Goal: Task Accomplishment & Management: Manage account settings

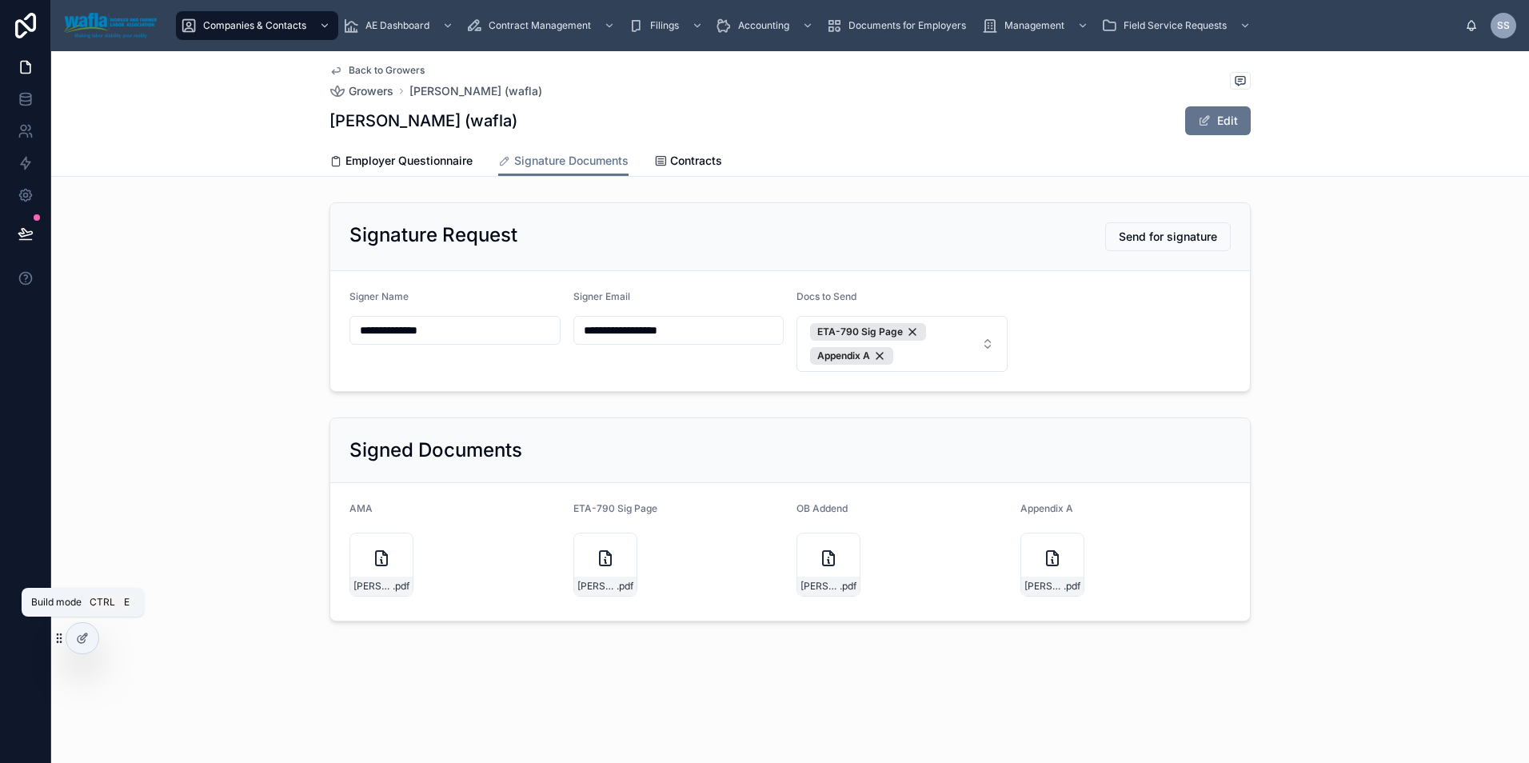
click at [78, 638] on icon at bounding box center [82, 638] width 13 height 13
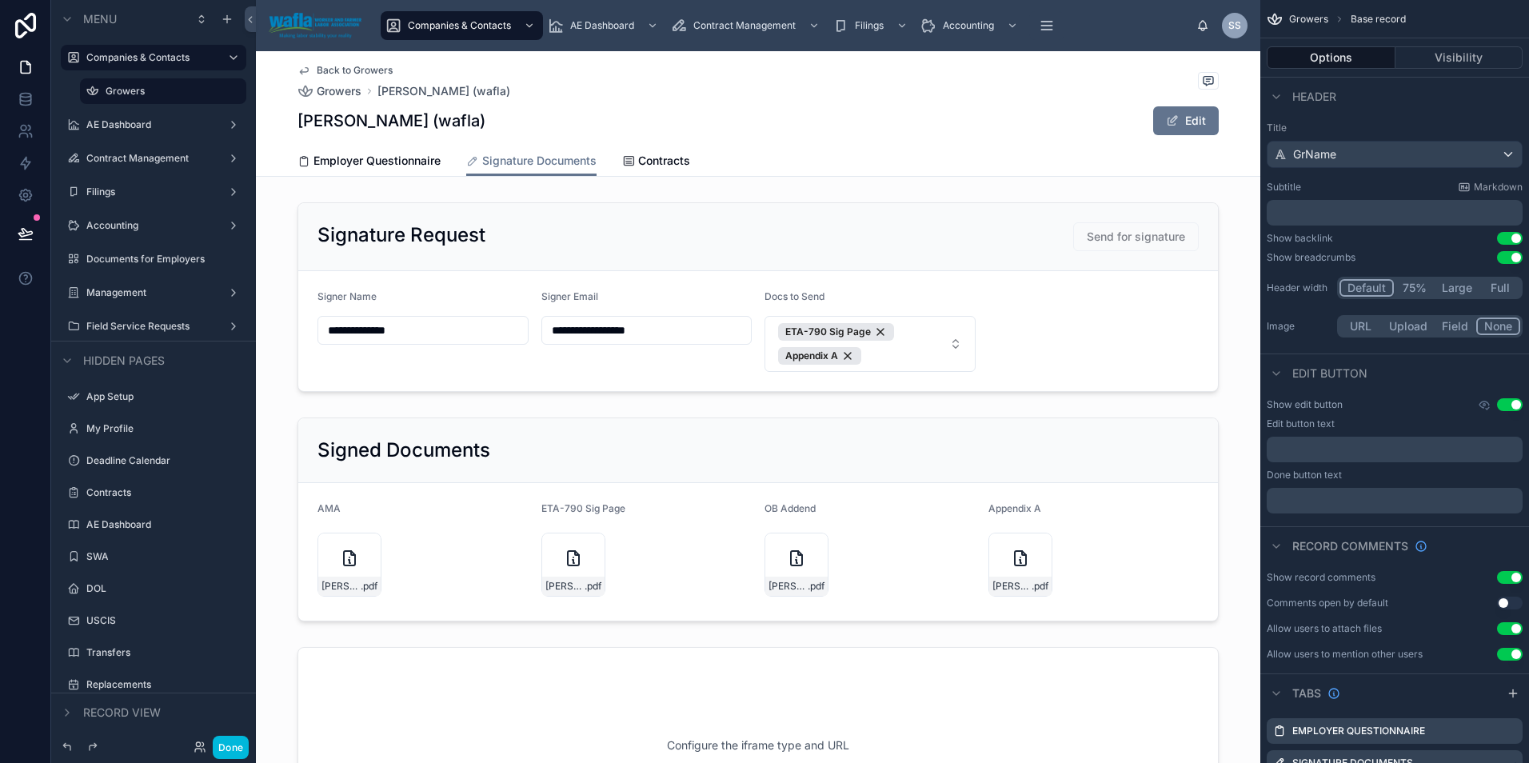
click at [978, 257] on div at bounding box center [758, 297] width 1004 height 202
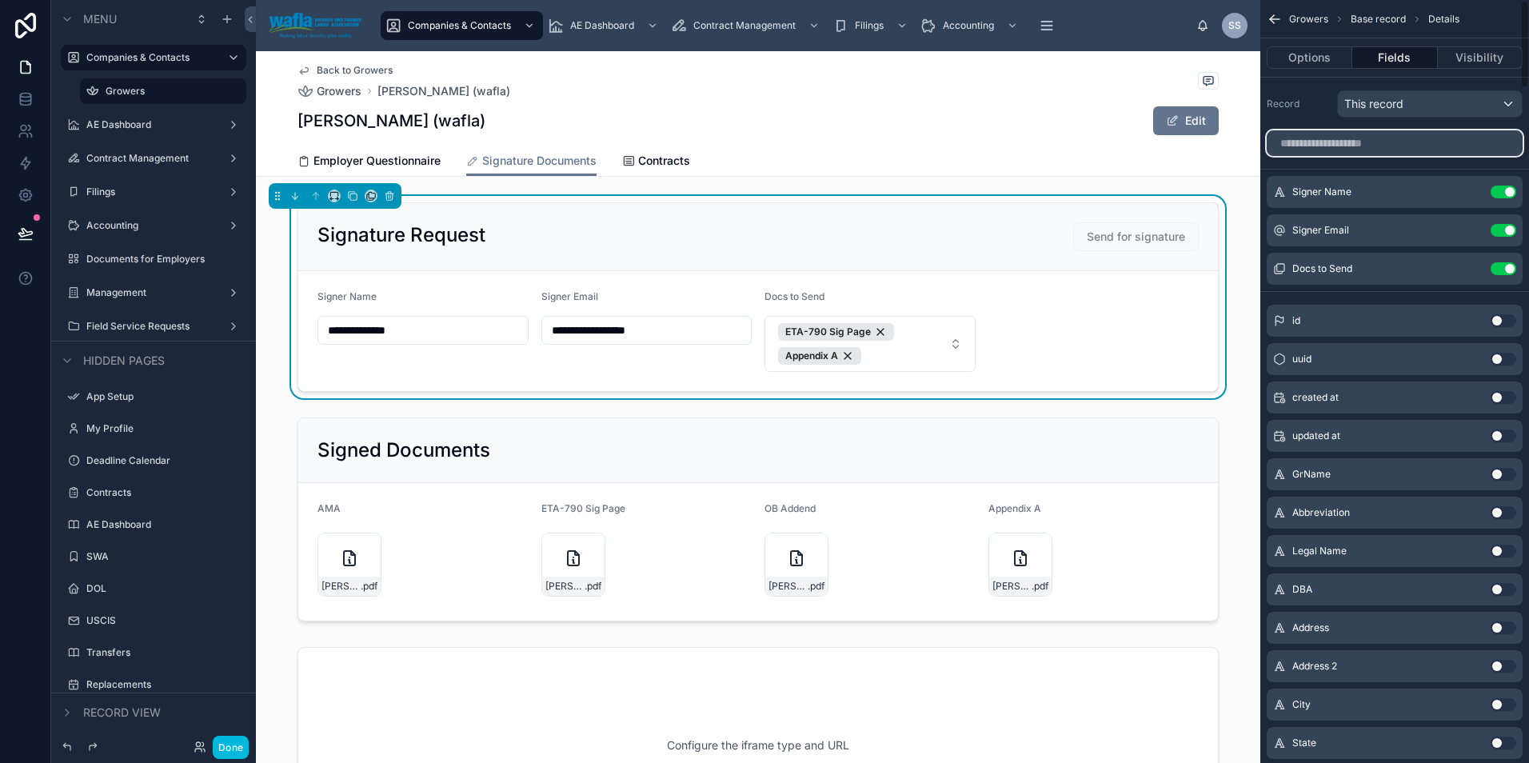
click at [1341, 146] on input "scrollable content" at bounding box center [1394, 143] width 256 height 26
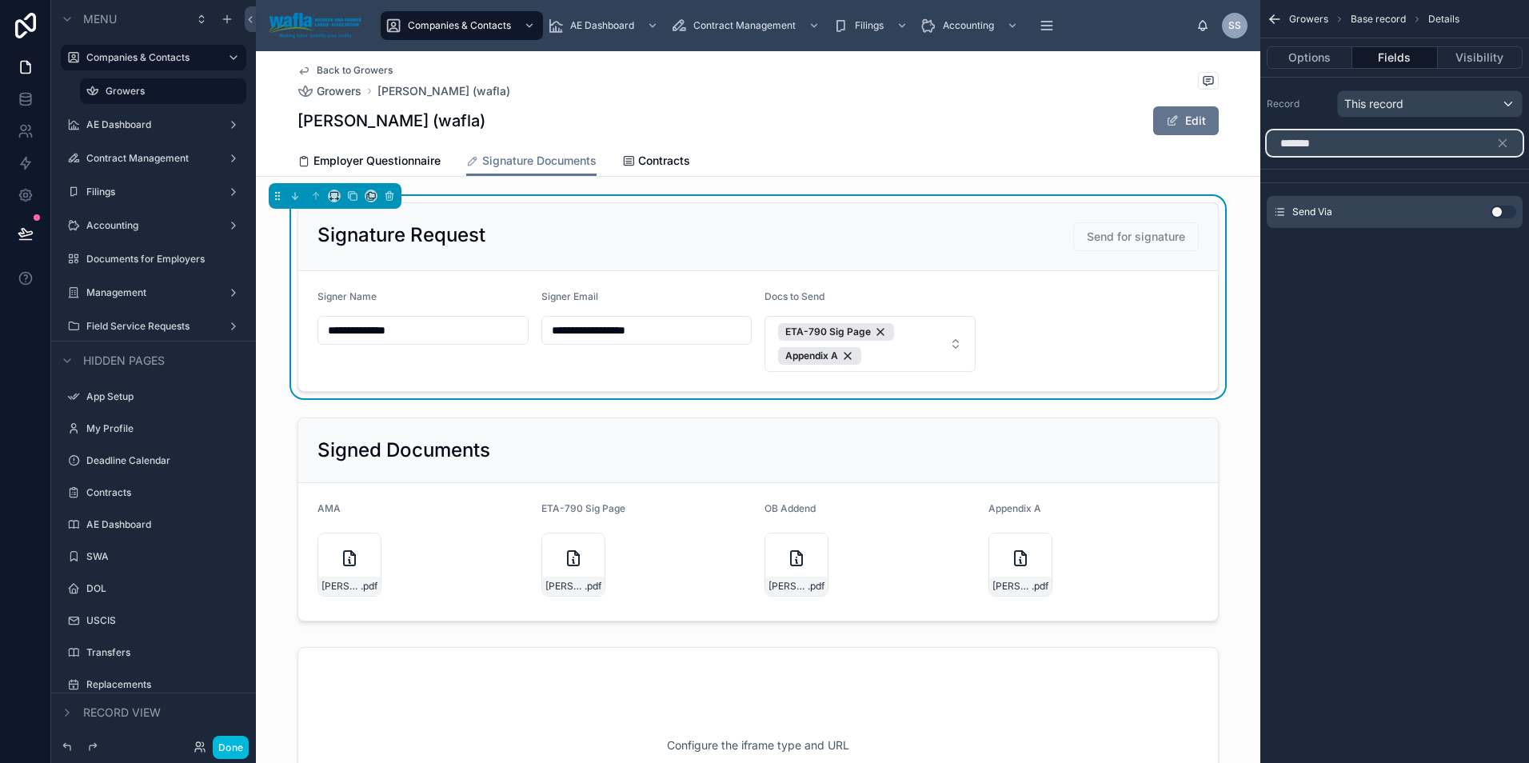
type input "*******"
click at [1501, 212] on button "Use setting" at bounding box center [1503, 211] width 26 height 13
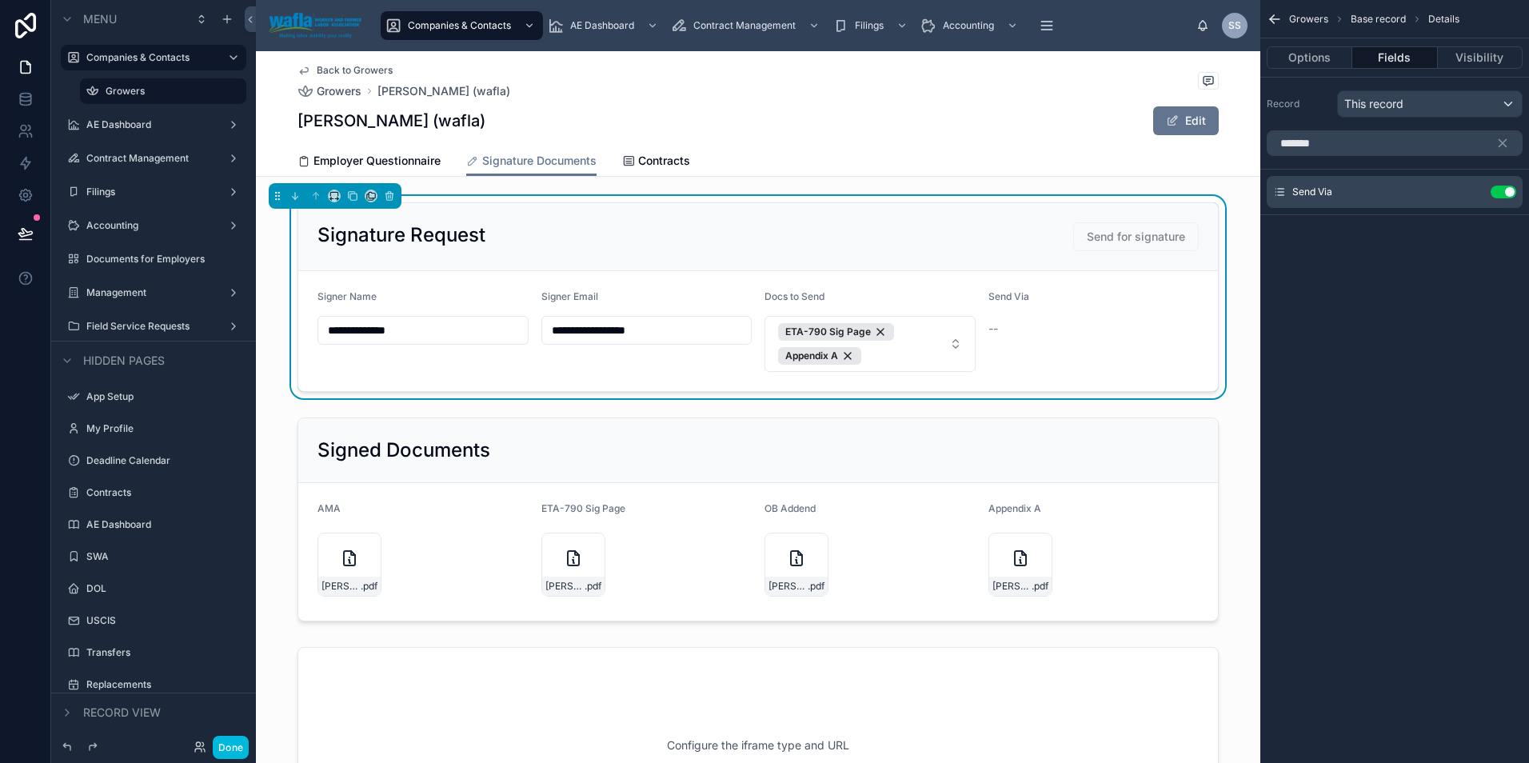
click at [0, 0] on icon "scrollable content" at bounding box center [0, 0] width 0 height 0
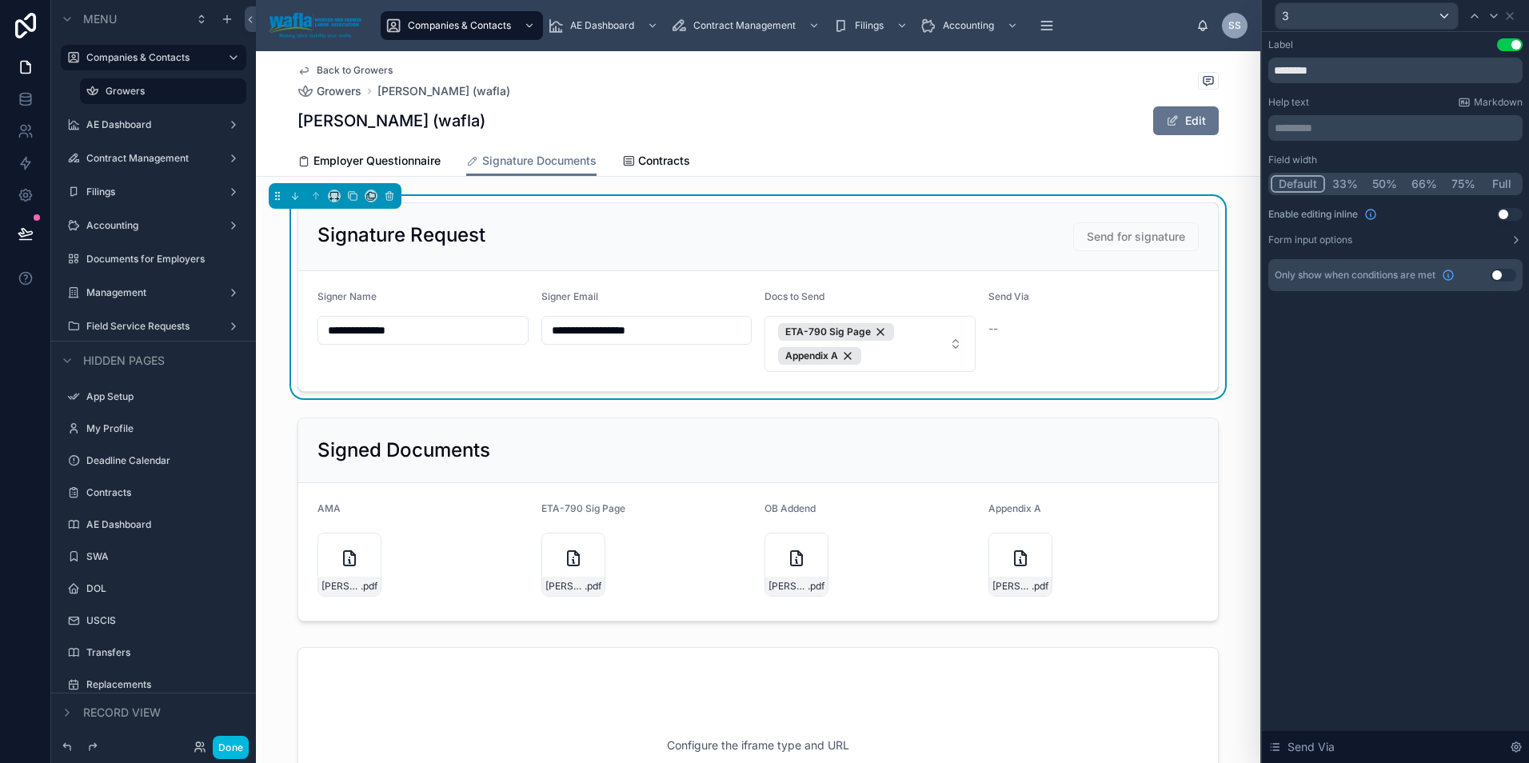
click at [1507, 214] on button "Use setting" at bounding box center [1510, 214] width 26 height 13
click at [1509, 12] on icon at bounding box center [1509, 16] width 13 height 13
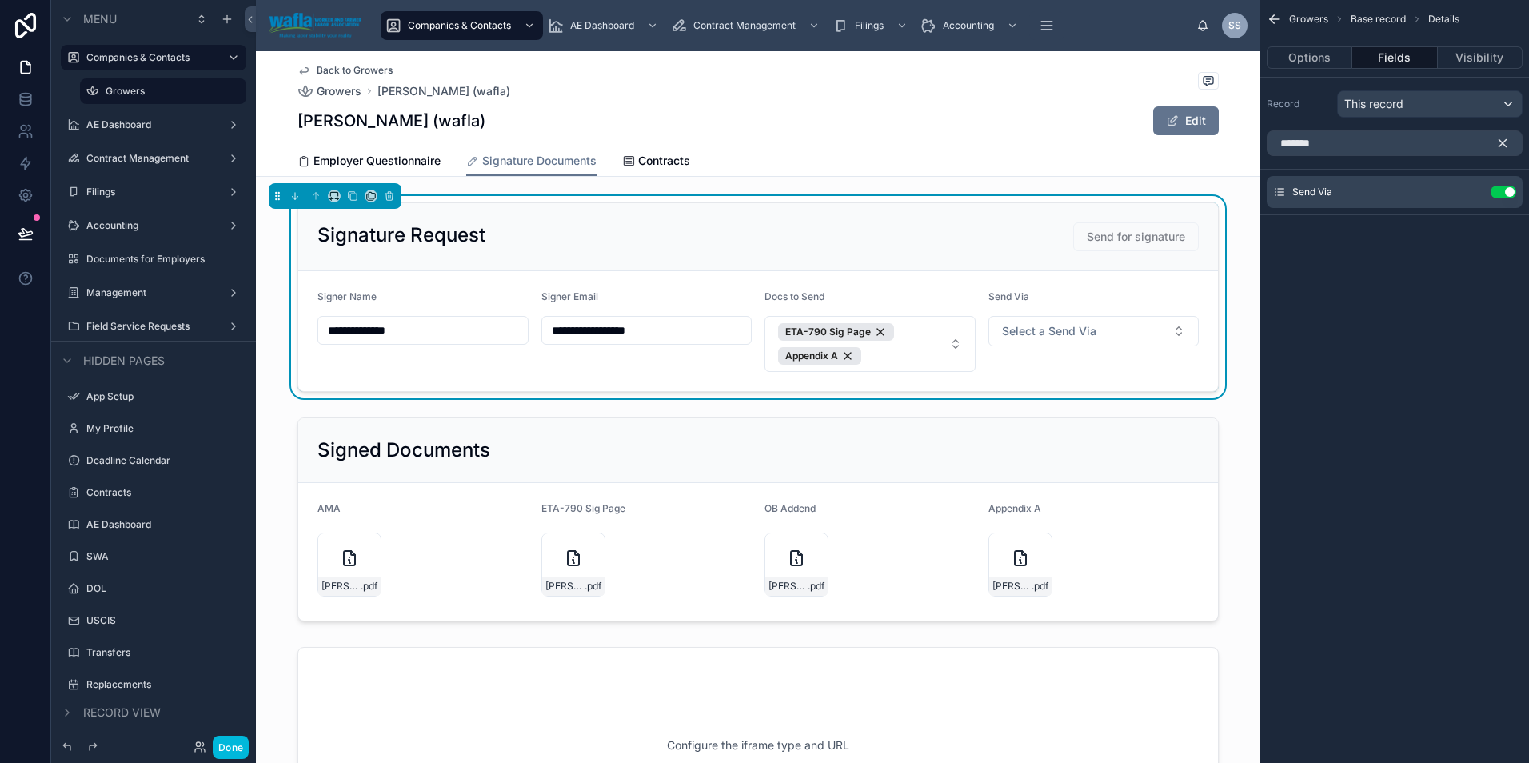
click at [1505, 144] on icon "scrollable content" at bounding box center [1502, 143] width 14 height 14
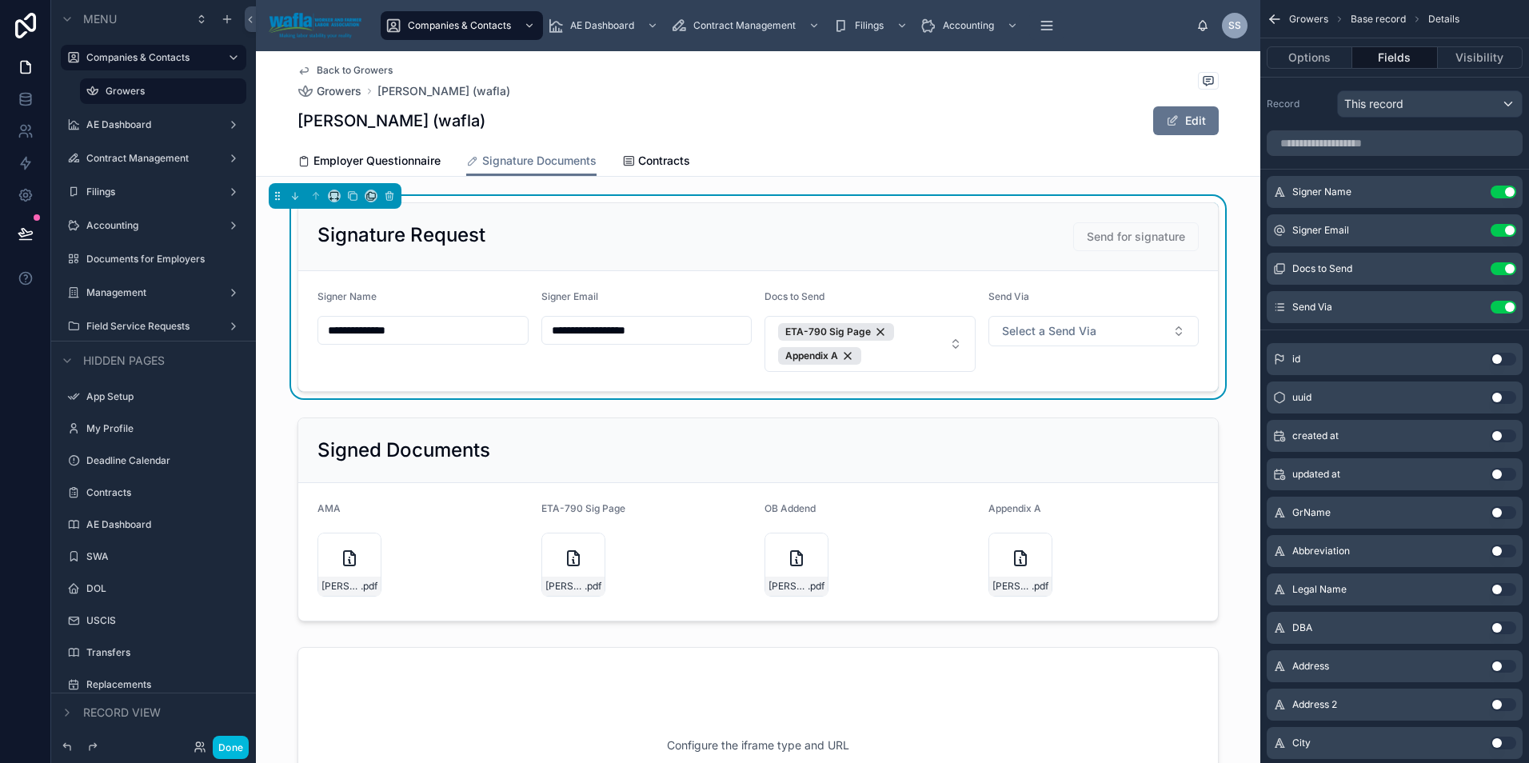
click at [1165, 332] on button "Select a Send Via" at bounding box center [1093, 331] width 211 height 30
click at [1111, 440] on div "Email" at bounding box center [1087, 443] width 222 height 24
click at [877, 86] on div "Back to Growers Growers [PERSON_NAME] (wafla)" at bounding box center [757, 81] width 921 height 35
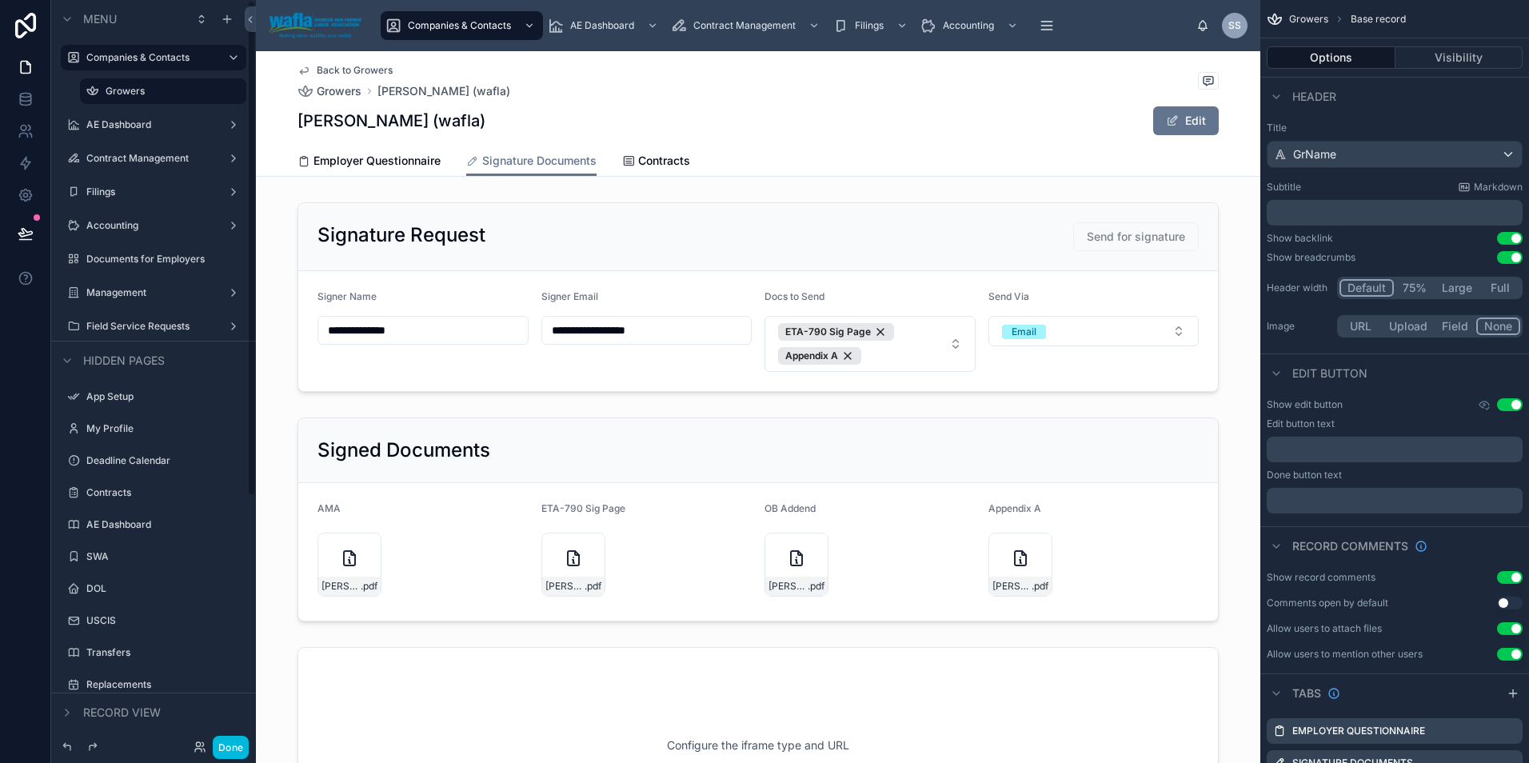
click at [230, 743] on button "Done" at bounding box center [231, 747] width 36 height 23
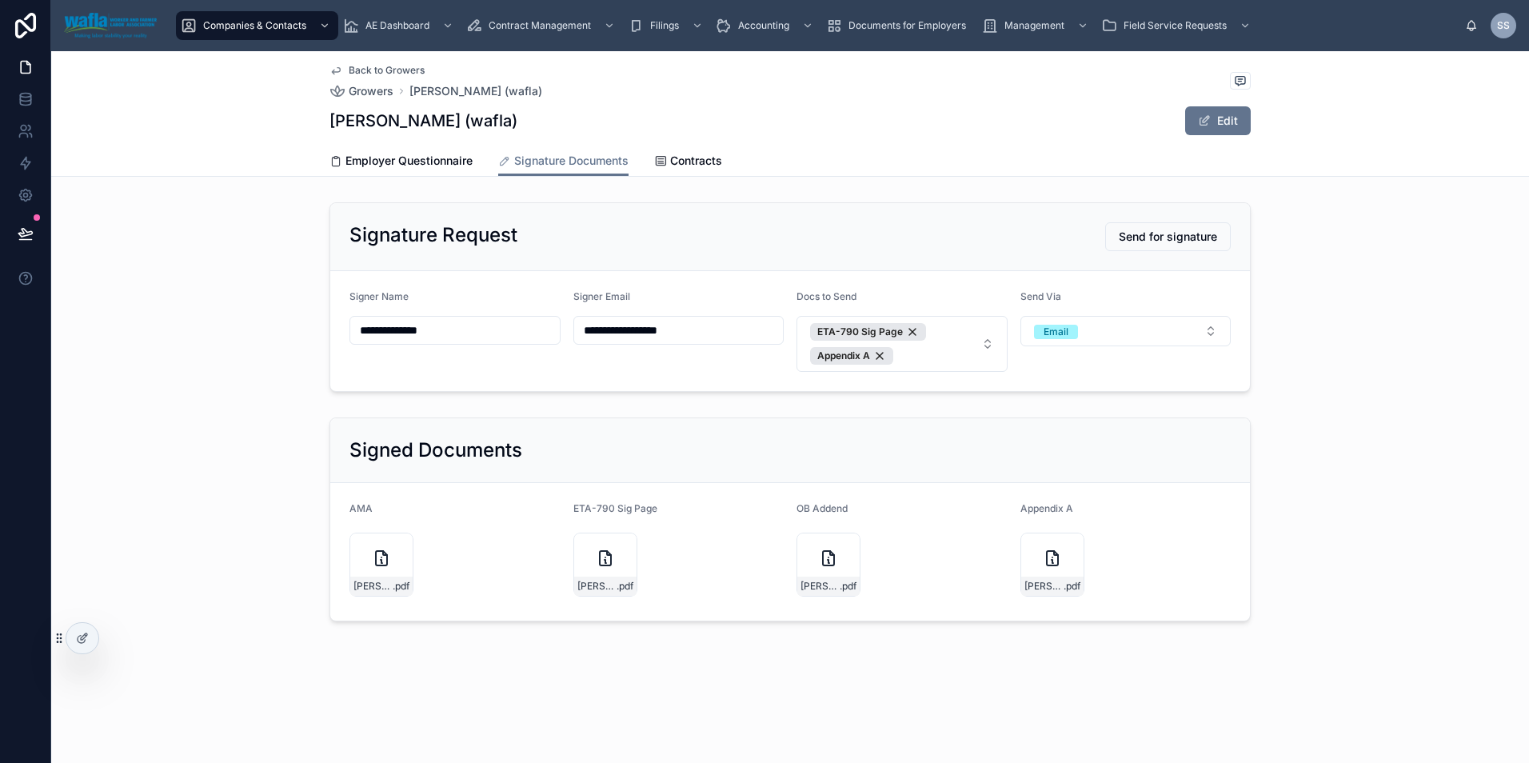
click at [1147, 245] on button "Send for signature" at bounding box center [1168, 236] width 126 height 29
click at [66, 639] on div at bounding box center [83, 638] width 34 height 32
click at [83, 637] on icon at bounding box center [82, 638] width 13 height 13
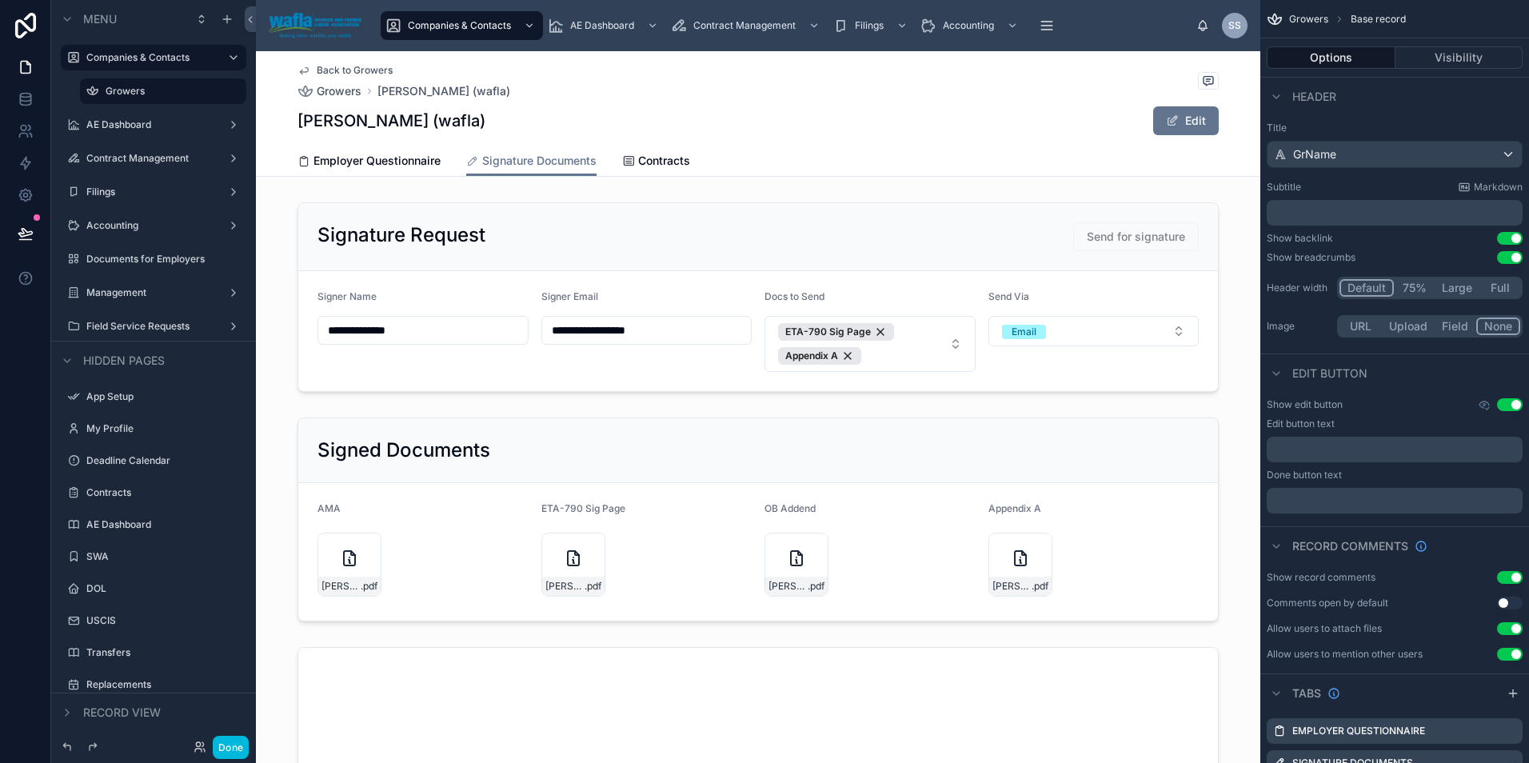
click at [1126, 324] on div at bounding box center [758, 297] width 1004 height 202
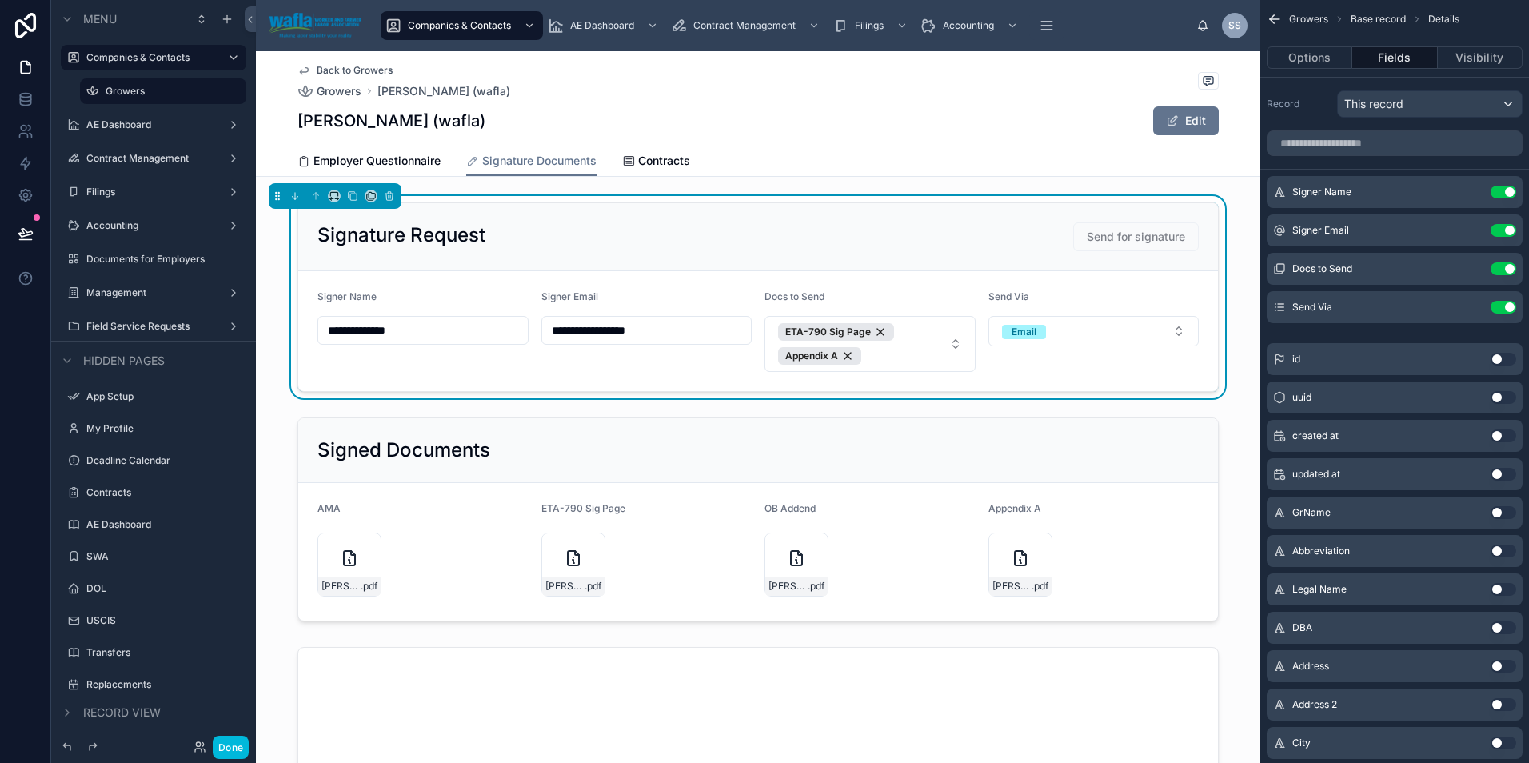
click at [1130, 305] on div "Send Via" at bounding box center [1093, 299] width 211 height 19
click at [1130, 350] on div "Send Via Email" at bounding box center [1093, 331] width 211 height 82
click at [0, 0] on icon "scrollable content" at bounding box center [0, 0] width 0 height 0
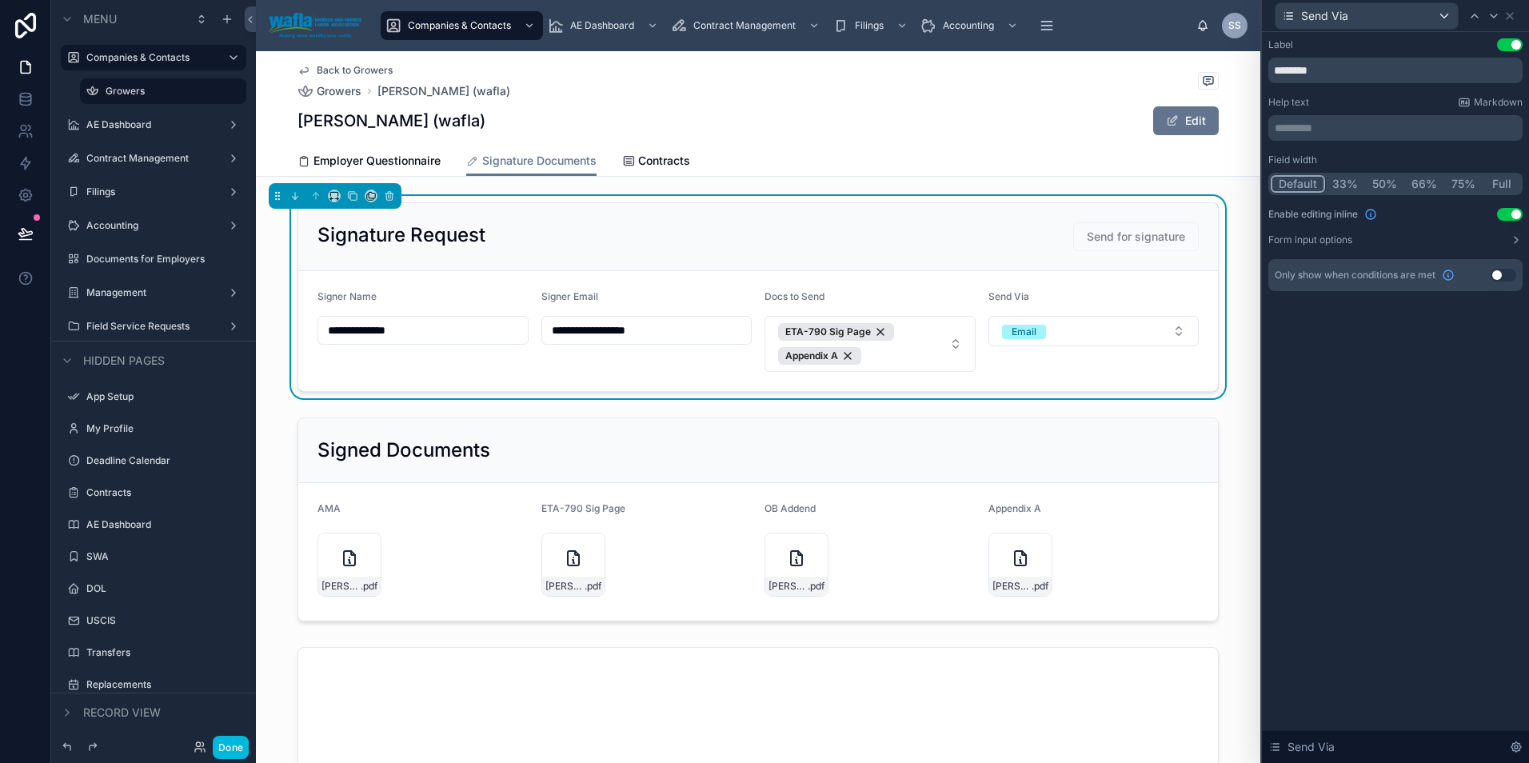
click at [1325, 244] on label "Form input options" at bounding box center [1310, 239] width 84 height 13
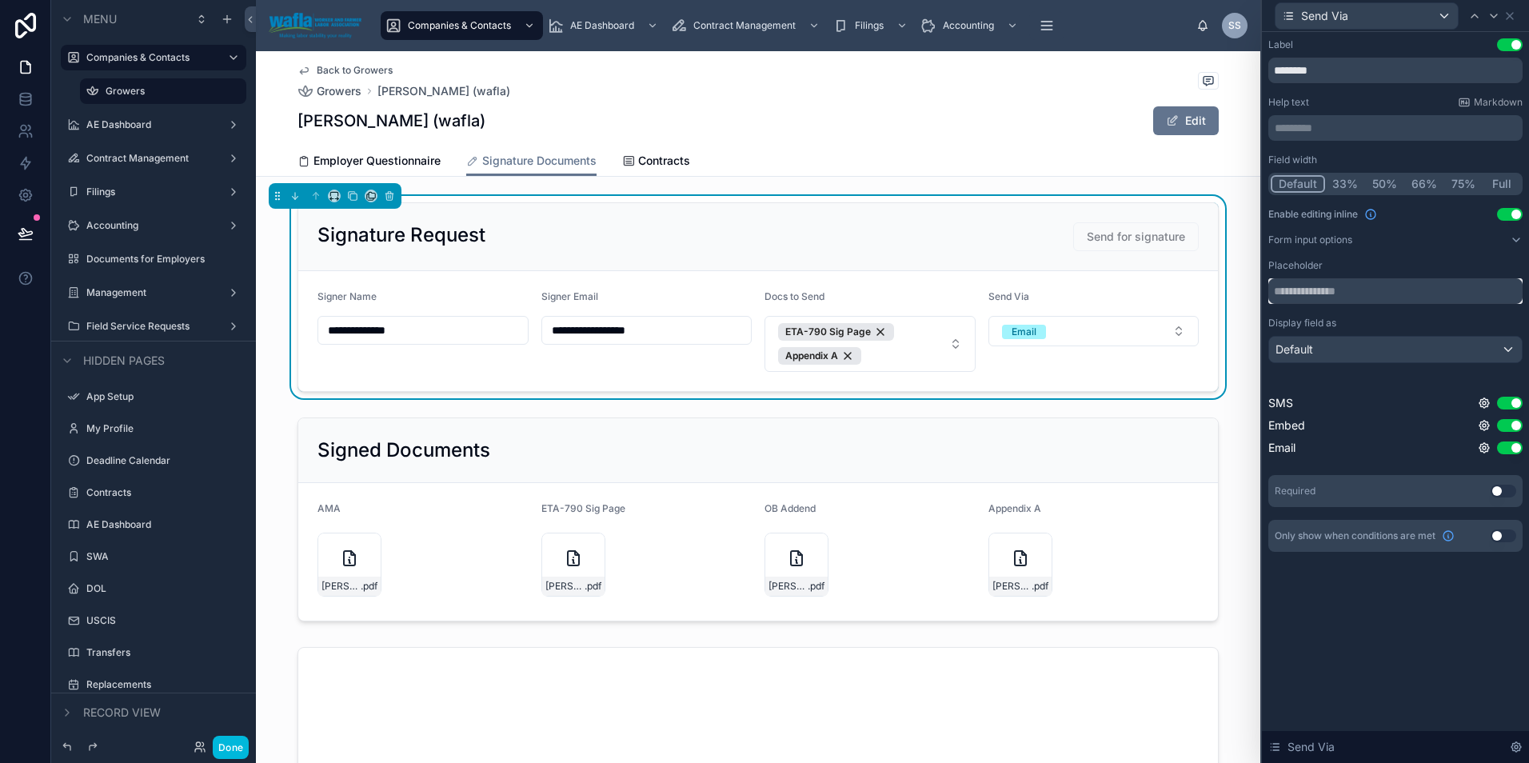
click at [1298, 296] on input "text" at bounding box center [1395, 291] width 254 height 26
click at [1504, 536] on button "Use setting" at bounding box center [1503, 535] width 26 height 13
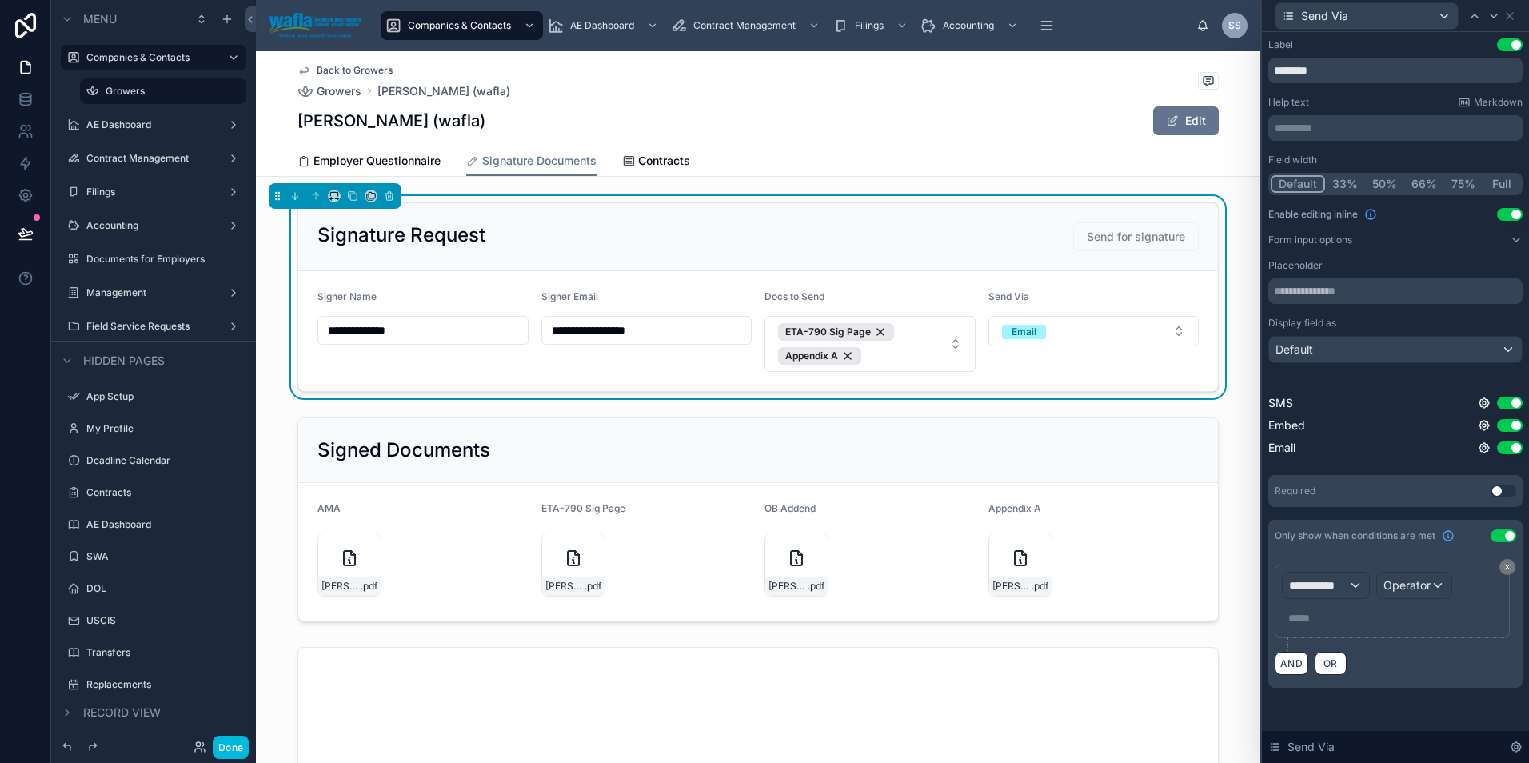
click at [1504, 536] on button "Use setting" at bounding box center [1503, 535] width 26 height 13
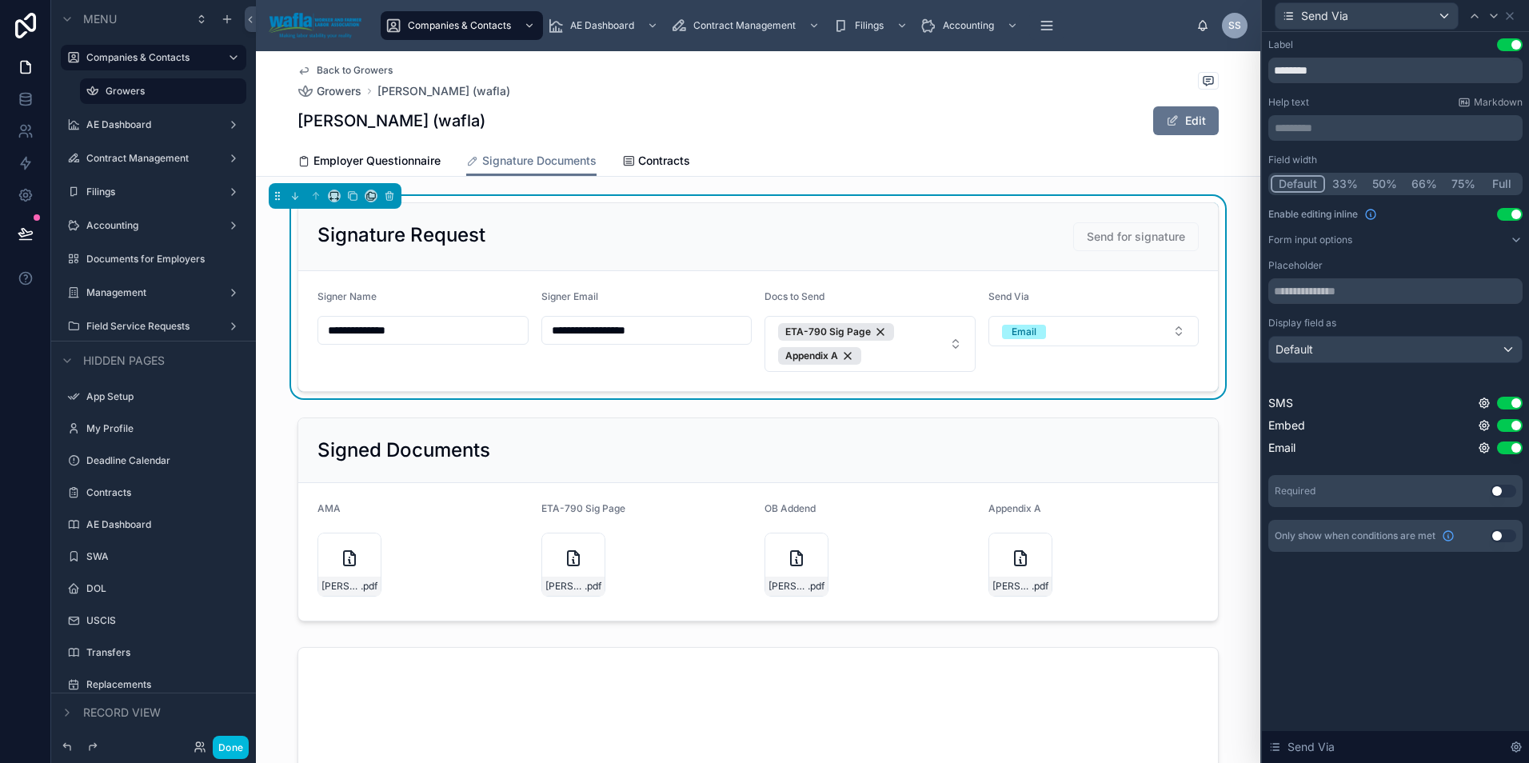
scroll to position [457, 0]
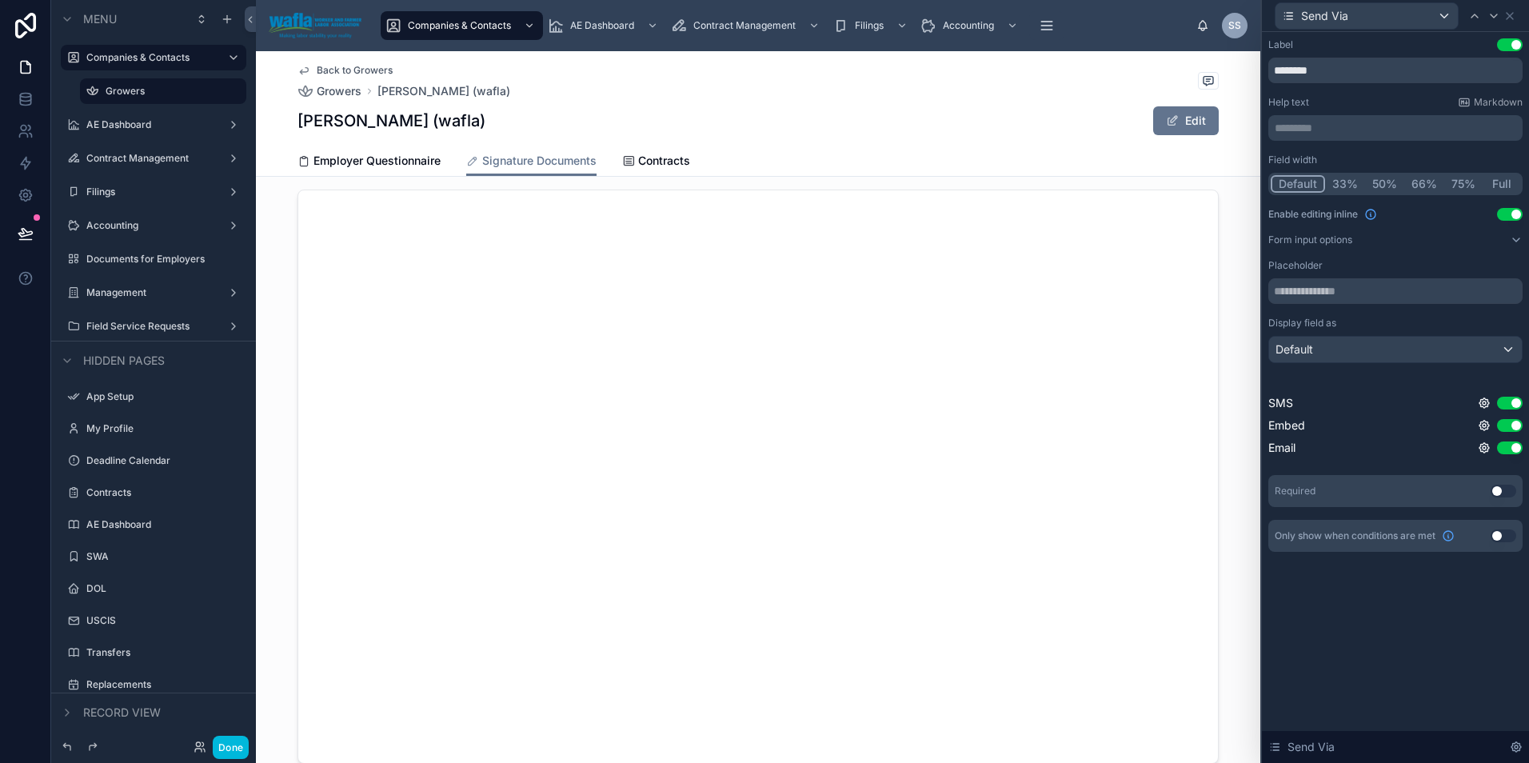
click at [1369, 242] on button "Form input options" at bounding box center [1395, 239] width 254 height 13
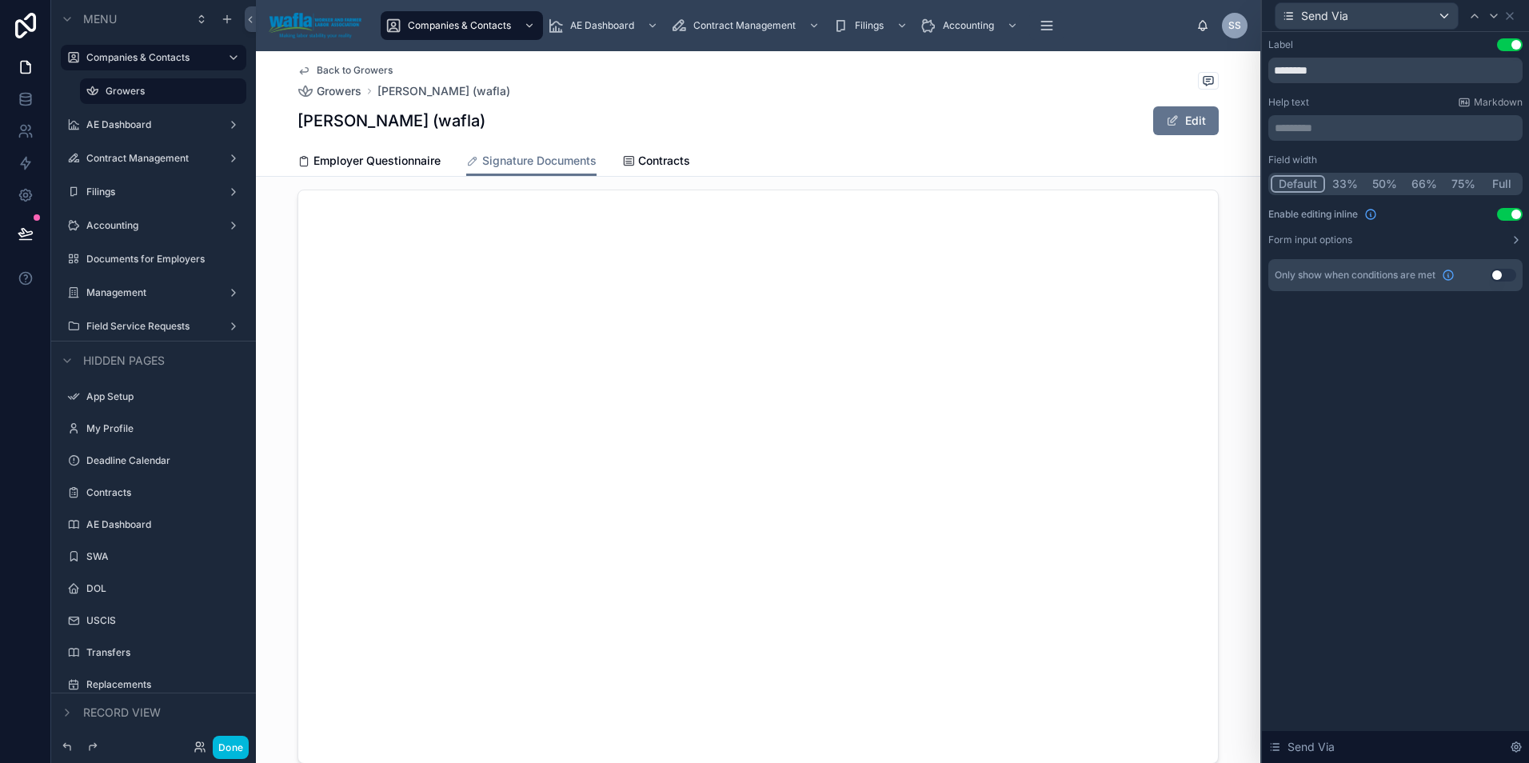
click at [1369, 242] on button "Form input options" at bounding box center [1395, 239] width 254 height 13
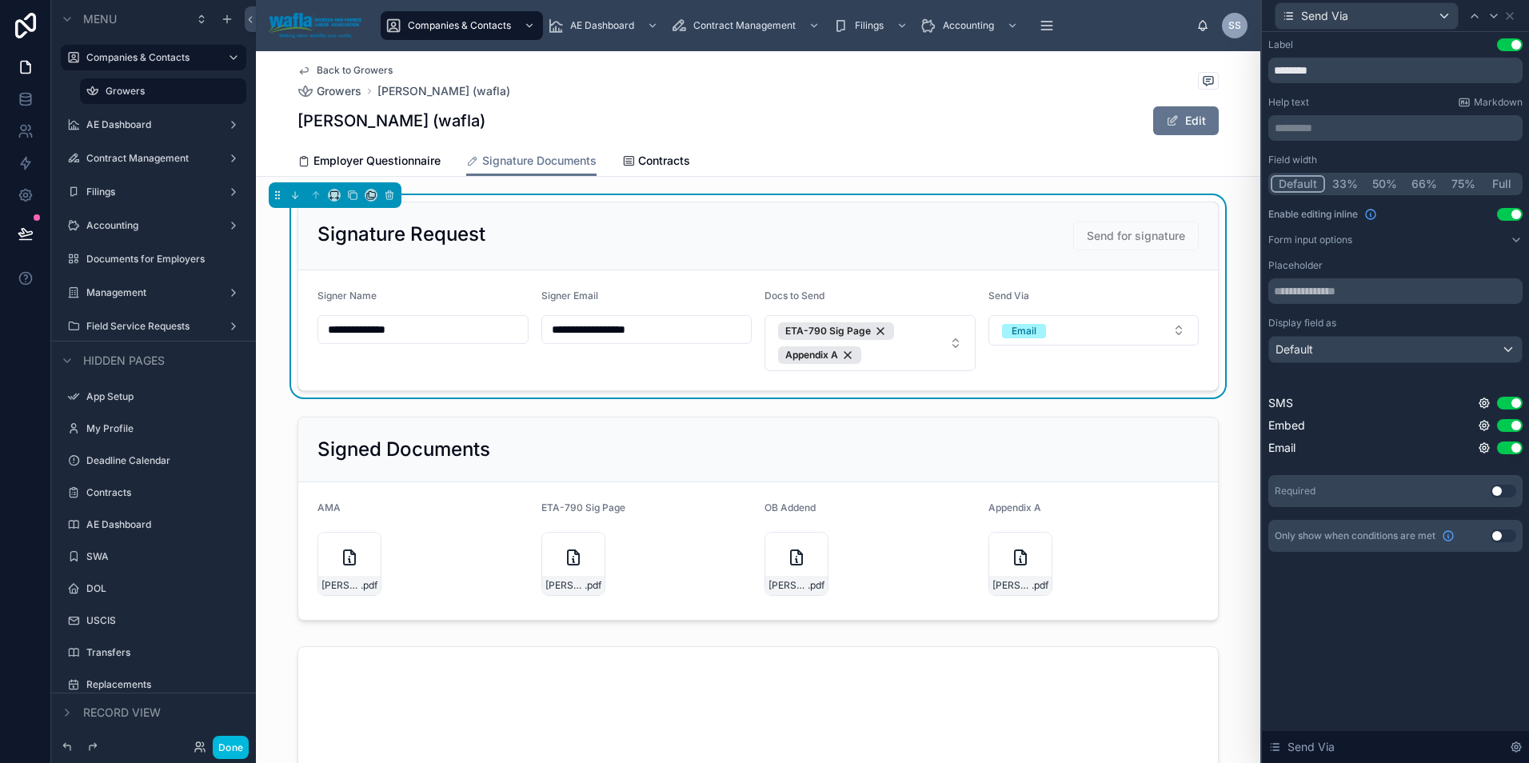
scroll to position [0, 0]
click at [1479, 427] on icon at bounding box center [1483, 425] width 13 height 13
click at [1441, 415] on button "Use setting" at bounding box center [1442, 417] width 26 height 13
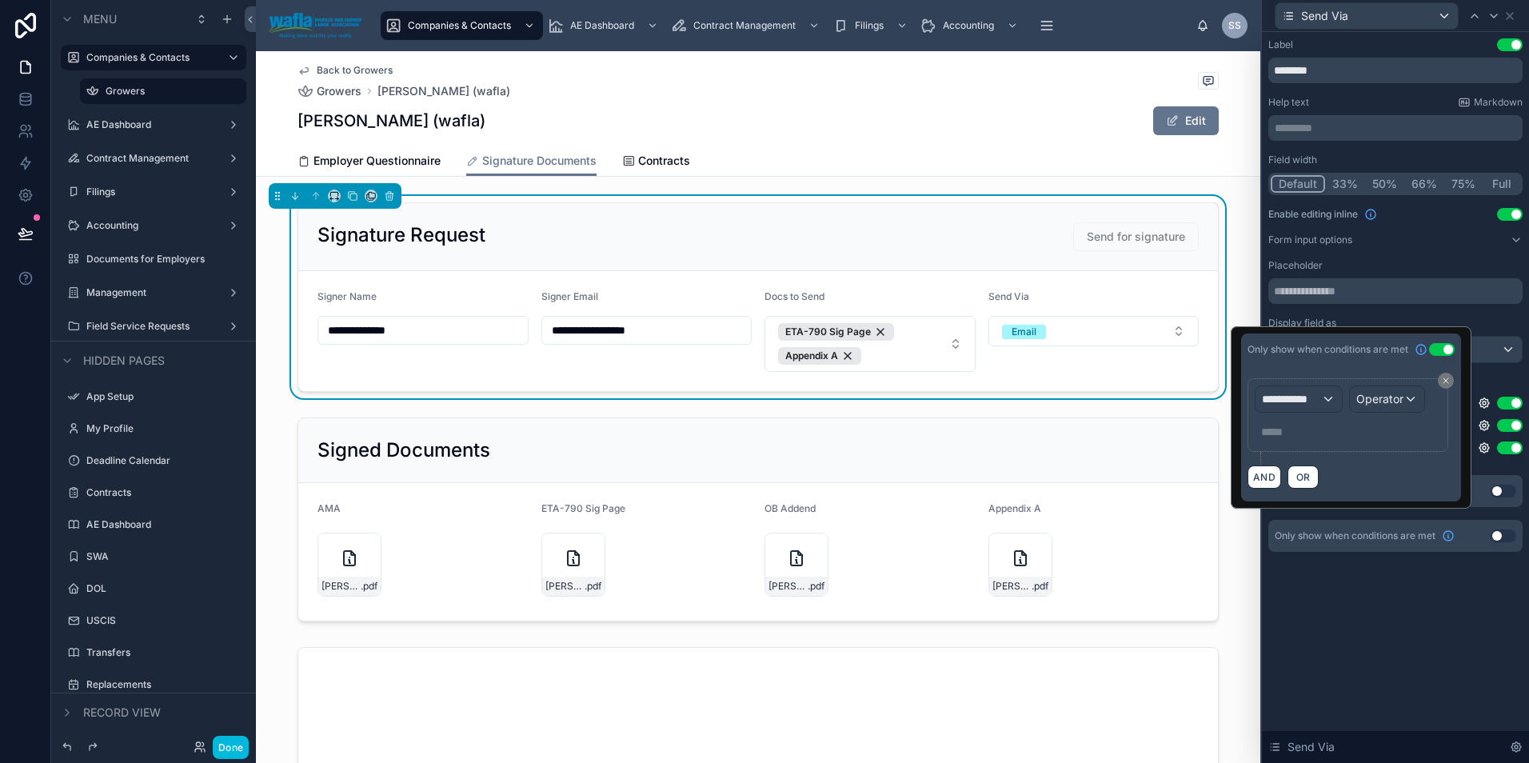
scroll to position [457, 0]
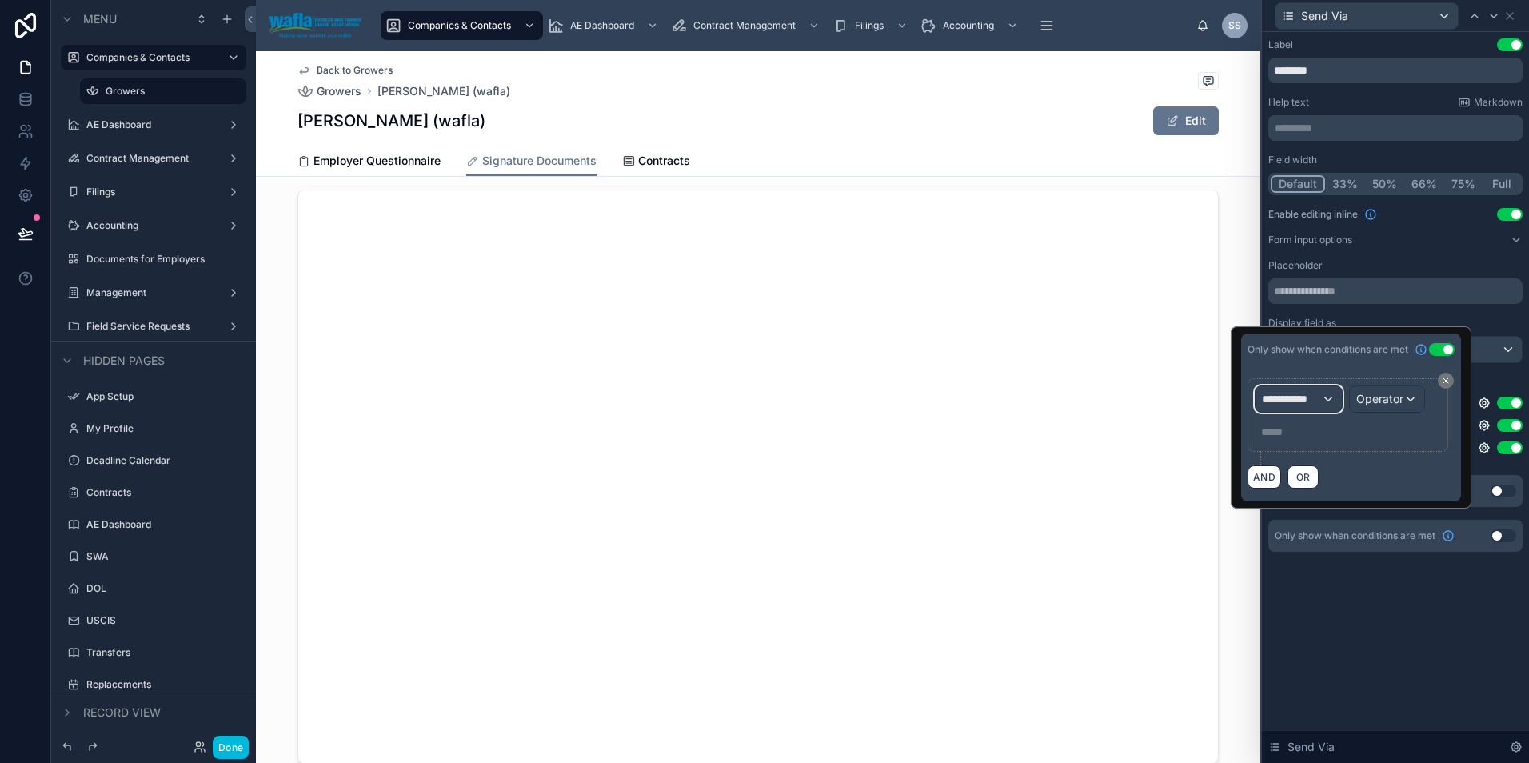
click at [1315, 401] on span "**********" at bounding box center [1291, 399] width 59 height 16
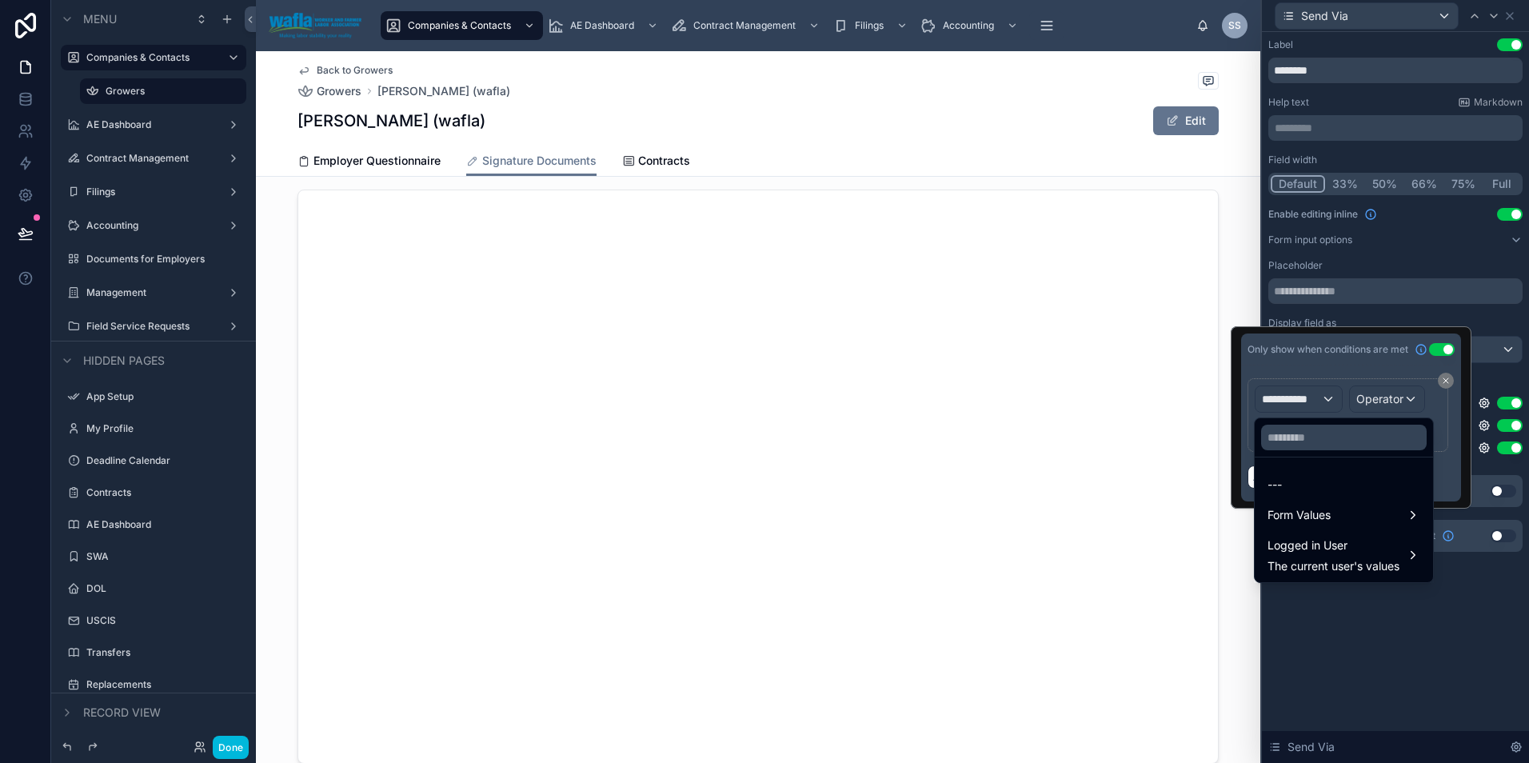
scroll to position [134, 0]
click at [1322, 556] on div "Logged in User The current user's values" at bounding box center [1333, 555] width 132 height 38
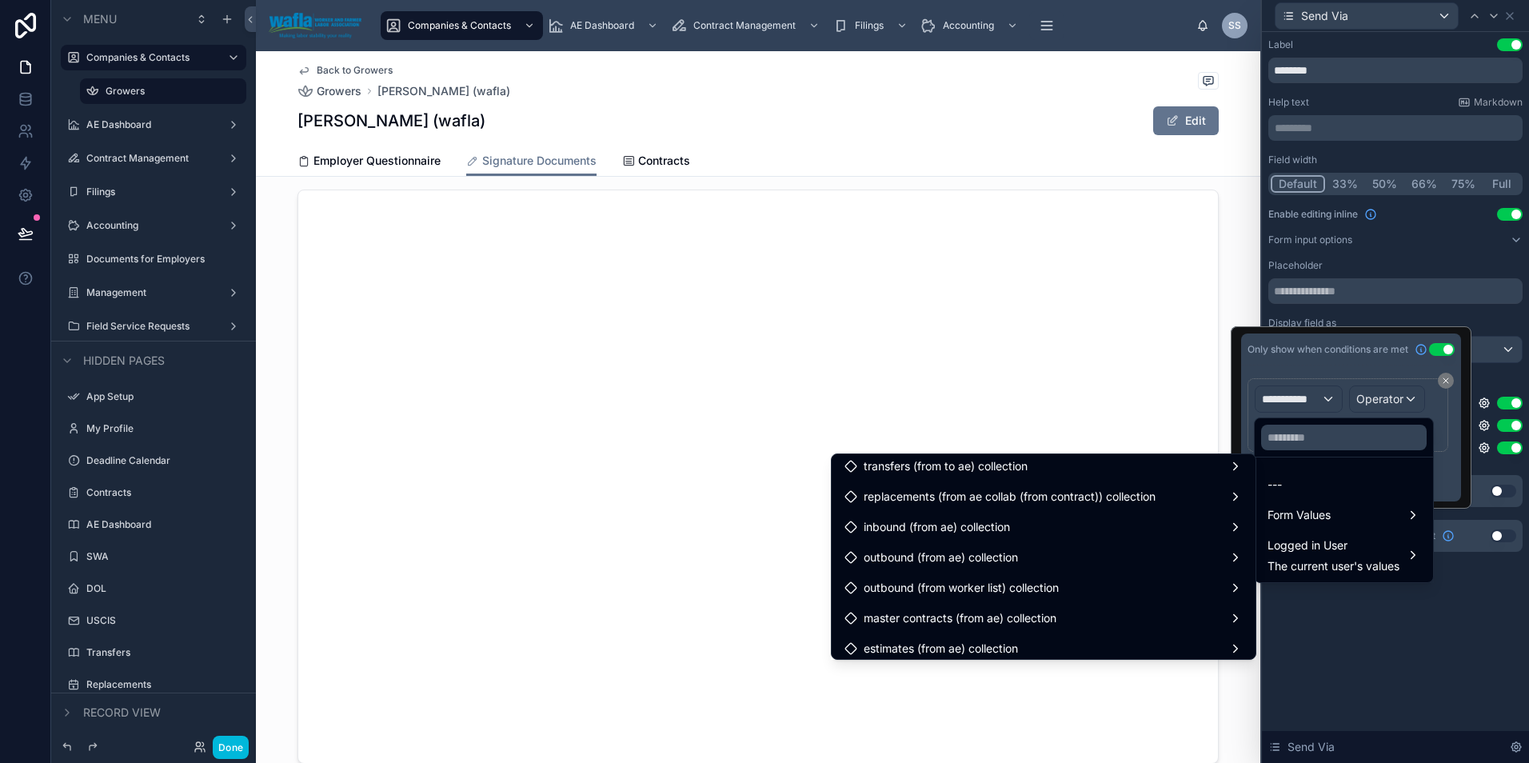
scroll to position [783, 0]
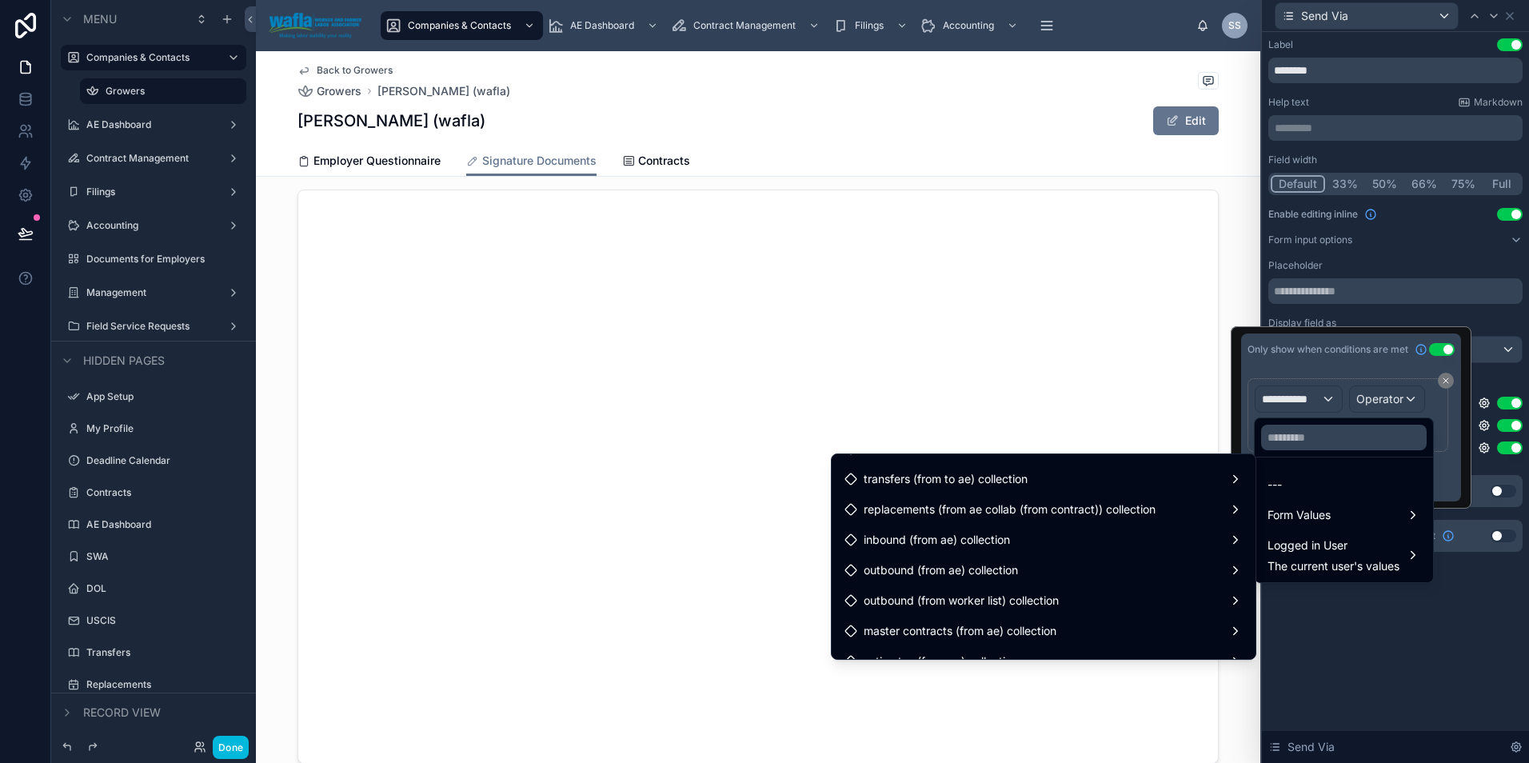
click at [1313, 509] on span "Form Values" at bounding box center [1298, 514] width 63 height 19
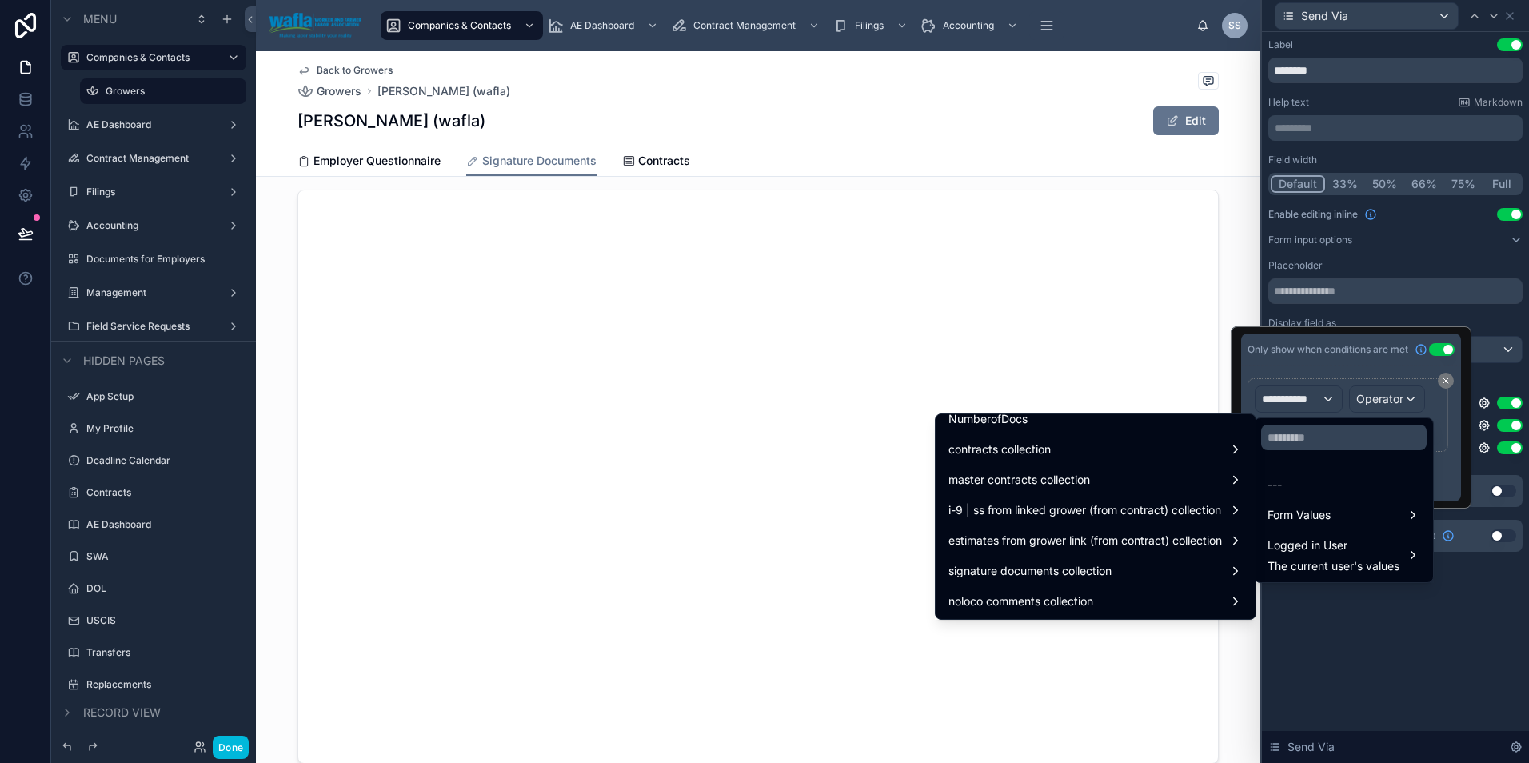
scroll to position [4847, 0]
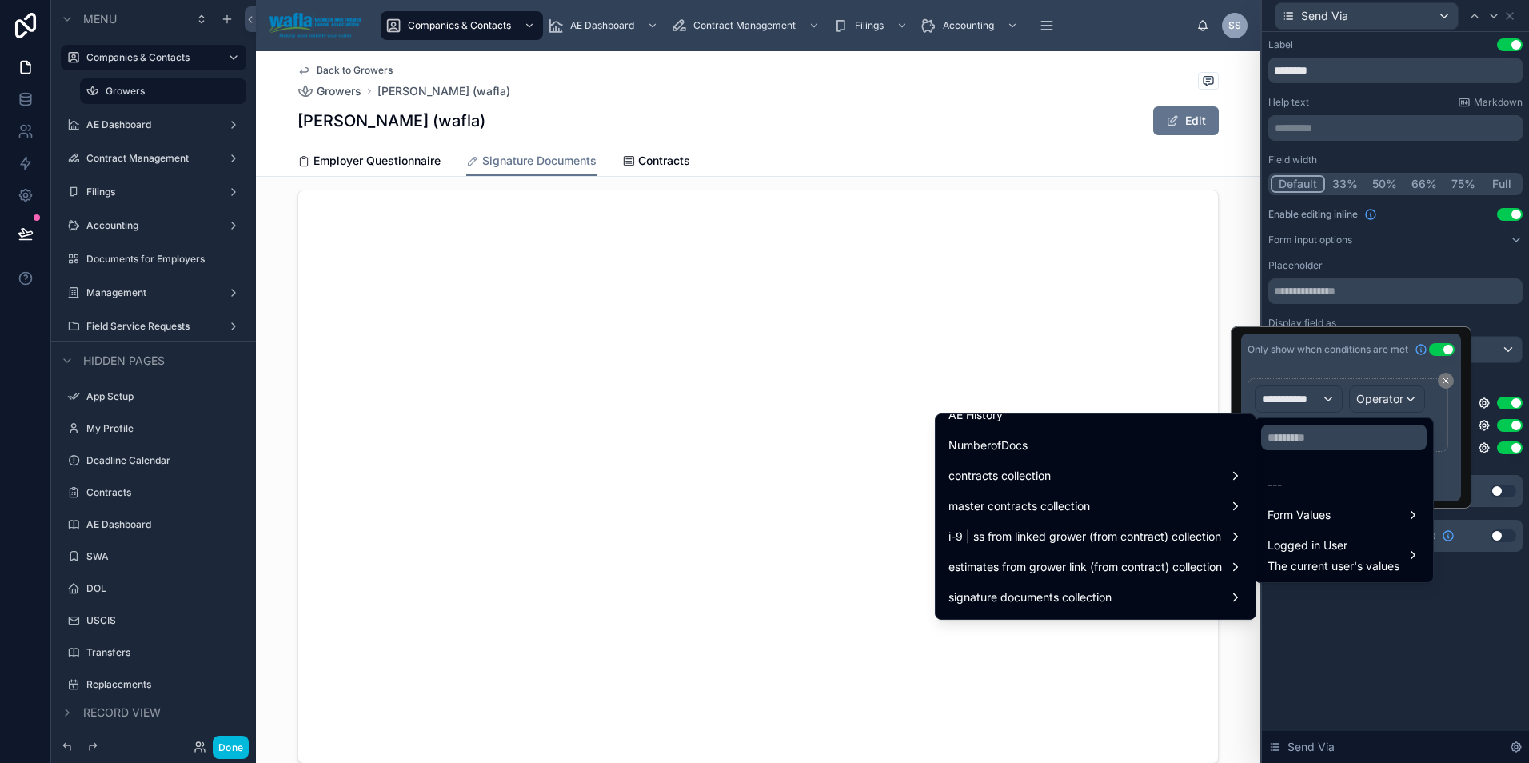
click at [1014, 450] on div "NumberofDocs" at bounding box center [1095, 445] width 294 height 19
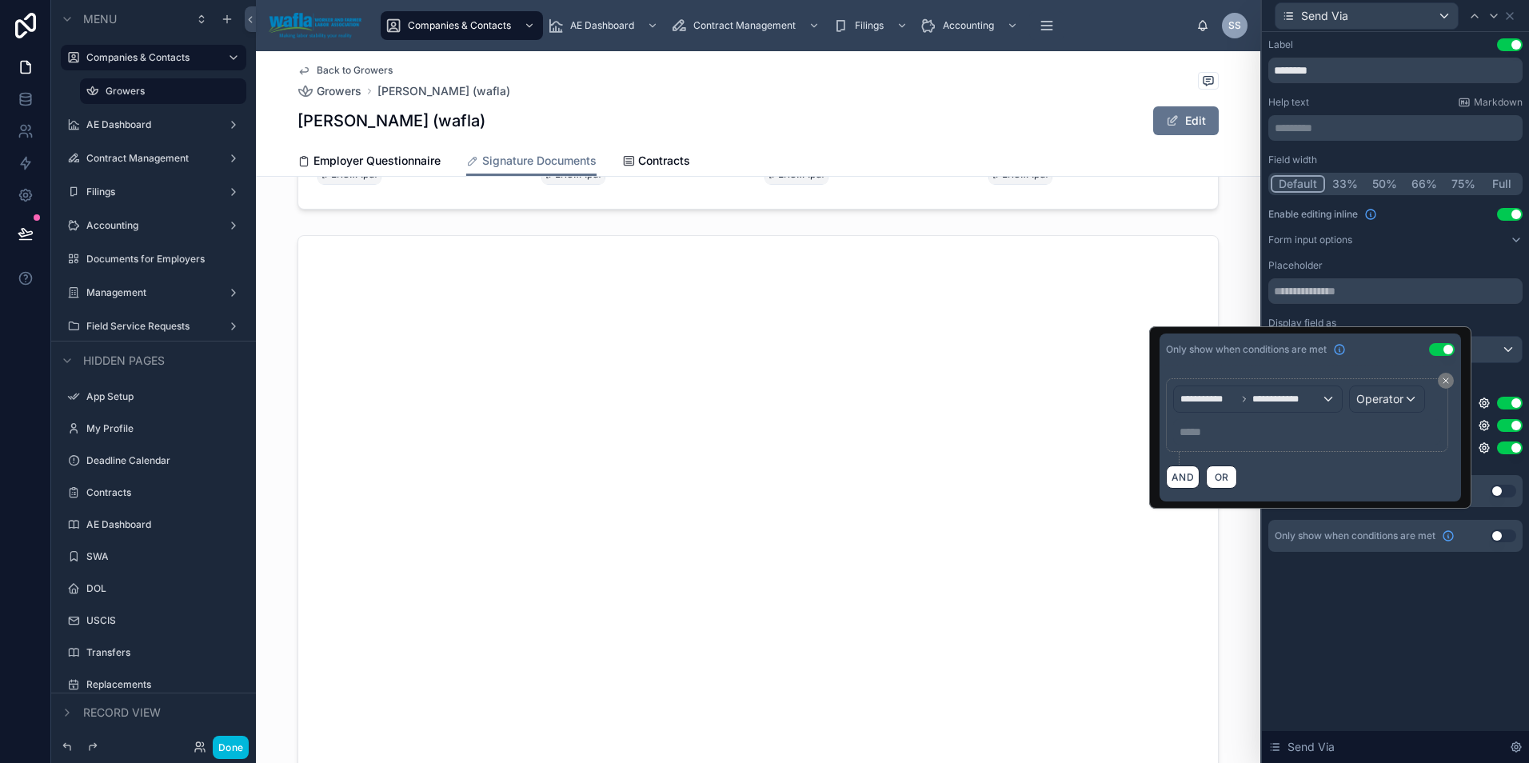
scroll to position [1409, 0]
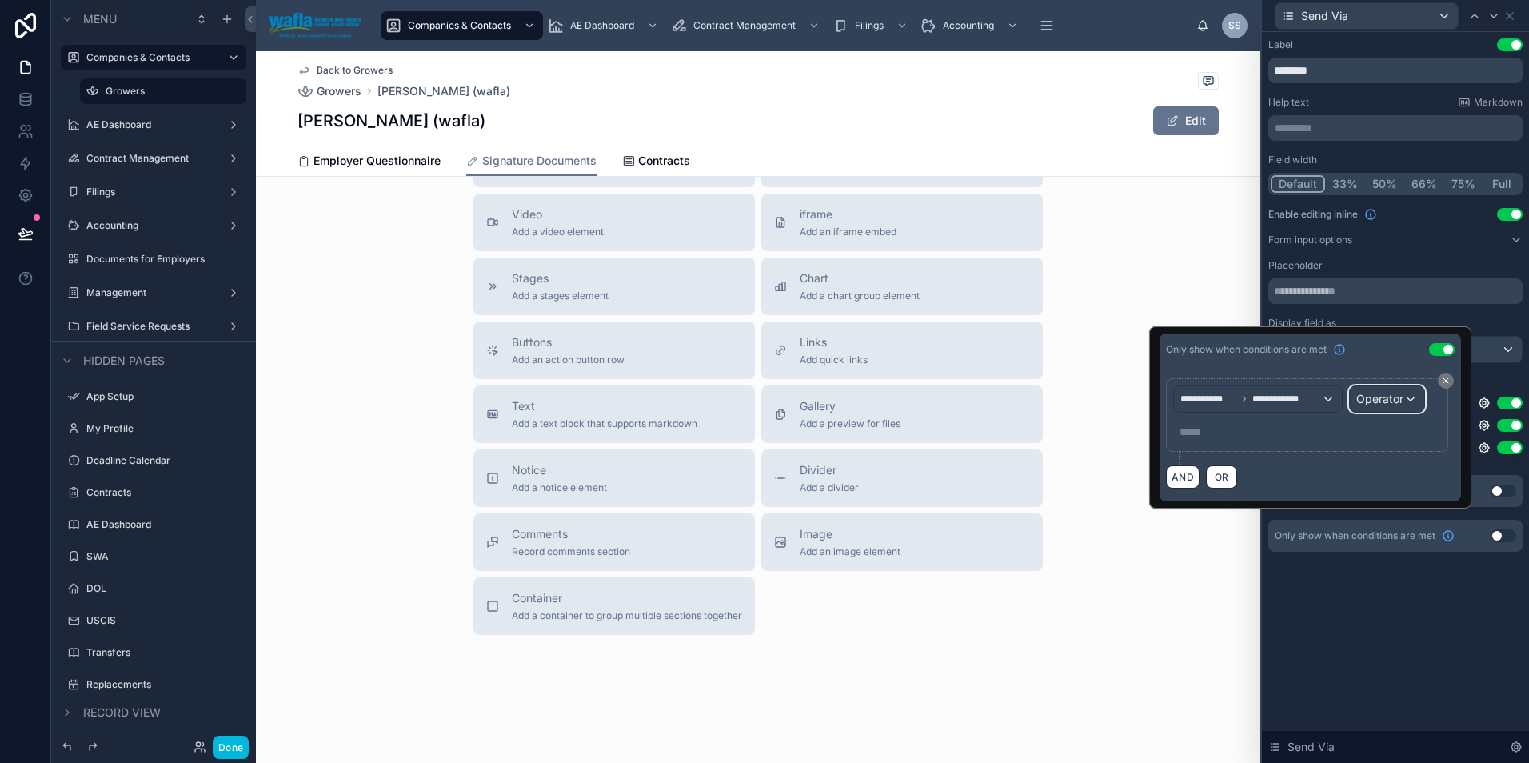
click at [1376, 404] on span "Operator" at bounding box center [1379, 399] width 47 height 14
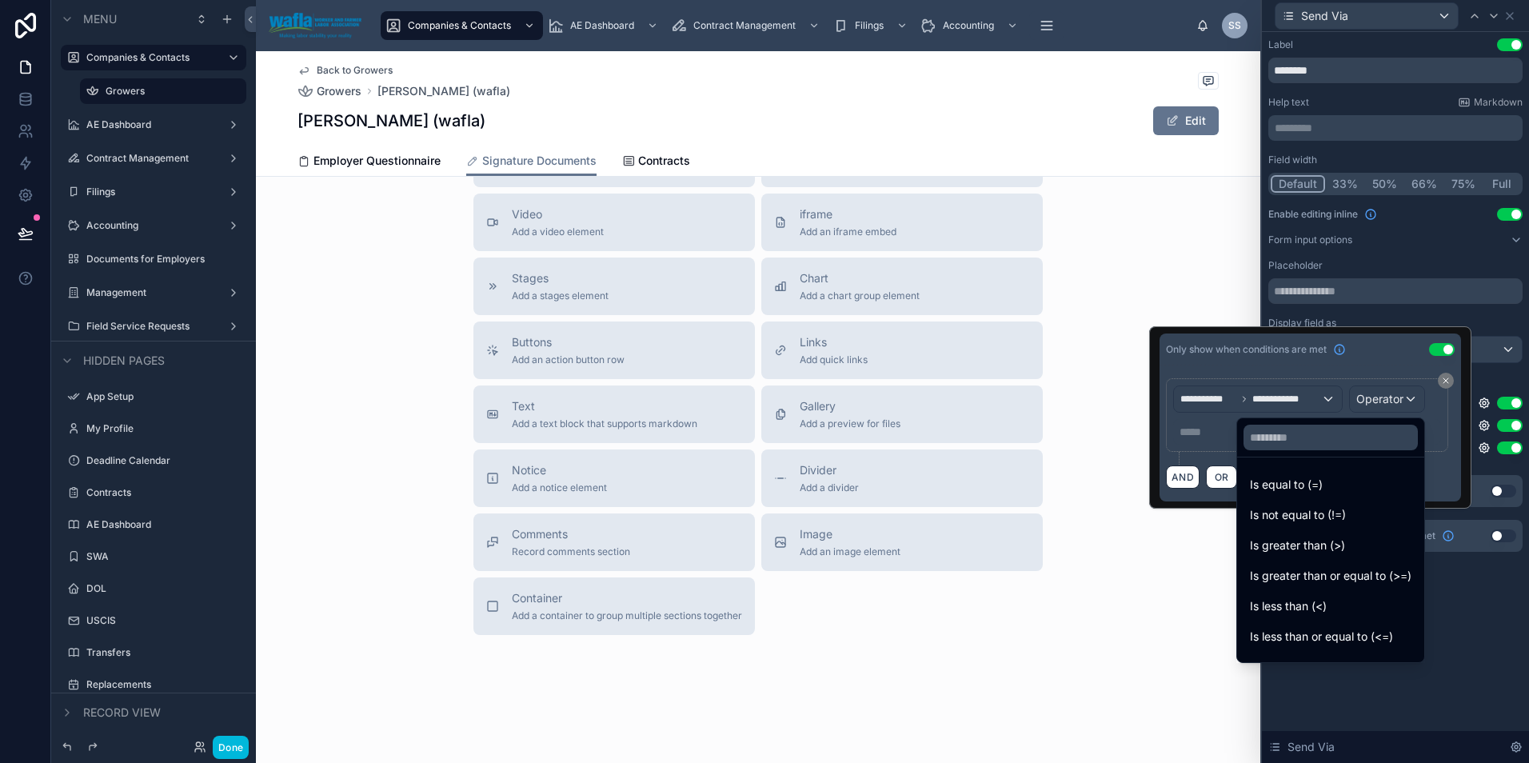
scroll to position [527, 0]
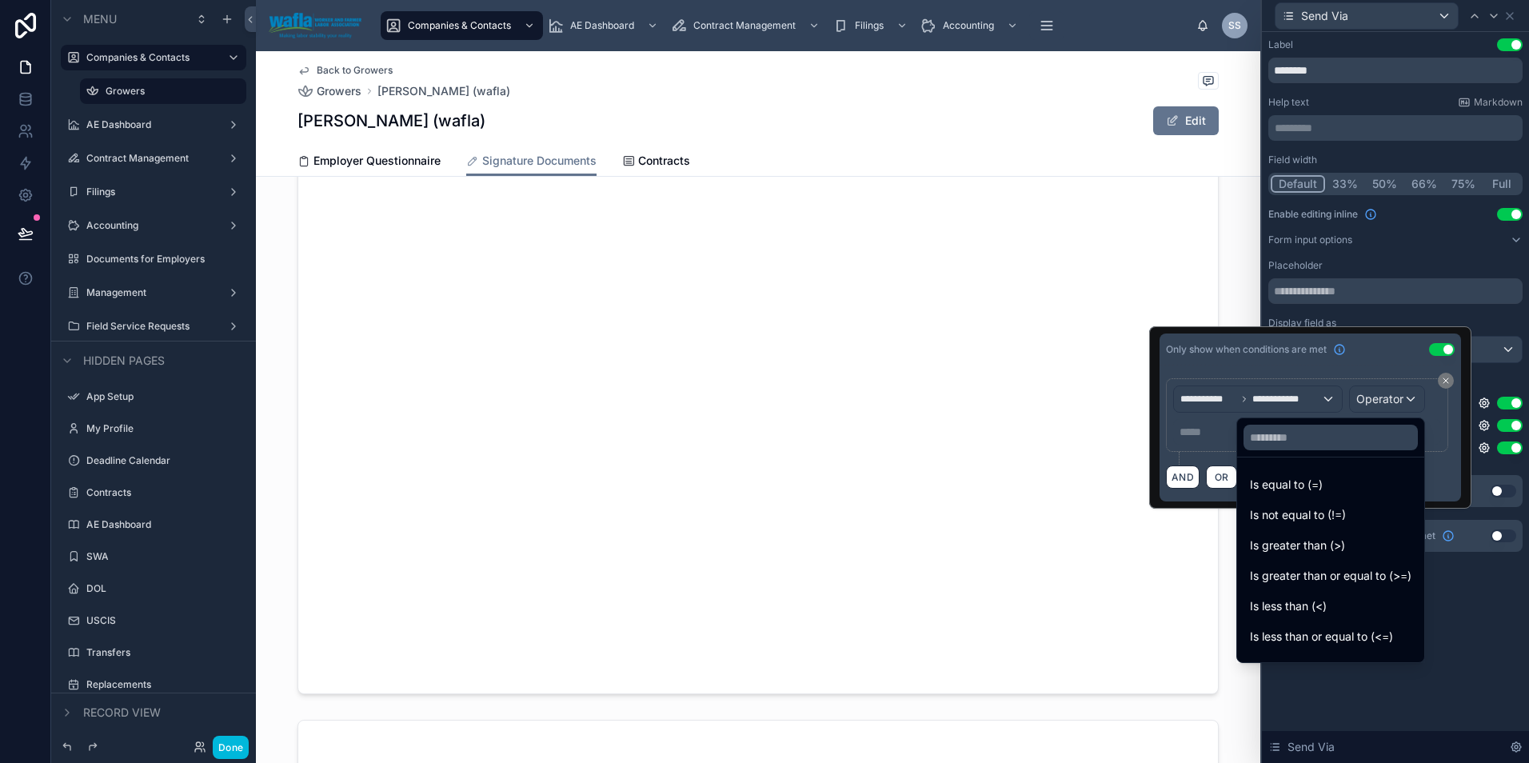
click at [1311, 532] on div "Is greater than (>)" at bounding box center [1330, 545] width 181 height 29
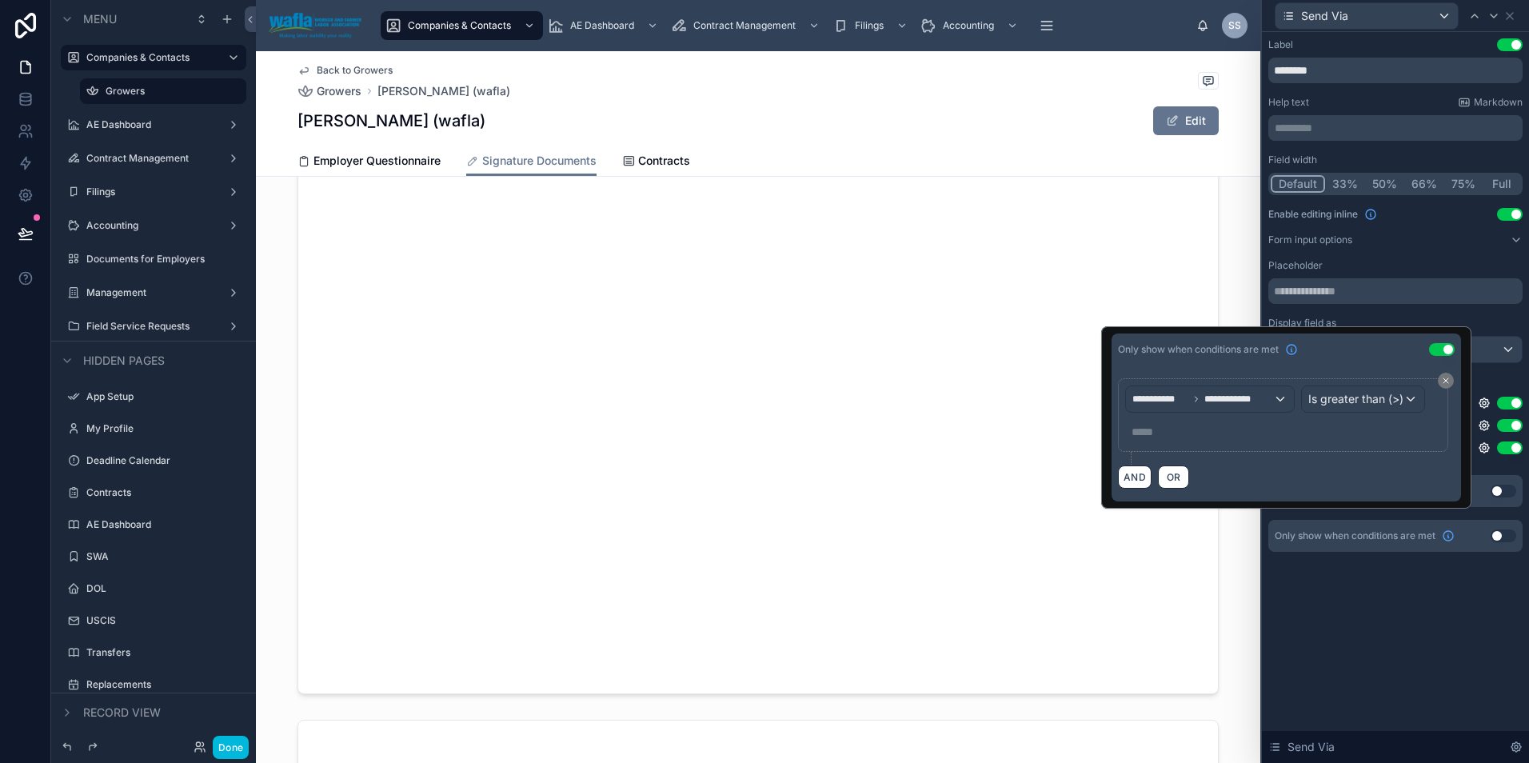
click at [1184, 433] on p "***** ﻿" at bounding box center [1284, 432] width 306 height 16
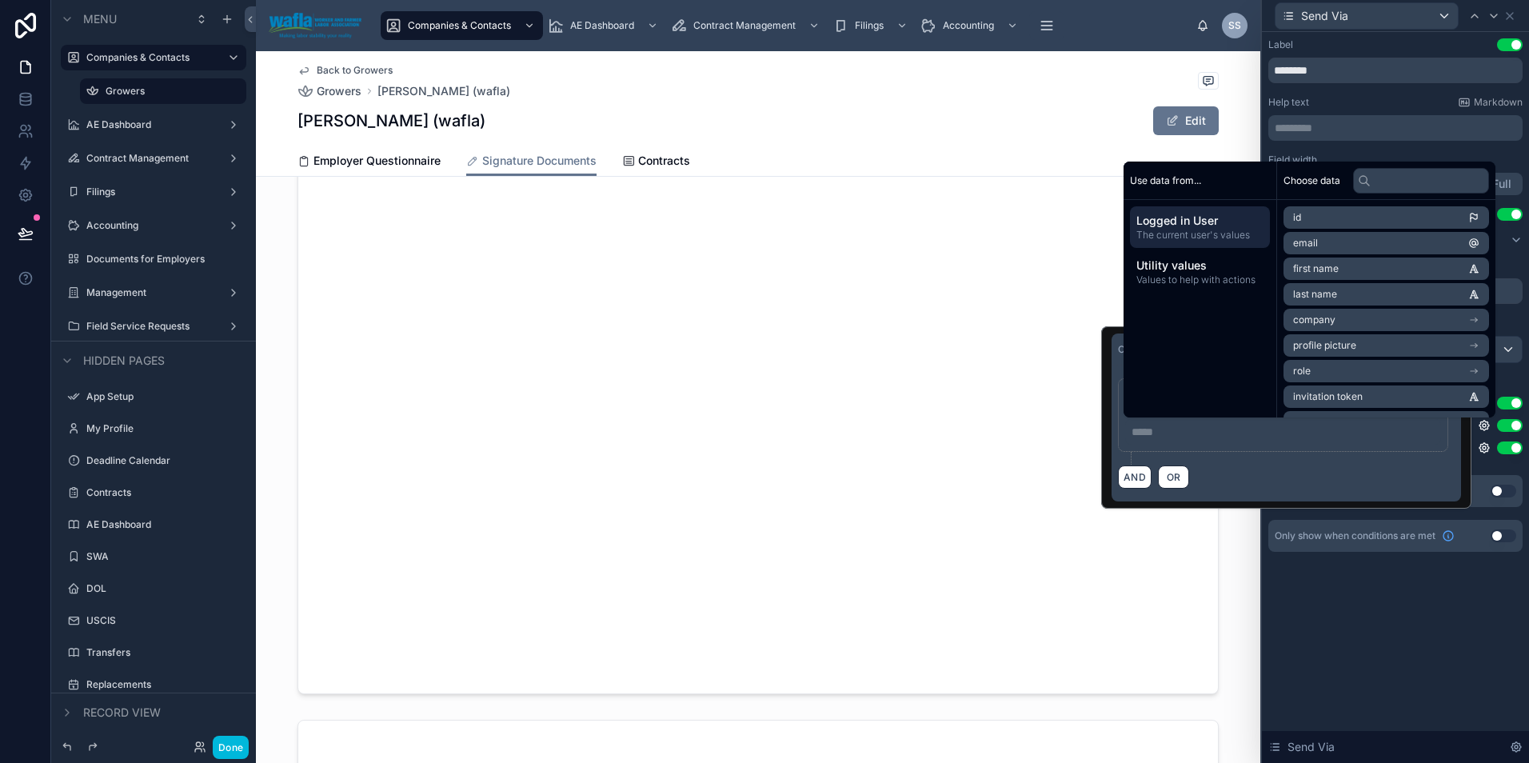
click at [1185, 270] on span "Utility values" at bounding box center [1199, 265] width 127 height 16
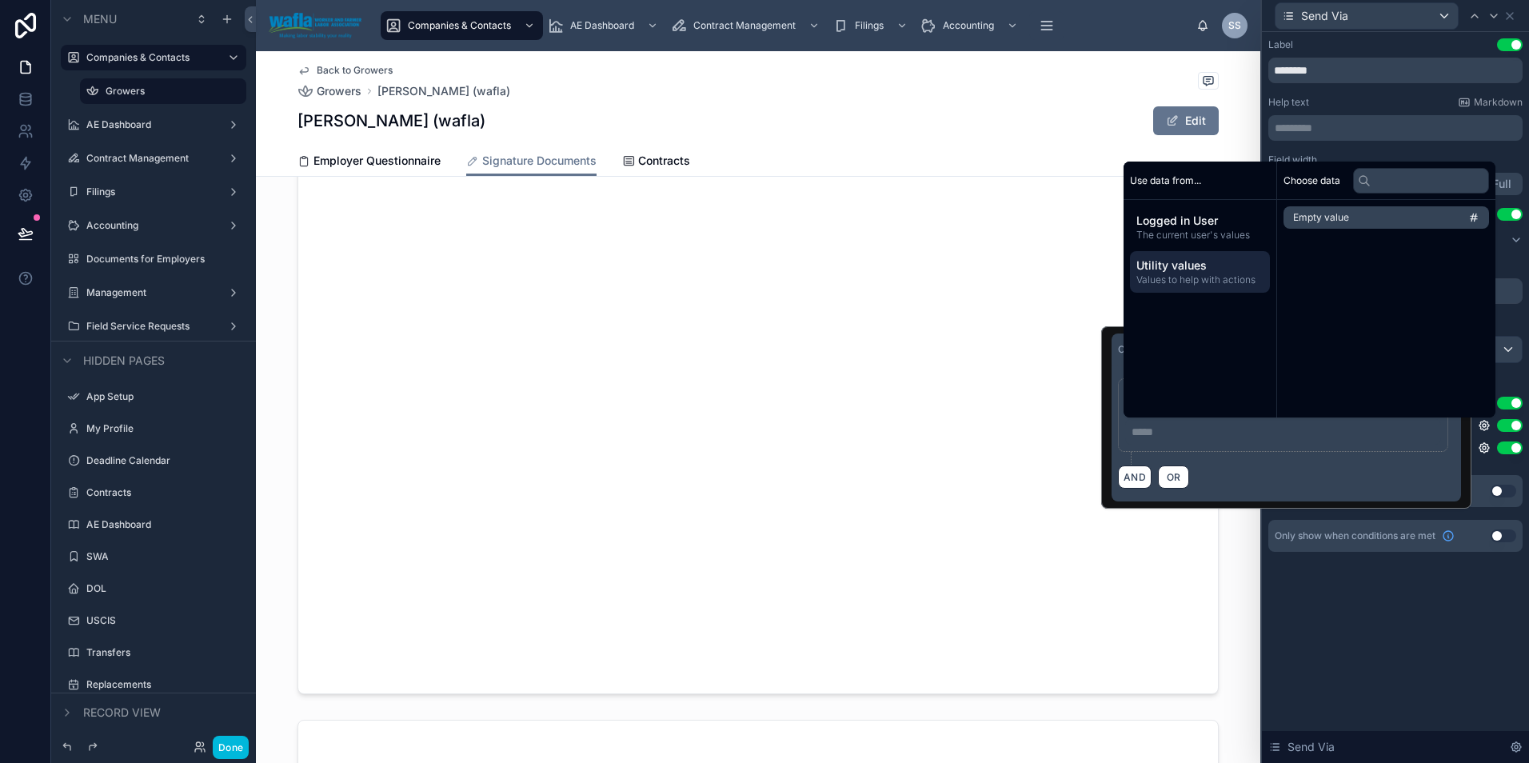
click at [1174, 268] on span "Utility values" at bounding box center [1199, 265] width 127 height 16
click at [1313, 221] on span "Empty value" at bounding box center [1321, 217] width 56 height 13
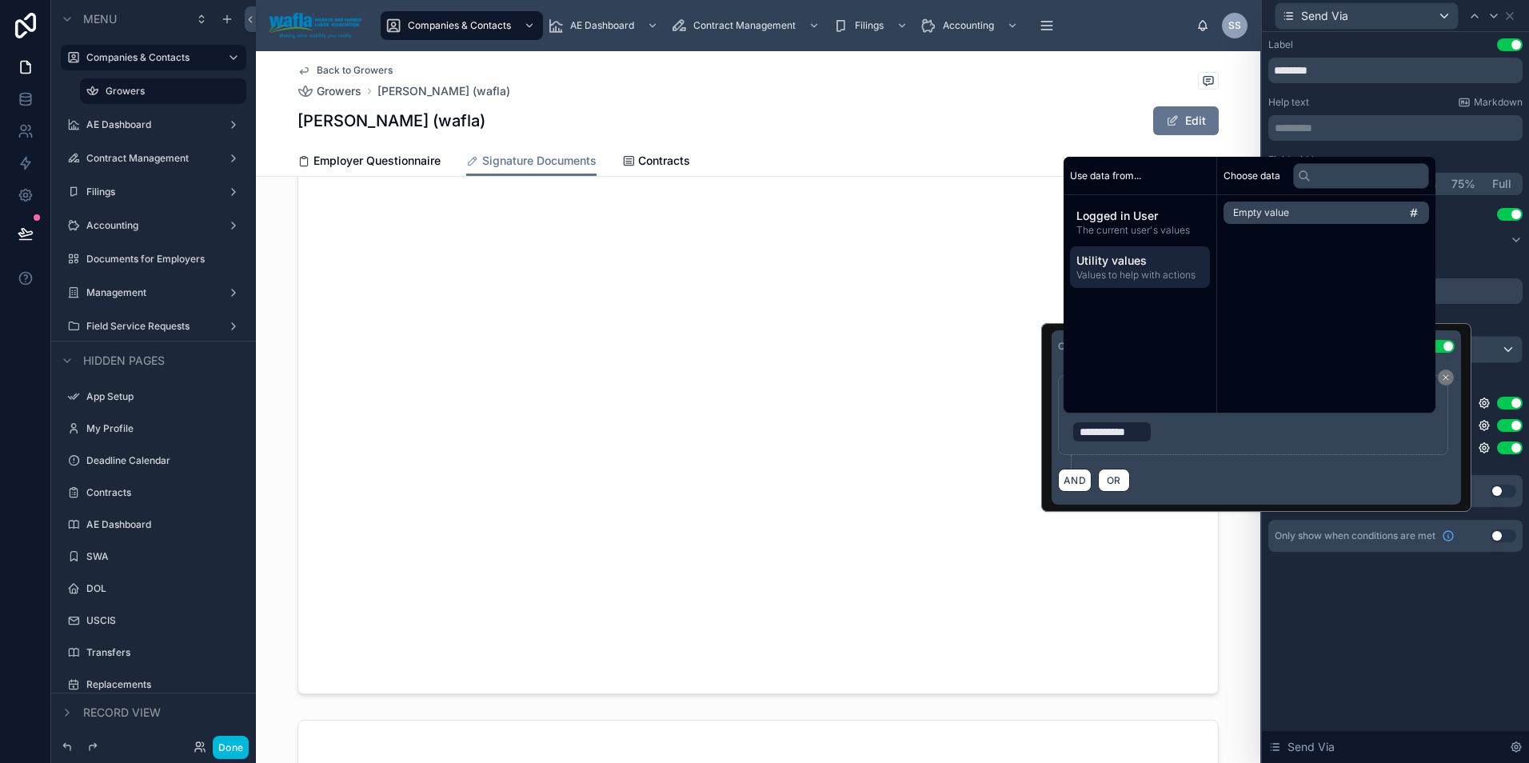
click at [1149, 428] on div "**********" at bounding box center [1111, 432] width 81 height 22
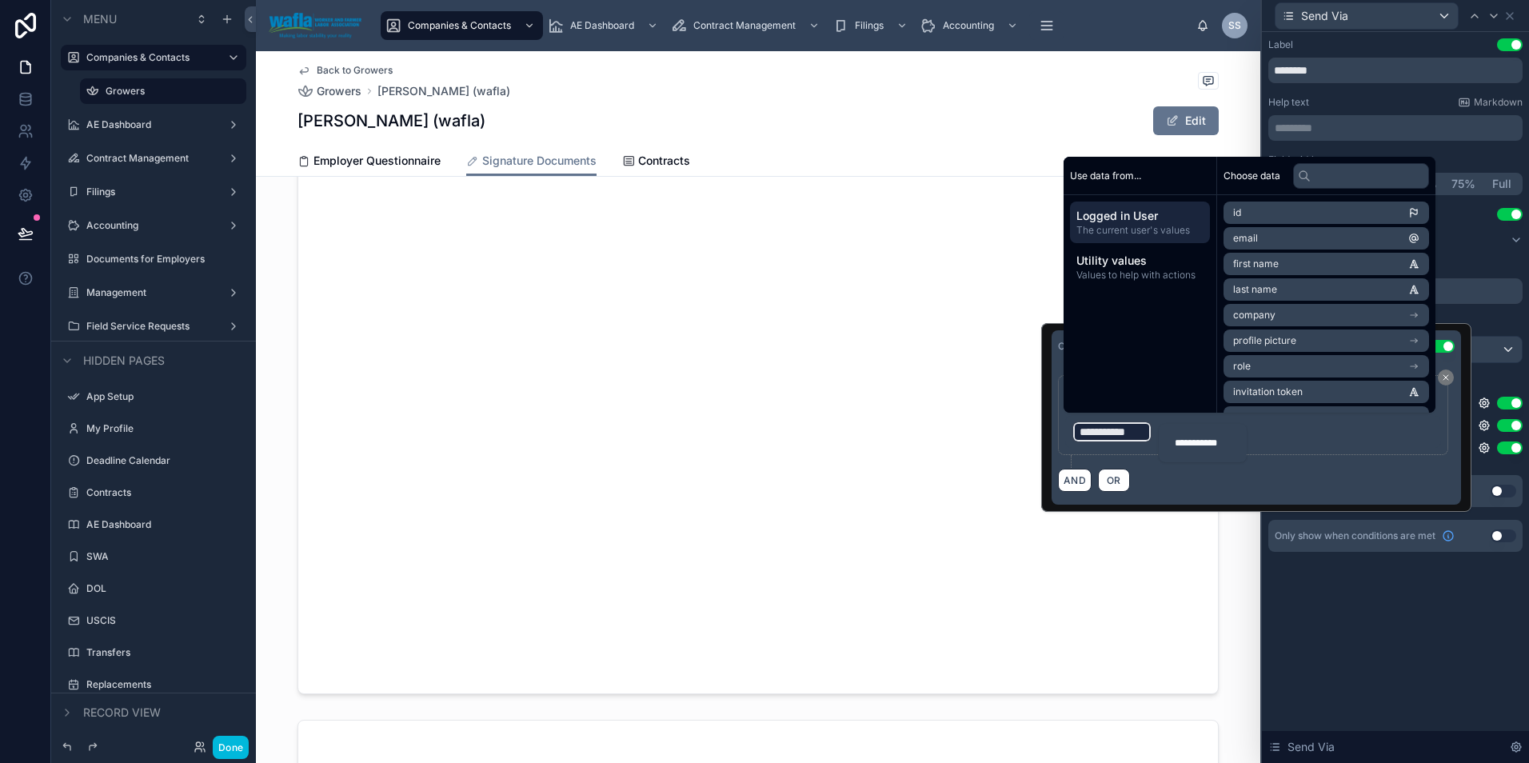
click at [1190, 433] on div "**********" at bounding box center [1202, 443] width 69 height 26
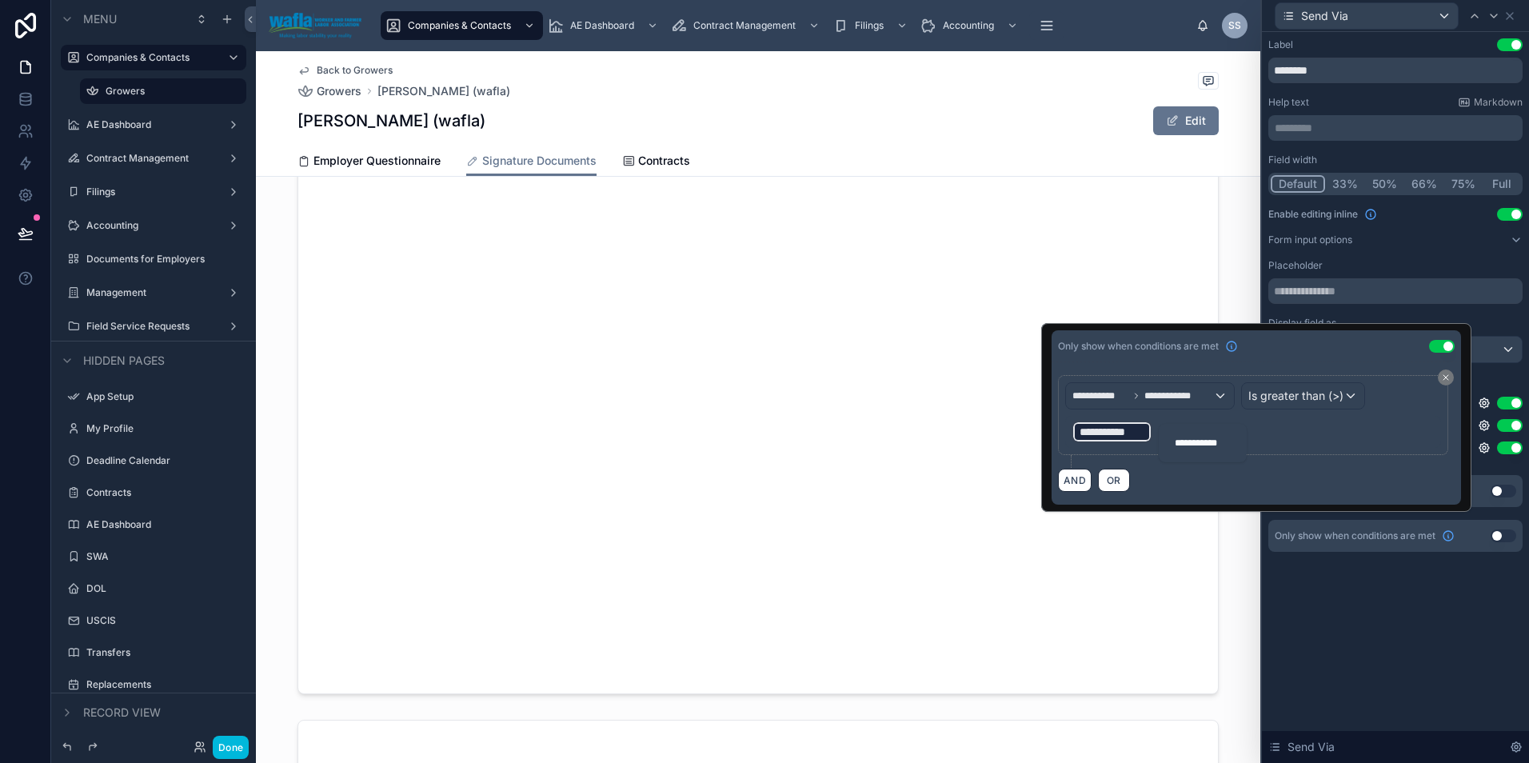
click at [1136, 433] on span "**********" at bounding box center [1111, 432] width 65 height 16
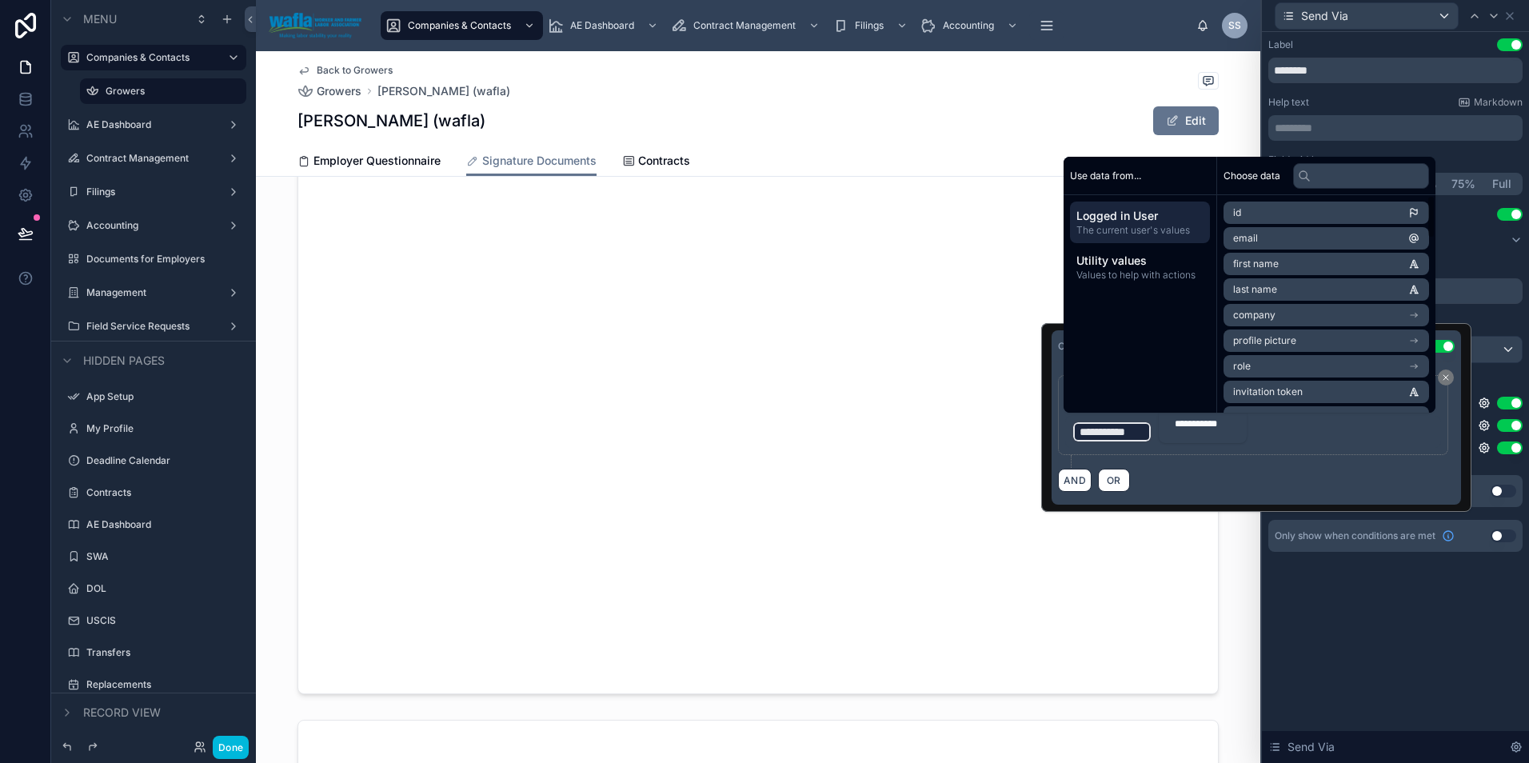
click at [1170, 258] on span "Utility values" at bounding box center [1139, 261] width 127 height 16
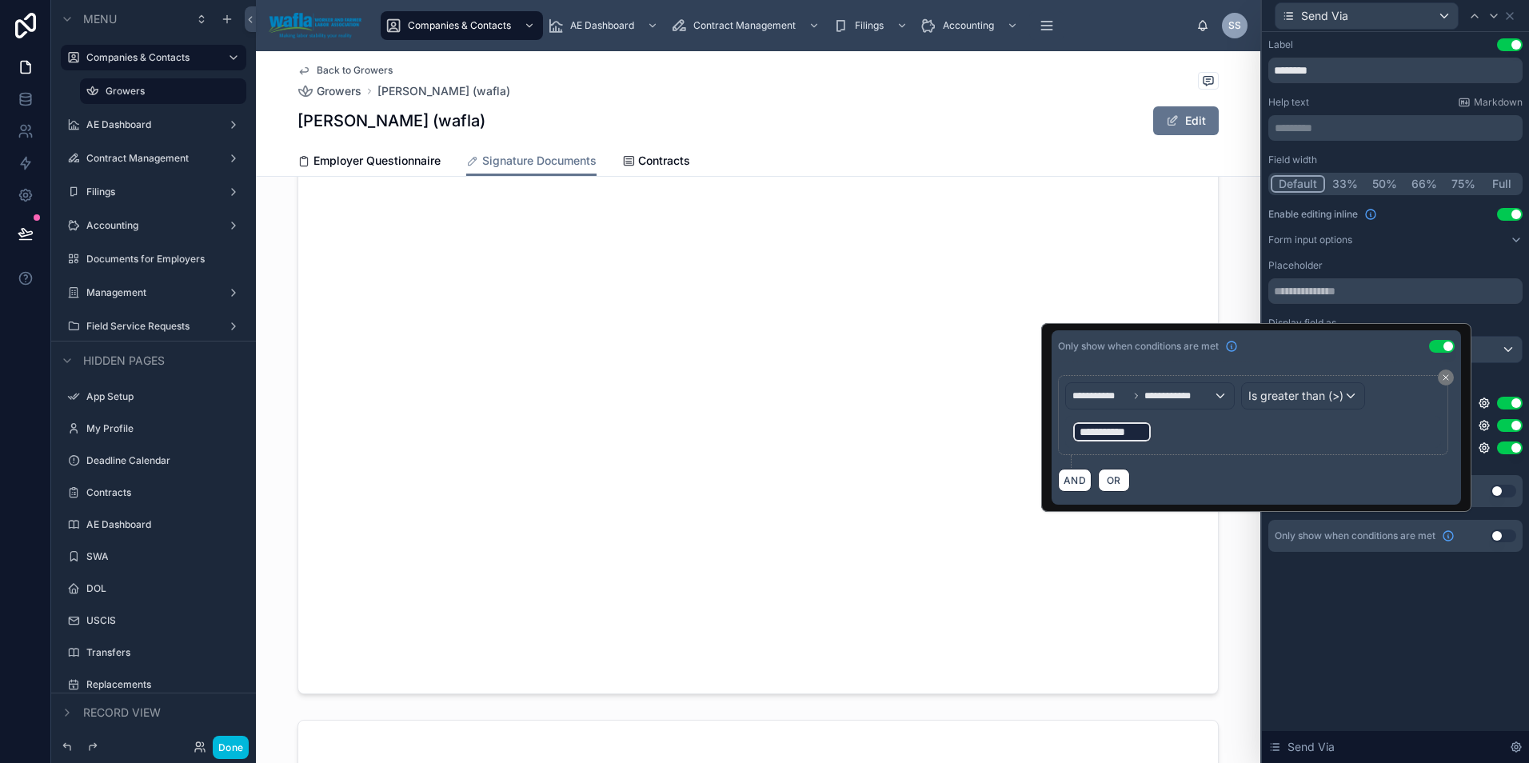
click at [1092, 431] on span "**********" at bounding box center [1111, 432] width 65 height 16
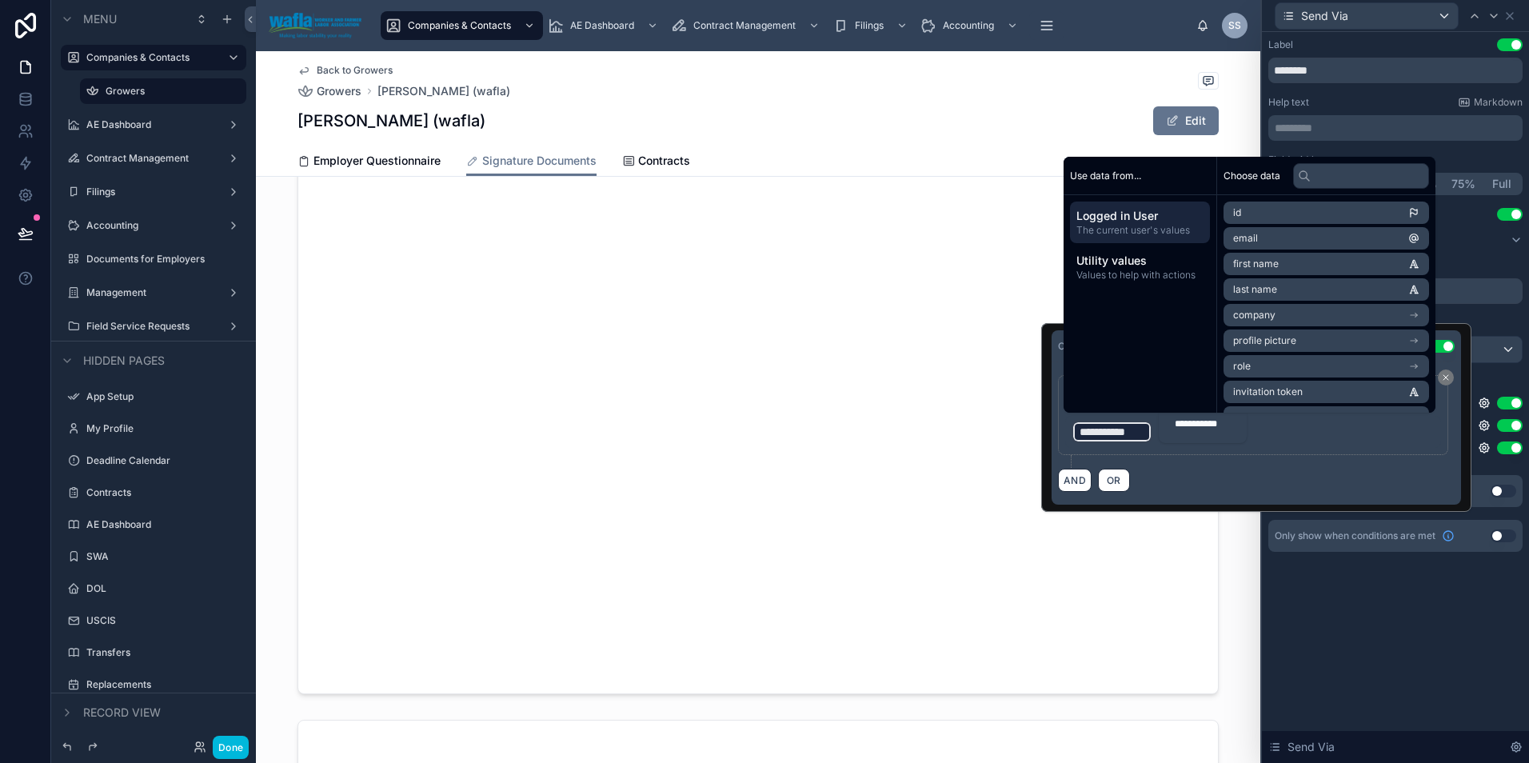
click at [1111, 179] on span "Use data from..." at bounding box center [1105, 175] width 71 height 13
click at [1110, 225] on span "The current user's values" at bounding box center [1139, 230] width 127 height 13
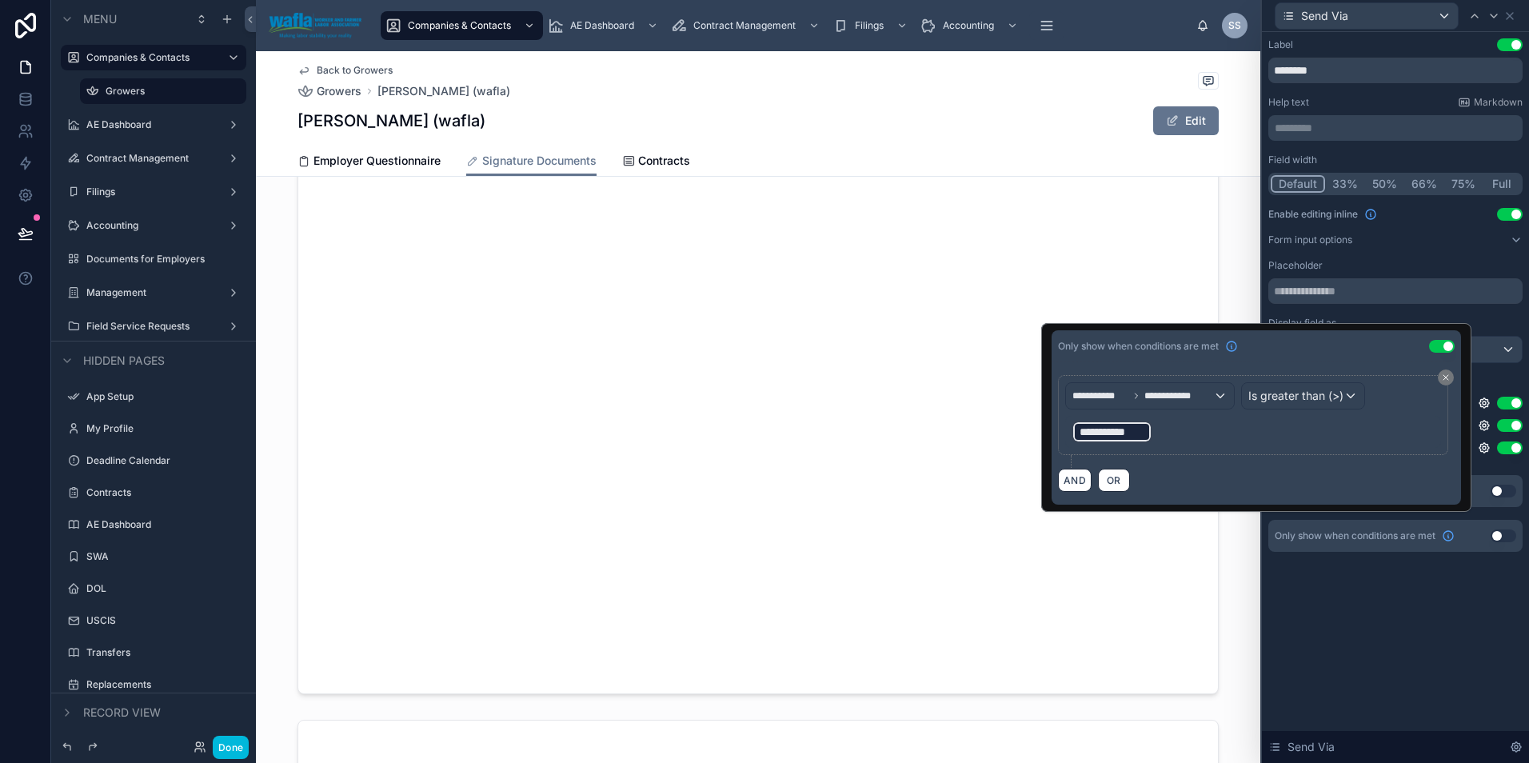
click at [1098, 441] on div "**********" at bounding box center [1111, 432] width 81 height 22
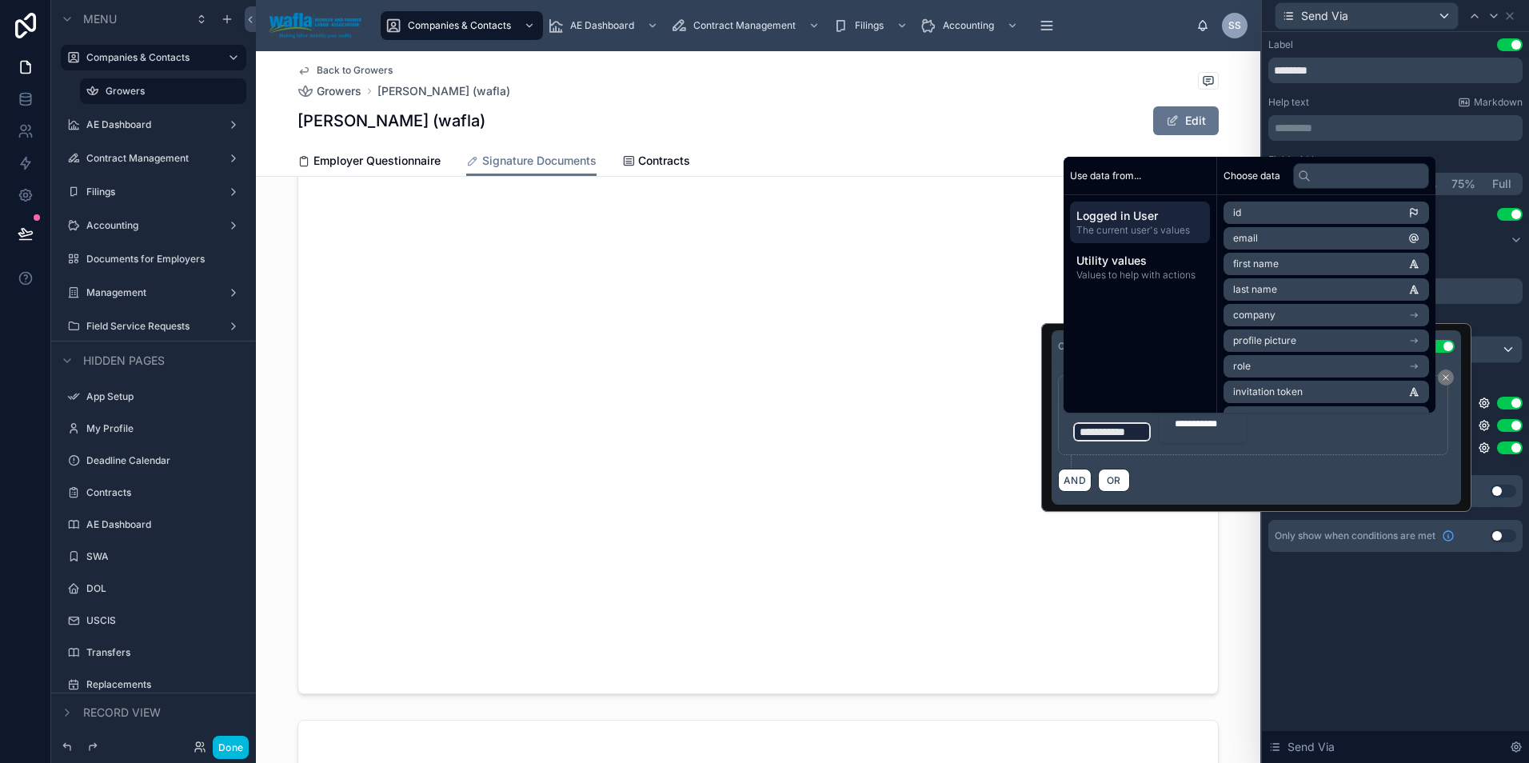
click at [1186, 433] on div "**********" at bounding box center [1202, 424] width 69 height 26
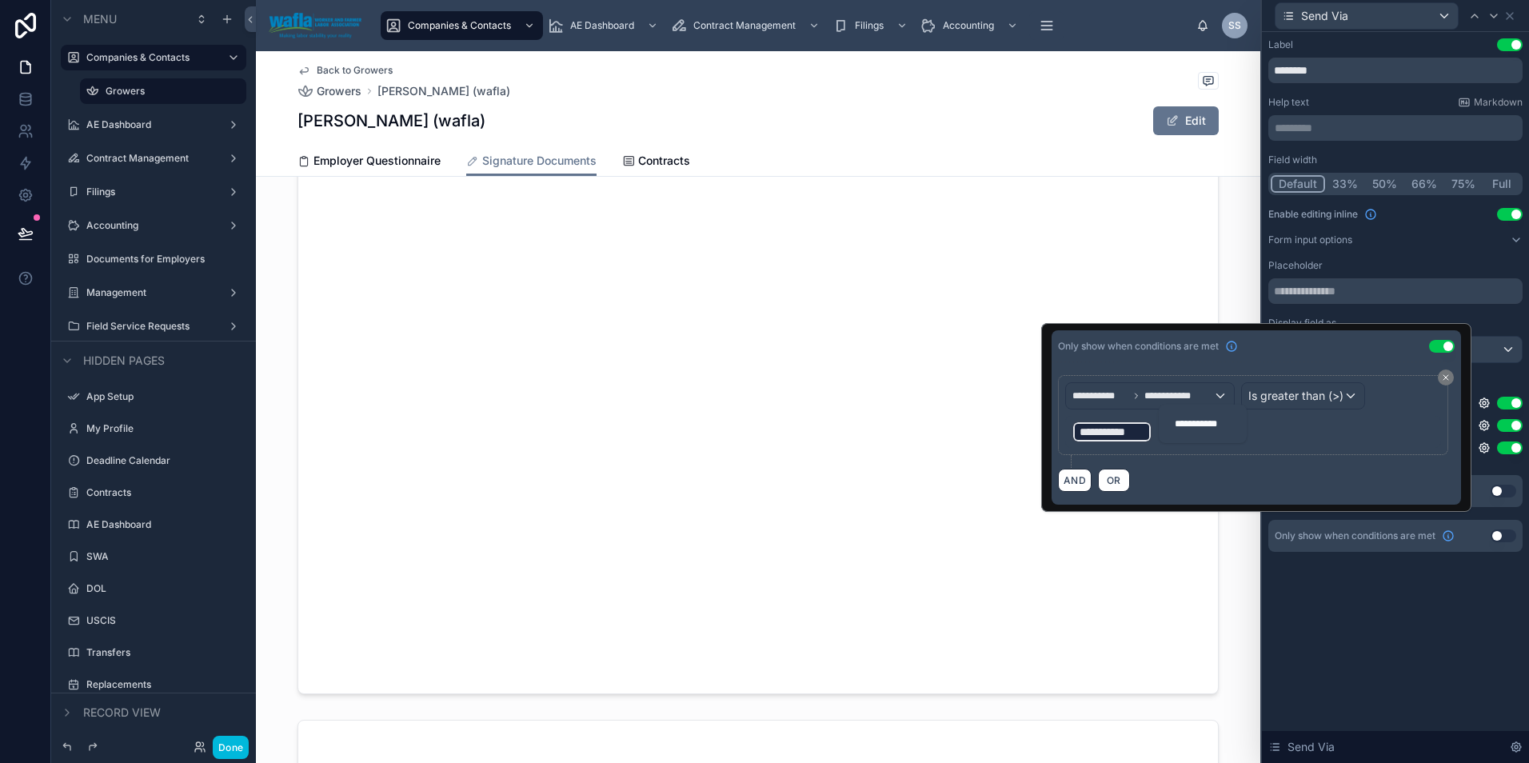
click at [1158, 435] on div "**********" at bounding box center [1202, 424] width 88 height 38
click at [1153, 433] on p "**********" at bounding box center [1254, 432] width 366 height 26
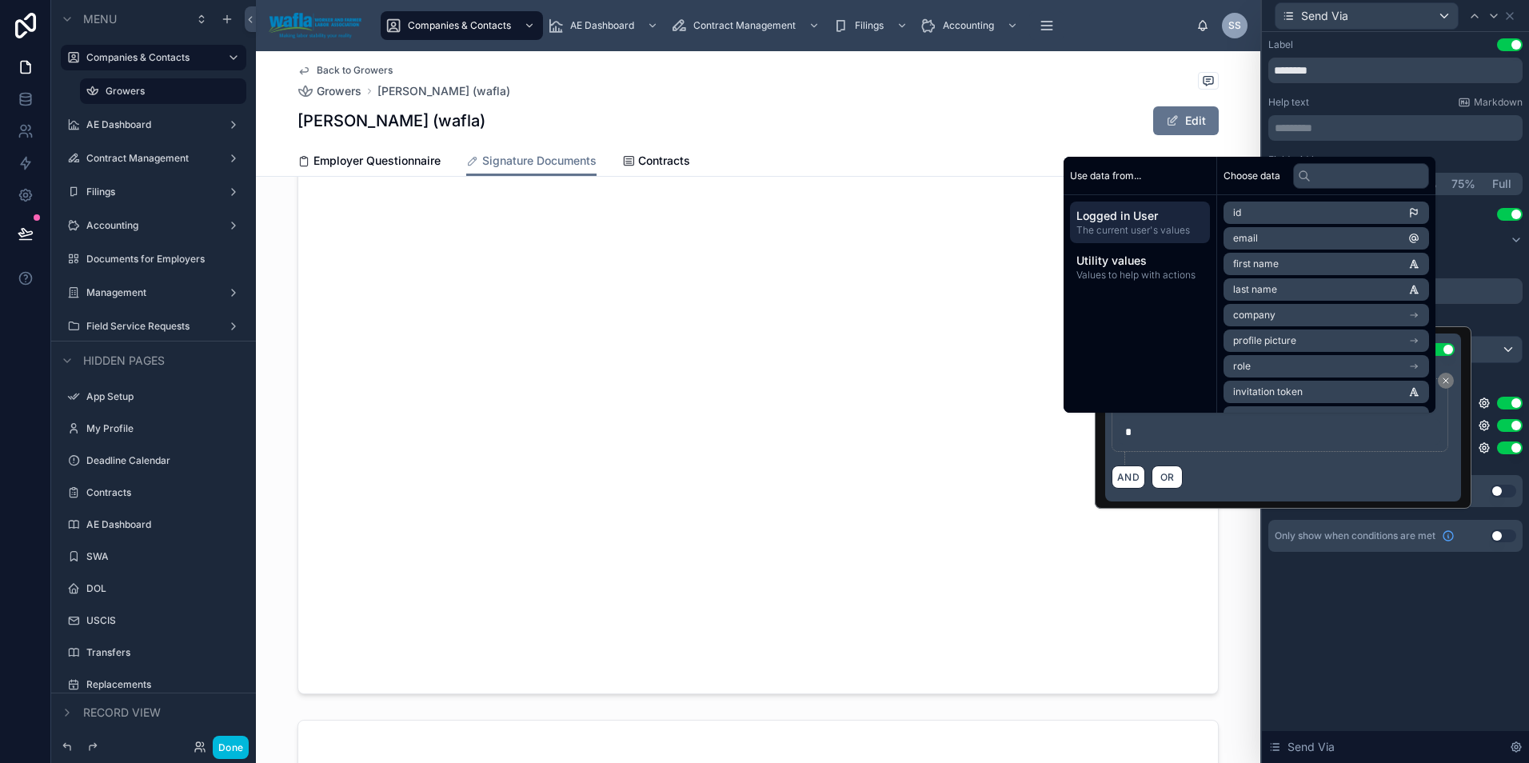
click at [1359, 621] on div "Label Use setting ******** Help text Markdown ********* ﻿ Field width Default 3…" at bounding box center [1395, 397] width 267 height 731
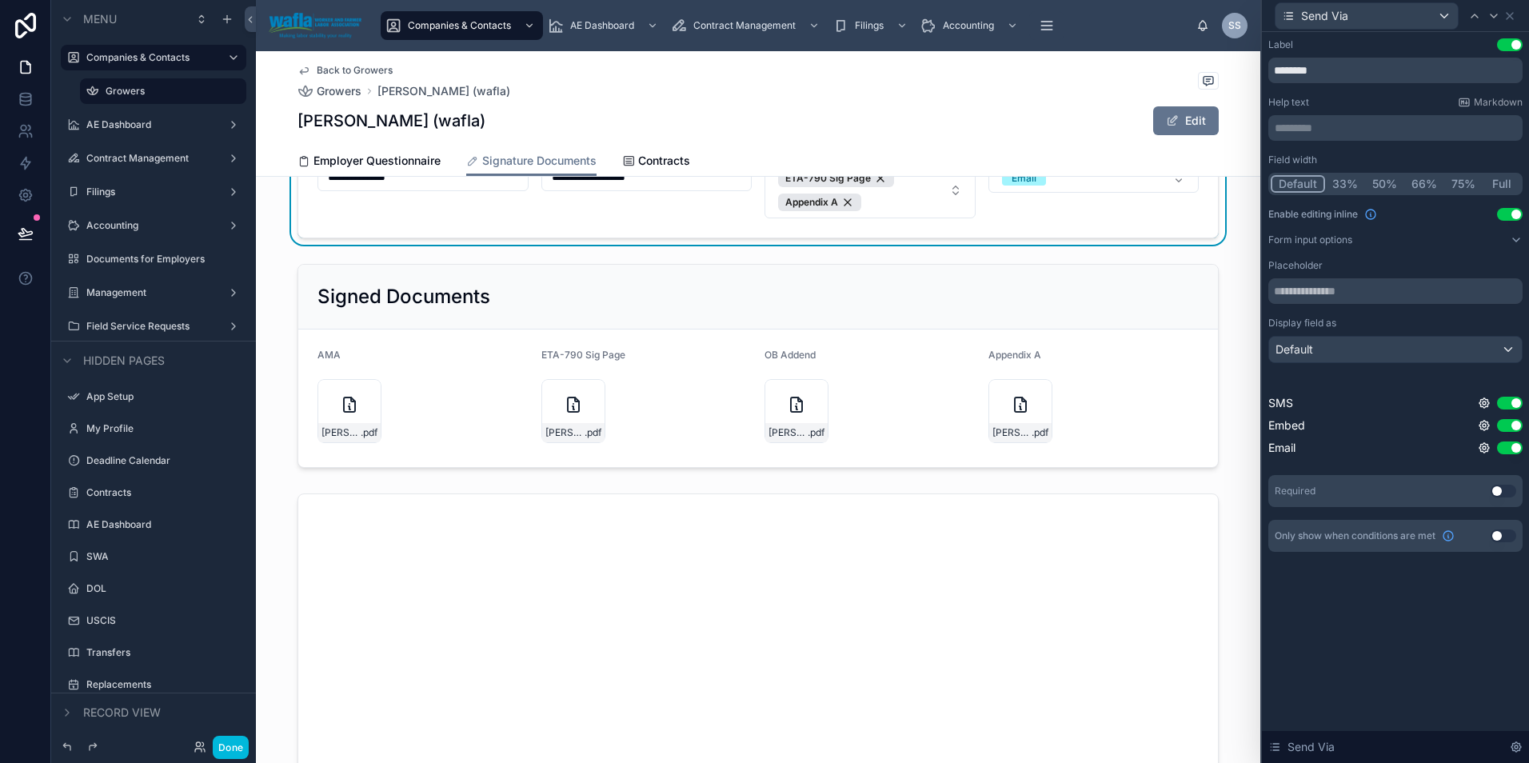
scroll to position [0, 0]
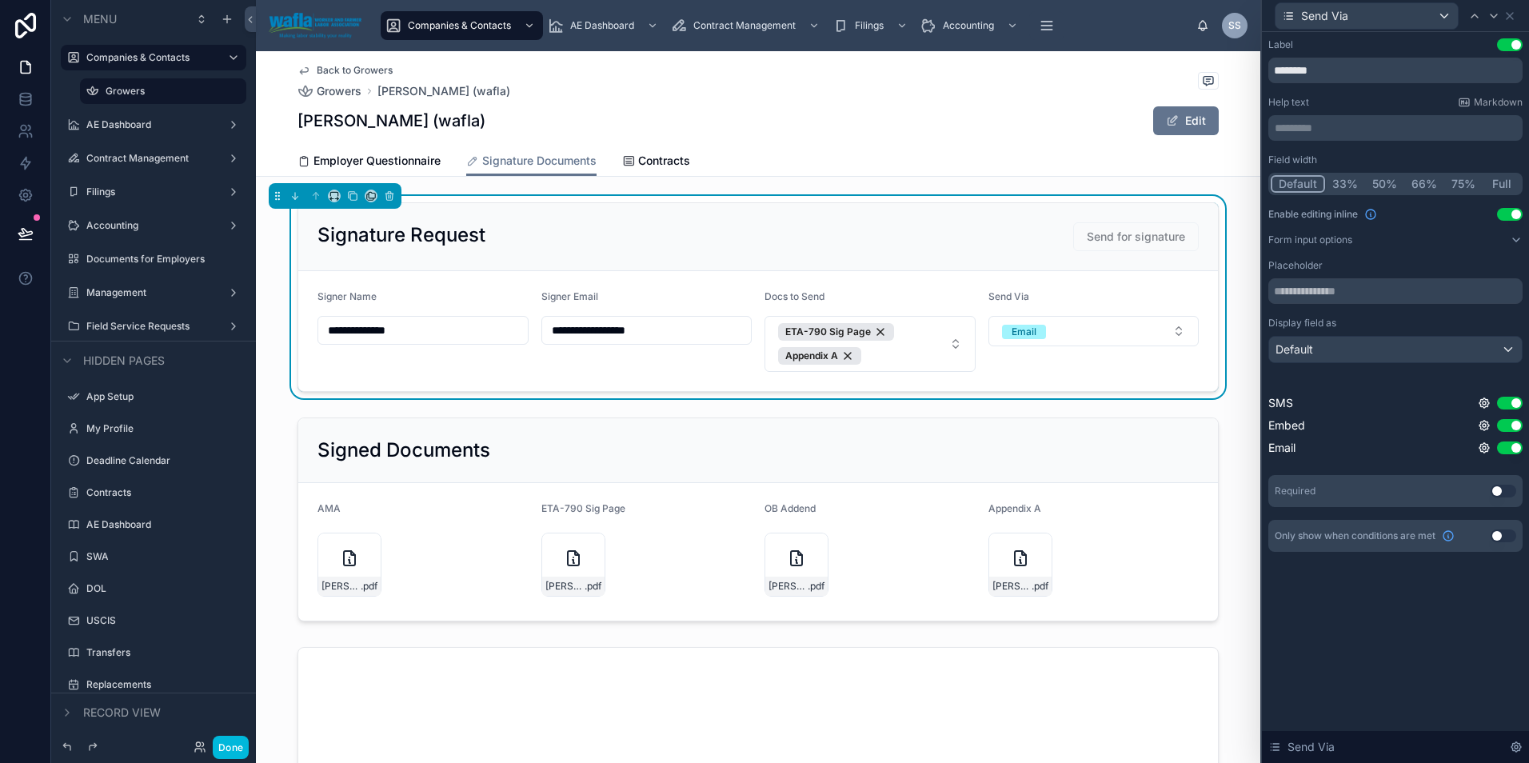
click at [923, 249] on div "Signature Request Send for signature" at bounding box center [757, 236] width 881 height 29
click at [1075, 335] on button "Email" at bounding box center [1093, 331] width 211 height 30
click at [844, 356] on div "Appendix A" at bounding box center [819, 356] width 83 height 18
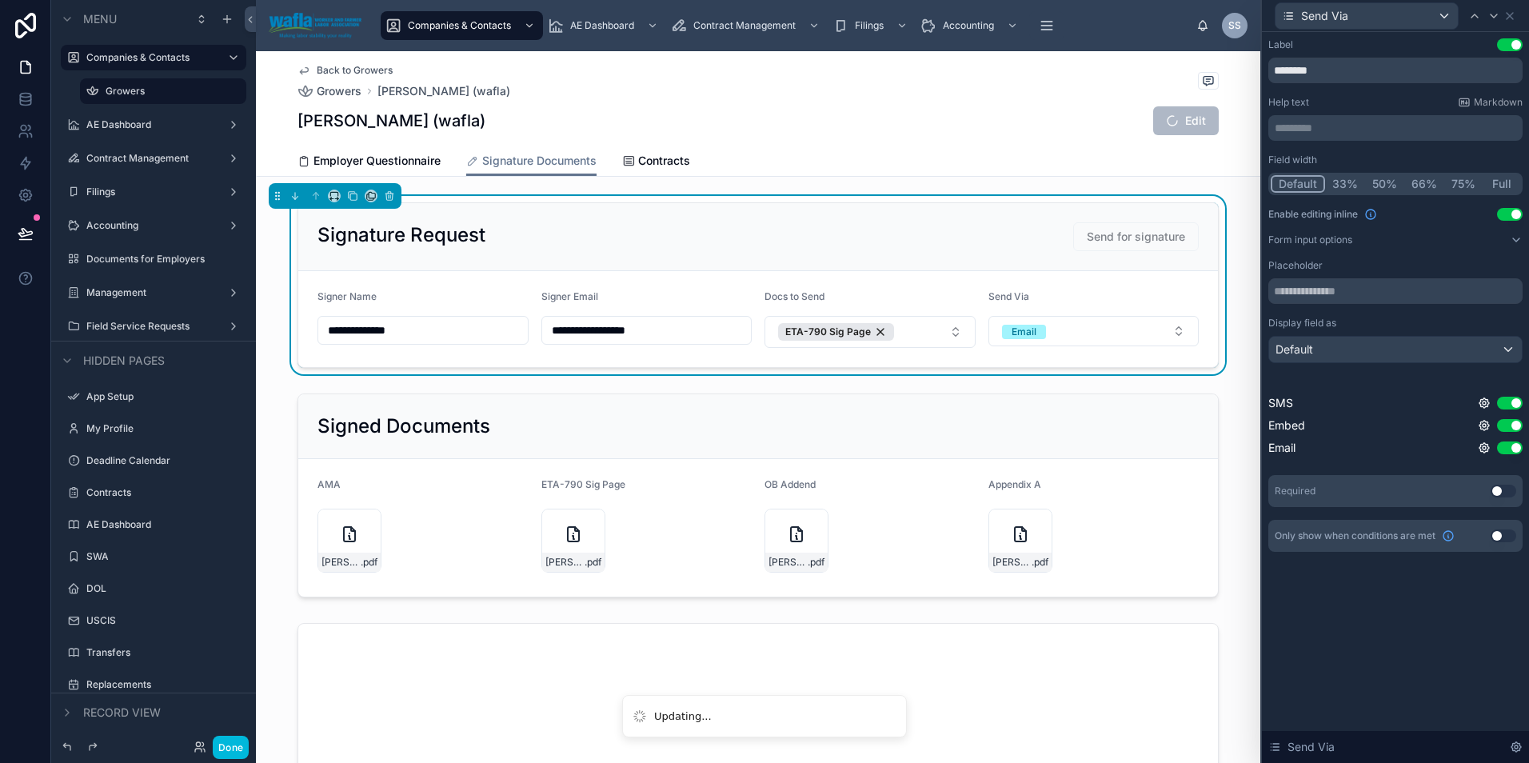
click at [1118, 334] on button "Email" at bounding box center [1093, 331] width 211 height 30
click at [963, 244] on div "Signature Request Send for signature" at bounding box center [757, 236] width 881 height 29
click at [1484, 422] on icon at bounding box center [1483, 425] width 13 height 13
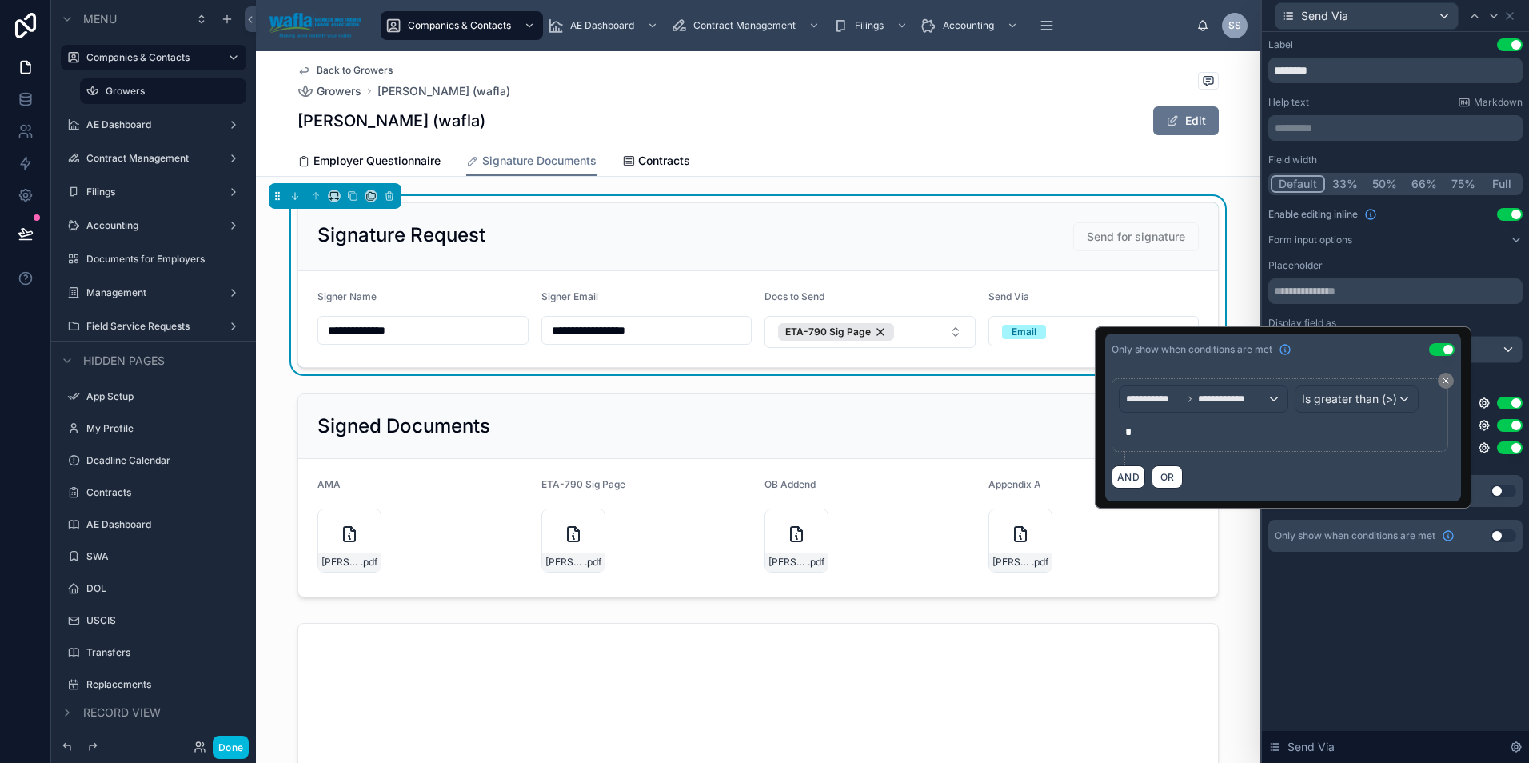
click at [1080, 280] on form "**********" at bounding box center [757, 319] width 919 height 96
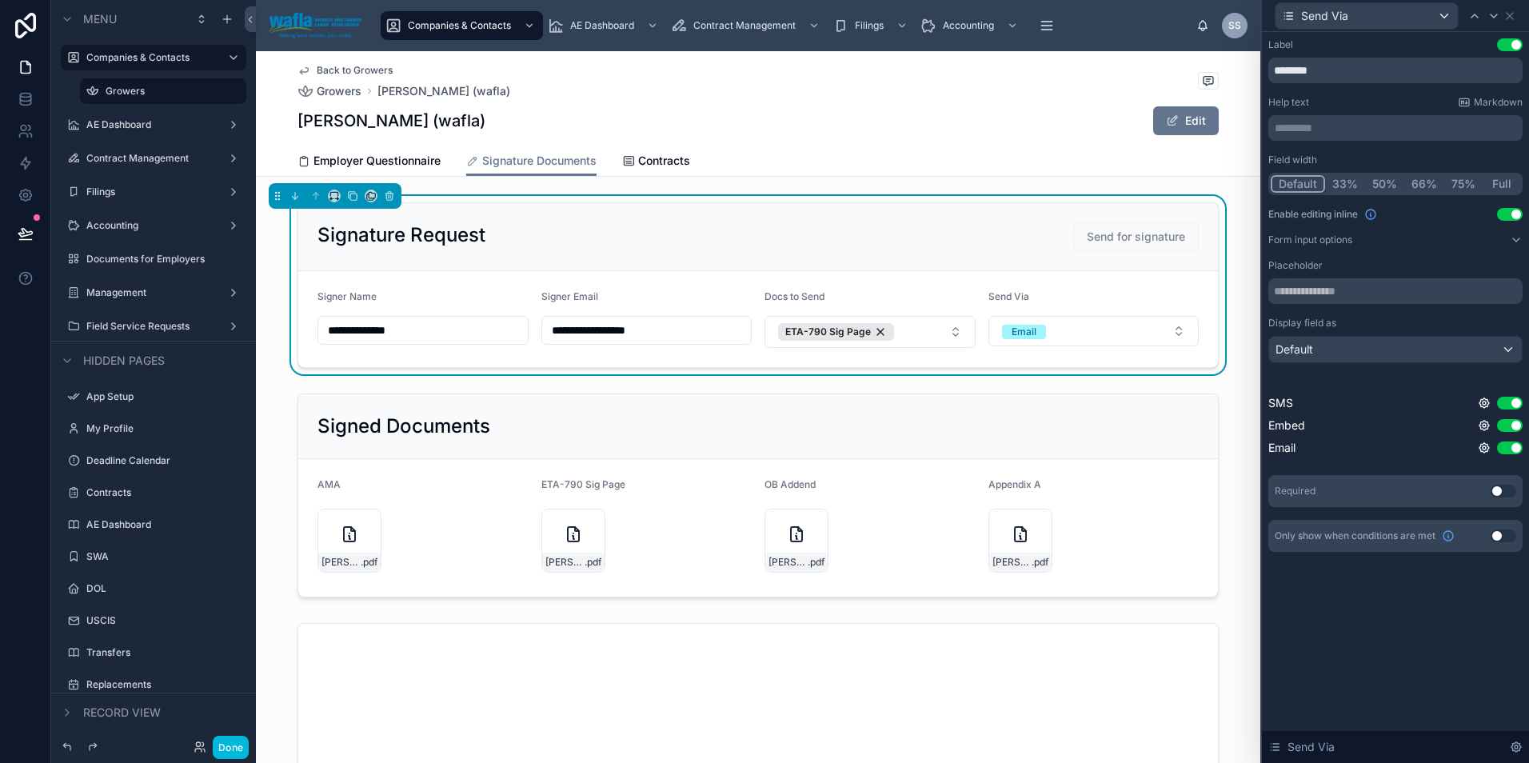
click at [1061, 332] on button "Email" at bounding box center [1093, 331] width 211 height 30
click at [1047, 230] on div "Signature Request Send for signature" at bounding box center [757, 236] width 881 height 29
click at [1483, 427] on icon at bounding box center [1483, 425] width 3 height 3
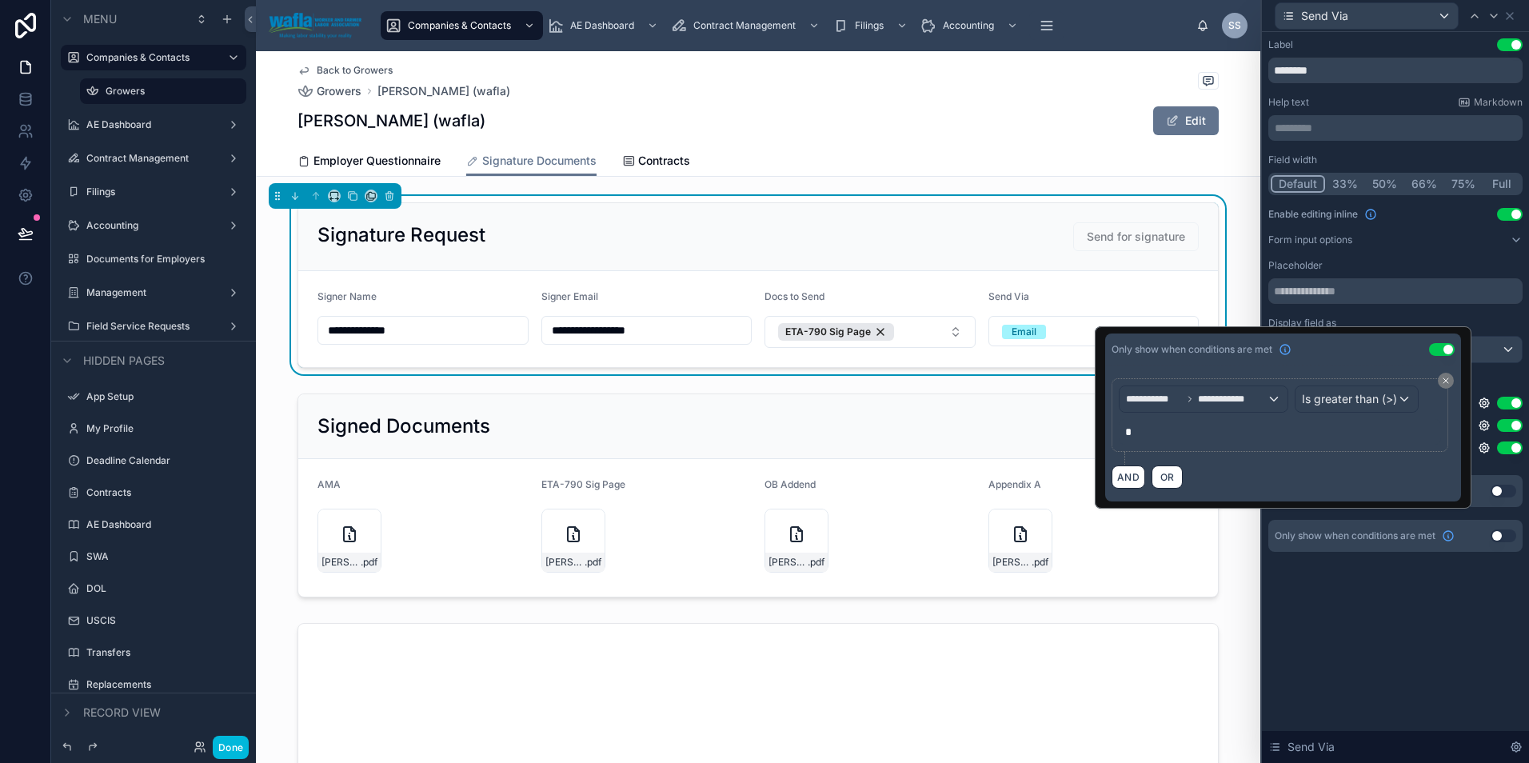
click at [1445, 381] on icon at bounding box center [1445, 380] width 5 height 5
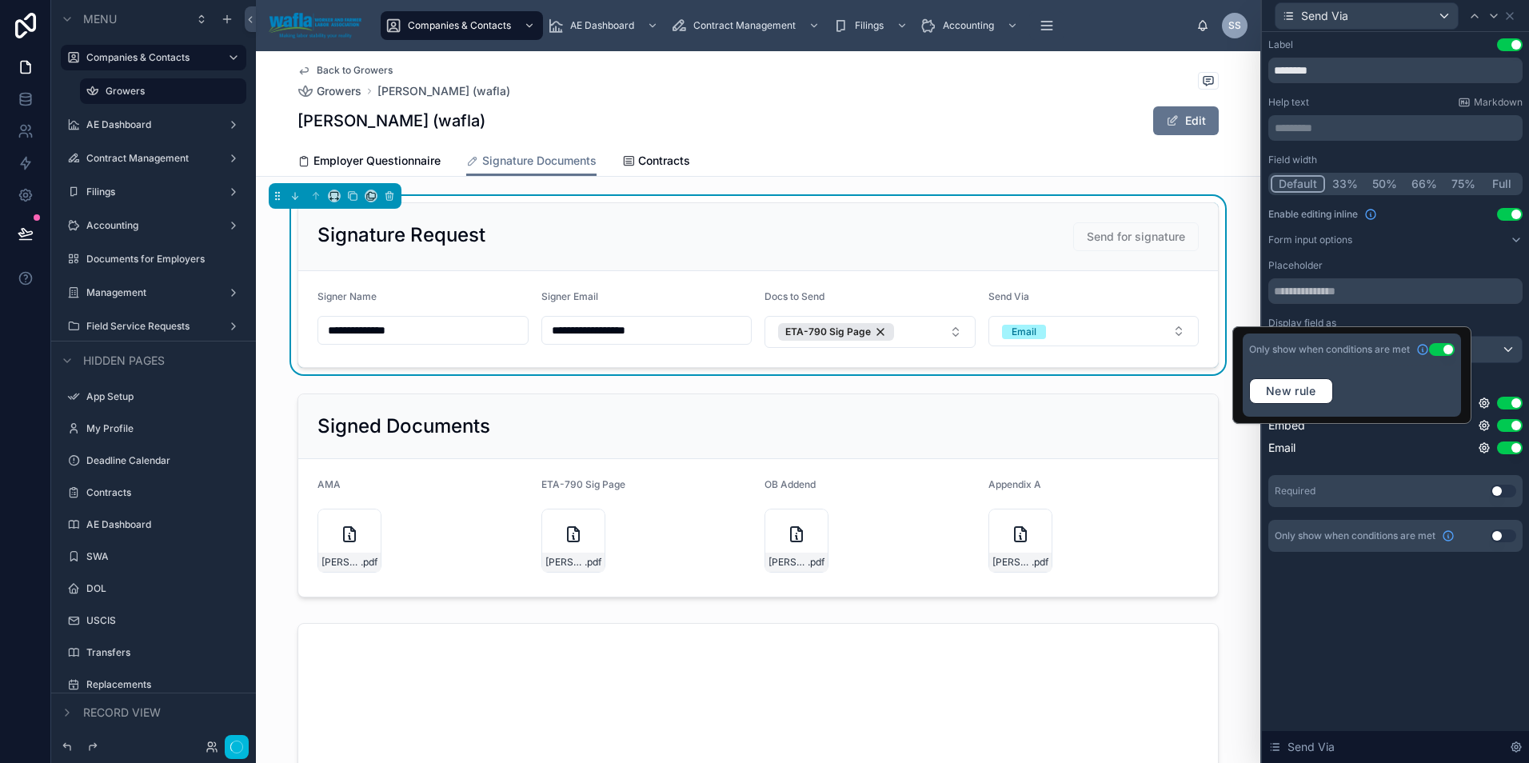
click at [1446, 348] on button "Use setting" at bounding box center [1442, 349] width 26 height 13
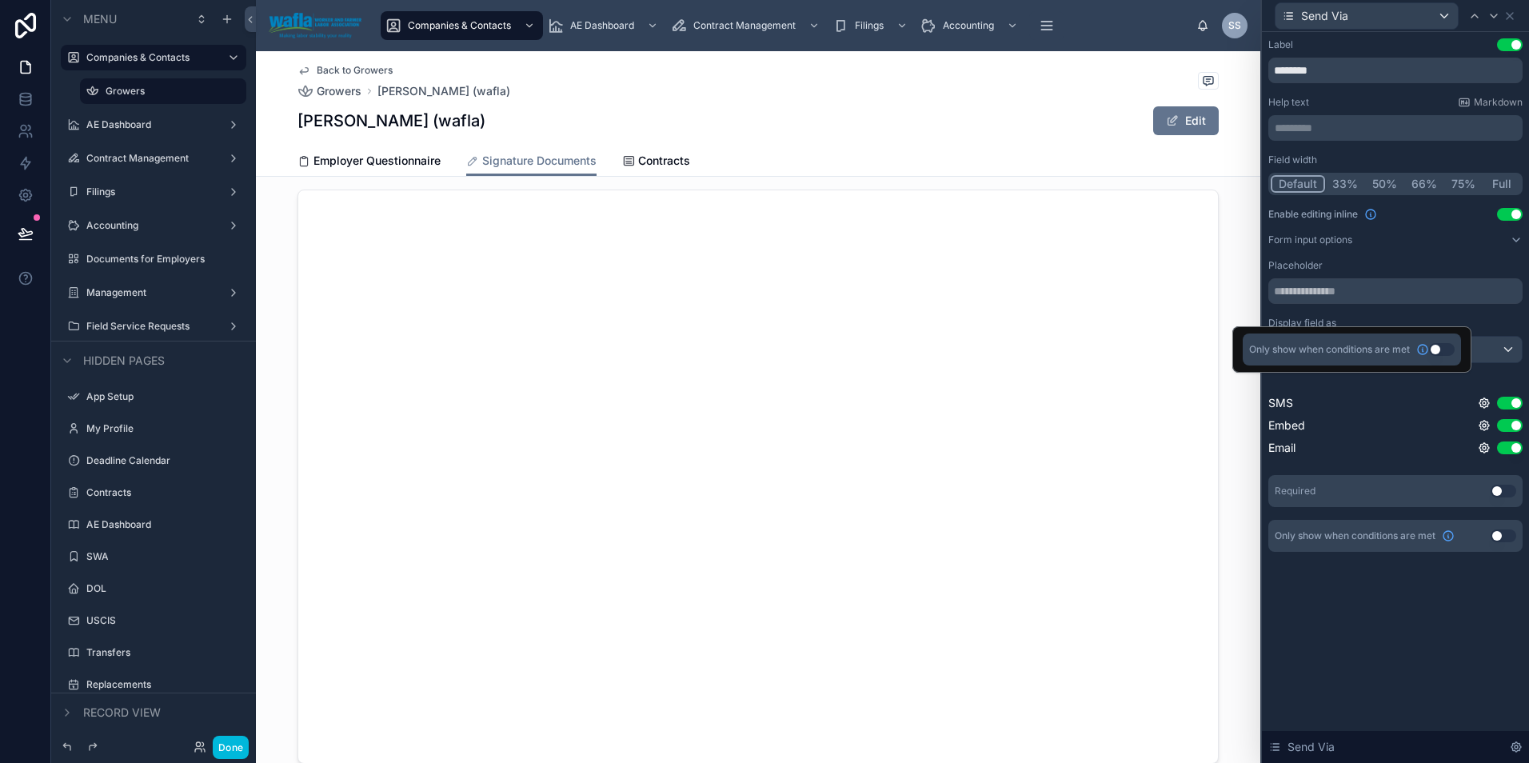
click at [1481, 403] on icon at bounding box center [1483, 403] width 13 height 13
click at [1437, 390] on button "Use setting" at bounding box center [1442, 395] width 26 height 13
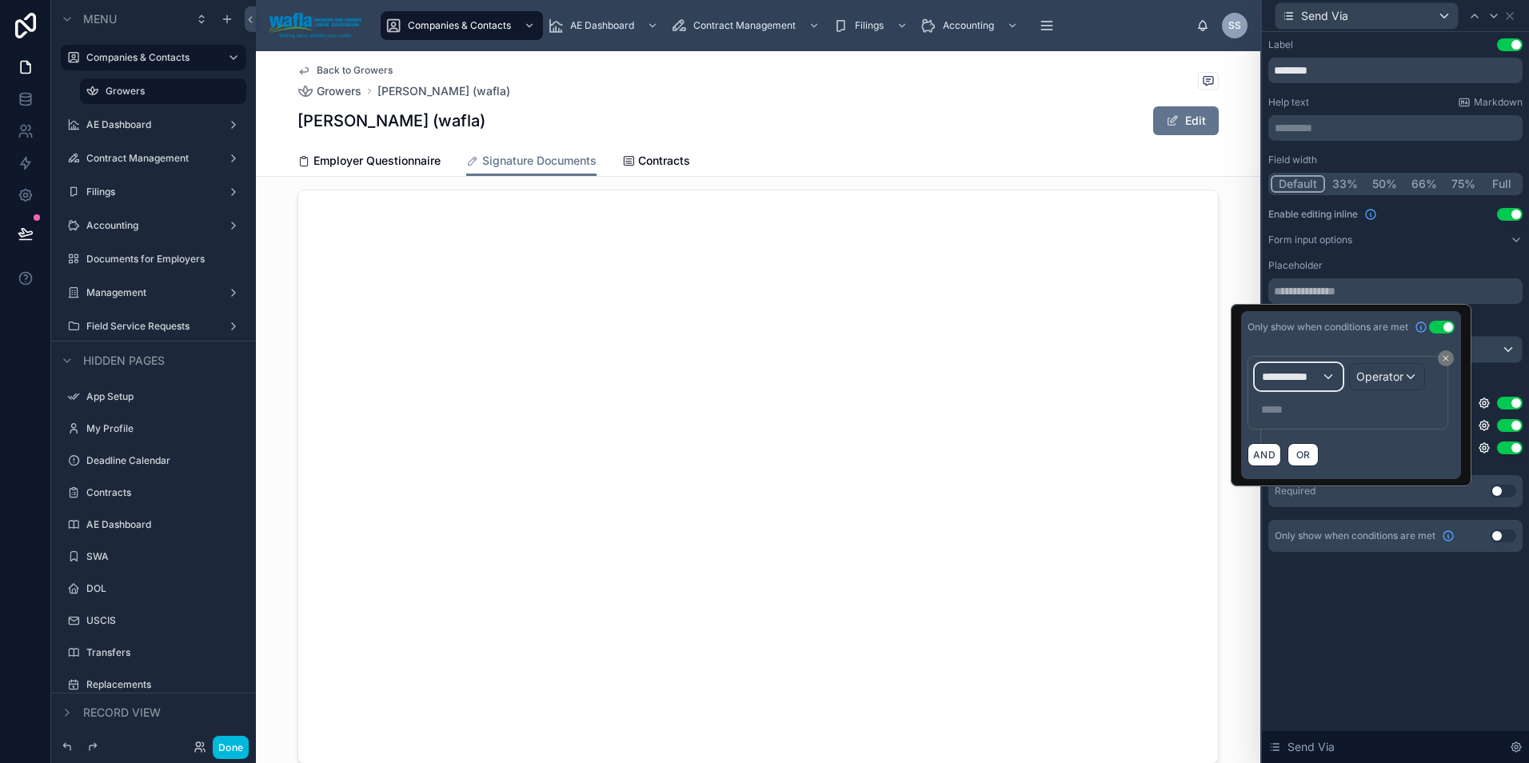
click at [1310, 377] on span "**********" at bounding box center [1291, 377] width 59 height 16
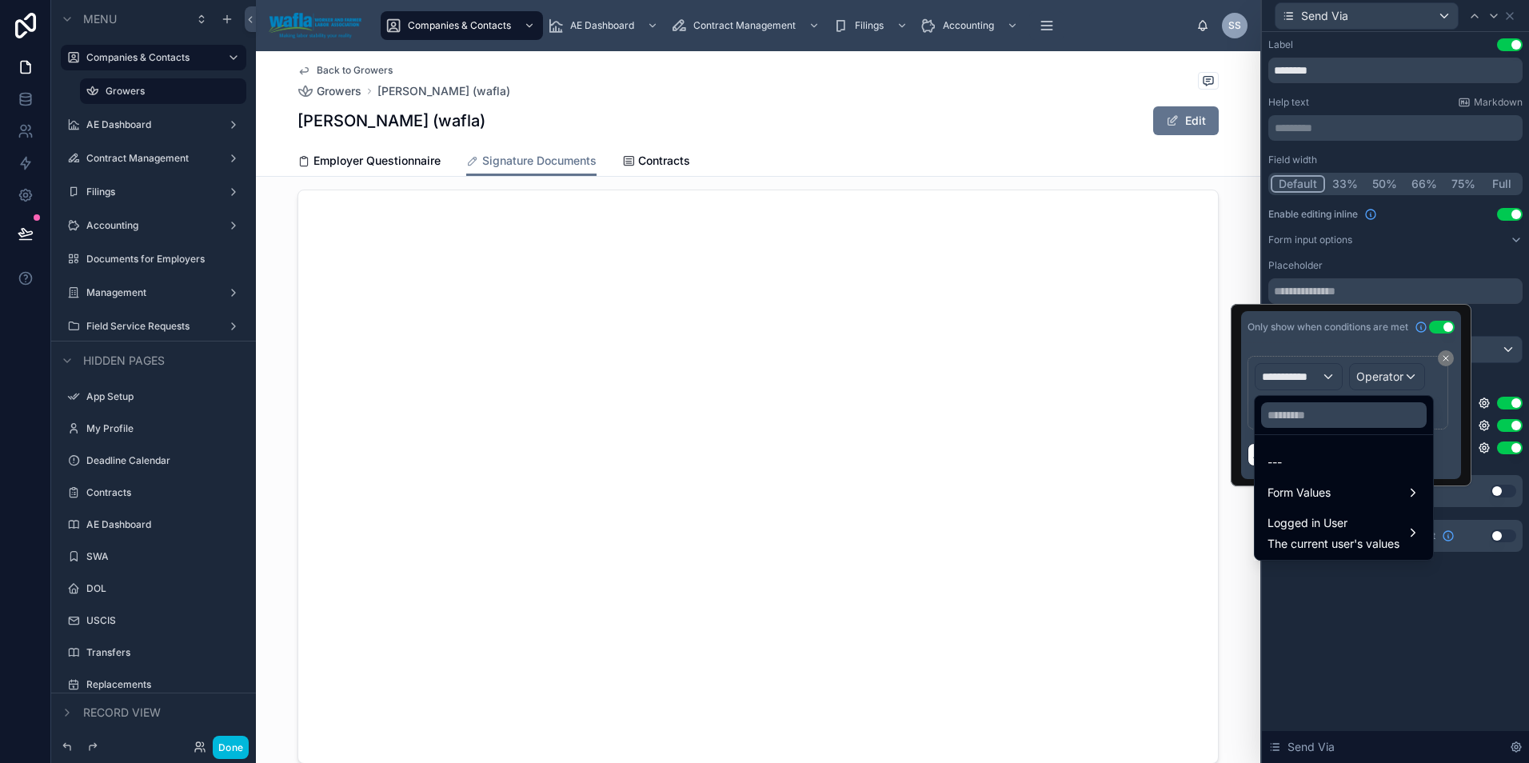
click at [1302, 486] on span "Form Values" at bounding box center [1298, 492] width 63 height 19
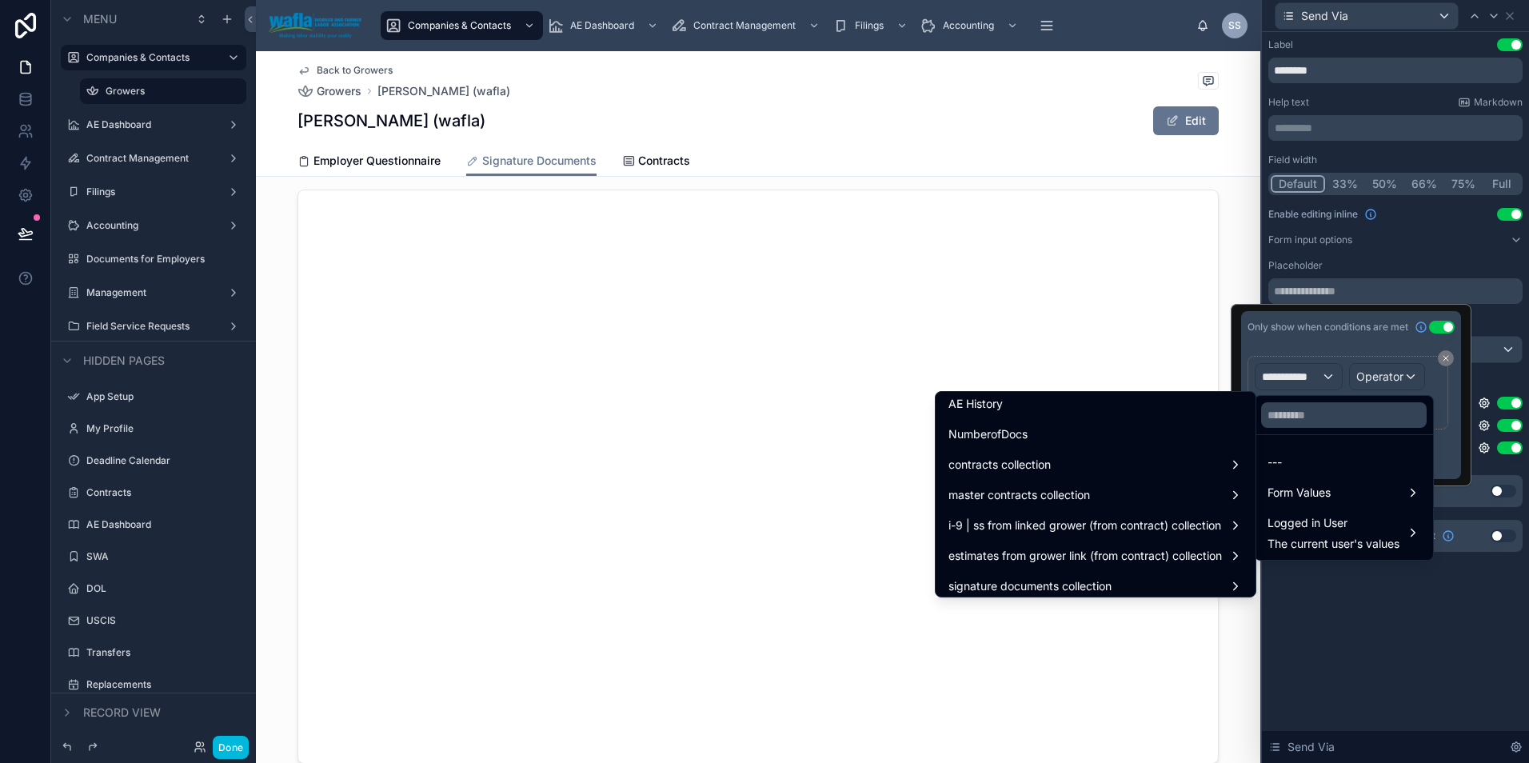
scroll to position [4740, 0]
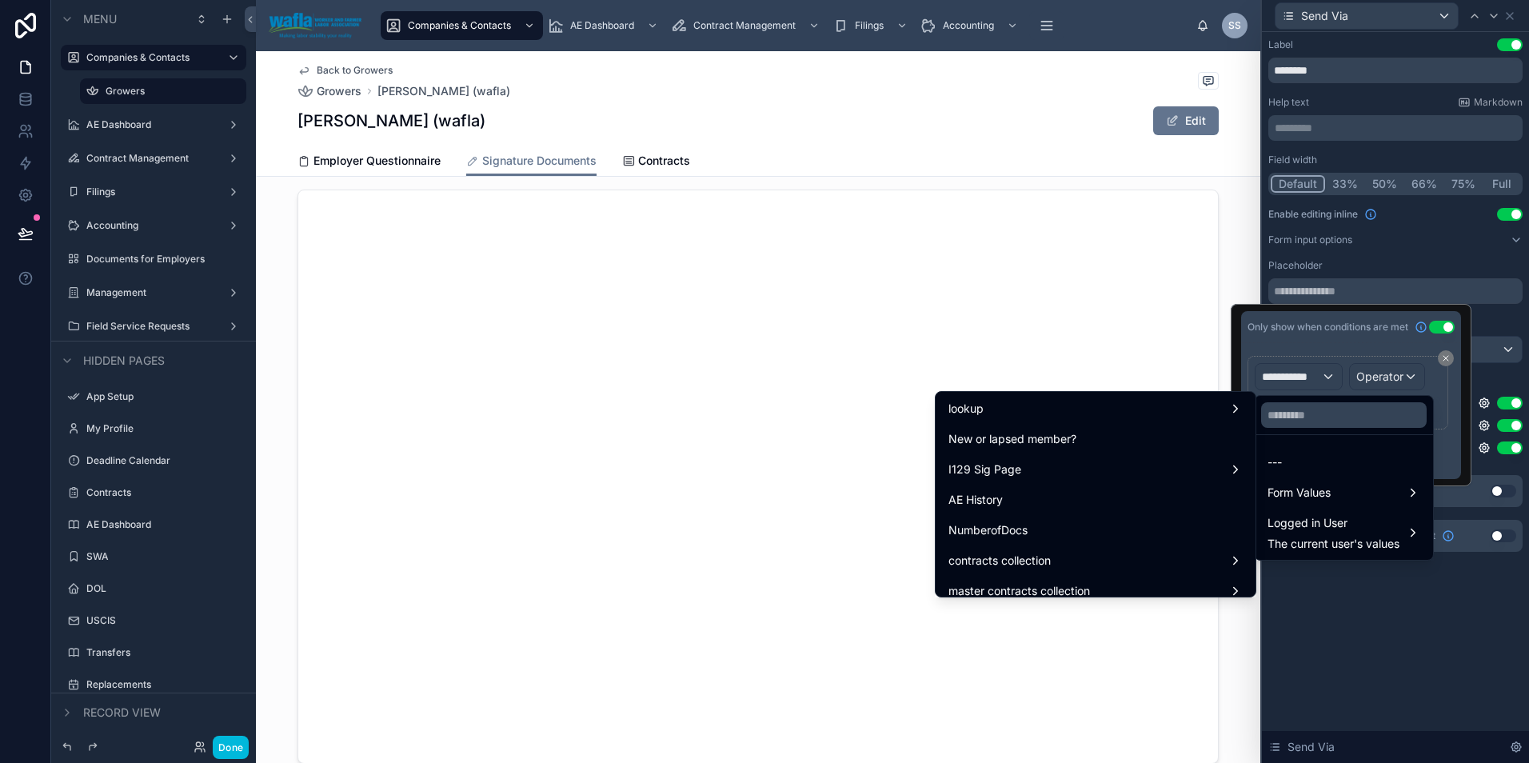
click at [1025, 527] on div "NumberofDocs" at bounding box center [1095, 529] width 294 height 19
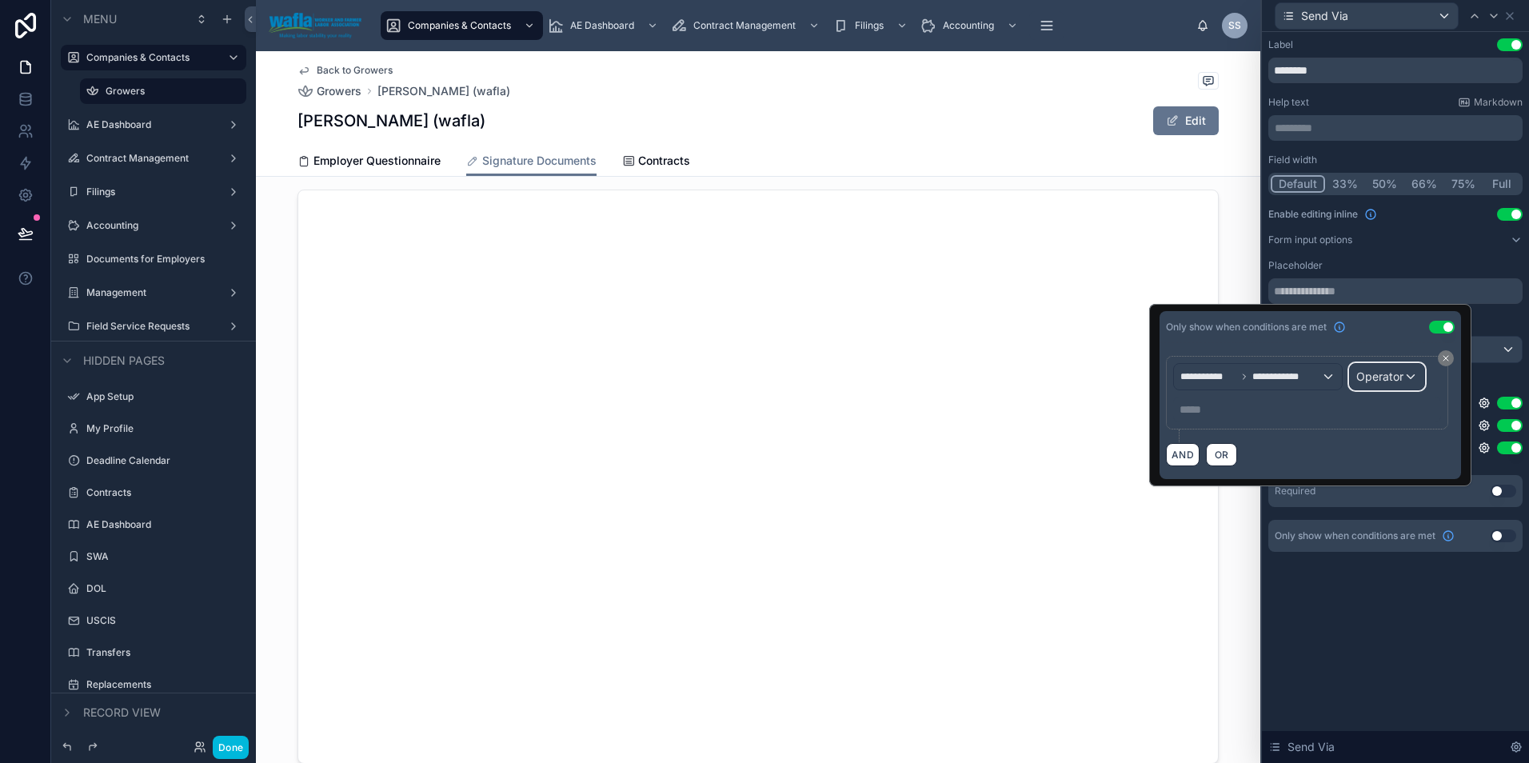
click at [1410, 374] on div "Operator" at bounding box center [1387, 377] width 74 height 26
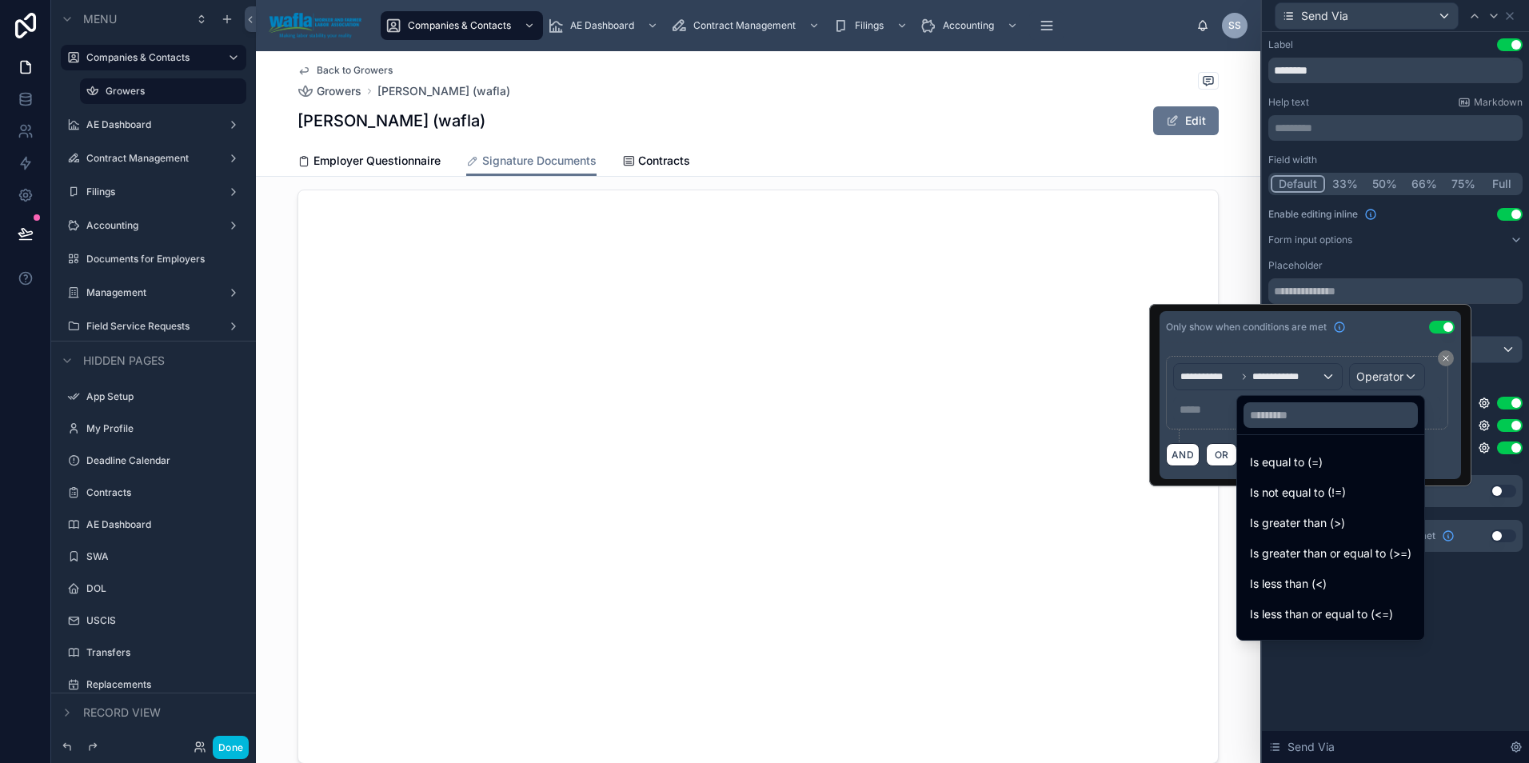
click at [1290, 462] on span "Is equal to (=)" at bounding box center [1286, 462] width 73 height 19
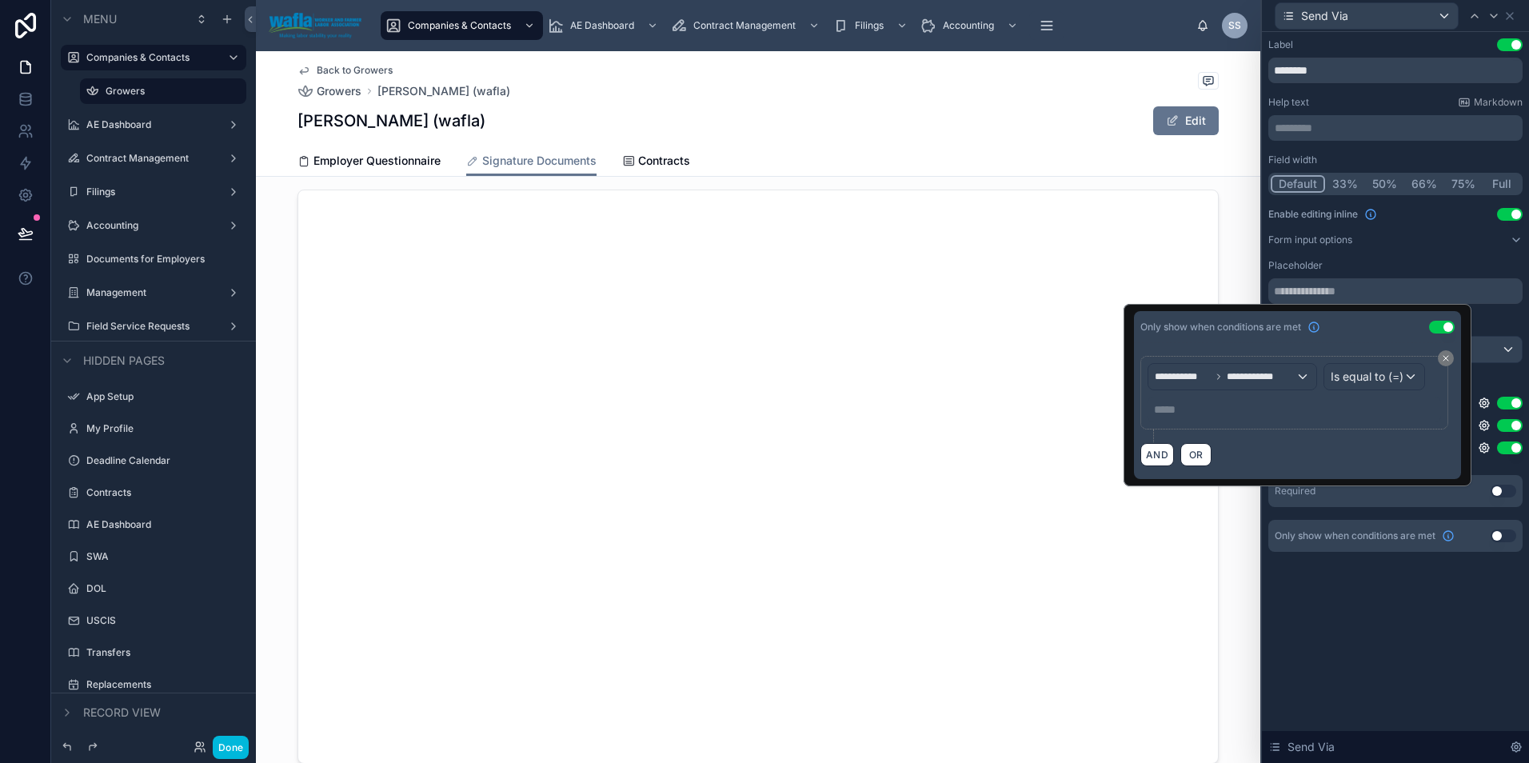
click at [1198, 421] on div "**********" at bounding box center [1294, 393] width 308 height 74
click at [1190, 407] on p "***** ﻿" at bounding box center [1296, 409] width 284 height 16
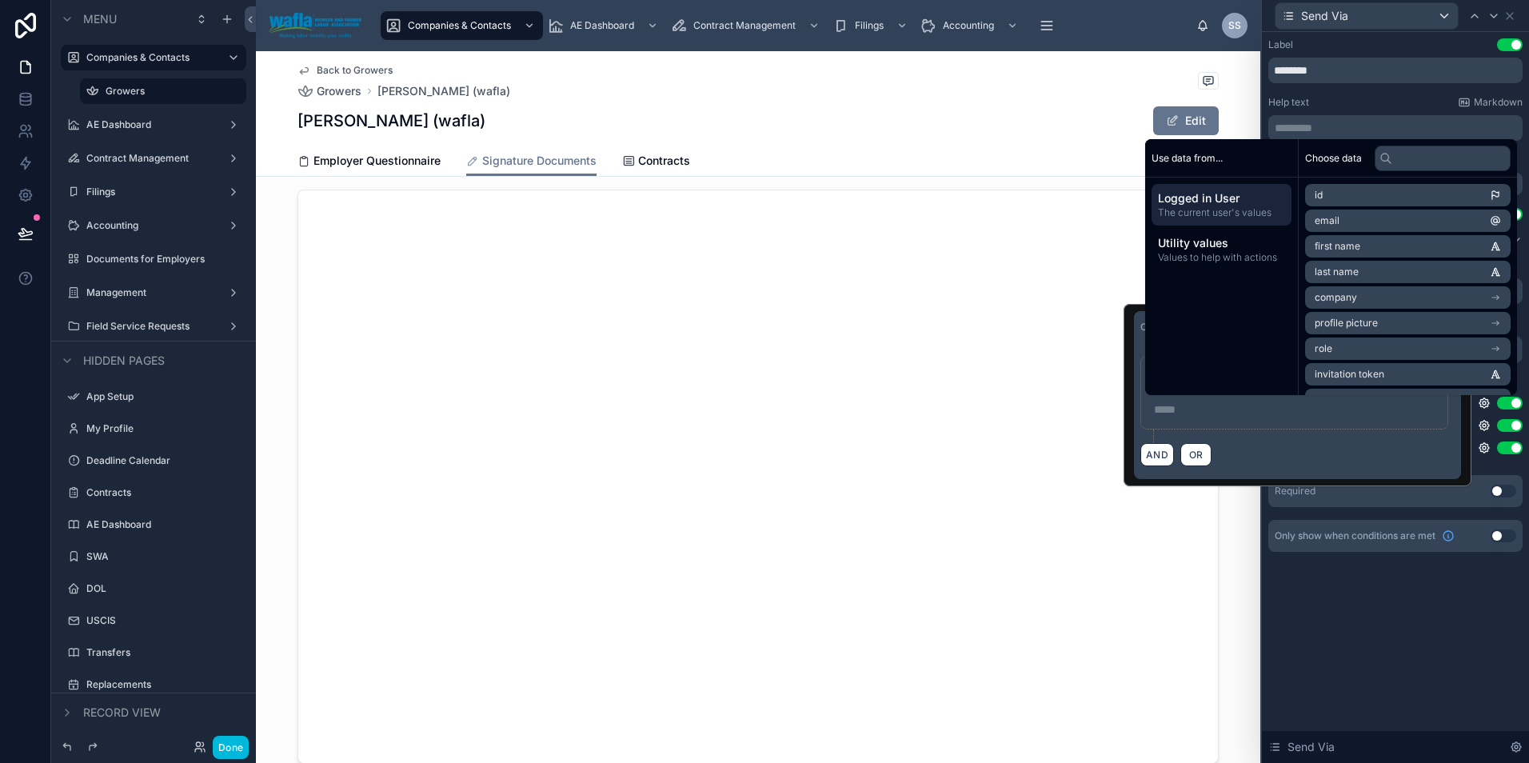
click at [1186, 413] on p "***** ﻿" at bounding box center [1296, 409] width 284 height 16
click at [1172, 413] on p "***** ﻿" at bounding box center [1296, 409] width 284 height 16
click at [1359, 457] on div "AND OR" at bounding box center [1294, 454] width 321 height 24
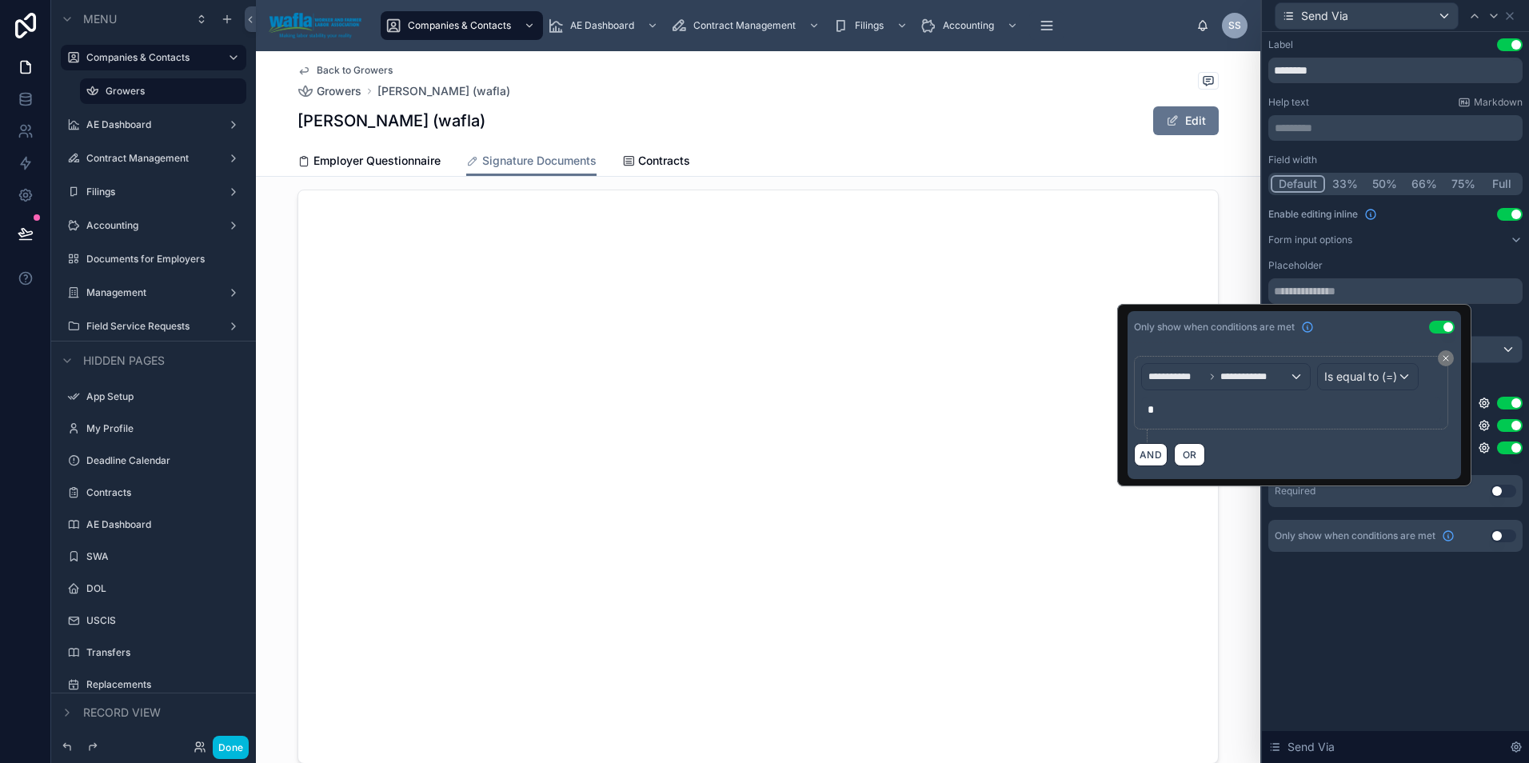
click at [1442, 612] on div "Label Use setting ******** Help text Markdown ********* ﻿ Field width Default 3…" at bounding box center [1395, 397] width 267 height 731
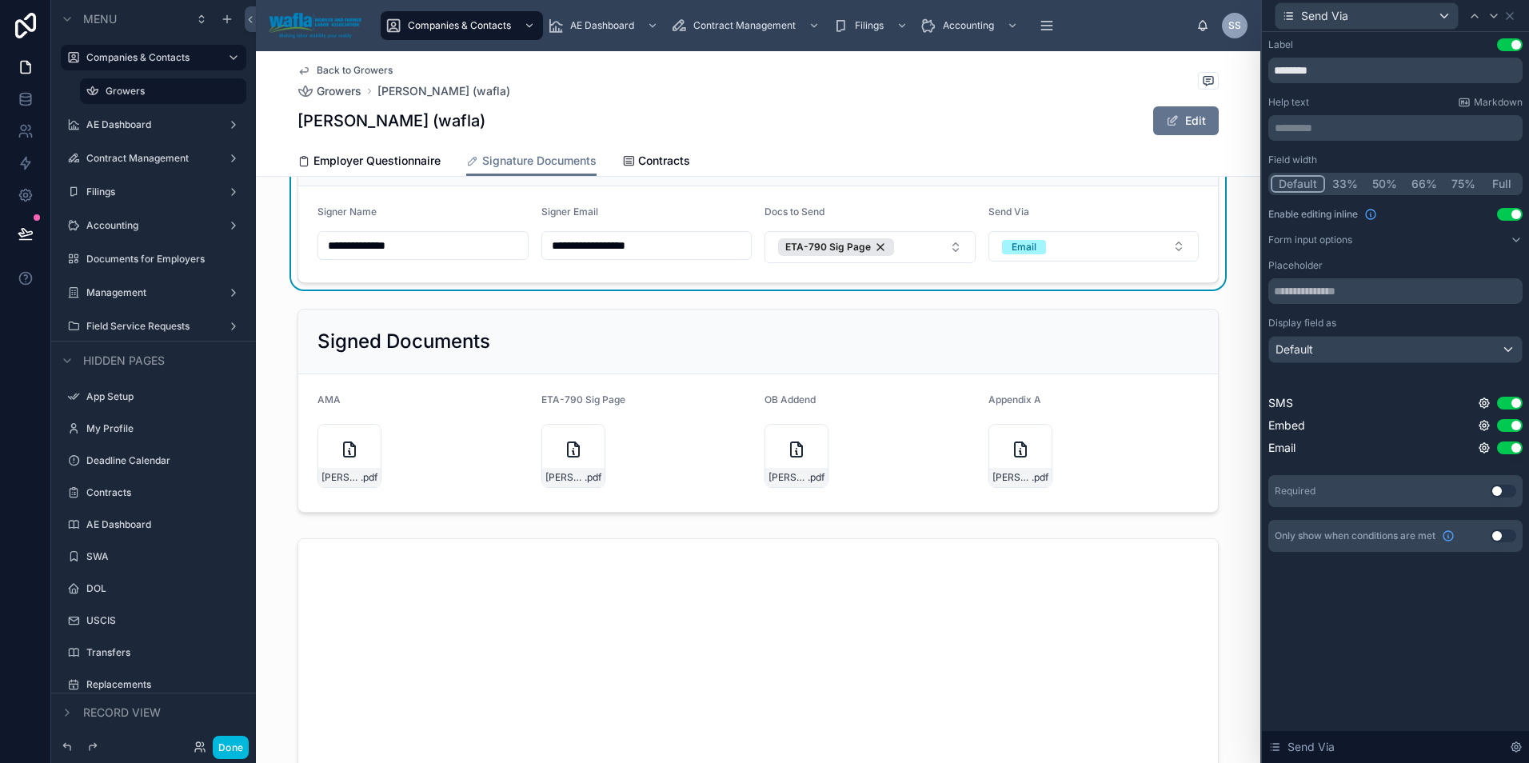
scroll to position [0, 0]
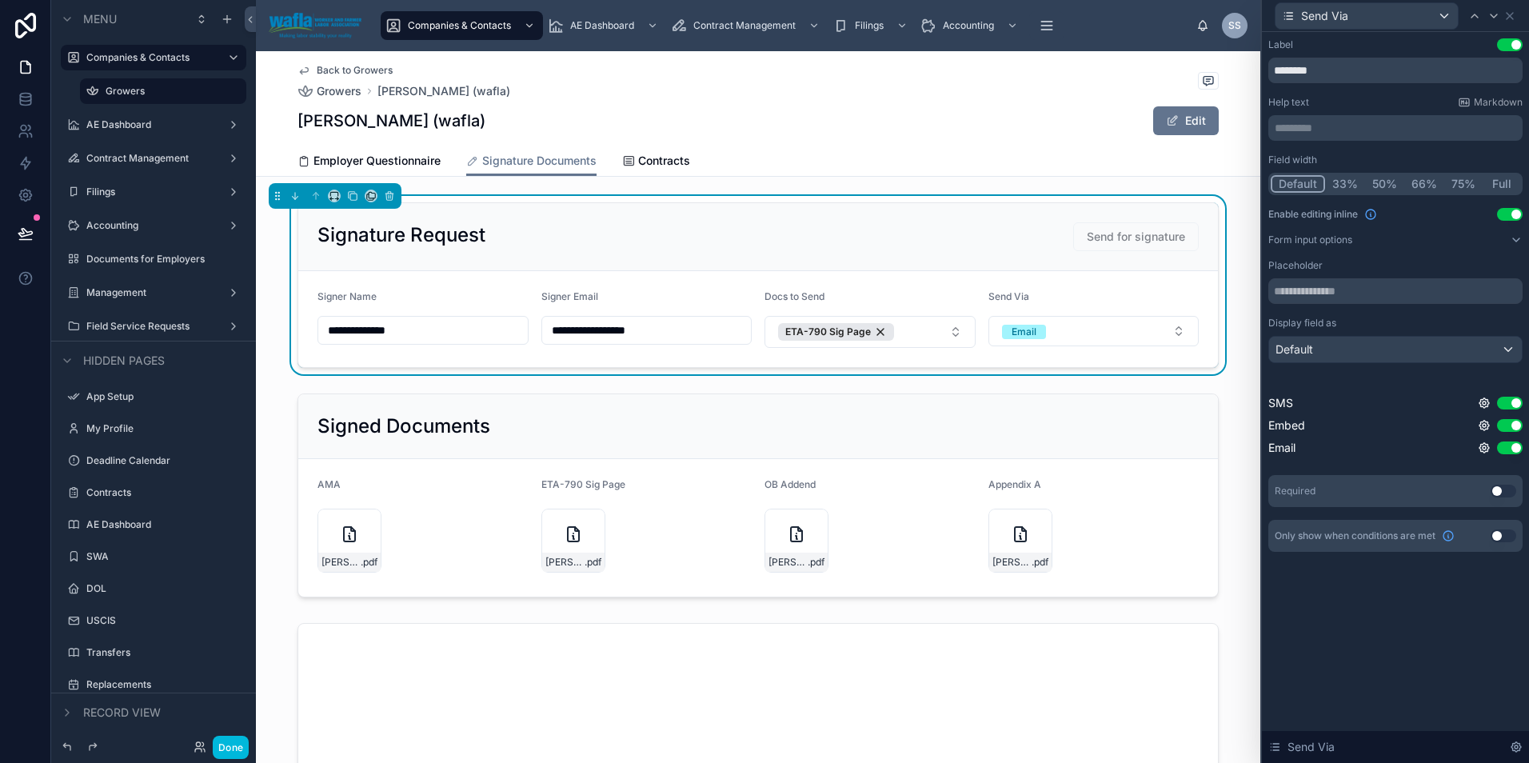
click at [1166, 332] on button "Email" at bounding box center [1093, 331] width 211 height 30
click at [1166, 336] on button "Email" at bounding box center [1093, 331] width 211 height 30
click at [942, 242] on div "Signature Request Send for signature" at bounding box center [757, 236] width 881 height 29
click at [225, 742] on button "Done" at bounding box center [231, 747] width 36 height 23
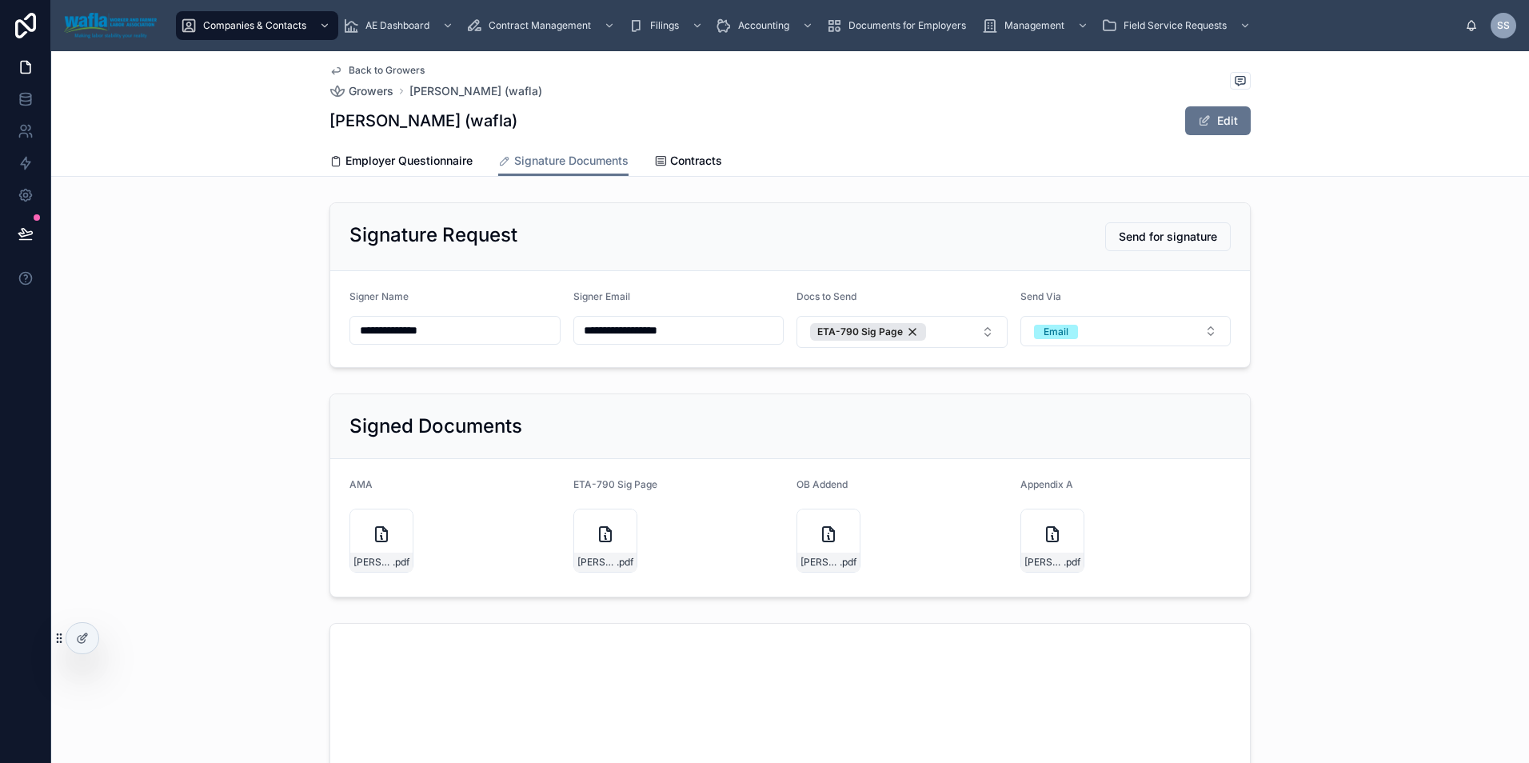
click at [957, 332] on button "ETA-790 Sig Page" at bounding box center [901, 332] width 211 height 32
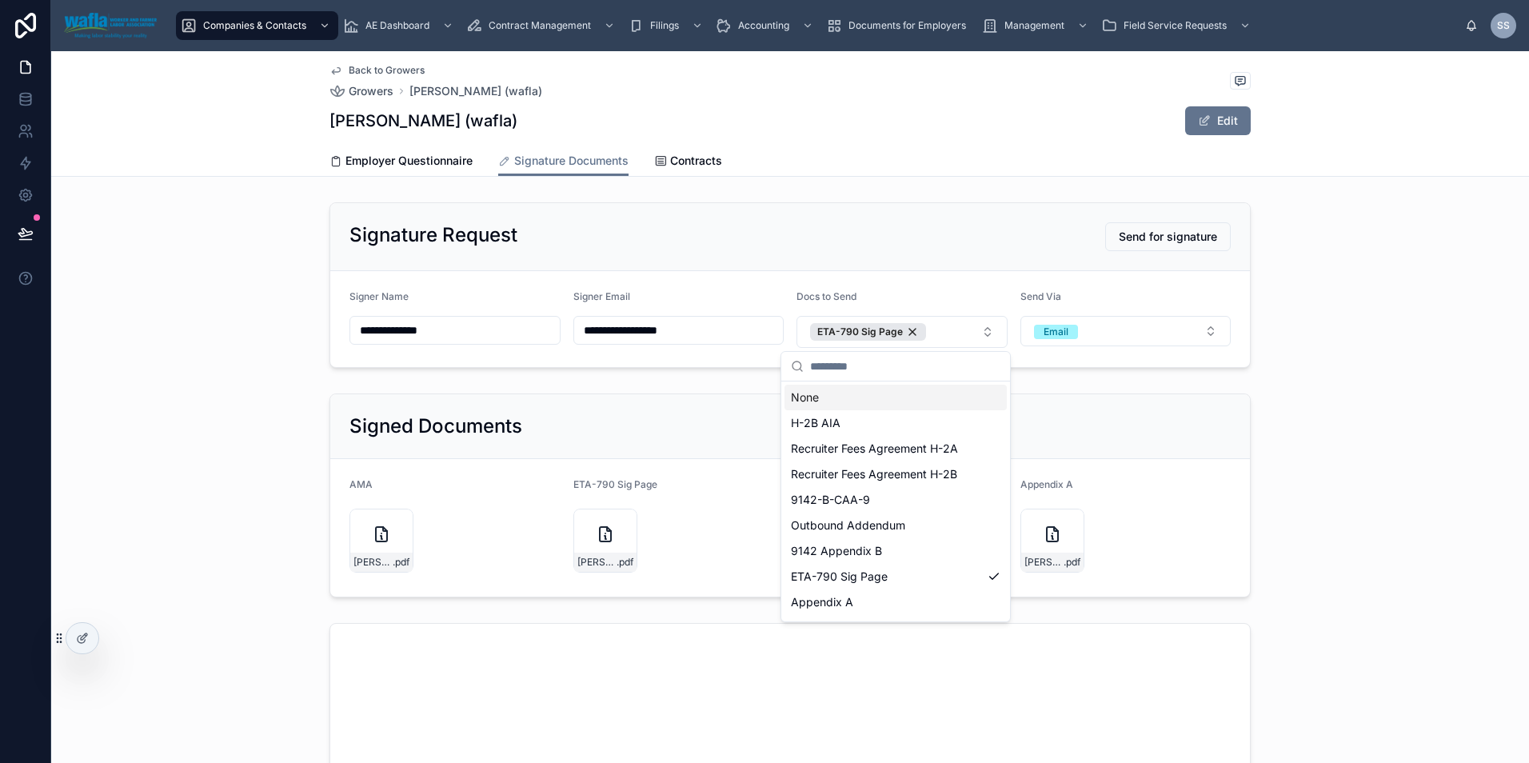
click at [955, 222] on div "Signature Request Send for signature" at bounding box center [789, 236] width 881 height 29
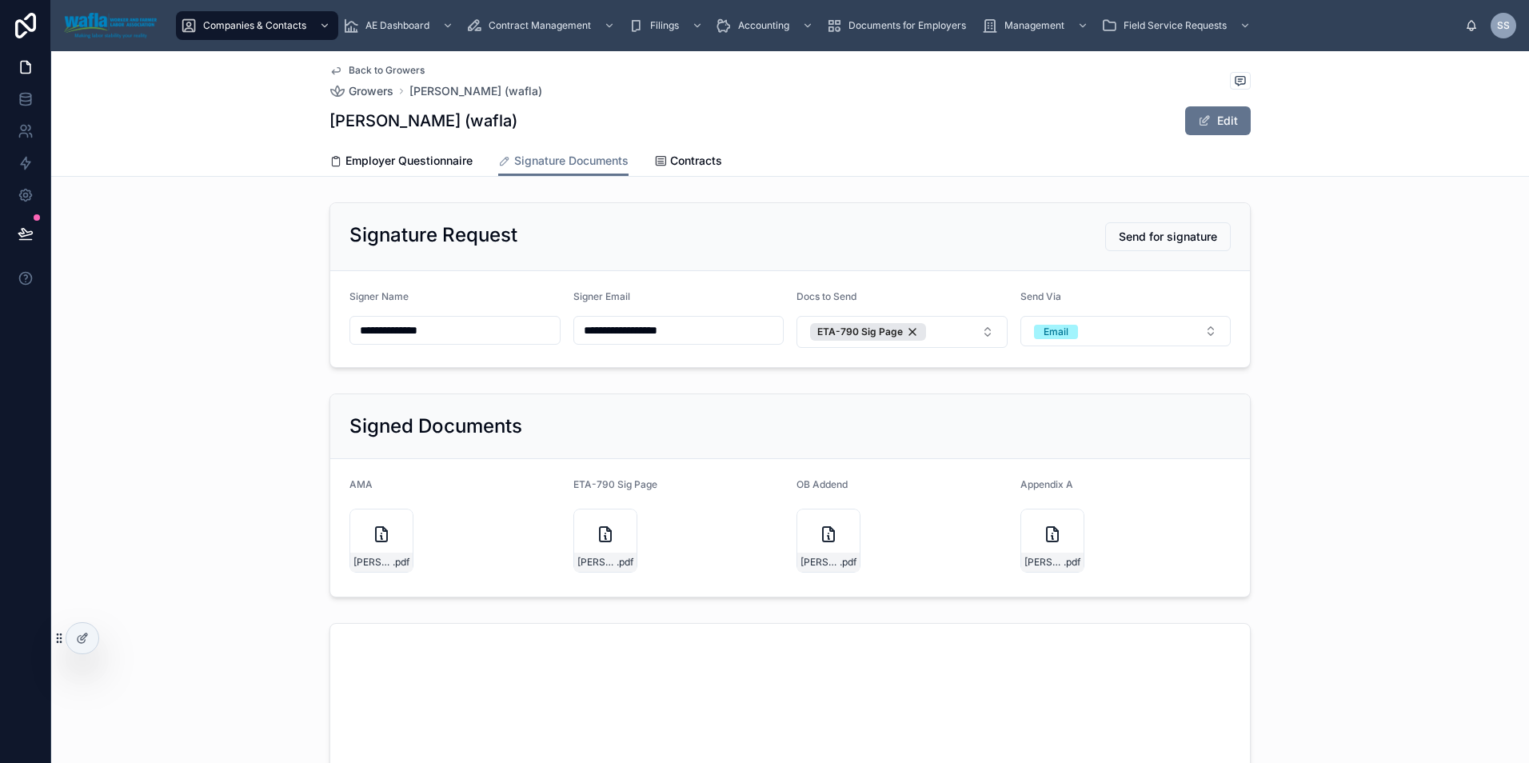
click at [1110, 324] on button "Email" at bounding box center [1125, 331] width 211 height 30
click at [975, 227] on div "Signature Request Send for signature" at bounding box center [789, 236] width 881 height 29
click at [85, 628] on div at bounding box center [82, 638] width 32 height 30
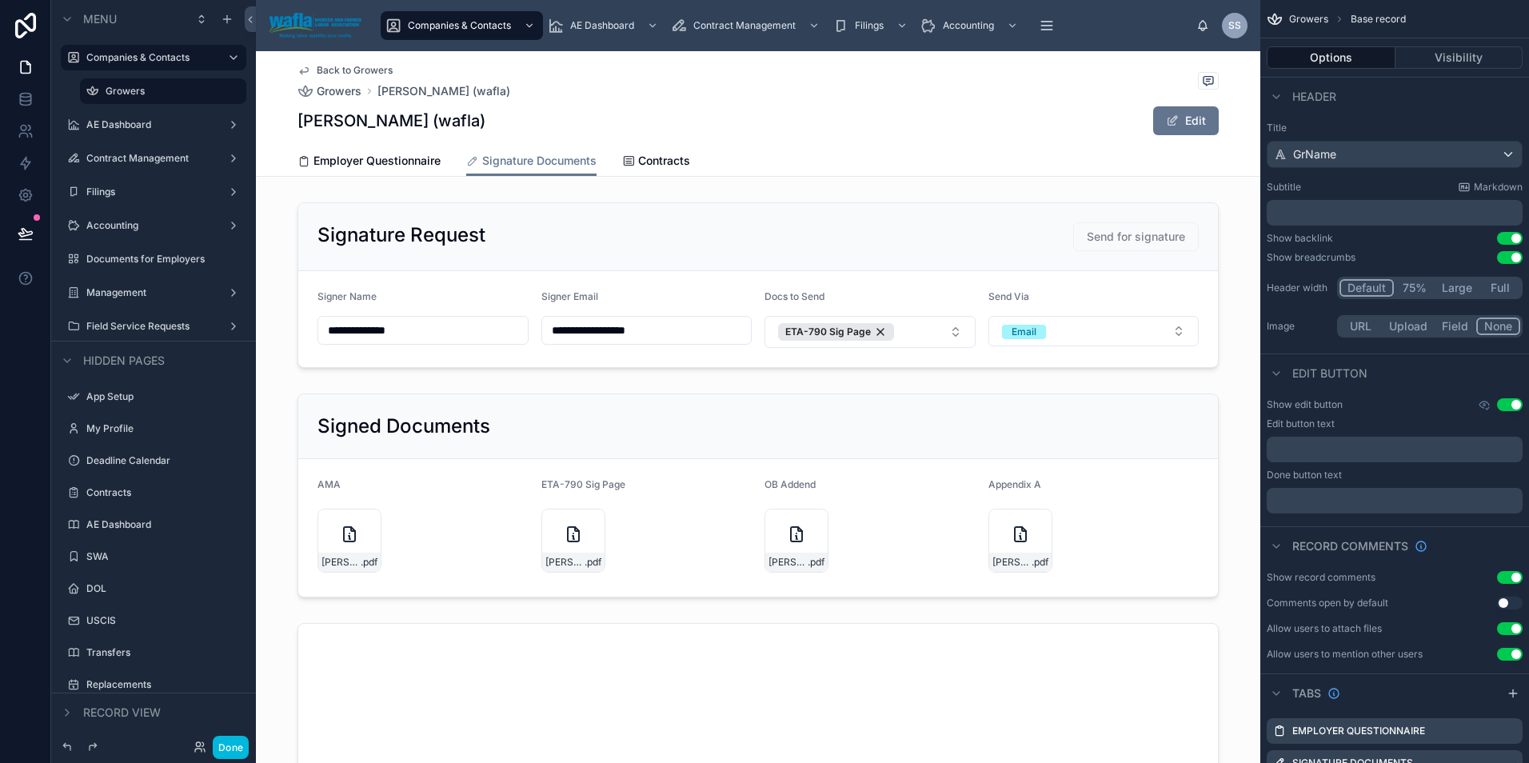
click at [1071, 333] on div at bounding box center [758, 285] width 1004 height 178
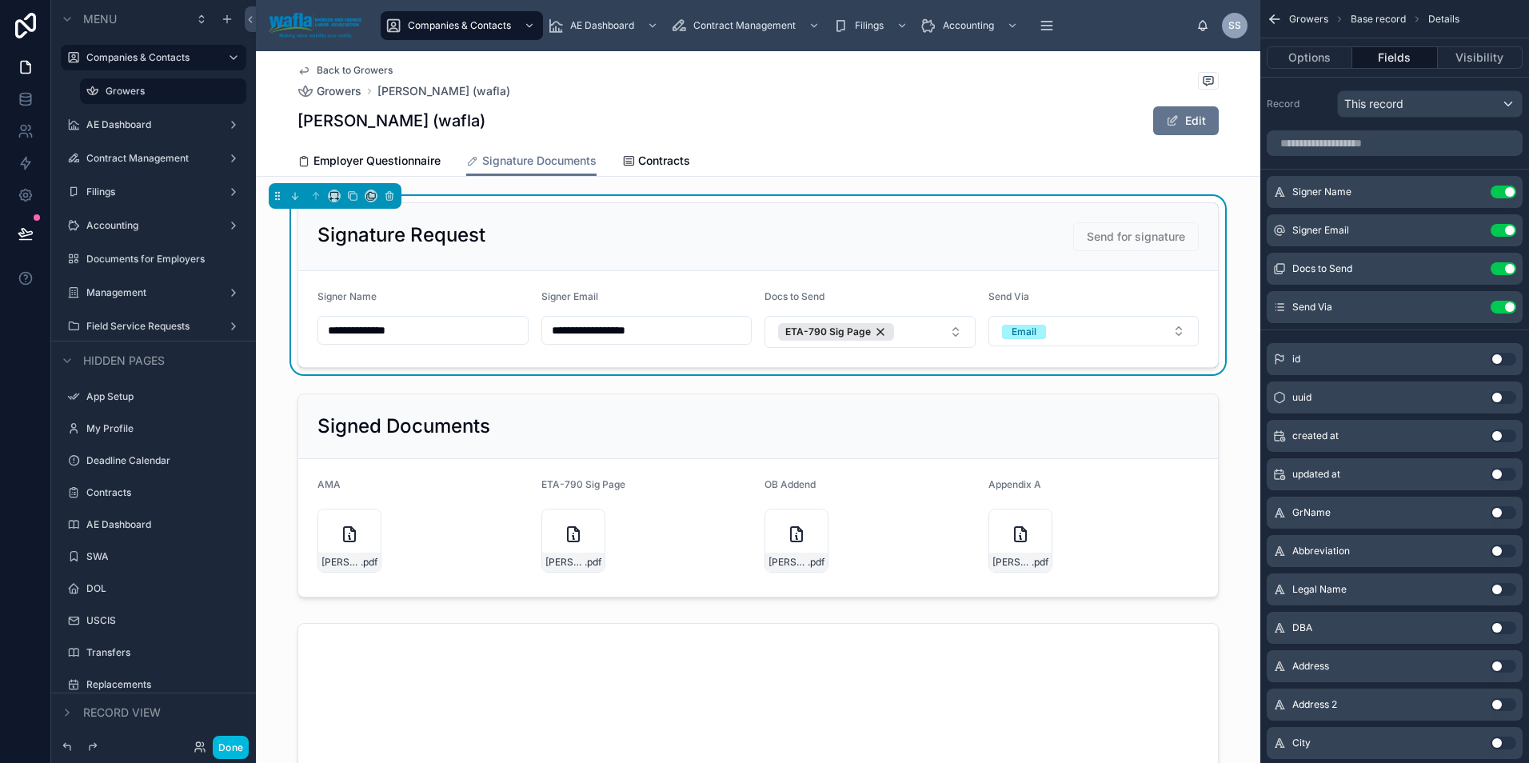
click at [1071, 333] on button "Email" at bounding box center [1093, 331] width 211 height 30
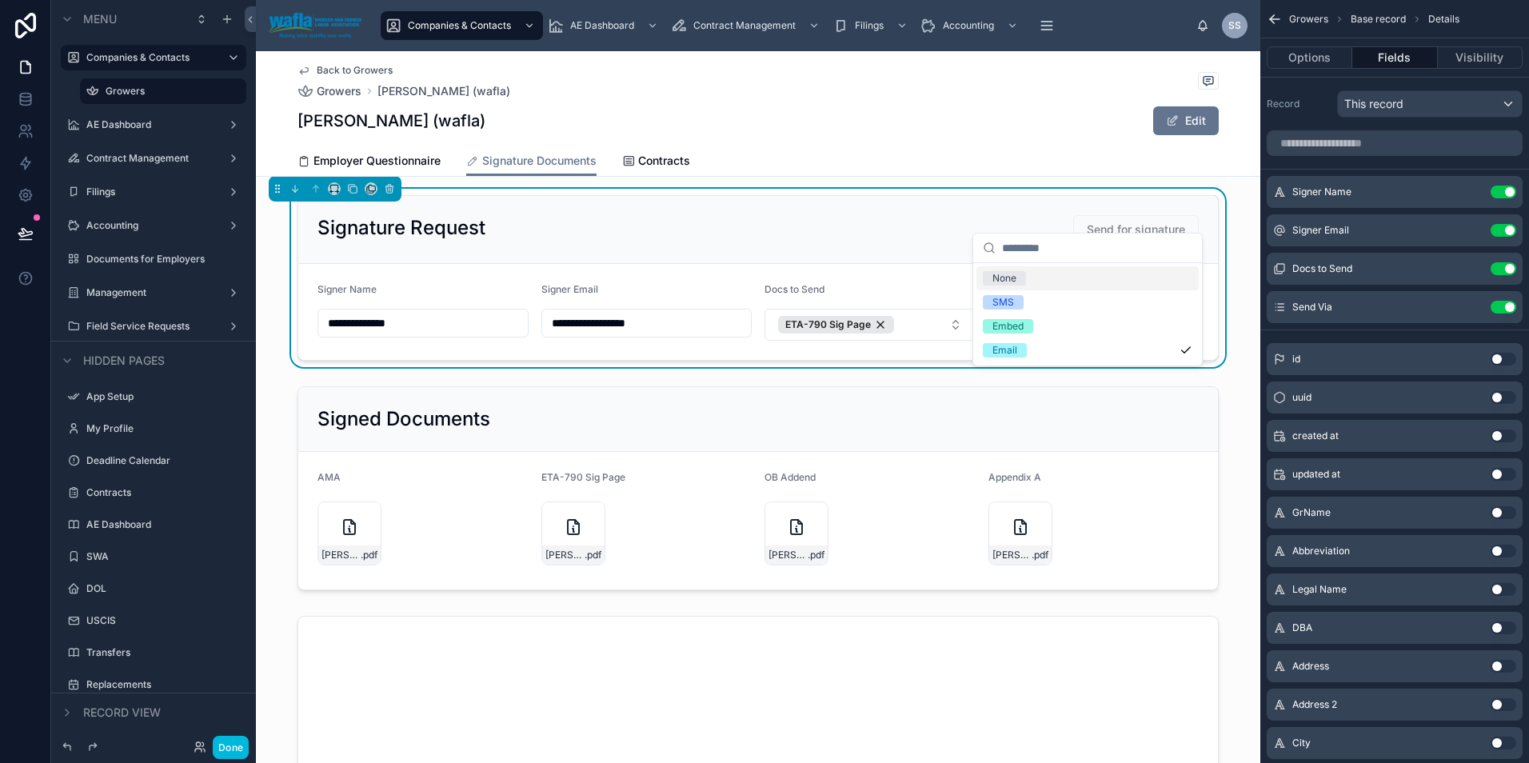
scroll to position [117, 0]
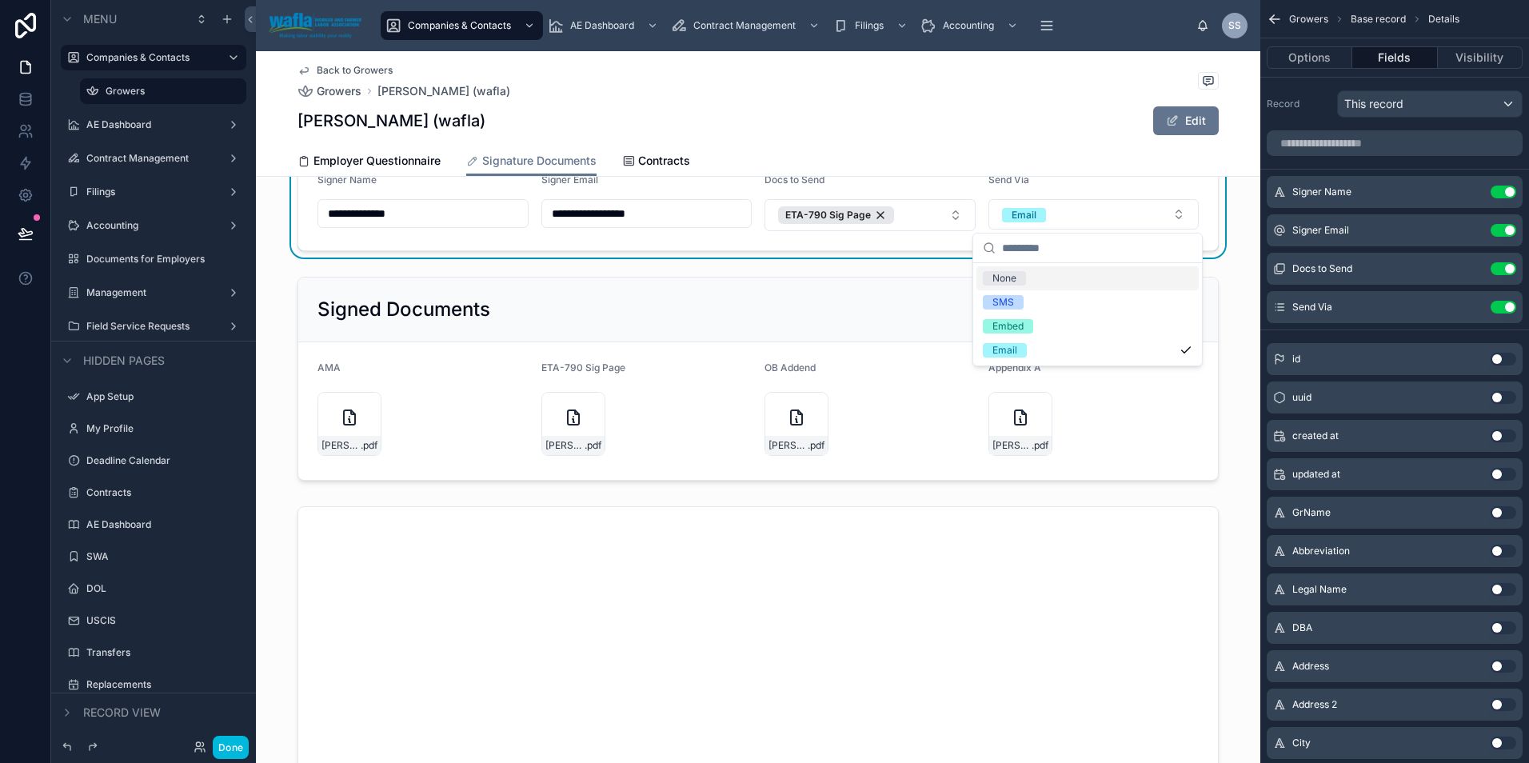
click at [0, 0] on icon "scrollable content" at bounding box center [0, 0] width 0 height 0
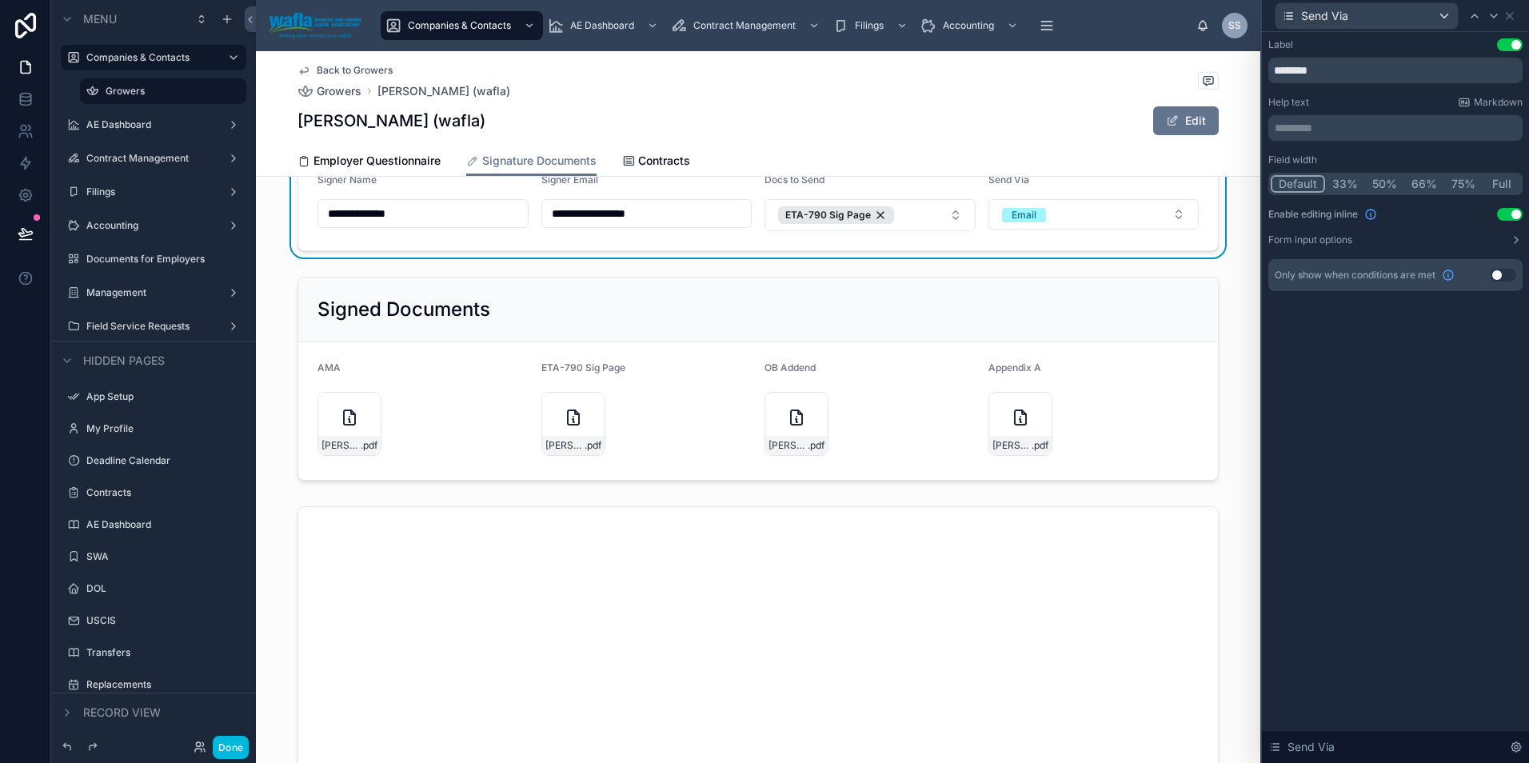
click at [1403, 247] on div "Label Use setting ******** Help text Markdown ********* ﻿ Field width Default 3…" at bounding box center [1395, 164] width 254 height 253
click at [1401, 237] on button "Form input options" at bounding box center [1395, 239] width 254 height 13
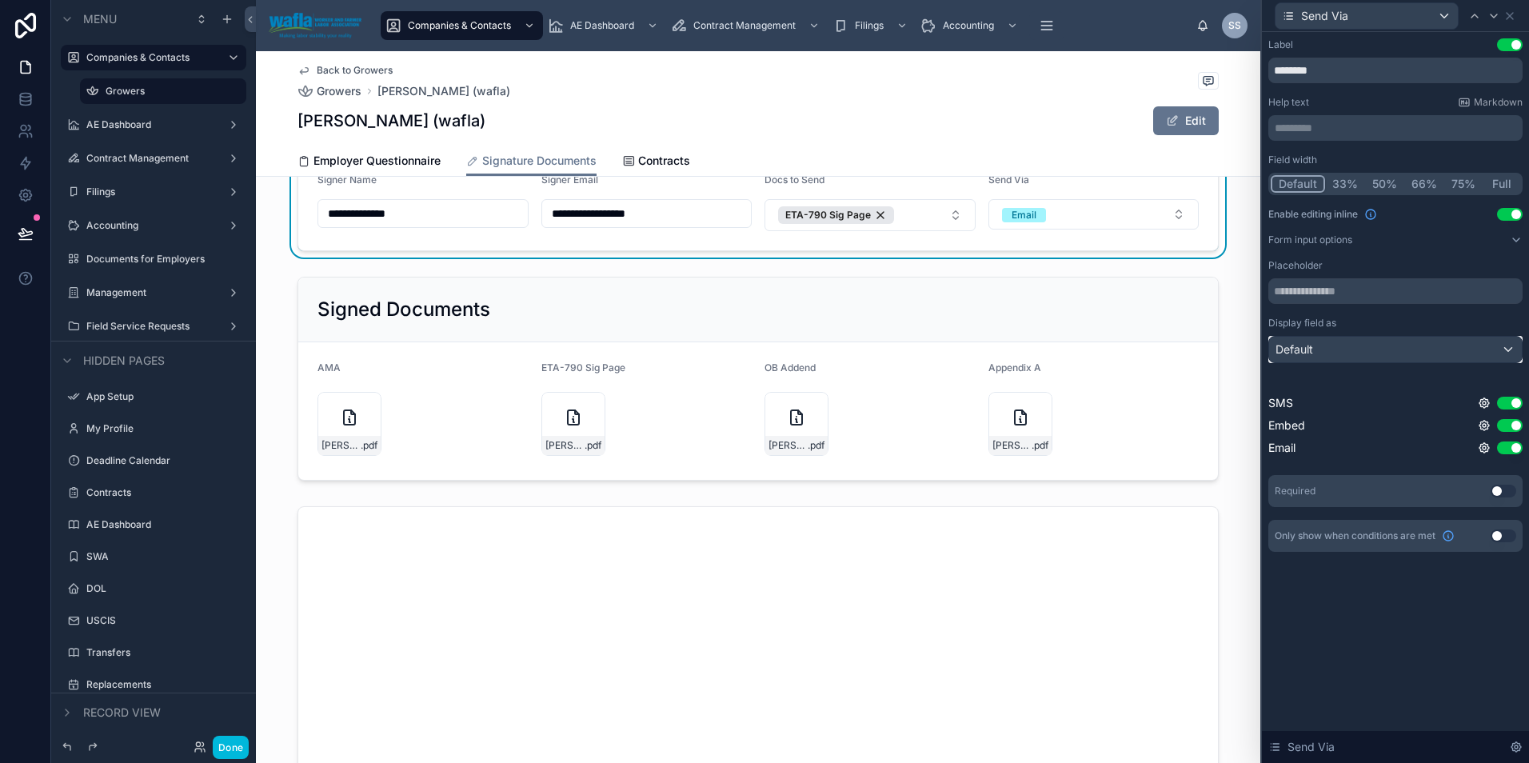
click at [1391, 359] on div "Default" at bounding box center [1395, 350] width 253 height 26
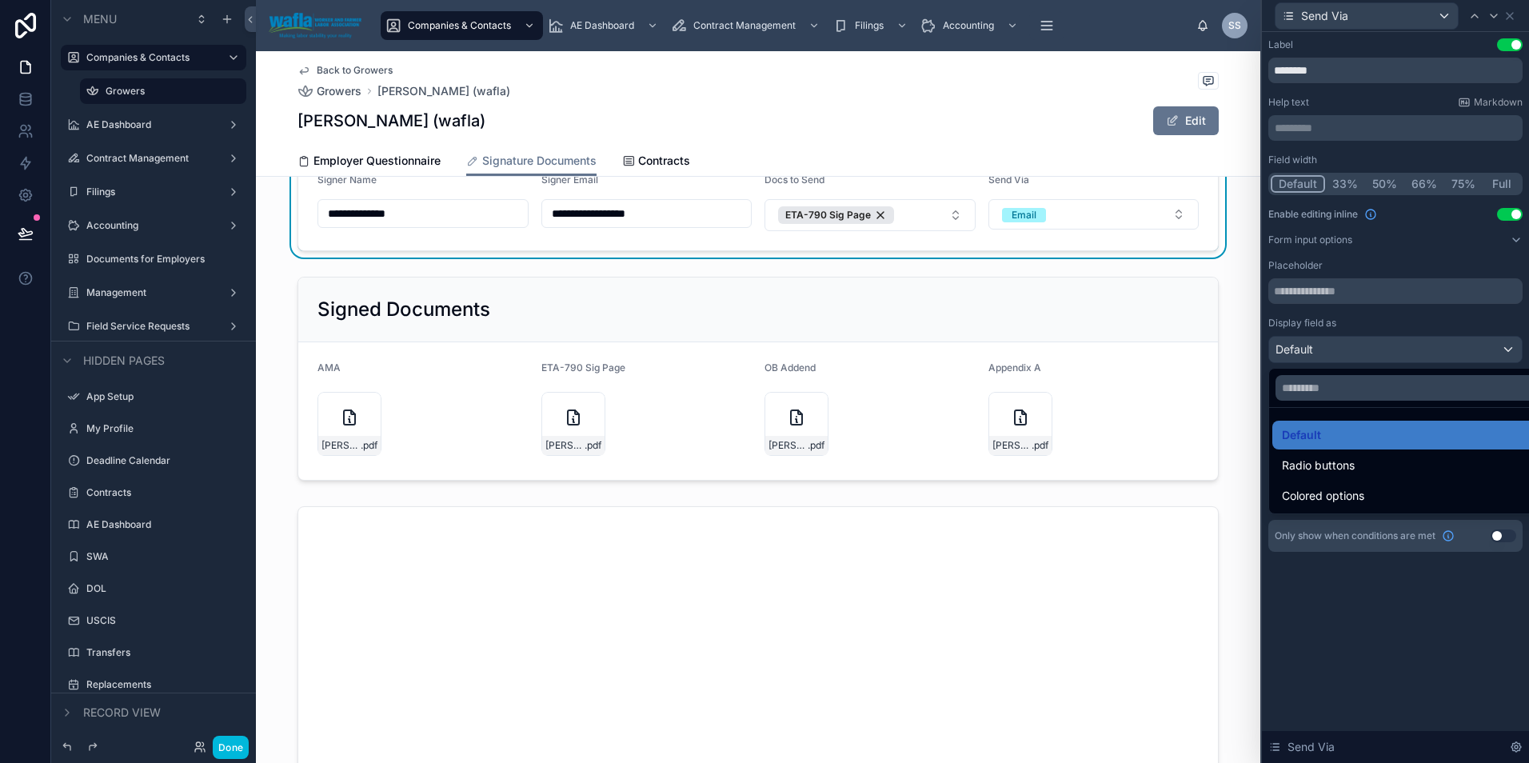
click at [1340, 465] on span "Radio buttons" at bounding box center [1318, 465] width 73 height 19
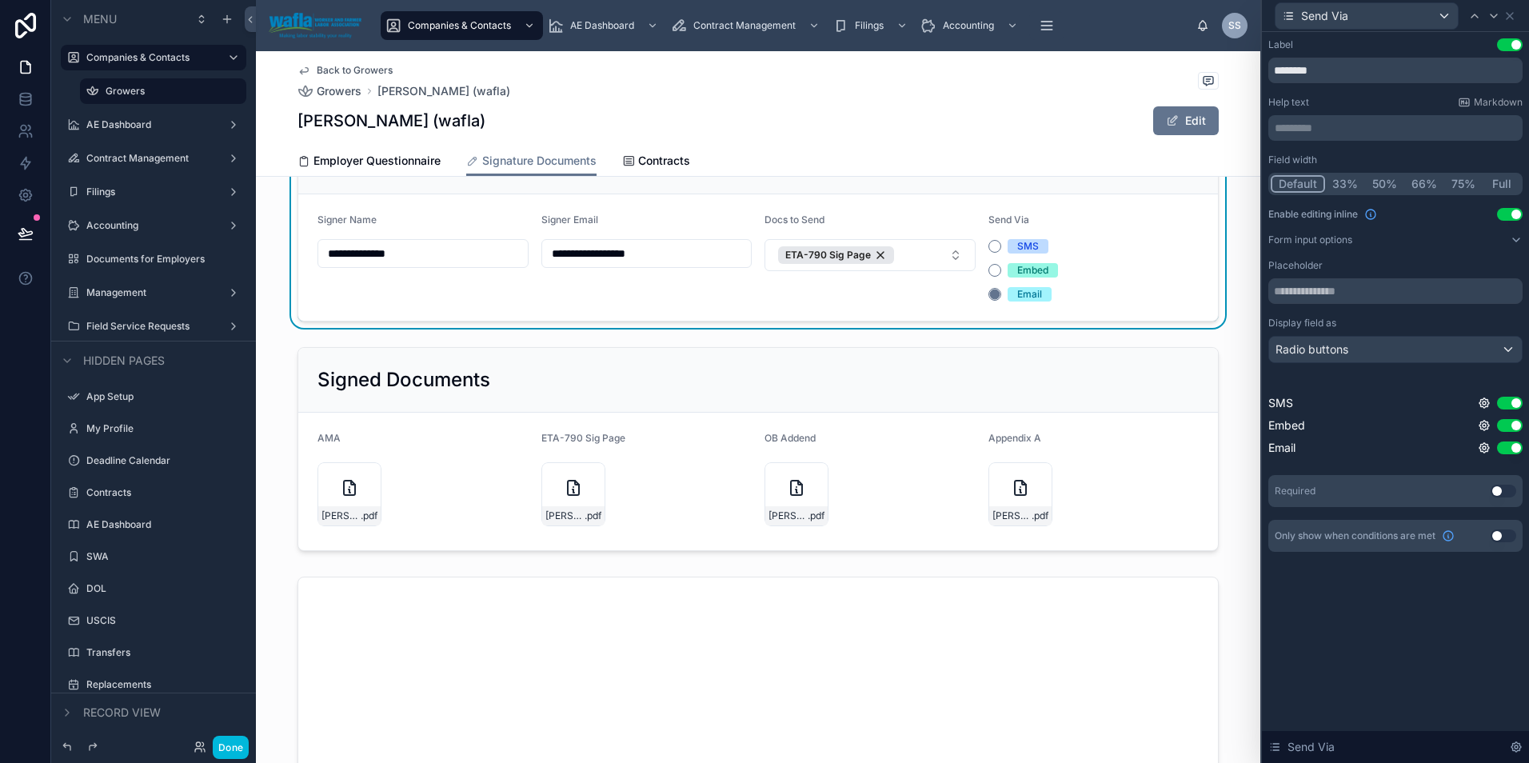
scroll to position [0, 0]
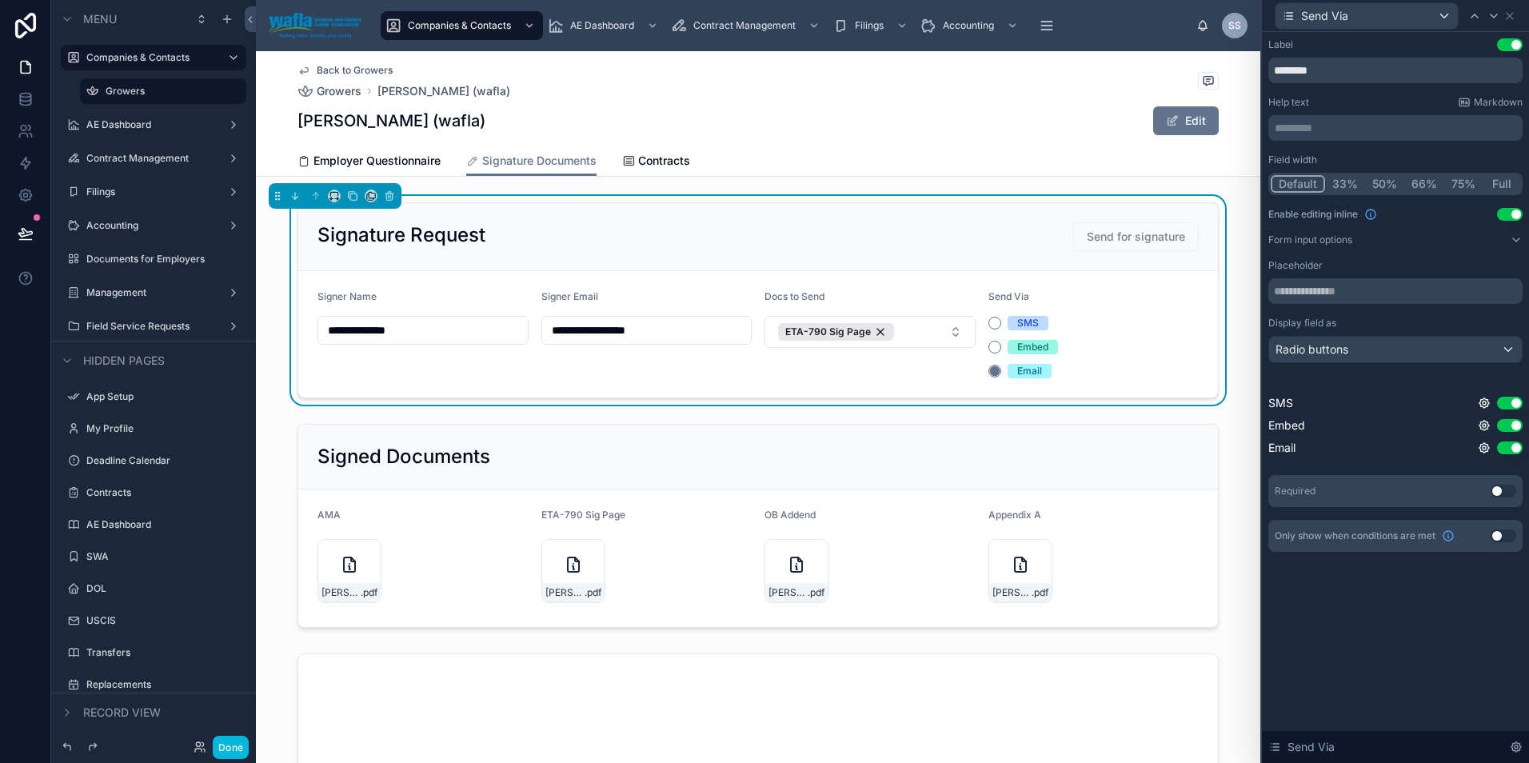
click at [1486, 398] on icon at bounding box center [1483, 403] width 13 height 13
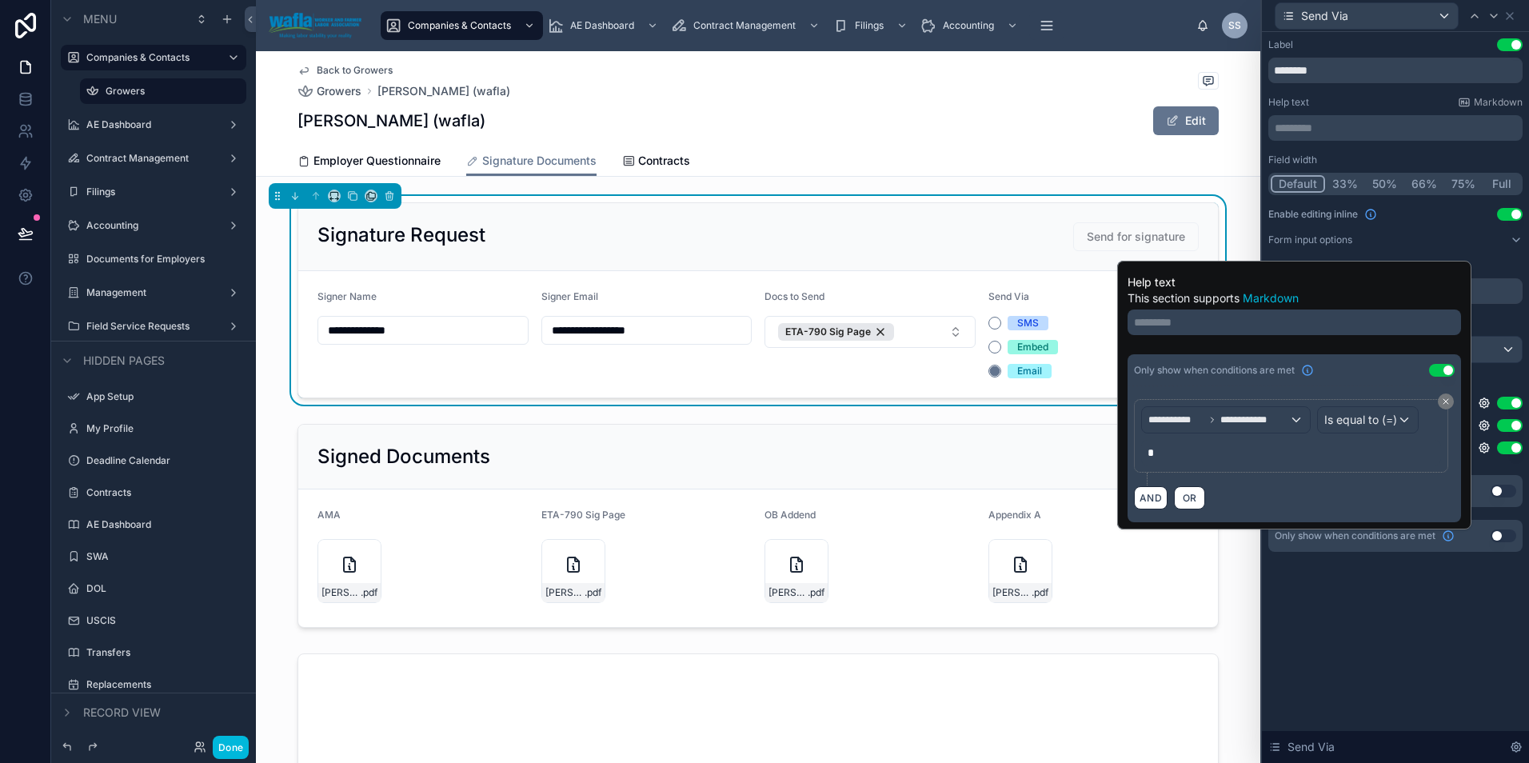
click at [1522, 652] on div "Label Use setting ******** Help text Markdown ********* ﻿ Field width Default 3…" at bounding box center [1395, 397] width 267 height 731
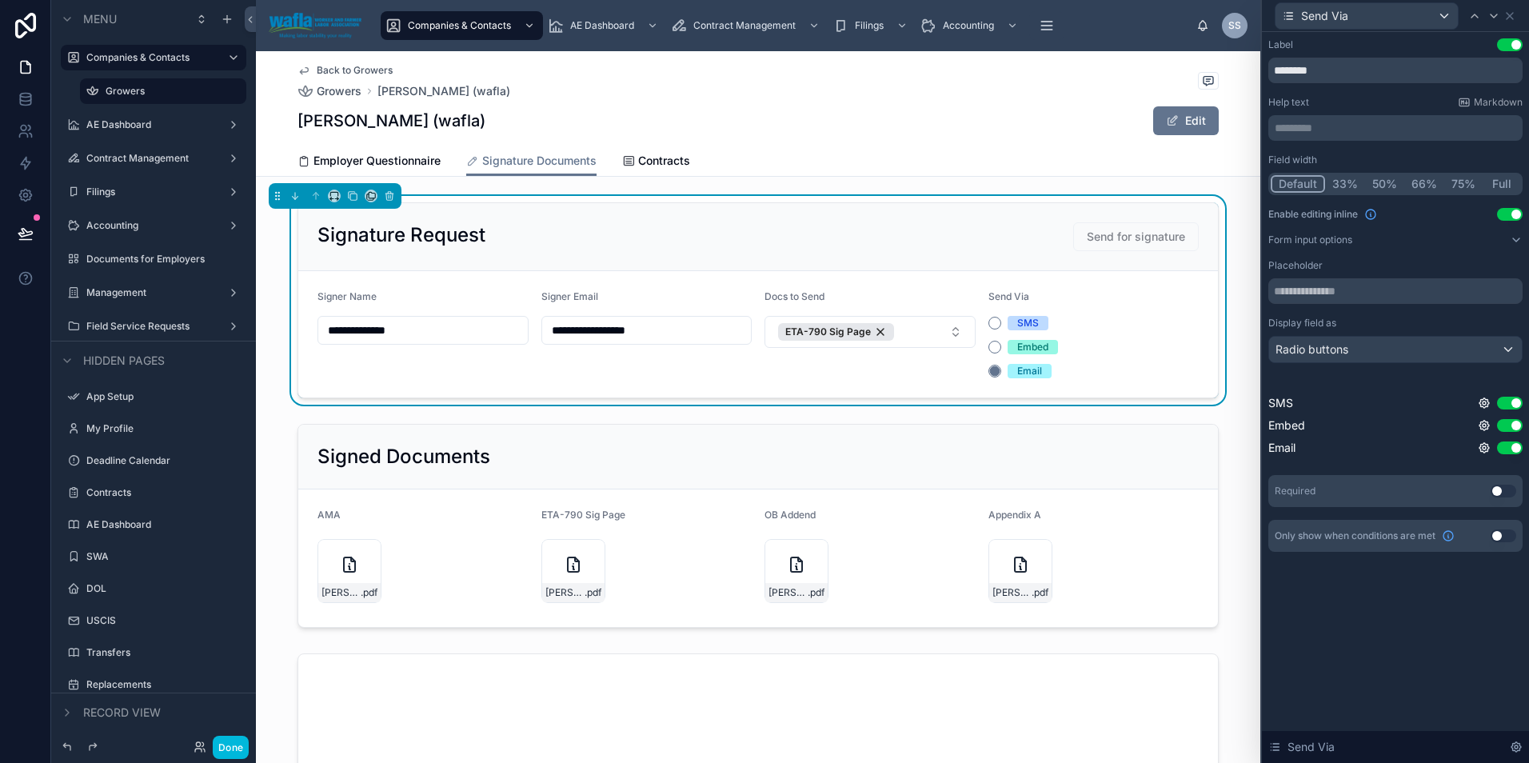
click at [1485, 447] on icon at bounding box center [1483, 447] width 3 height 3
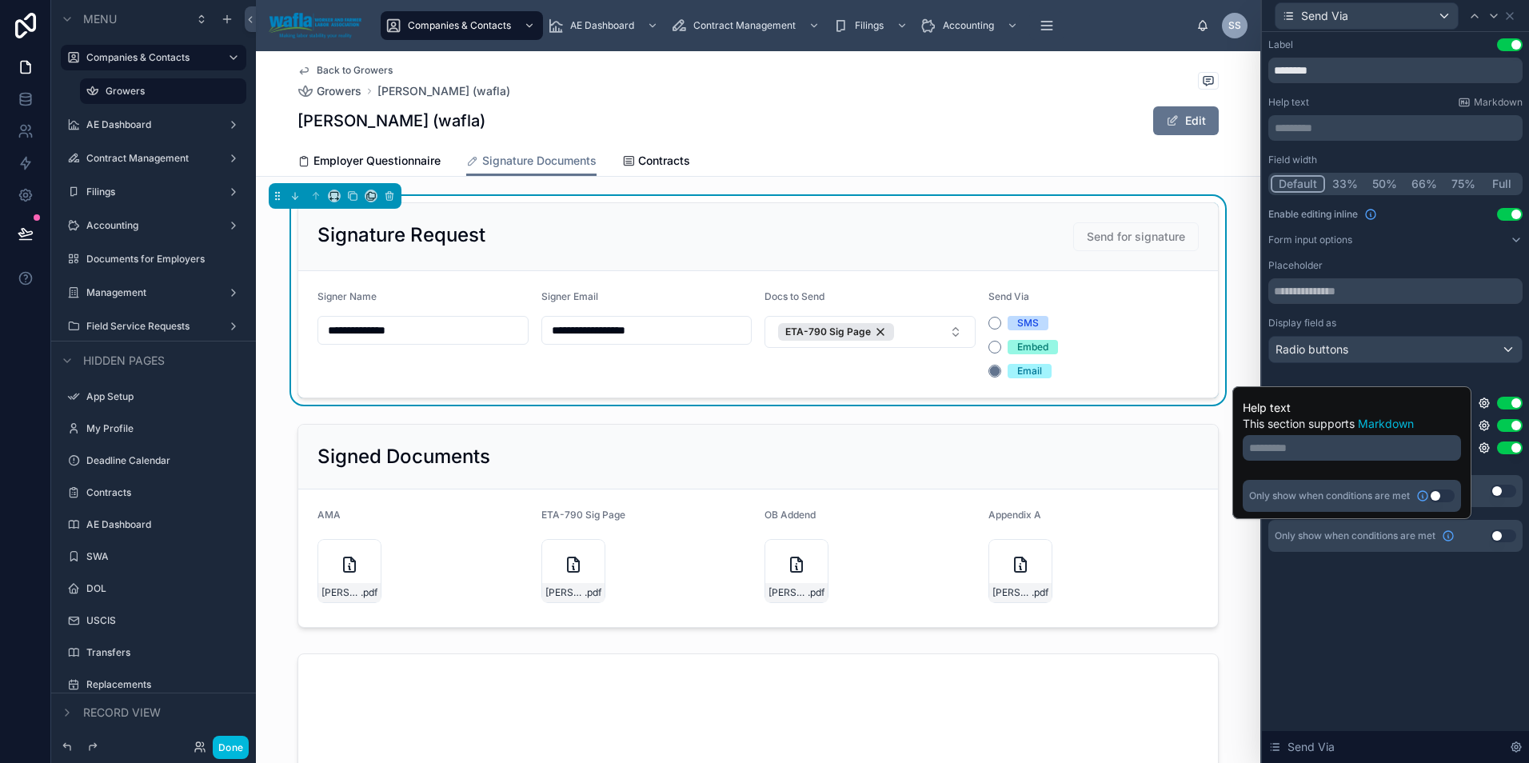
click at [1357, 649] on div "Label Use setting ******** Help text Markdown ********* ﻿ Field width Default 3…" at bounding box center [1395, 397] width 267 height 731
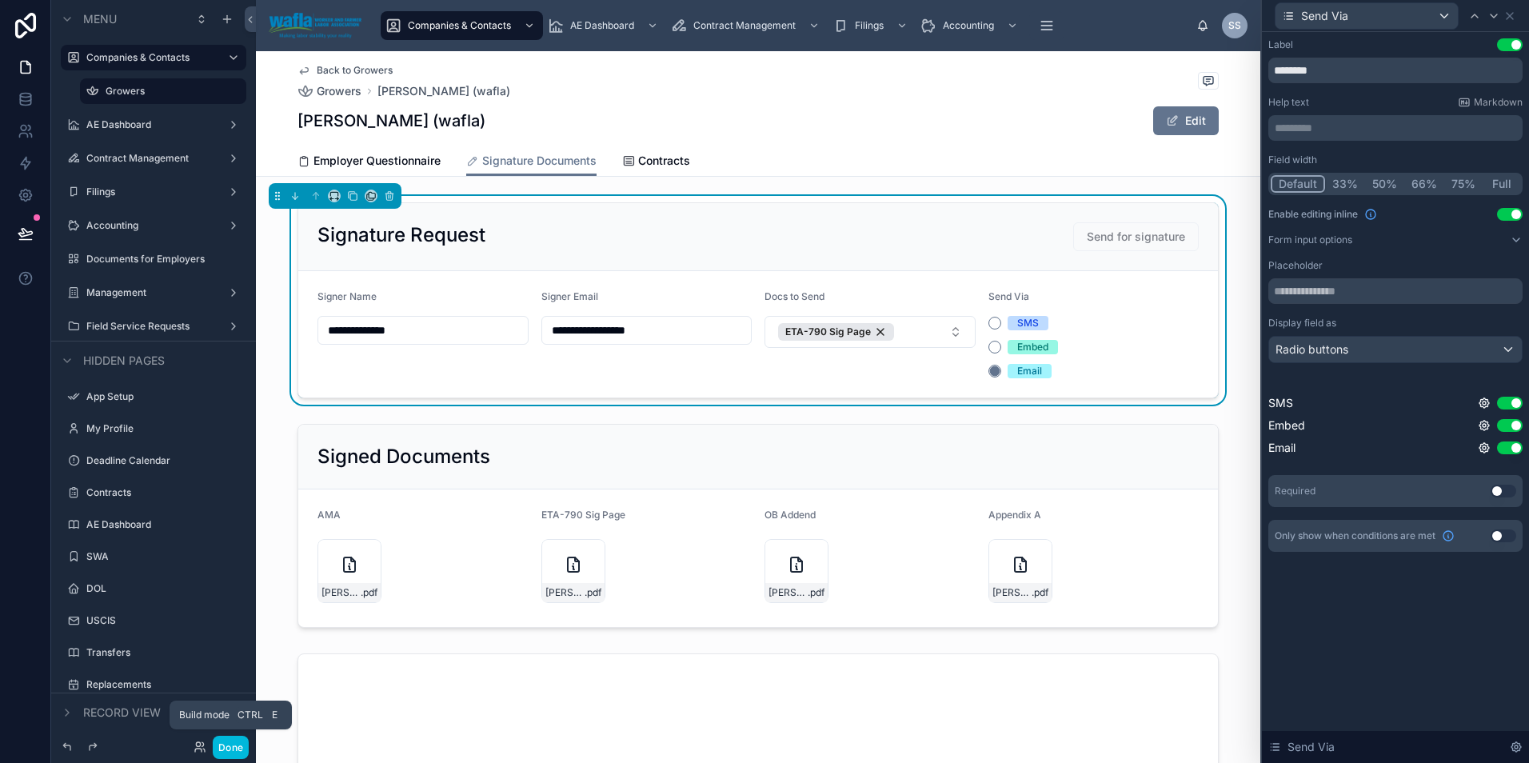
click at [225, 744] on button "Done" at bounding box center [231, 747] width 36 height 23
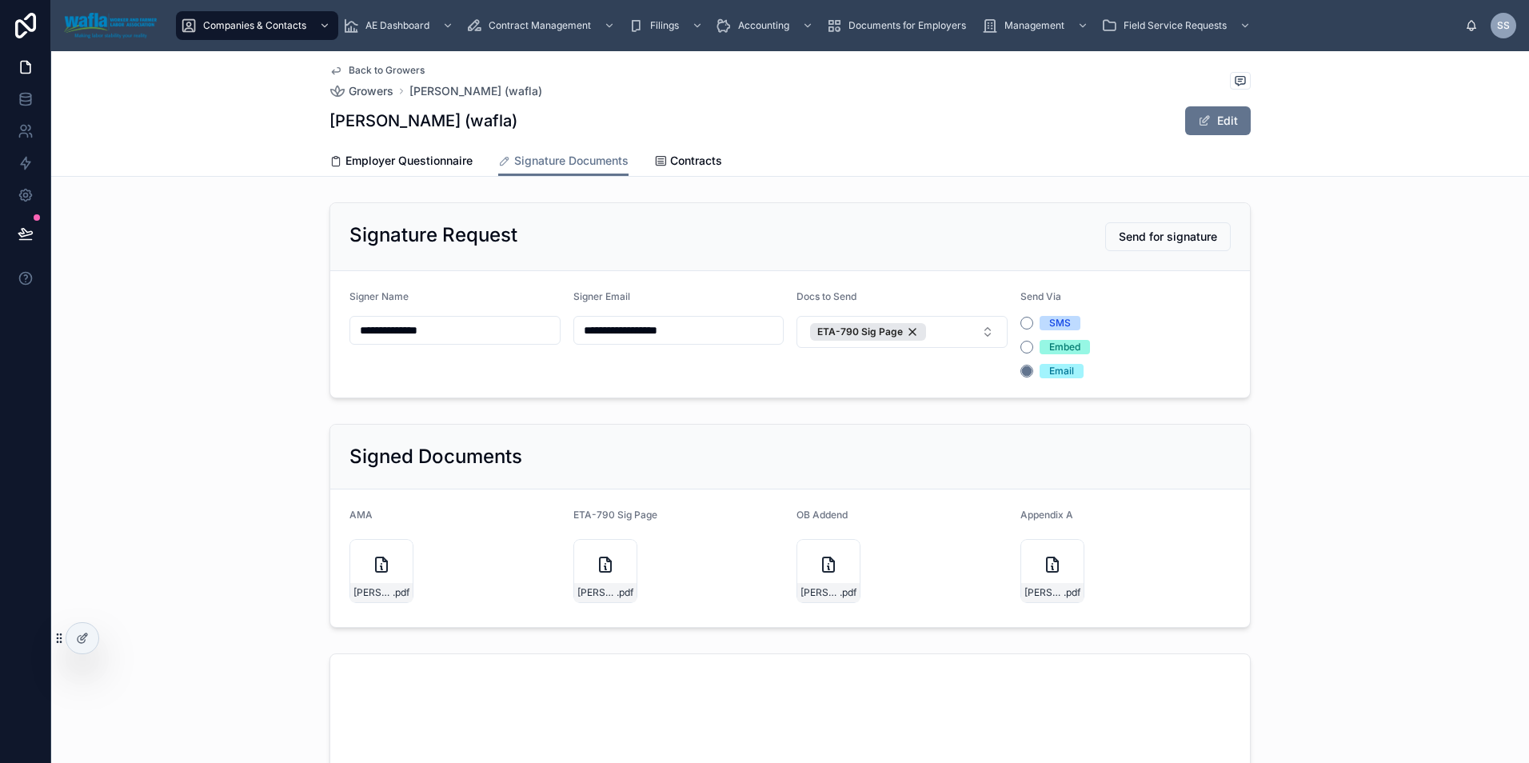
scroll to position [346, 0]
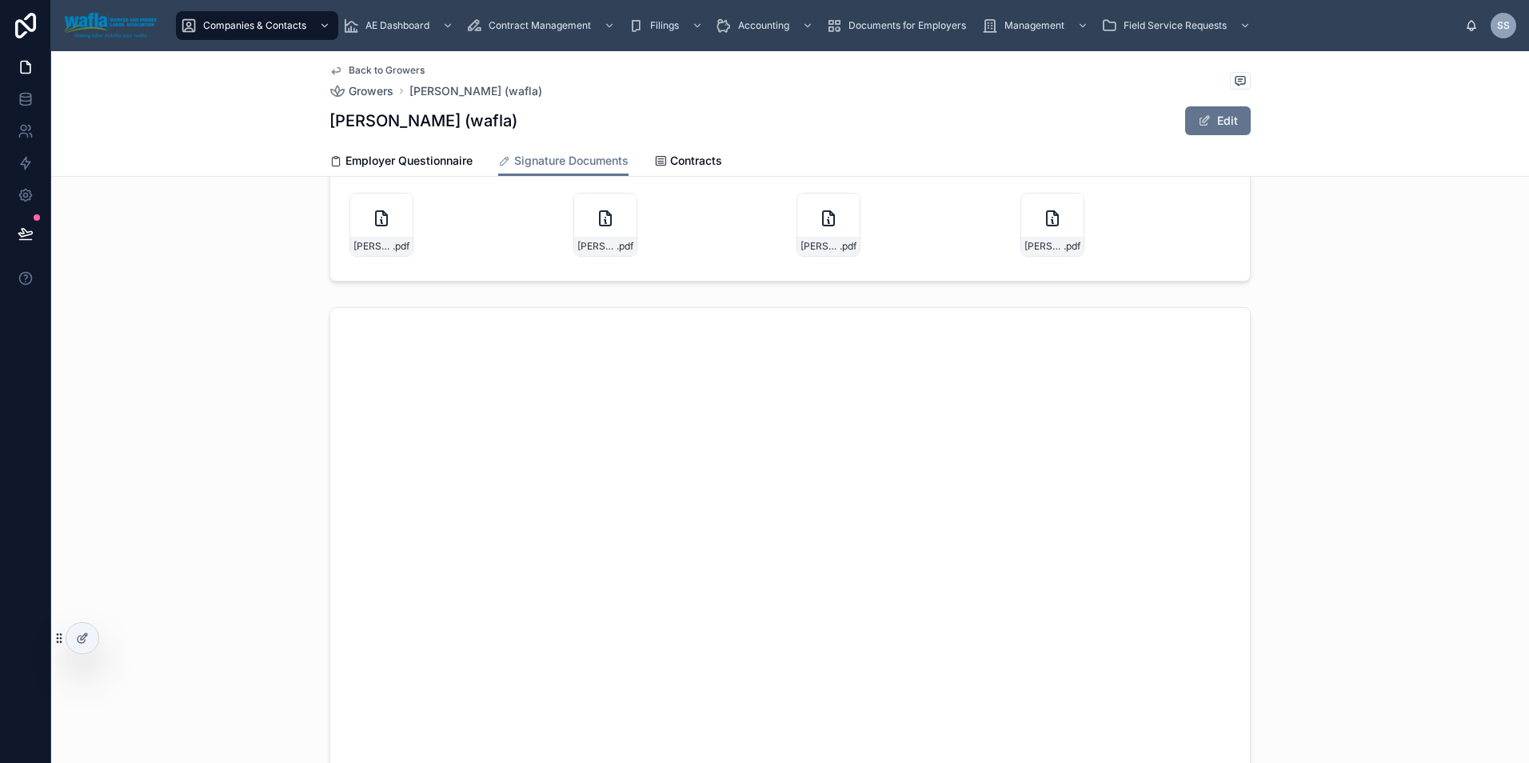
click at [78, 644] on icon at bounding box center [82, 638] width 13 height 13
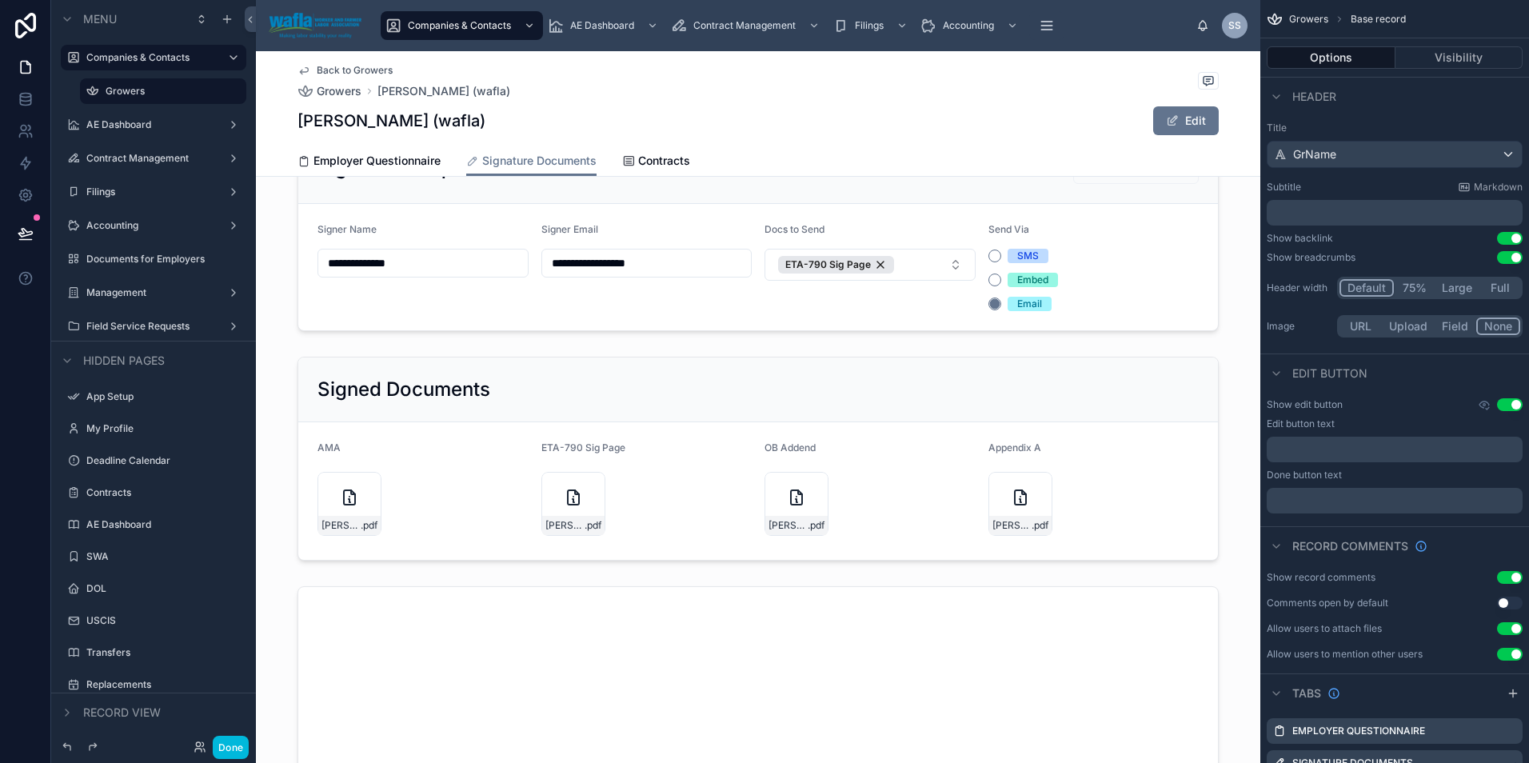
scroll to position [64, 0]
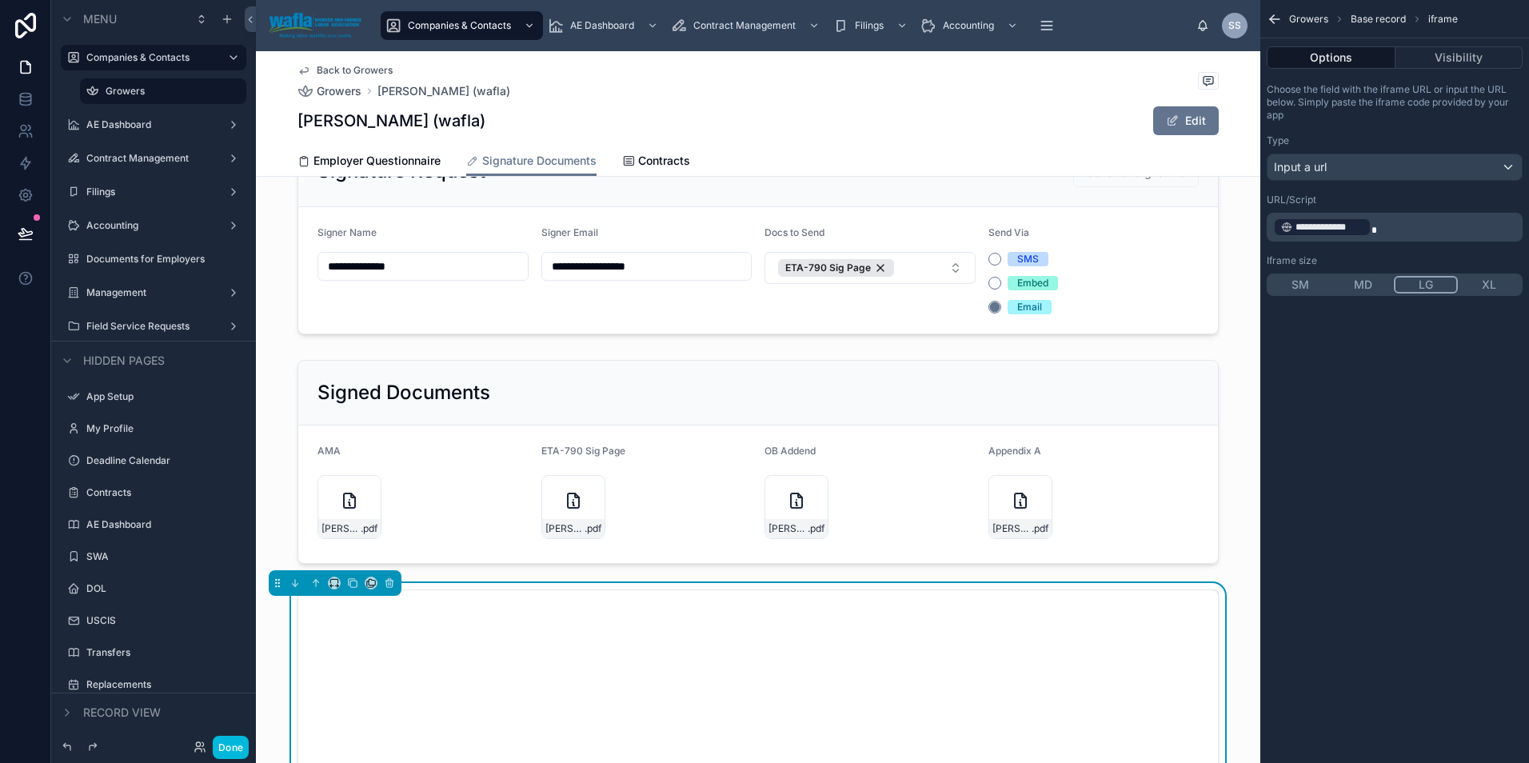
scroll to position [464, 0]
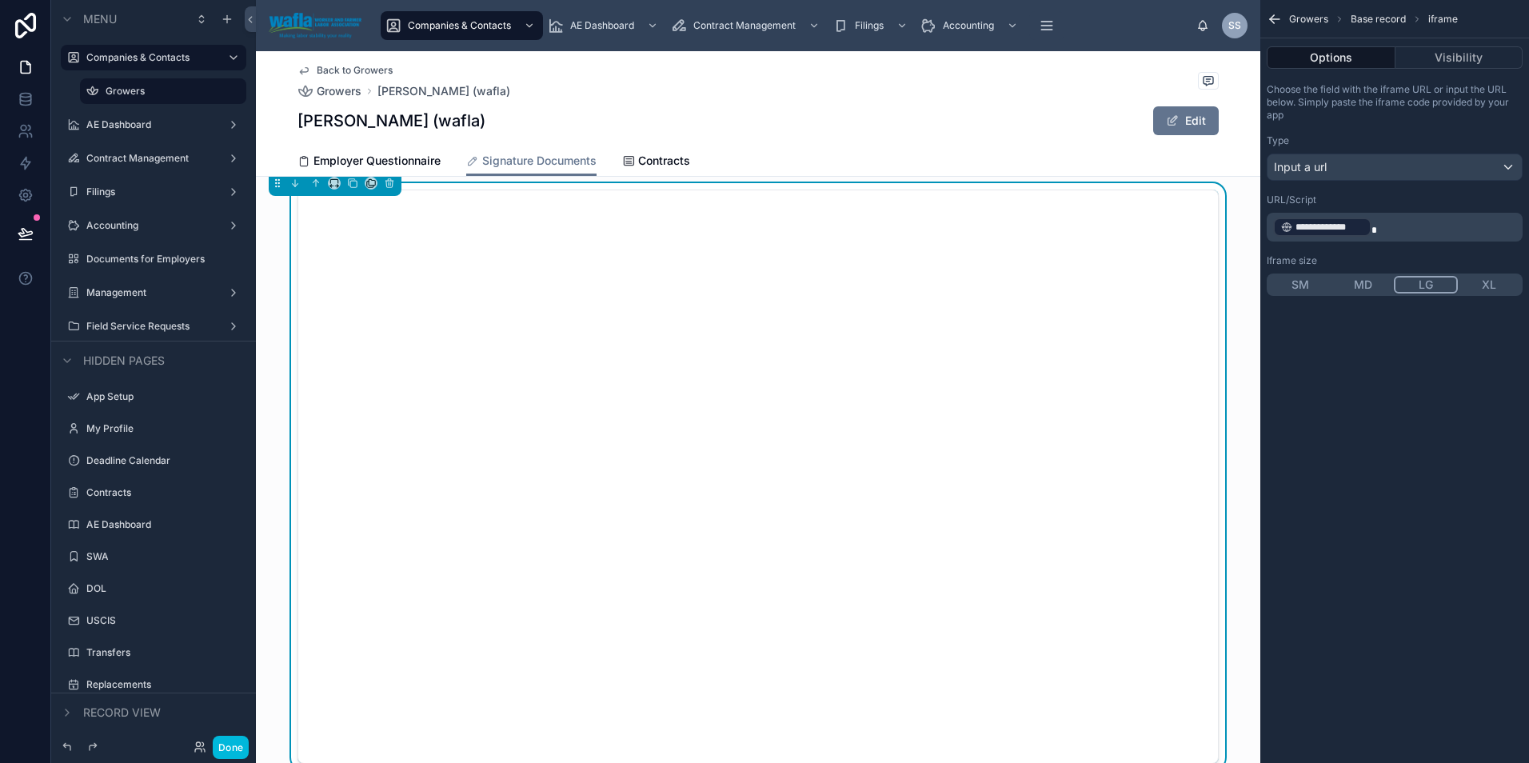
click at [1455, 58] on button "Visibility" at bounding box center [1459, 57] width 128 height 22
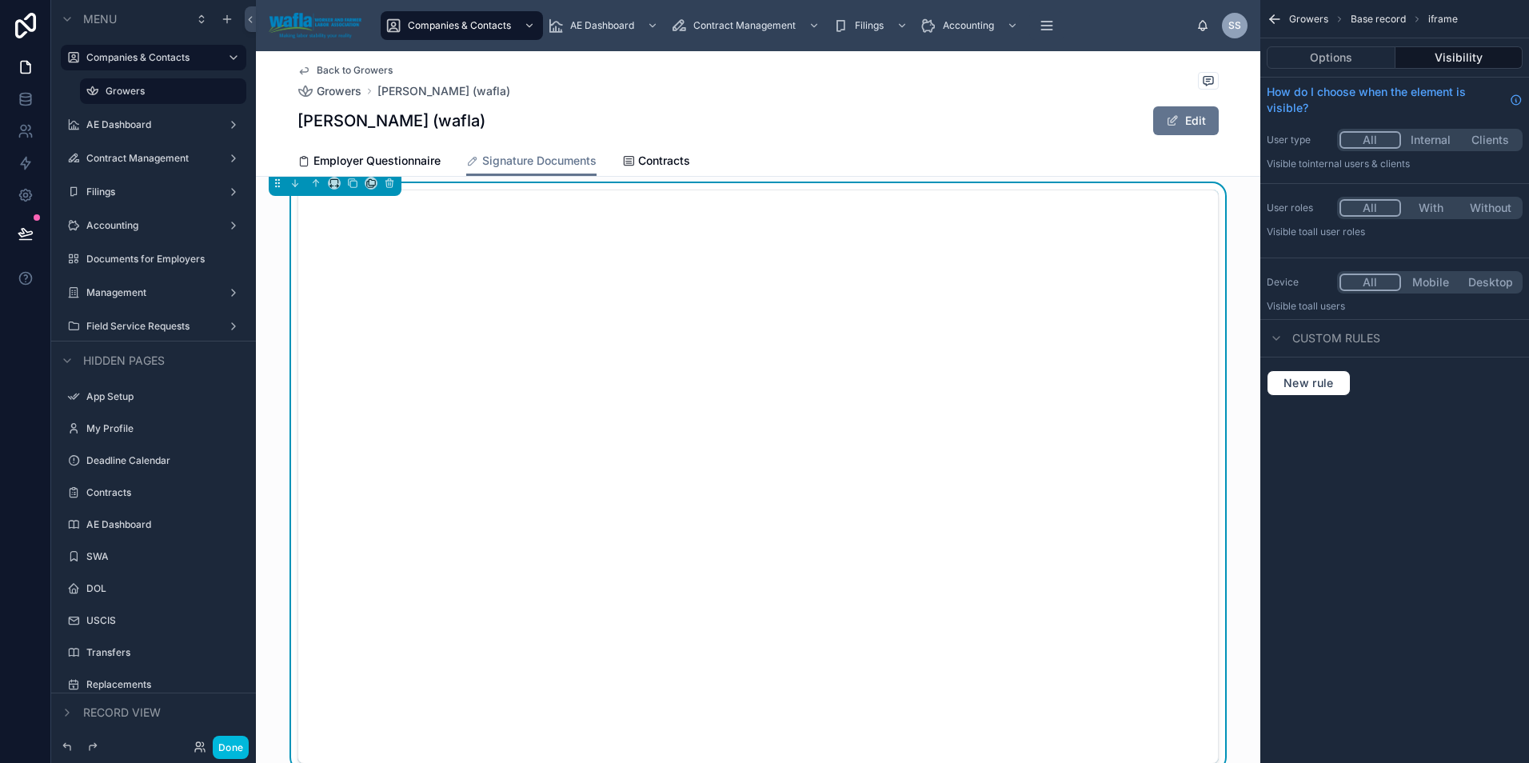
click at [1334, 66] on button "Options" at bounding box center [1330, 57] width 129 height 22
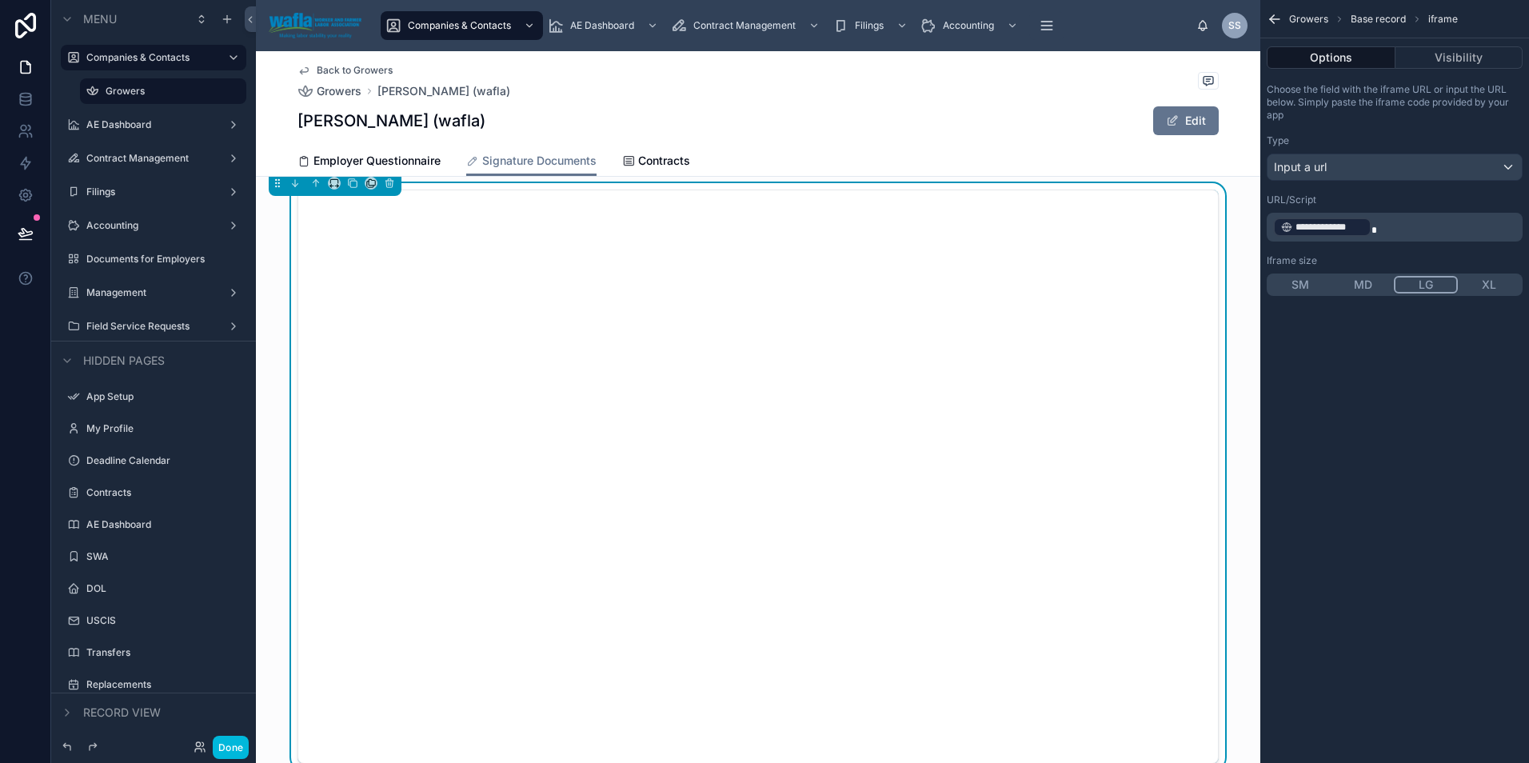
click at [1458, 62] on button "Visibility" at bounding box center [1459, 57] width 128 height 22
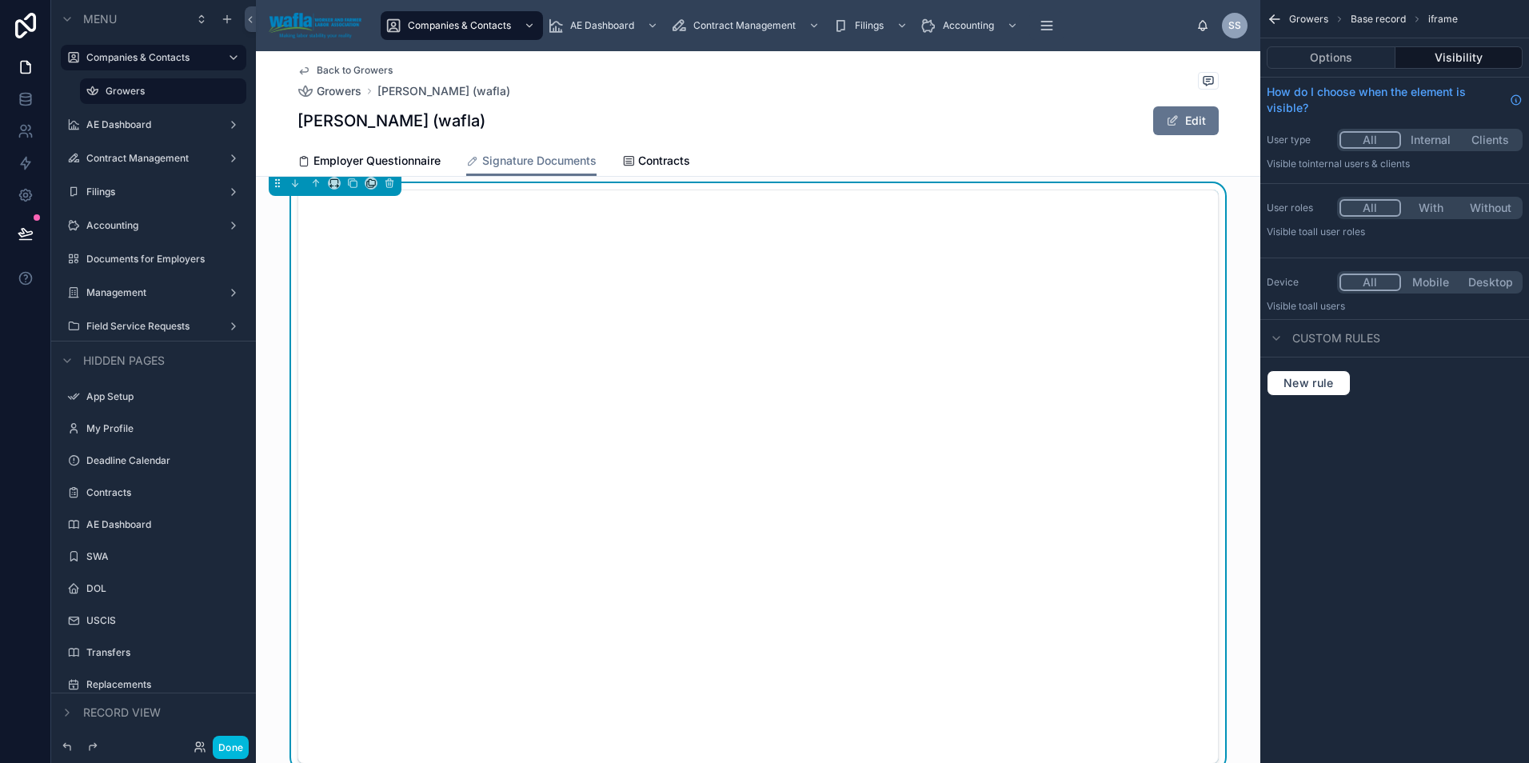
click at [1326, 336] on span "Custom rules" at bounding box center [1336, 338] width 88 height 16
click at [1316, 380] on span "New rule" at bounding box center [1308, 383] width 63 height 14
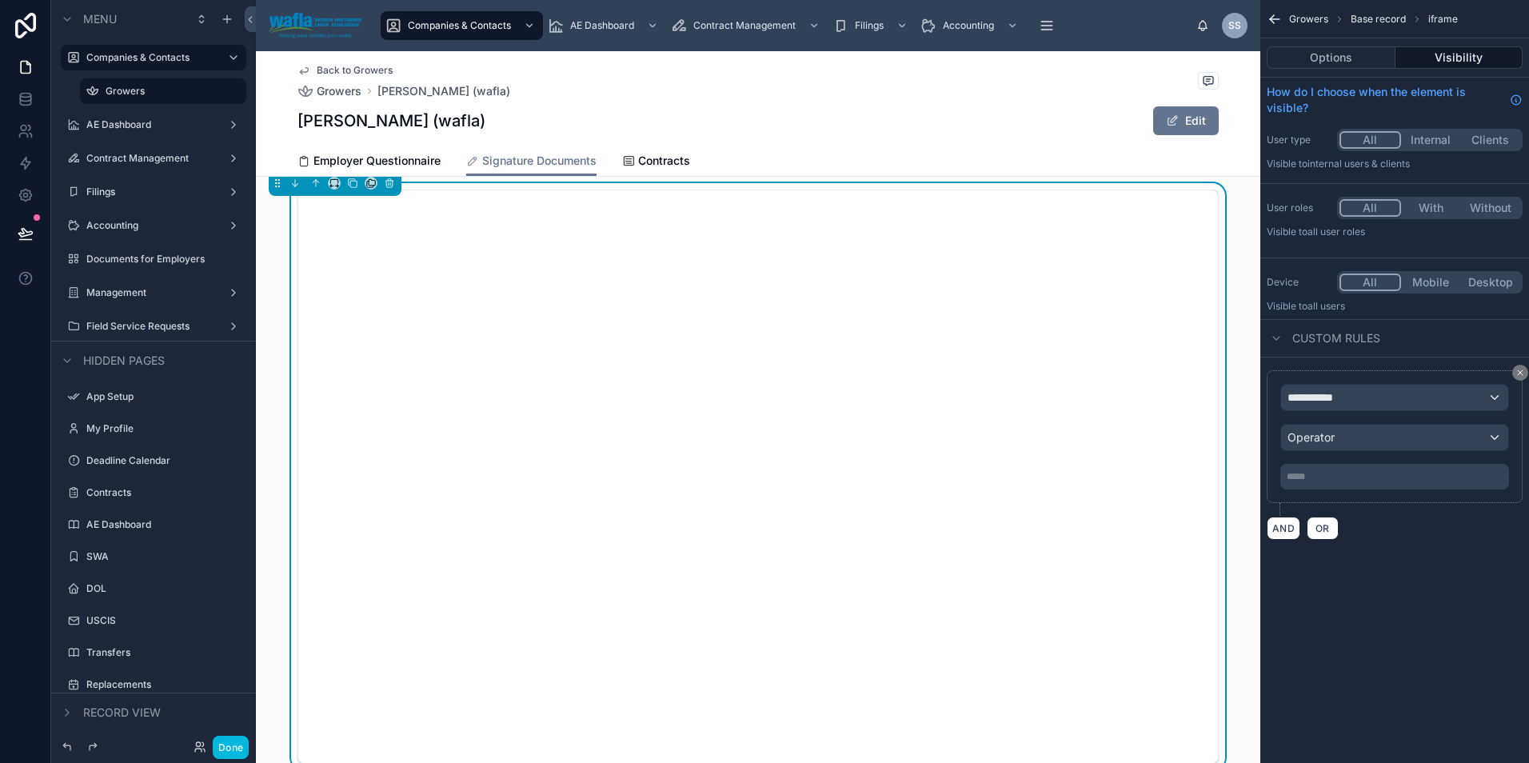
click at [1519, 368] on icon "scrollable content" at bounding box center [1520, 373] width 10 height 10
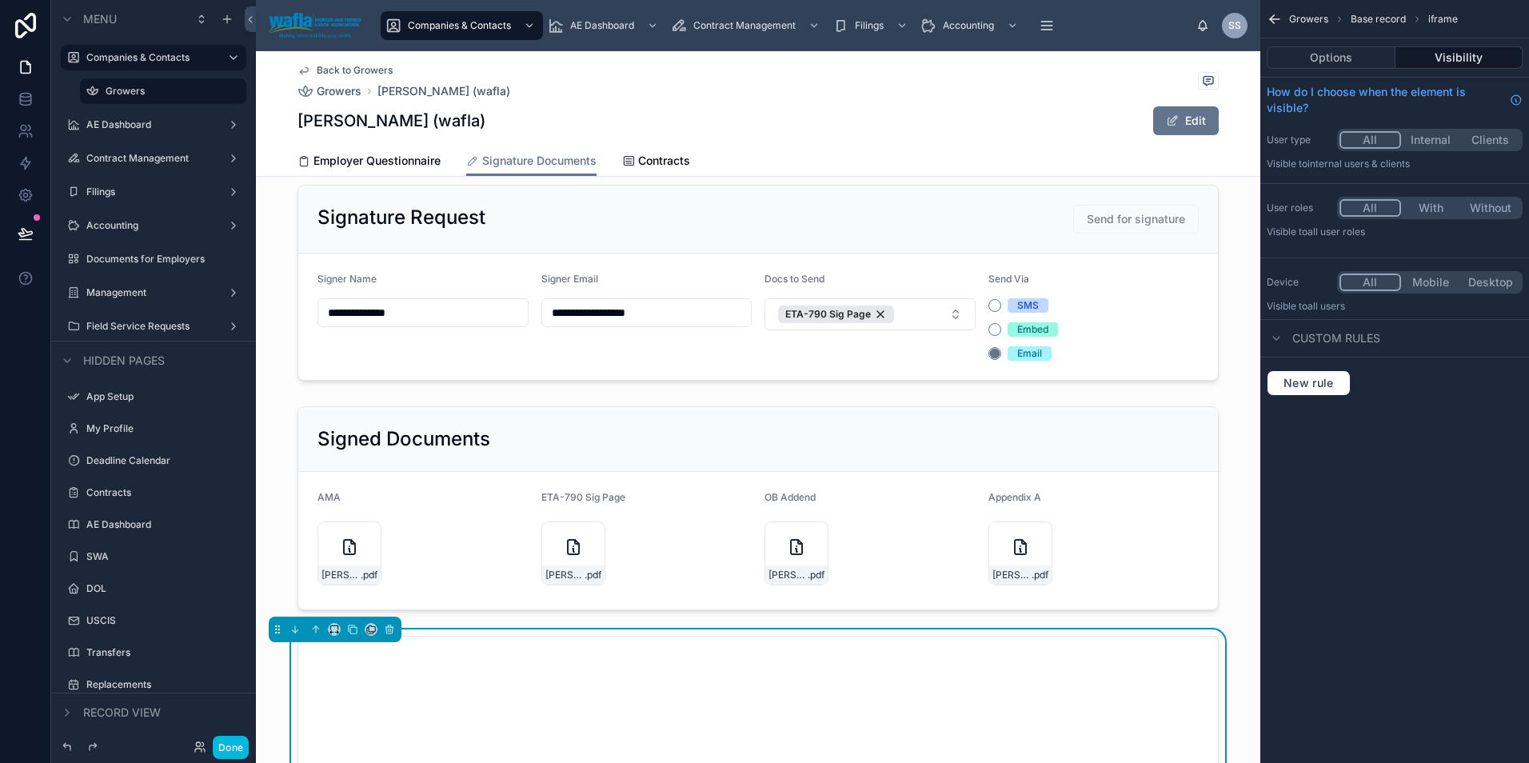
scroll to position [0, 0]
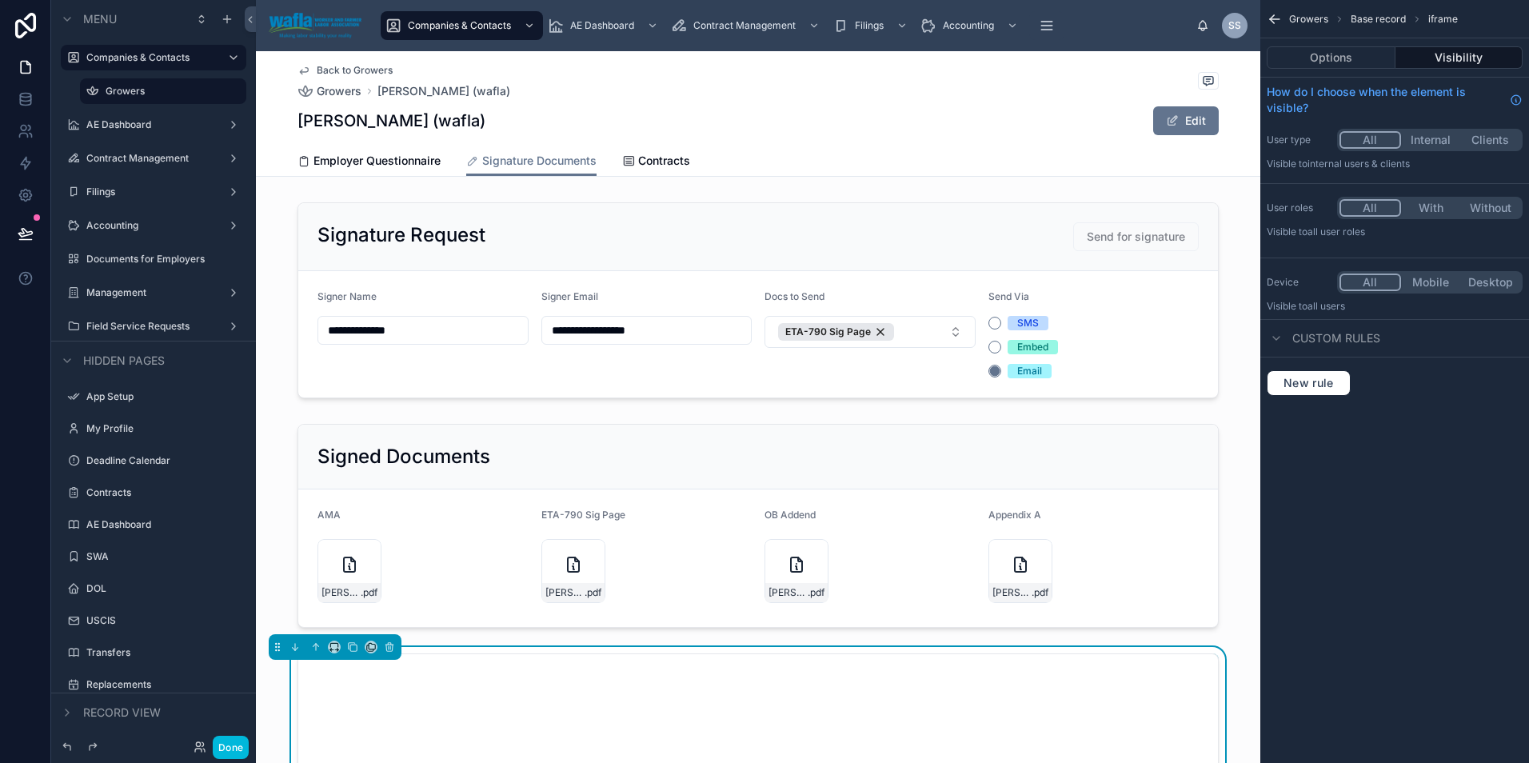
click at [1112, 353] on div at bounding box center [758, 300] width 1004 height 209
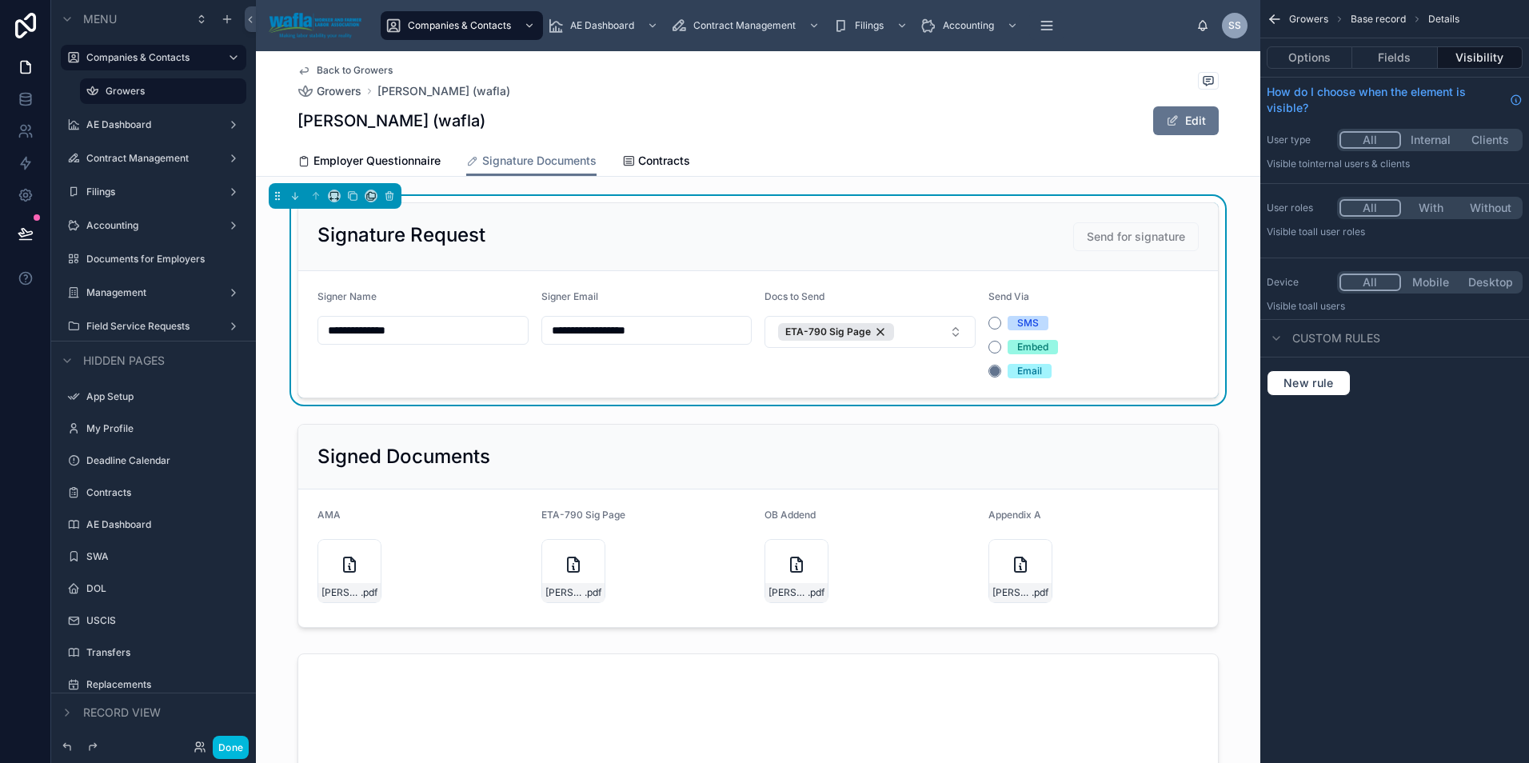
click at [1315, 51] on button "Options" at bounding box center [1309, 57] width 86 height 22
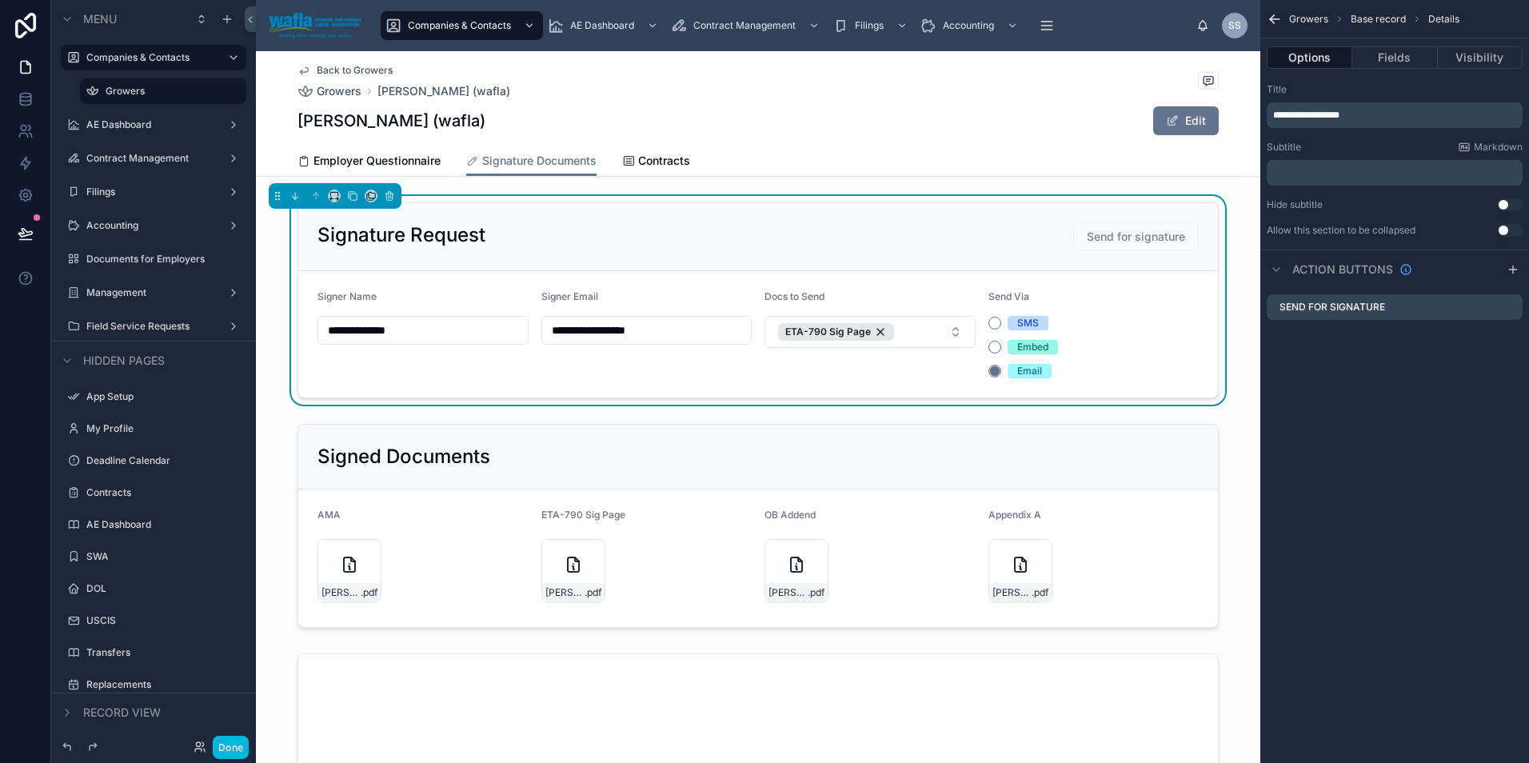
click at [1374, 54] on button "Fields" at bounding box center [1394, 57] width 85 height 22
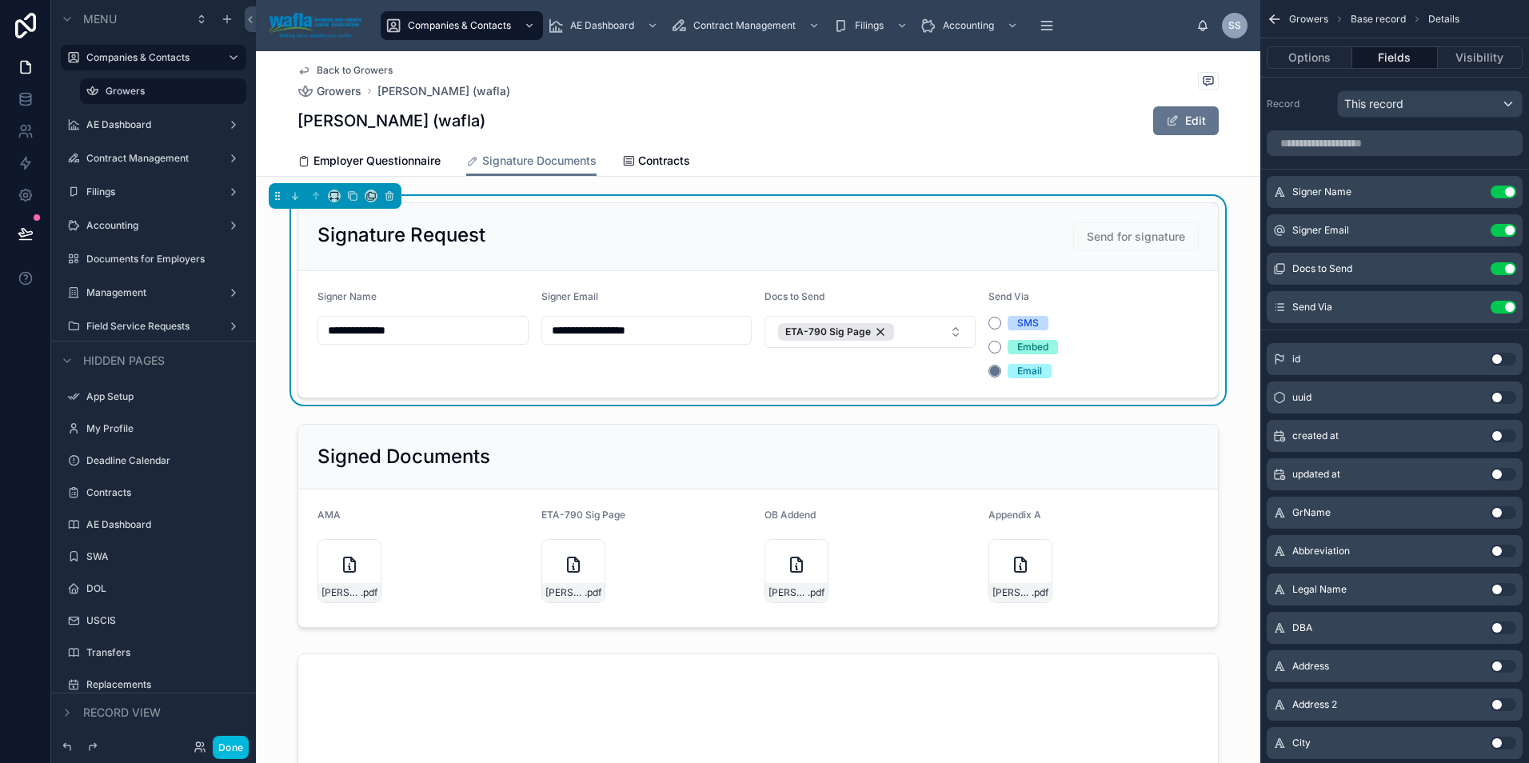
click at [0, 0] on icon "scrollable content" at bounding box center [0, 0] width 0 height 0
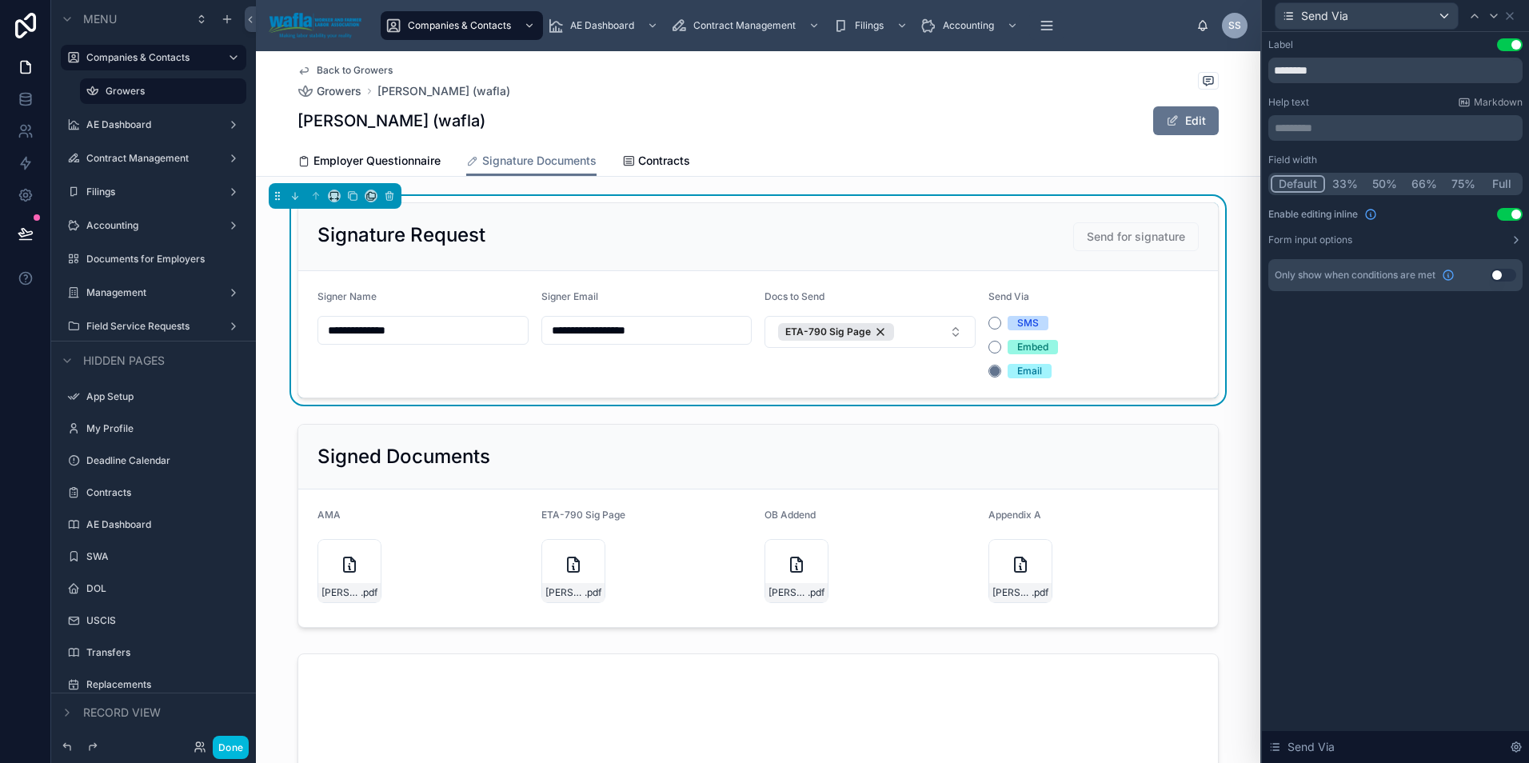
click at [1487, 238] on button "Form input options" at bounding box center [1395, 239] width 254 height 13
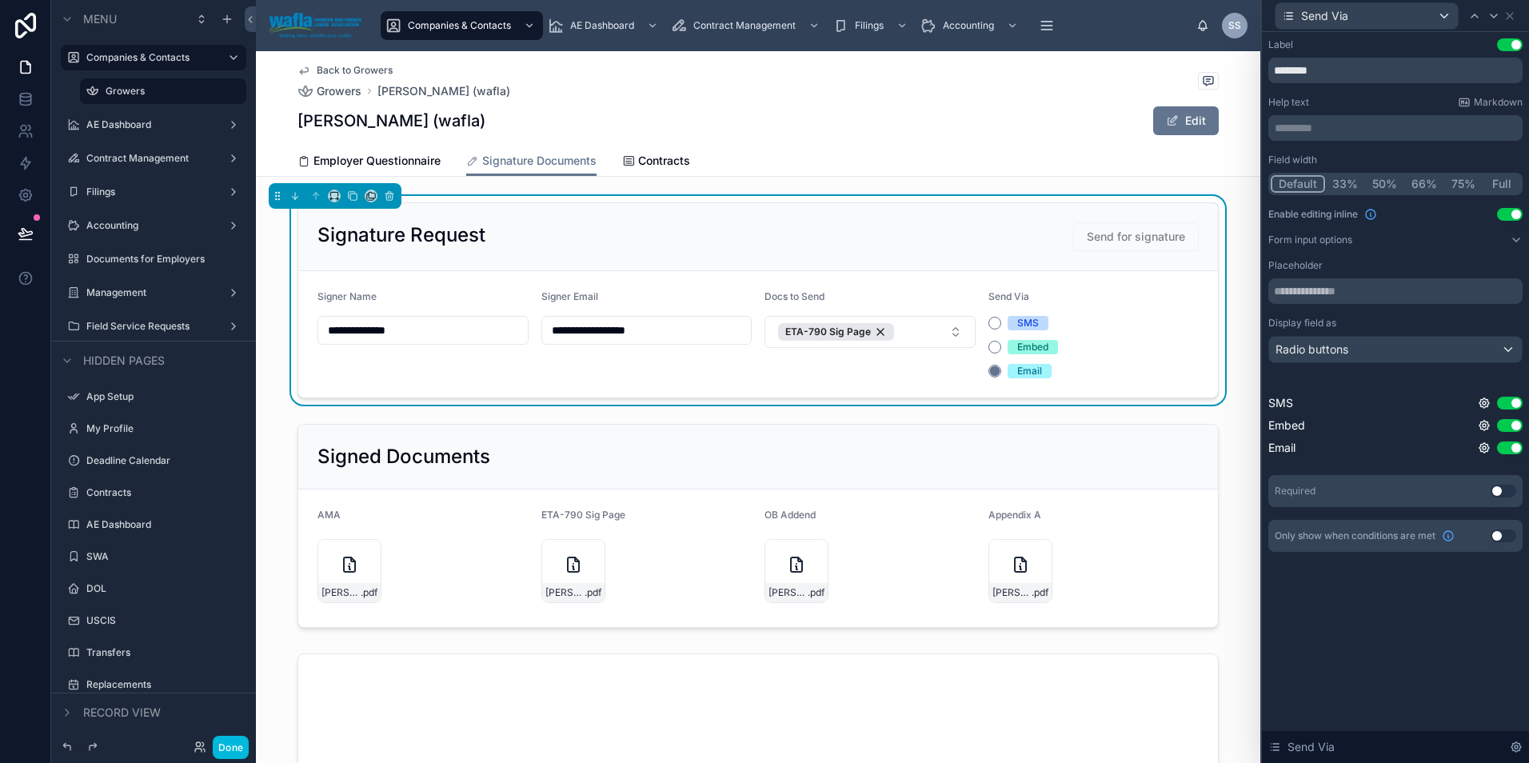
click at [1481, 403] on icon at bounding box center [1483, 403] width 13 height 13
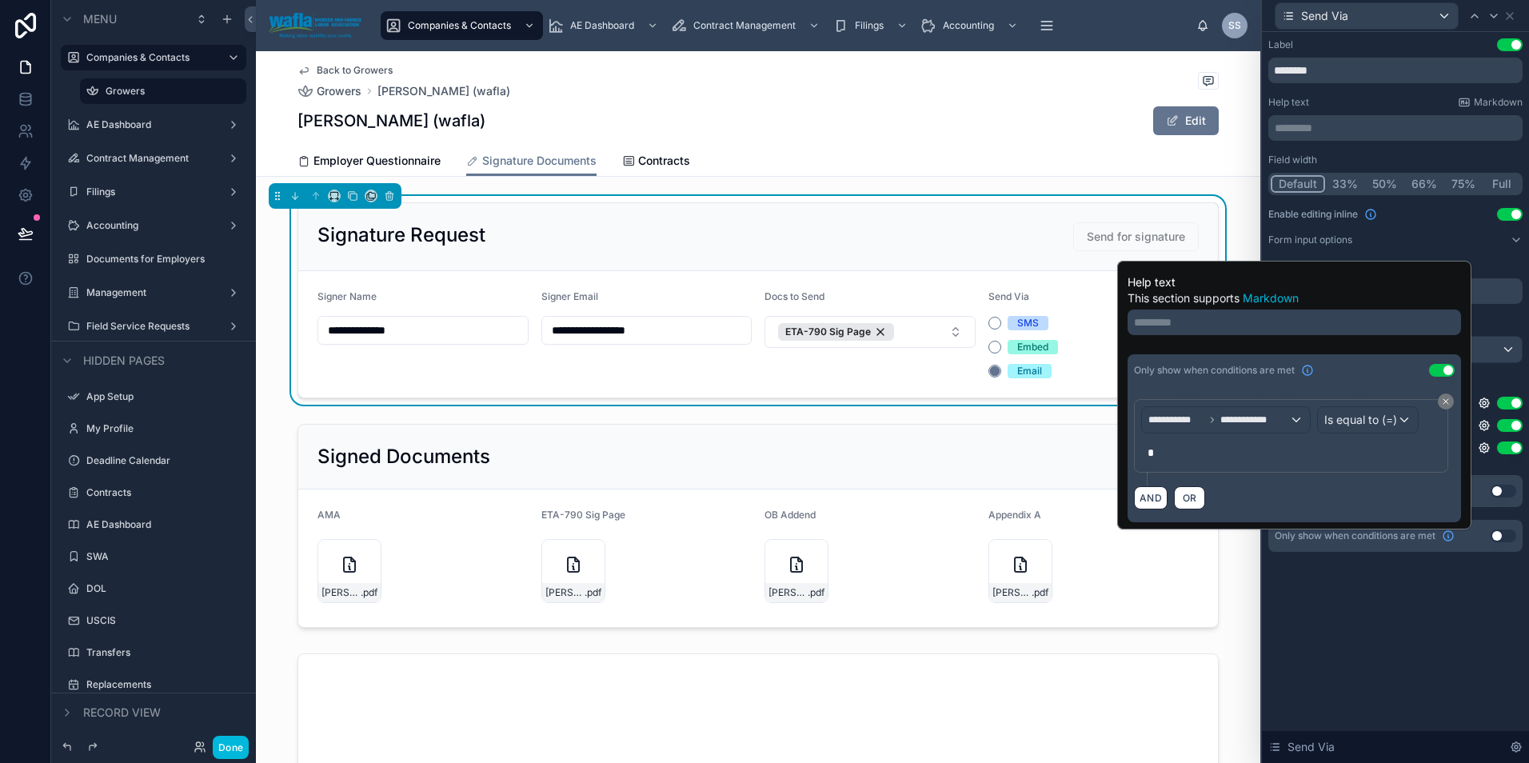
click at [1481, 403] on icon at bounding box center [1483, 403] width 13 height 13
click at [904, 332] on button "ETA-790 Sig Page" at bounding box center [869, 332] width 211 height 32
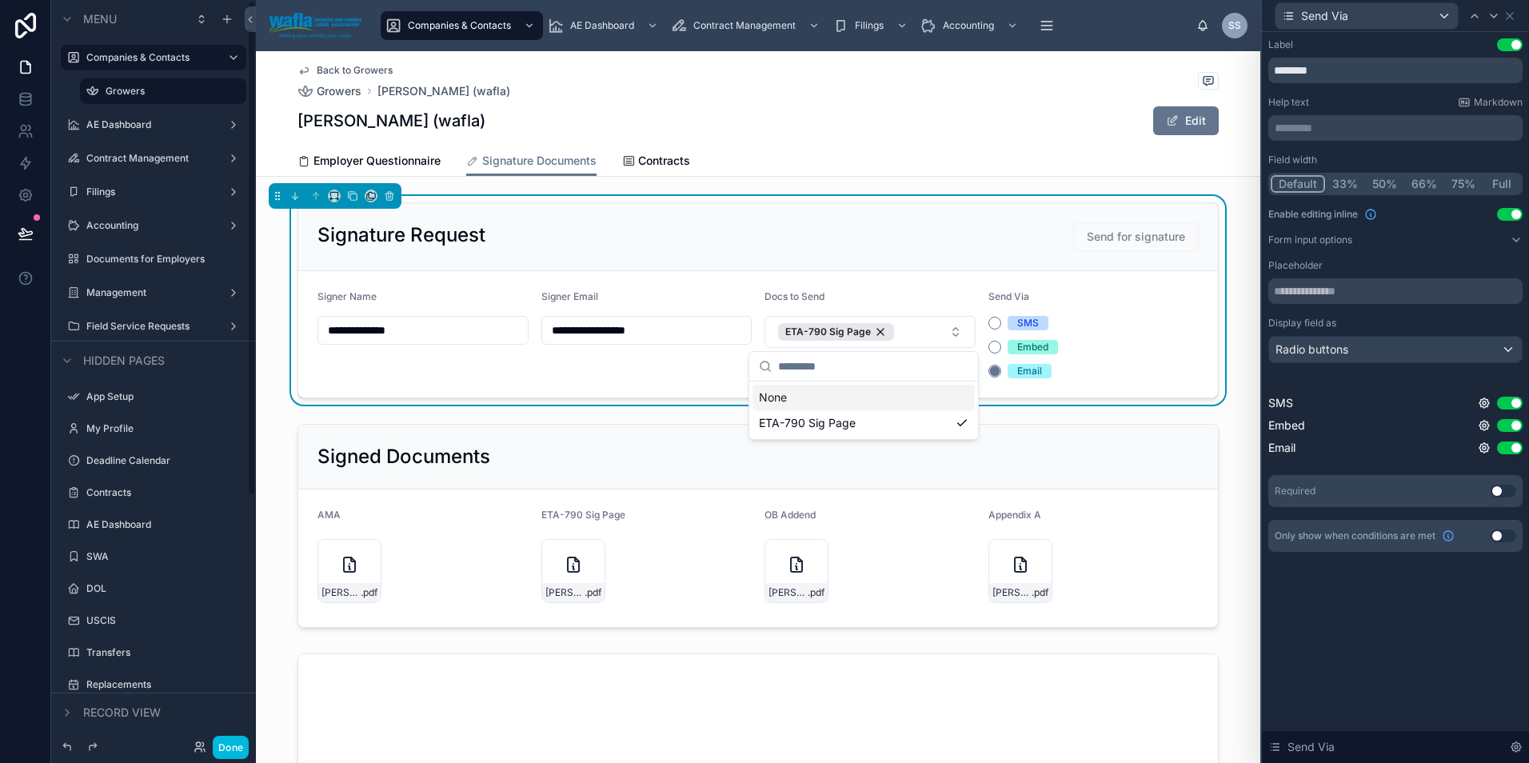
click at [234, 748] on button "Done" at bounding box center [231, 747] width 36 height 23
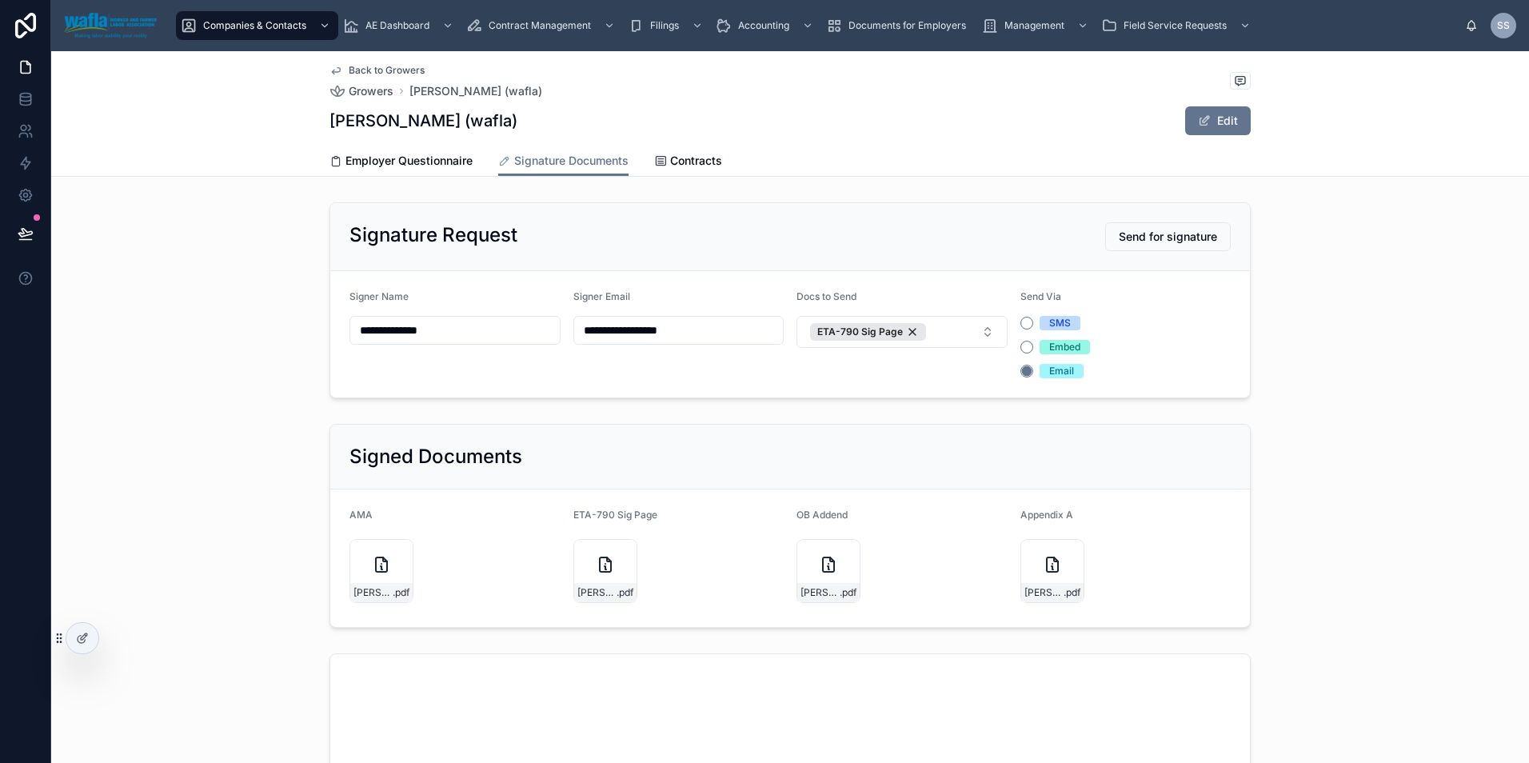
click at [959, 332] on button "ETA-790 Sig Page" at bounding box center [901, 332] width 211 height 32
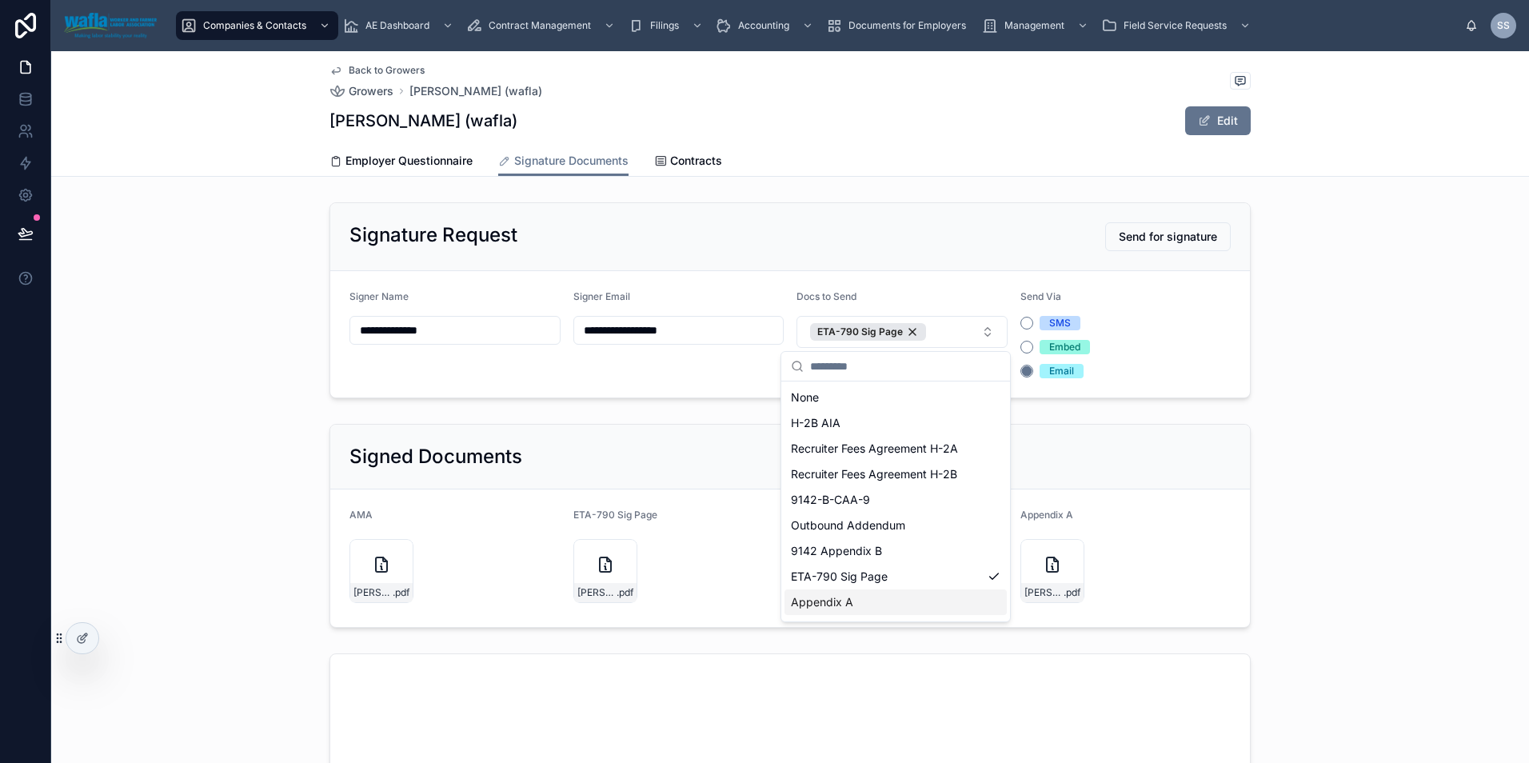
click at [855, 602] on div "Appendix A" at bounding box center [895, 602] width 222 height 26
click at [895, 632] on div "AMA" at bounding box center [895, 629] width 222 height 26
click at [1357, 376] on div "**********" at bounding box center [789, 300] width 1477 height 209
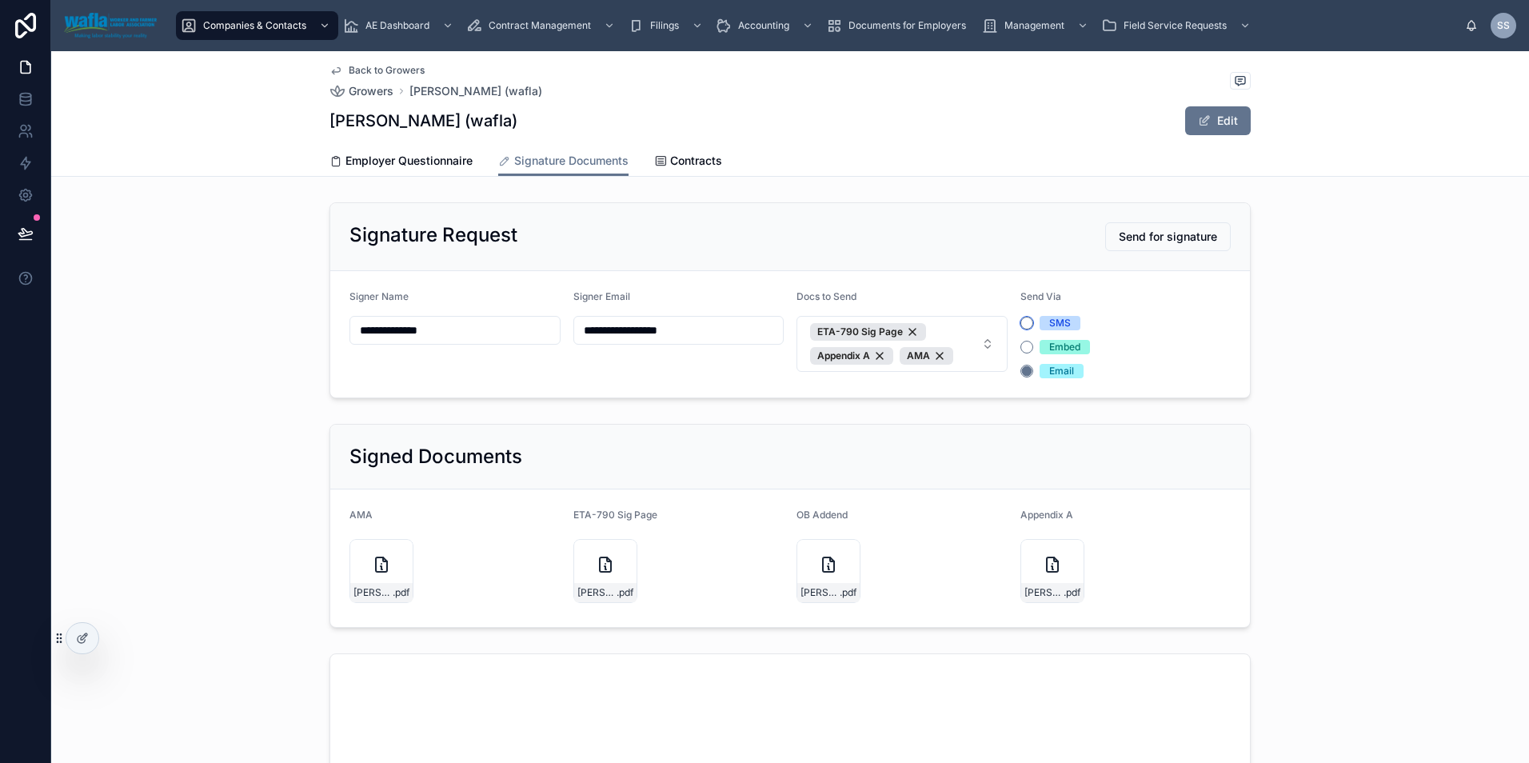
click at [1020, 325] on button "SMS" at bounding box center [1026, 323] width 13 height 13
click at [1020, 345] on button "Embed" at bounding box center [1026, 347] width 13 height 13
click at [1020, 365] on button "Email" at bounding box center [1026, 371] width 13 height 13
click at [937, 257] on div "Signature Request Send for signature" at bounding box center [789, 237] width 919 height 68
click at [90, 645] on div at bounding box center [82, 638] width 32 height 30
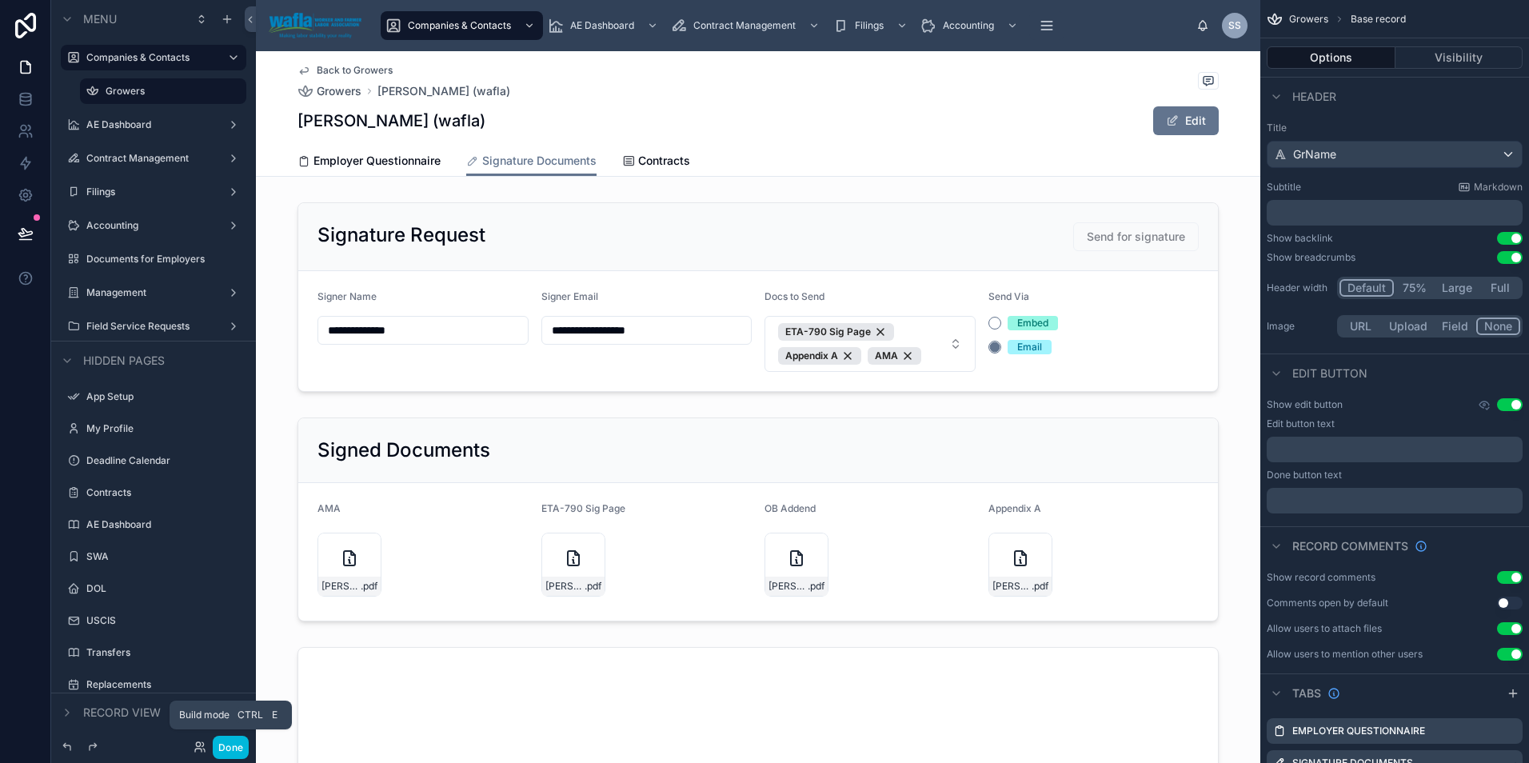
click at [228, 747] on button "Done" at bounding box center [231, 747] width 36 height 23
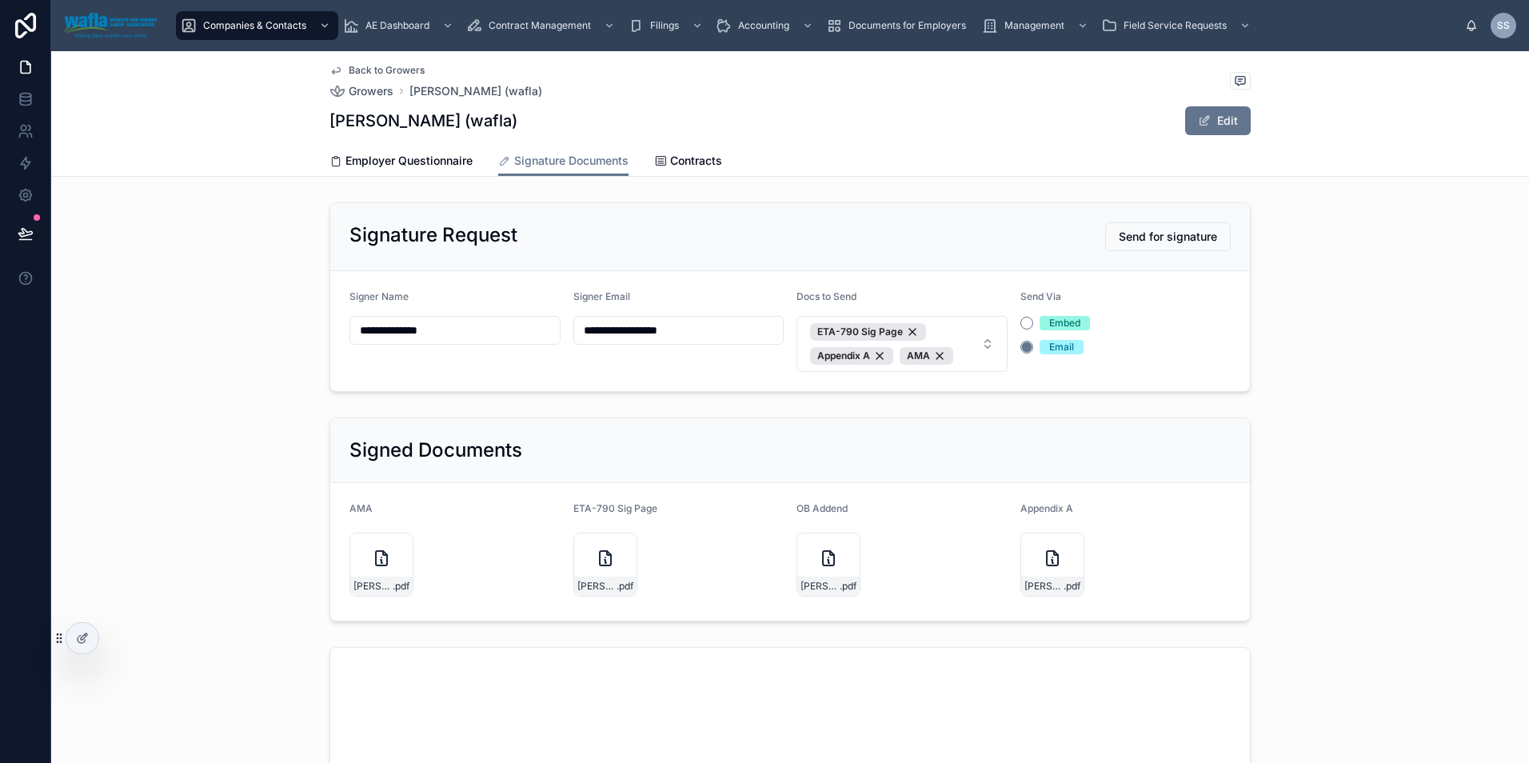
click at [1151, 318] on div "Embed" at bounding box center [1125, 323] width 211 height 14
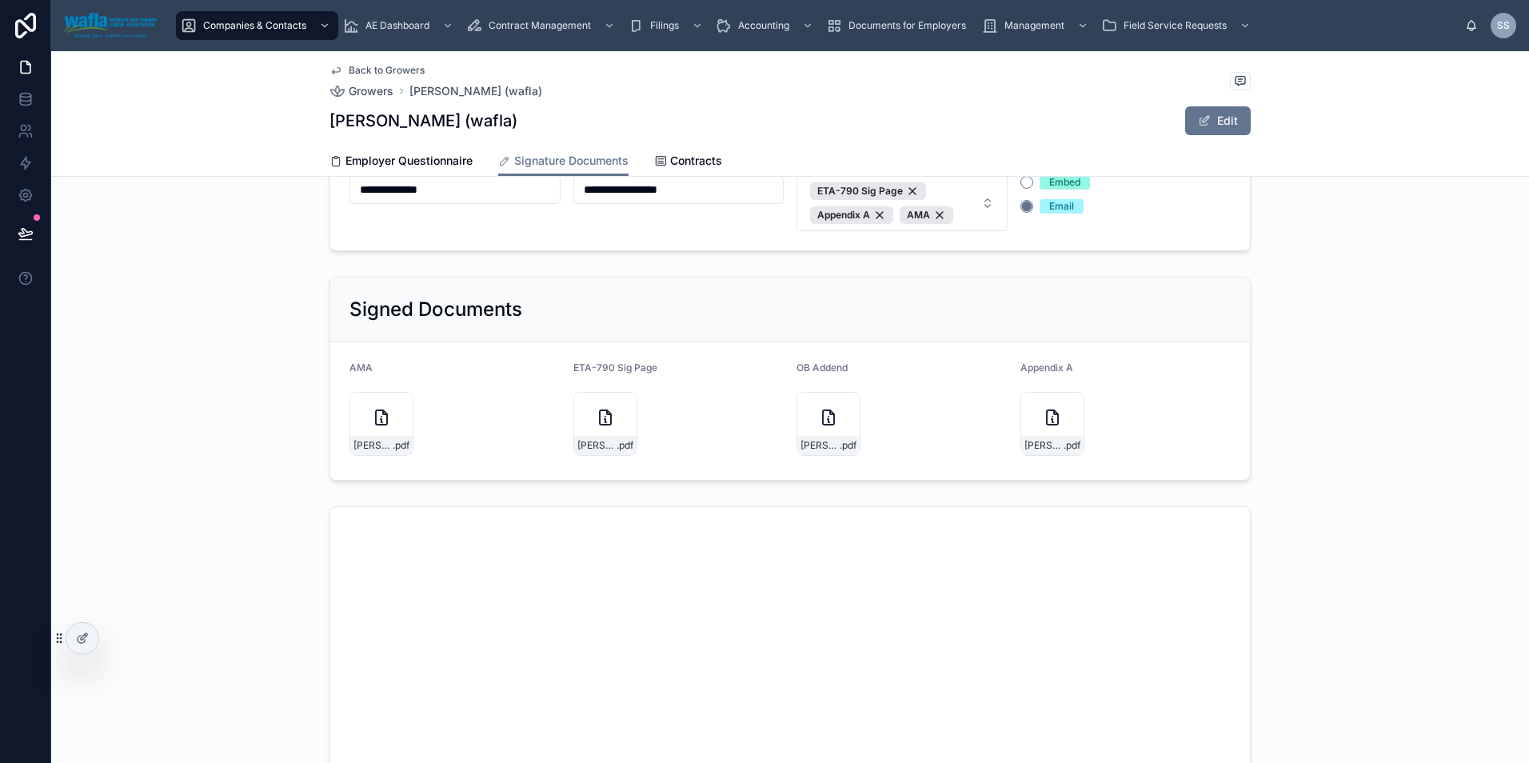
click at [1154, 317] on div "Signed Documents" at bounding box center [789, 310] width 881 height 26
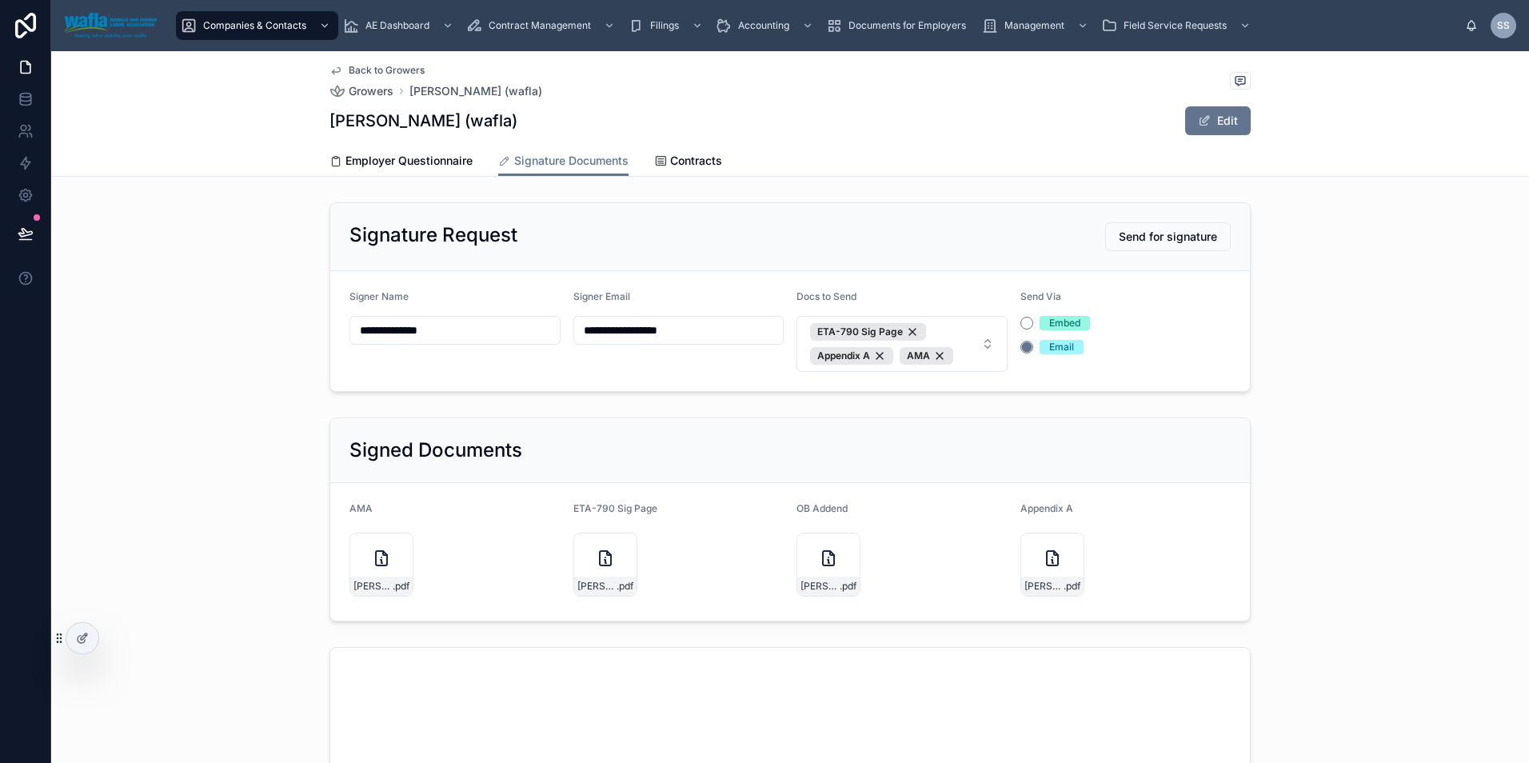
click at [70, 639] on div at bounding box center [82, 638] width 32 height 30
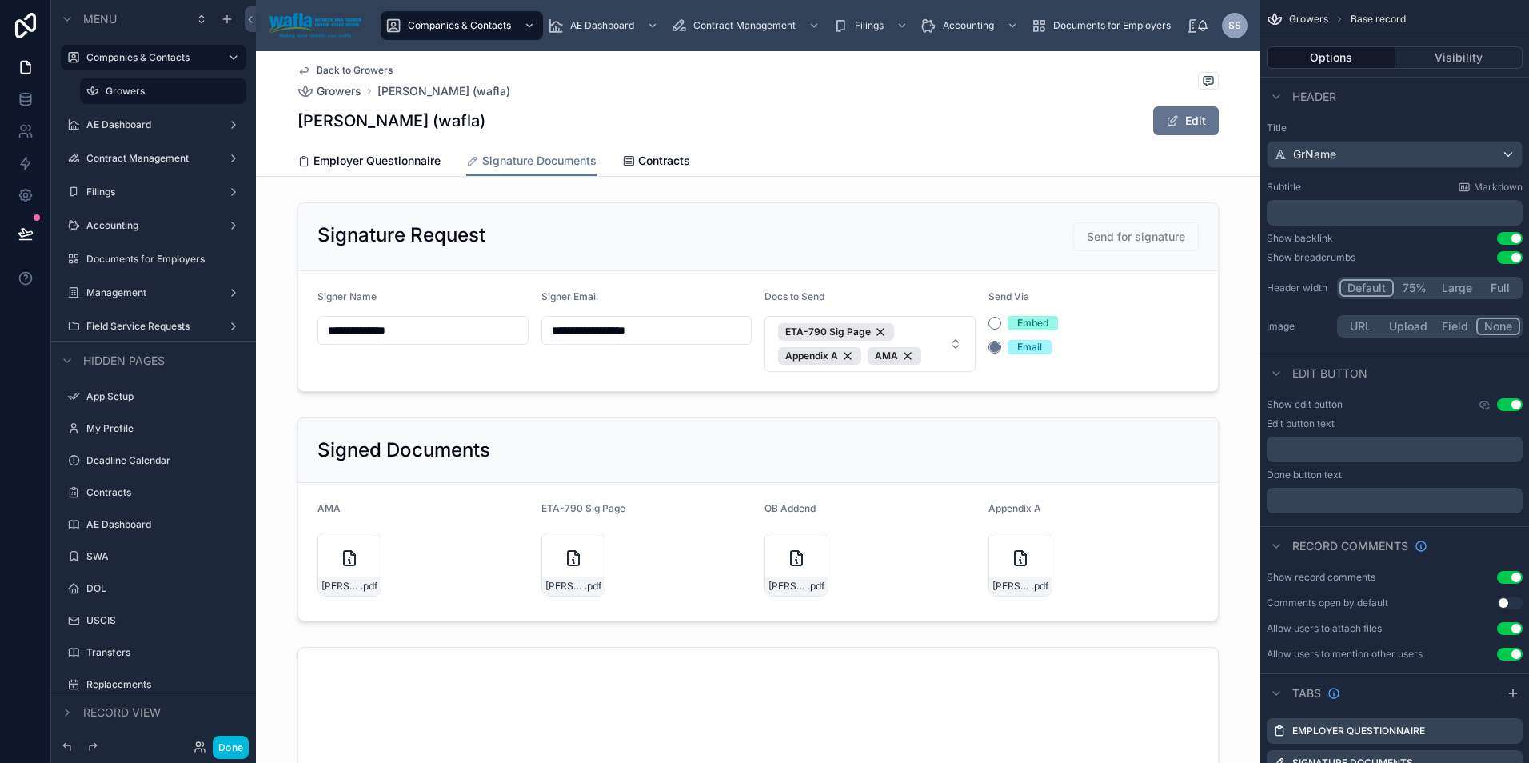
click at [1122, 303] on div at bounding box center [758, 297] width 1004 height 202
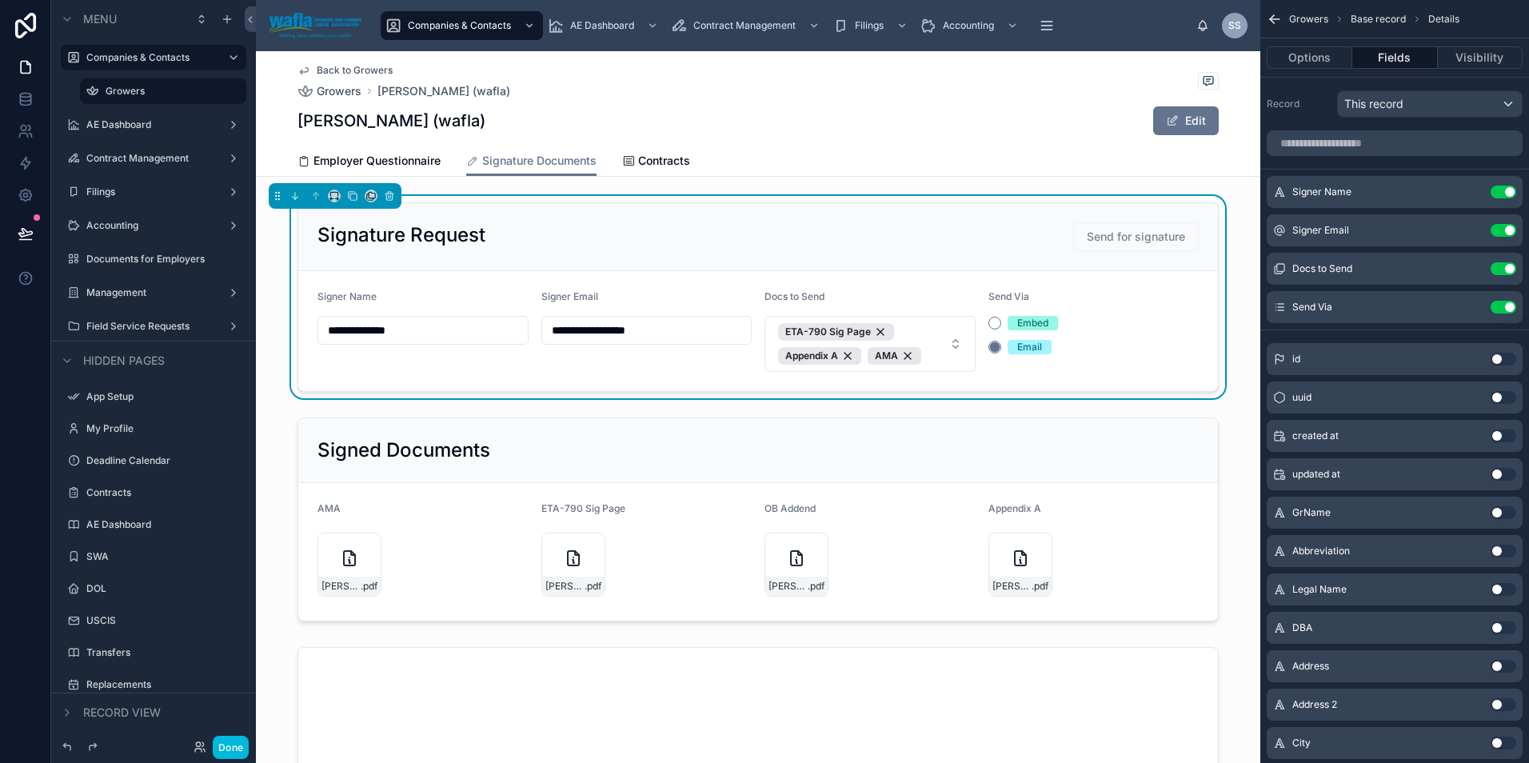
click at [1052, 297] on div "Send Via" at bounding box center [1093, 299] width 211 height 19
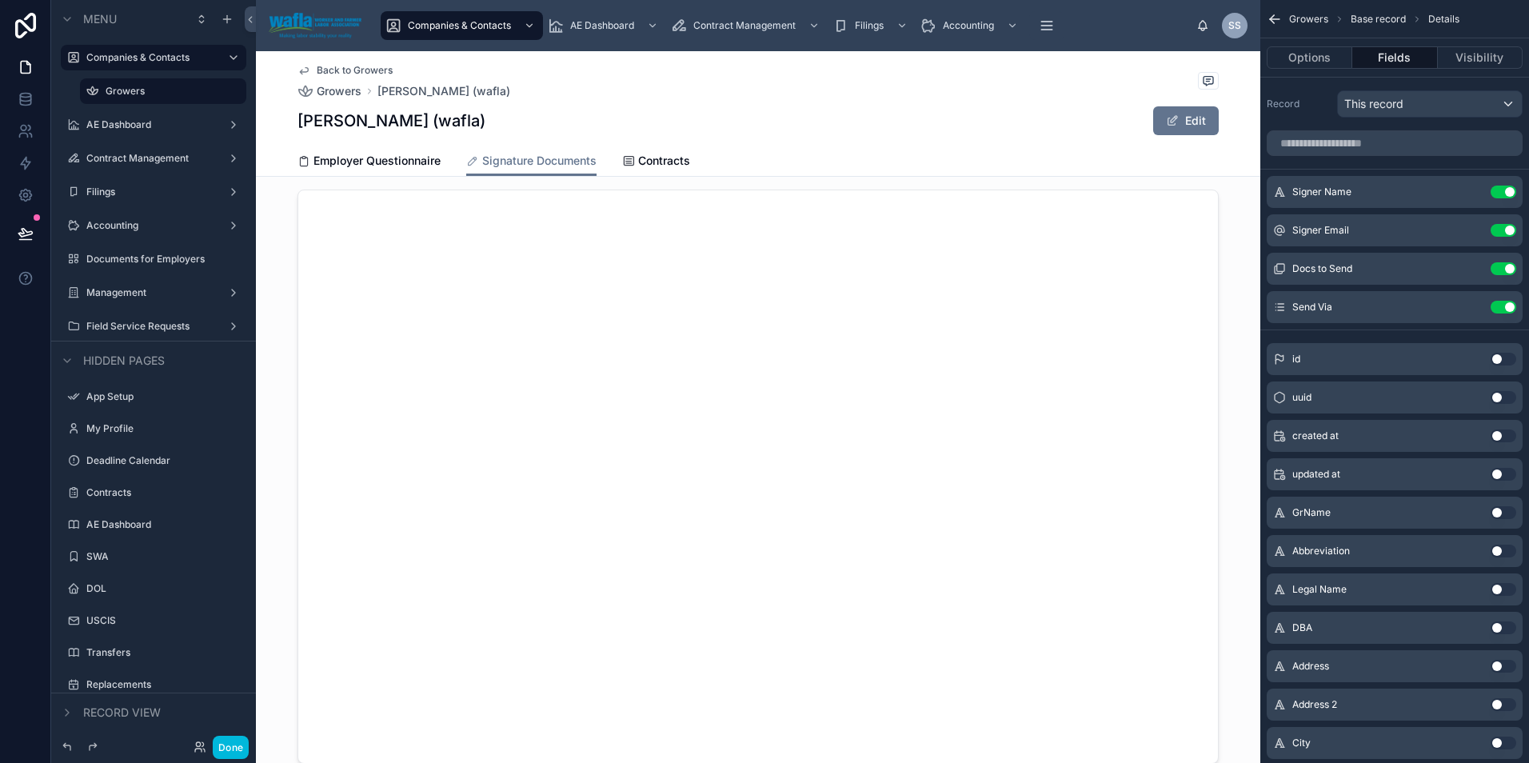
click at [0, 0] on icon "scrollable content" at bounding box center [0, 0] width 0 height 0
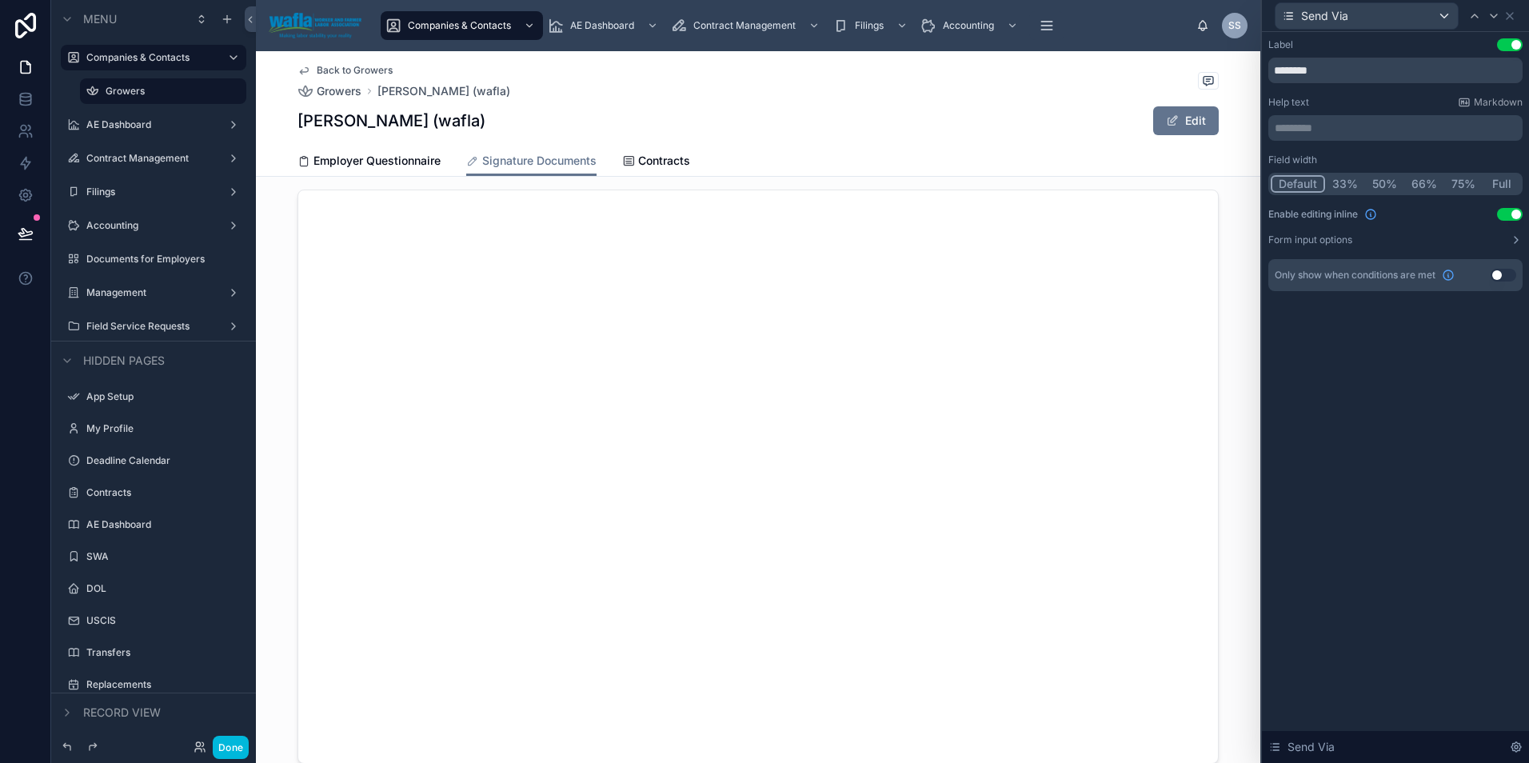
click at [1390, 125] on p "********* ﻿" at bounding box center [1396, 128] width 245 height 16
click at [987, 118] on div "[PERSON_NAME] (wafla) Edit" at bounding box center [757, 121] width 921 height 30
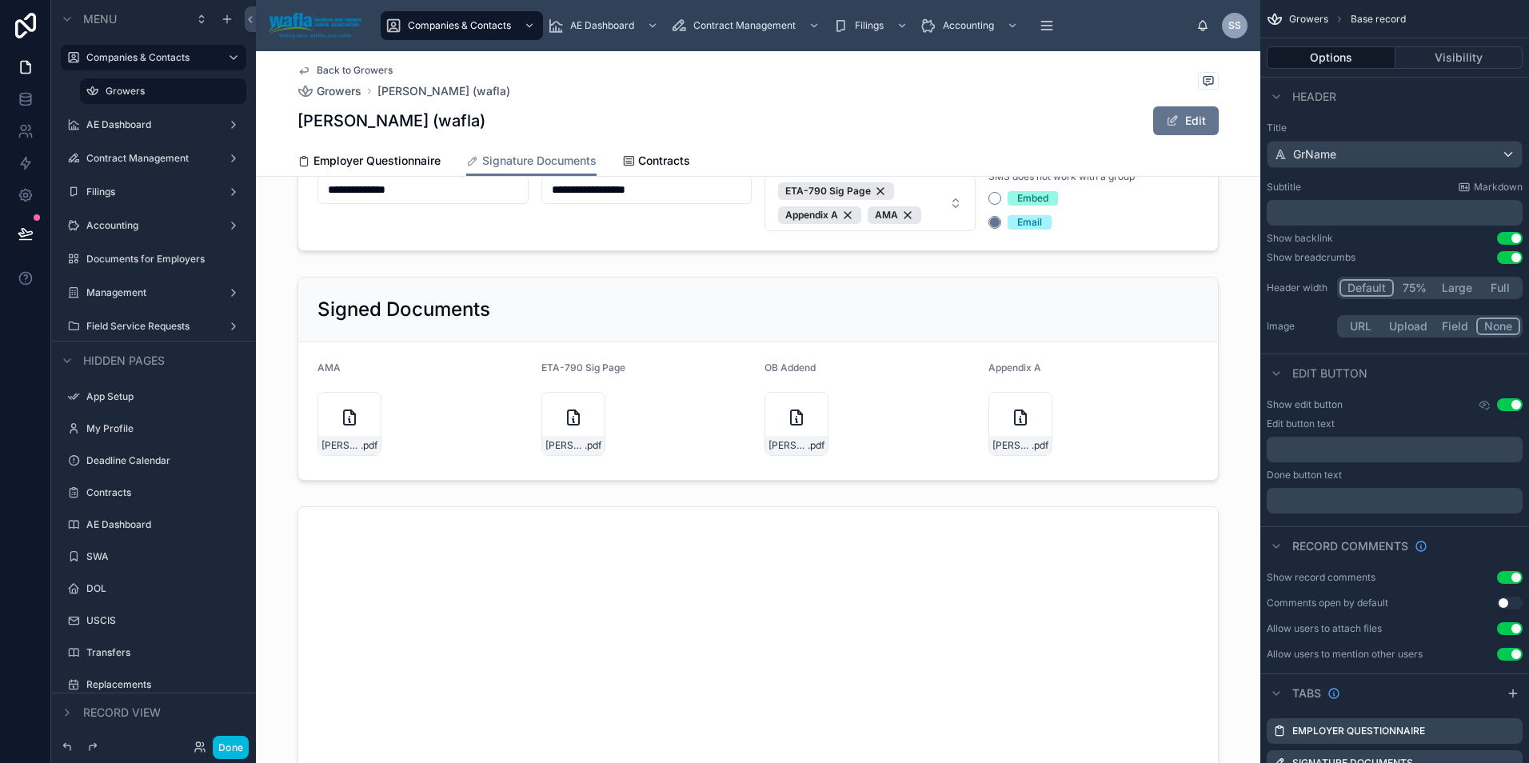
scroll to position [0, 0]
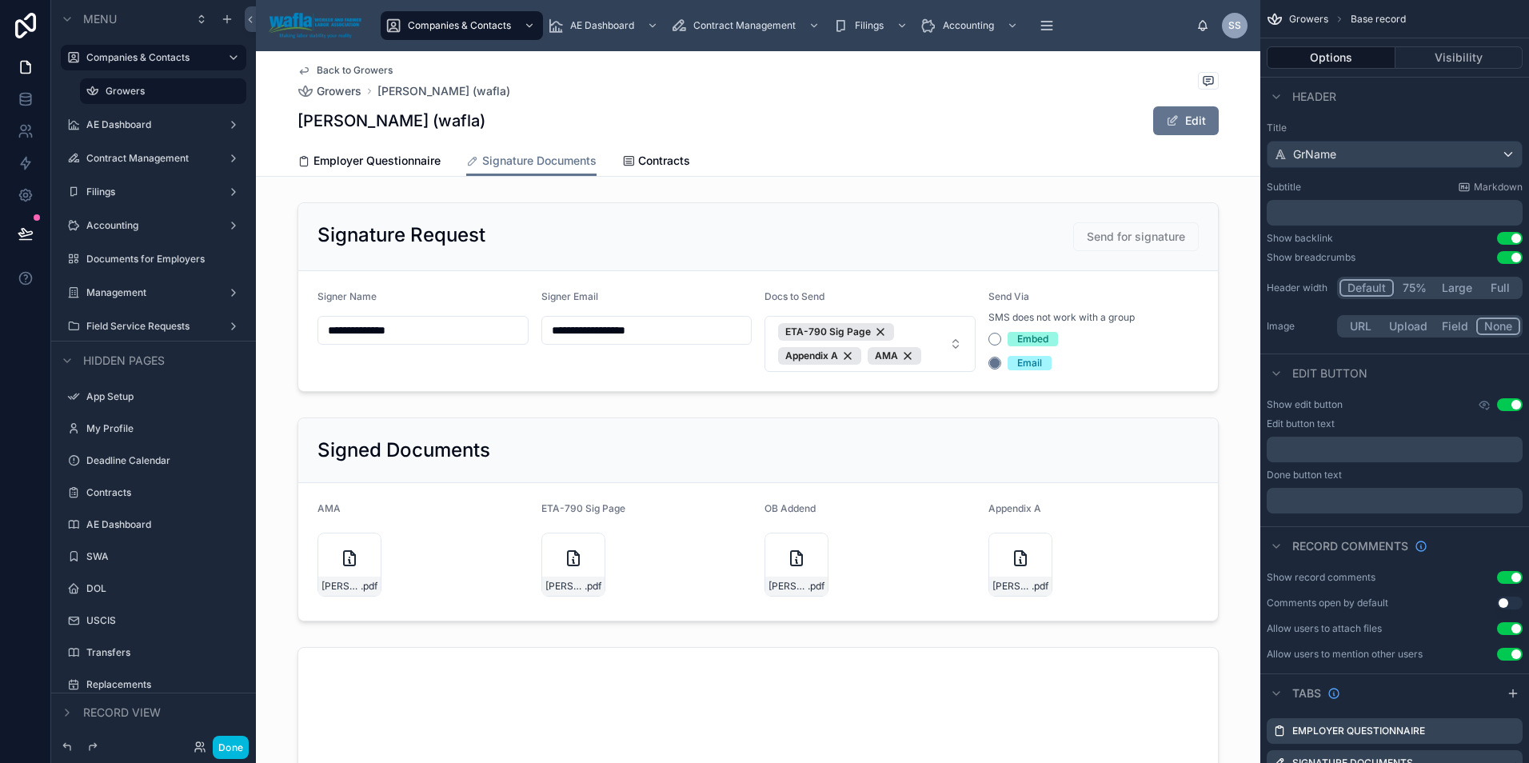
click at [224, 755] on button "Done" at bounding box center [231, 747] width 36 height 23
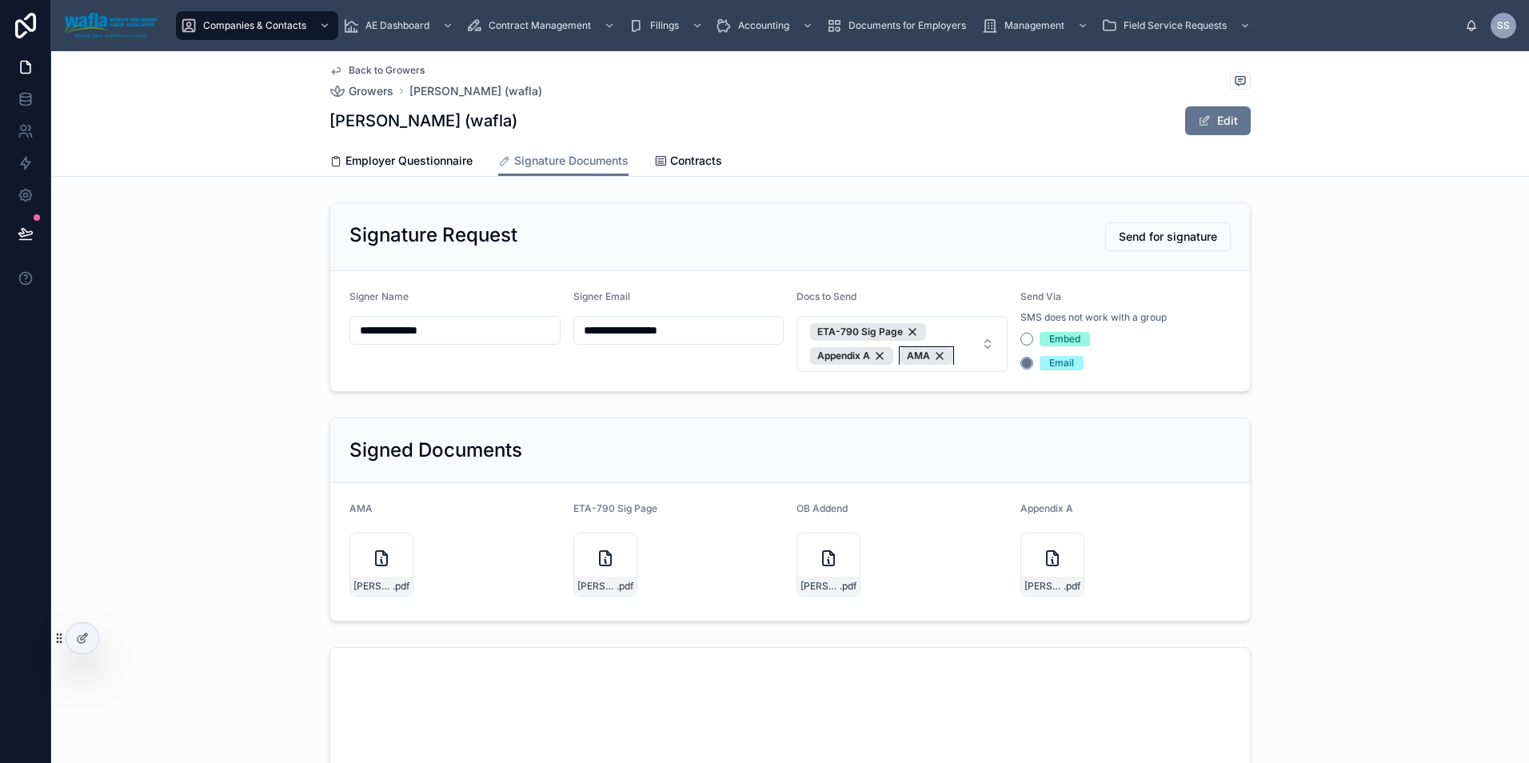
click at [935, 359] on div "AMA" at bounding box center [926, 356] width 54 height 18
click at [874, 354] on div "Appendix A" at bounding box center [851, 356] width 83 height 18
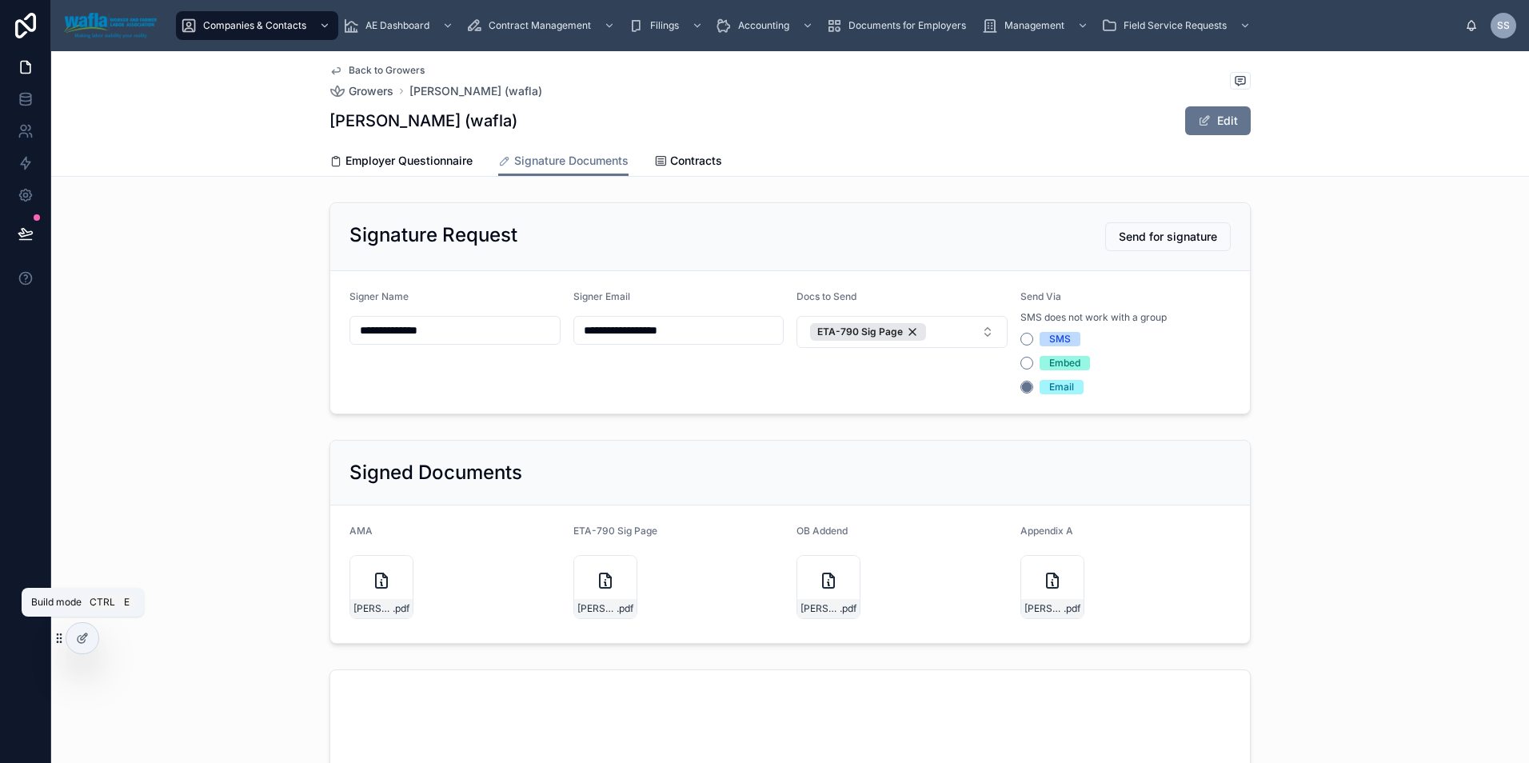
click at [81, 638] on icon at bounding box center [84, 636] width 6 height 6
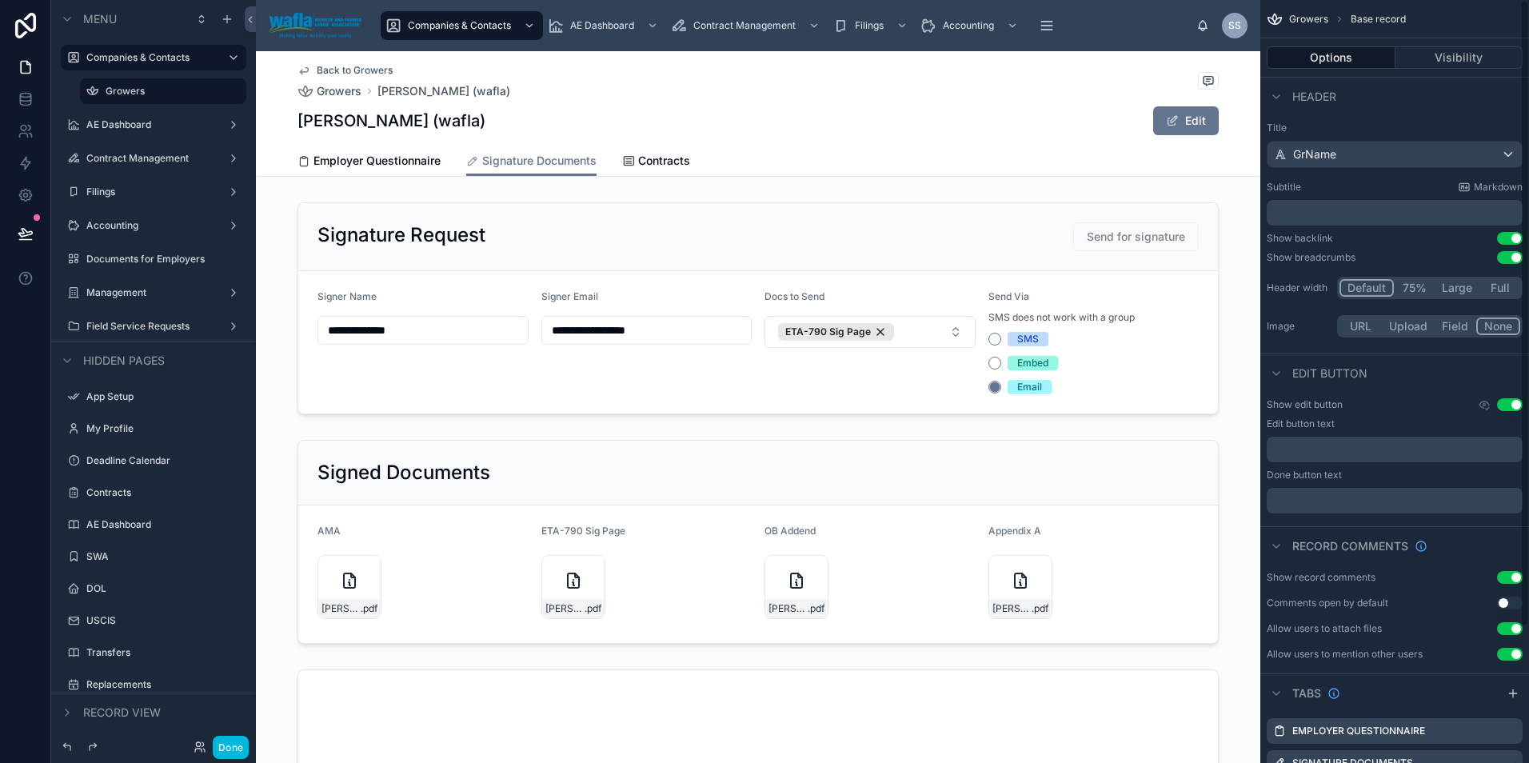
click at [1124, 320] on div at bounding box center [758, 308] width 1004 height 225
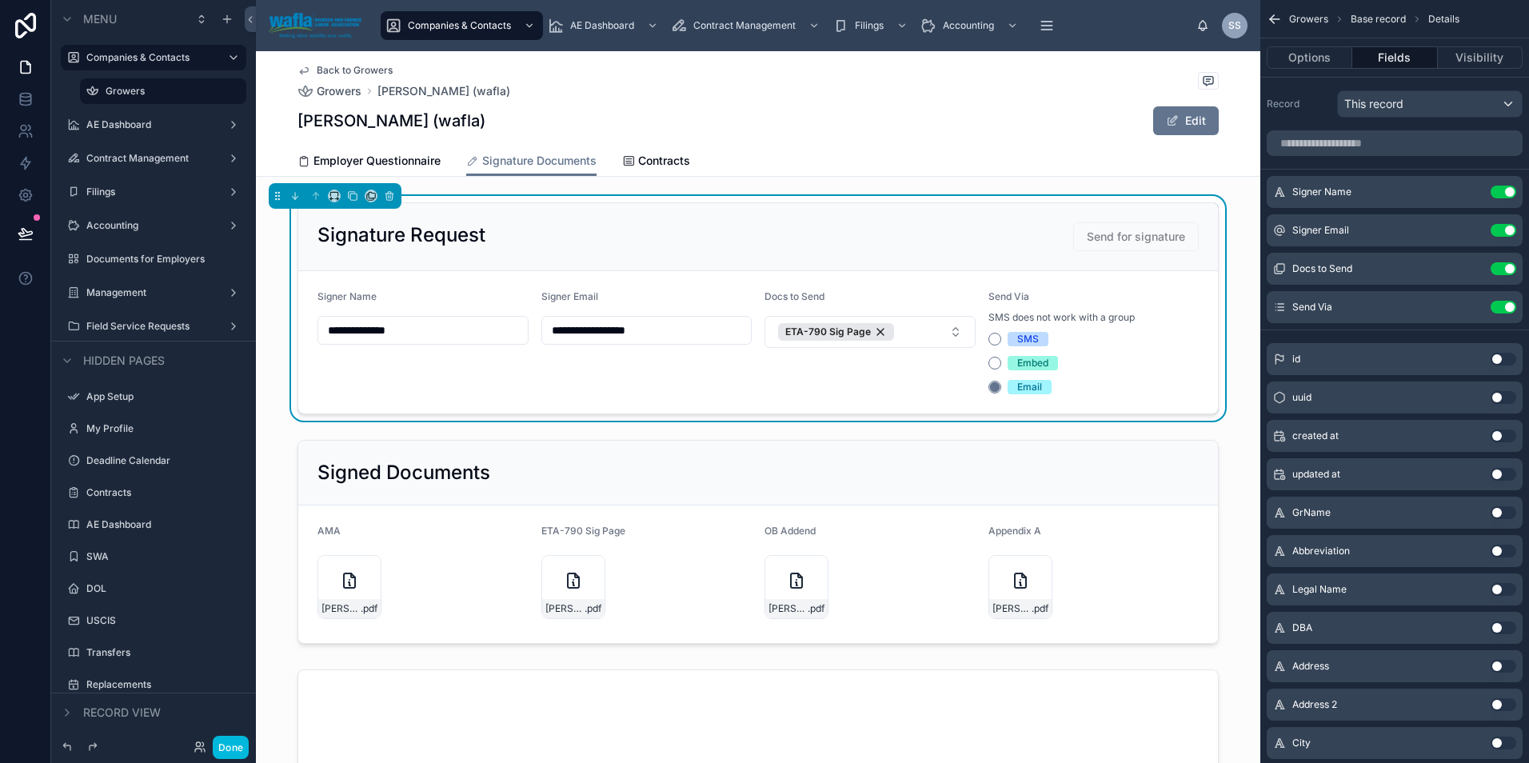
scroll to position [480, 0]
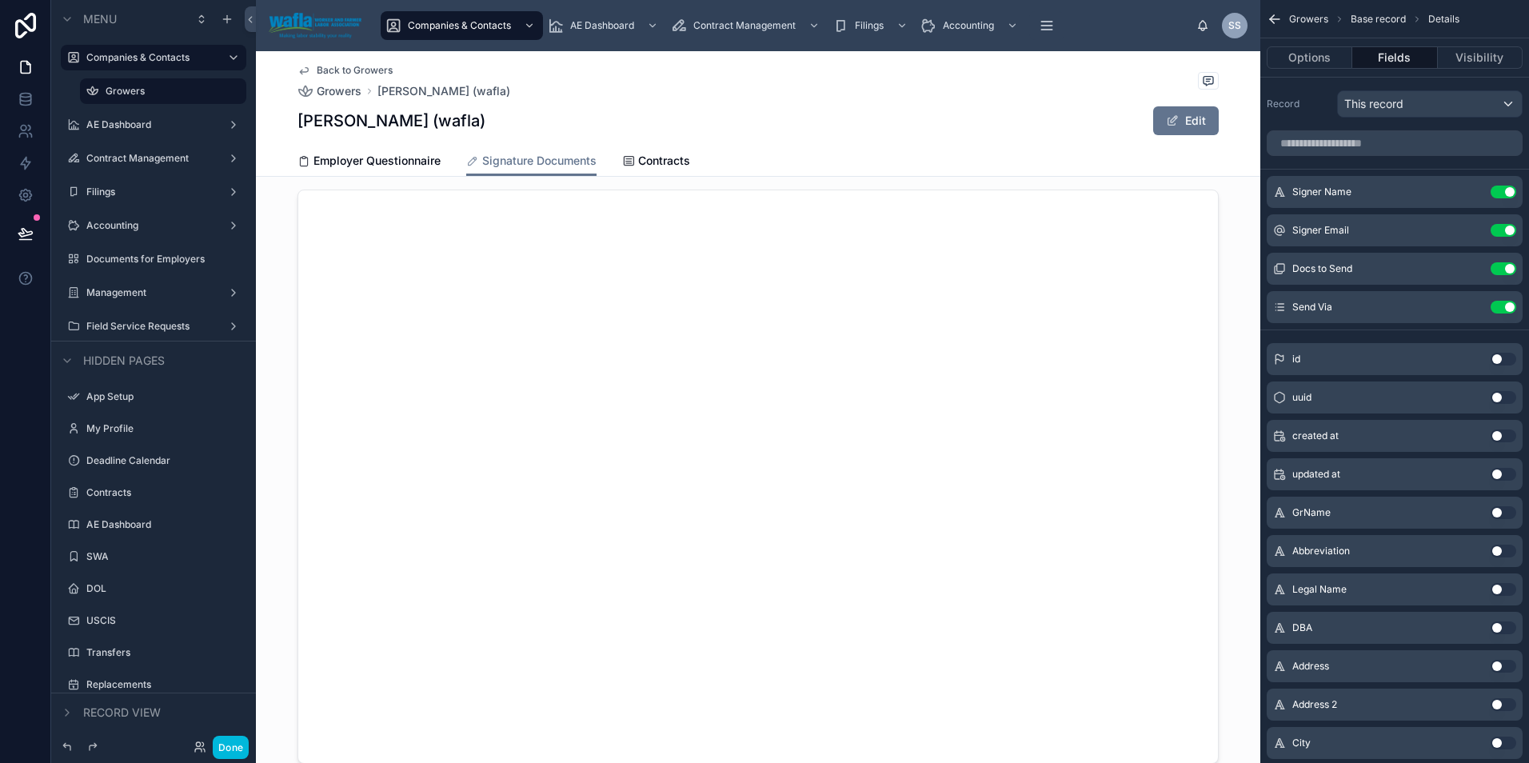
click at [0, 0] on icon "scrollable content" at bounding box center [0, 0] width 0 height 0
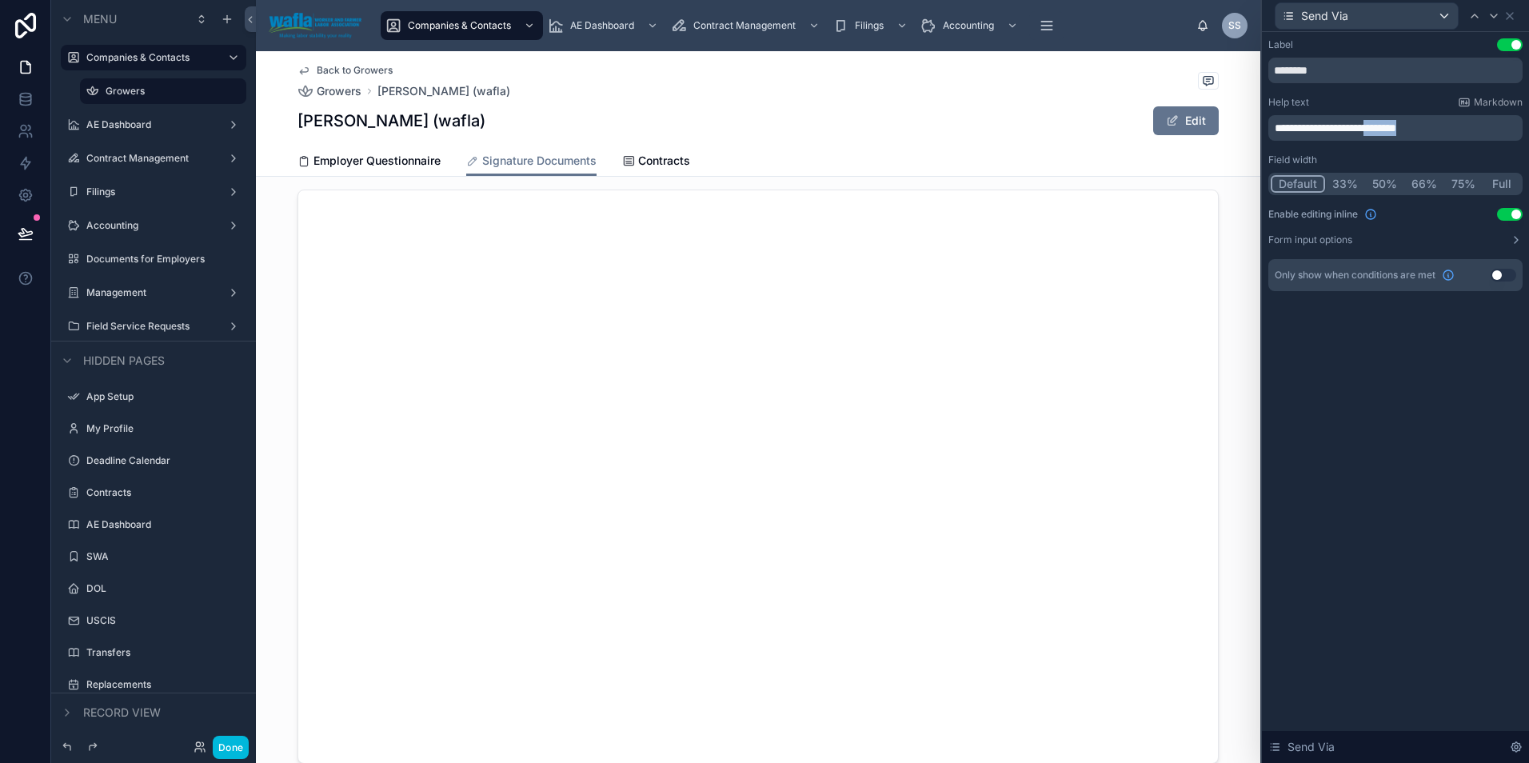
drag, startPoint x: 1453, startPoint y: 129, endPoint x: 1402, endPoint y: 131, distance: 51.2
click at [1402, 131] on p "**********" at bounding box center [1396, 128] width 245 height 16
click at [1401, 571] on div "**********" at bounding box center [1395, 397] width 267 height 731
click at [1507, 15] on icon at bounding box center [1509, 16] width 13 height 13
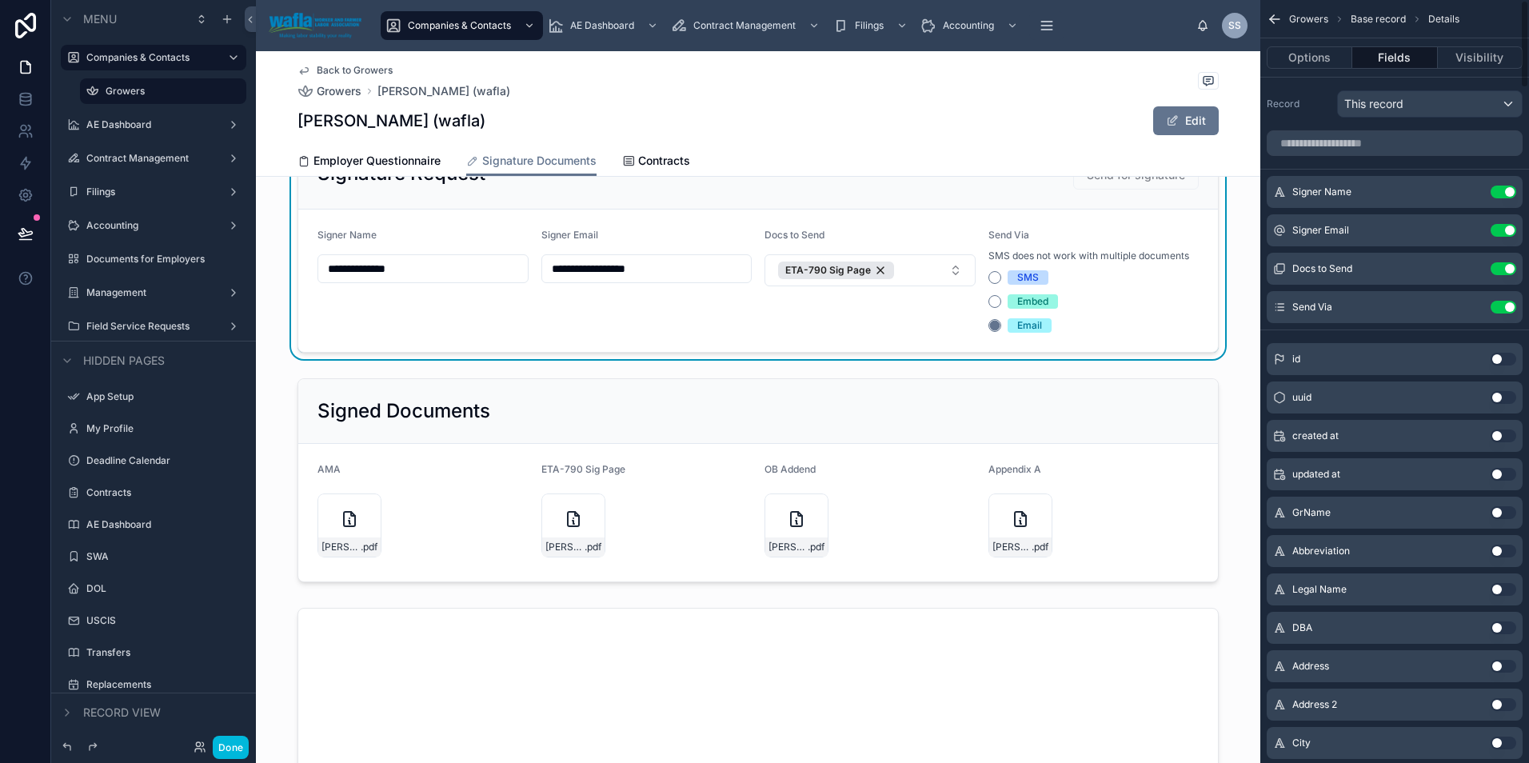
scroll to position [0, 0]
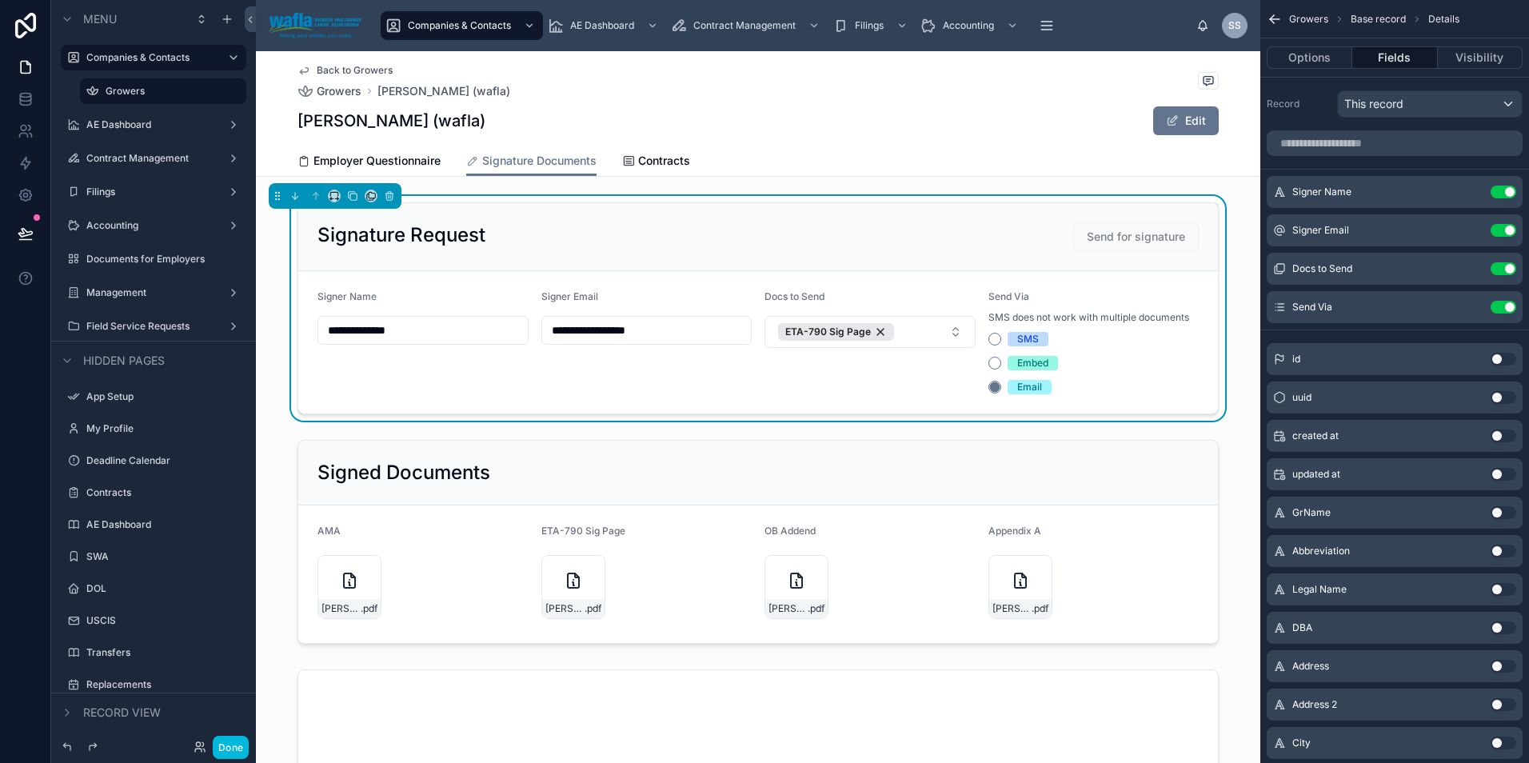
click at [934, 338] on button "ETA-790 Sig Page" at bounding box center [869, 332] width 211 height 32
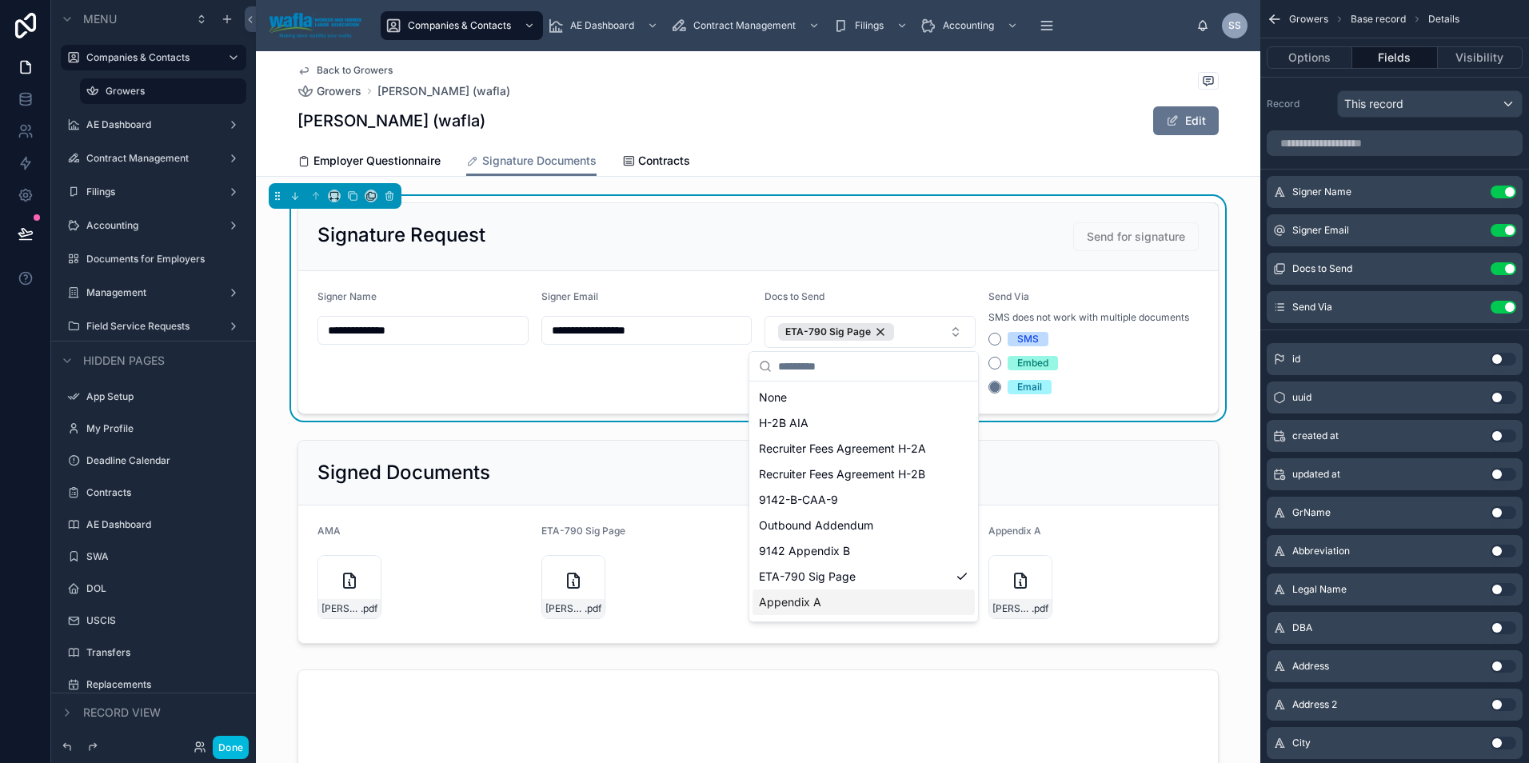
click at [835, 600] on div "Appendix A" at bounding box center [863, 602] width 222 height 26
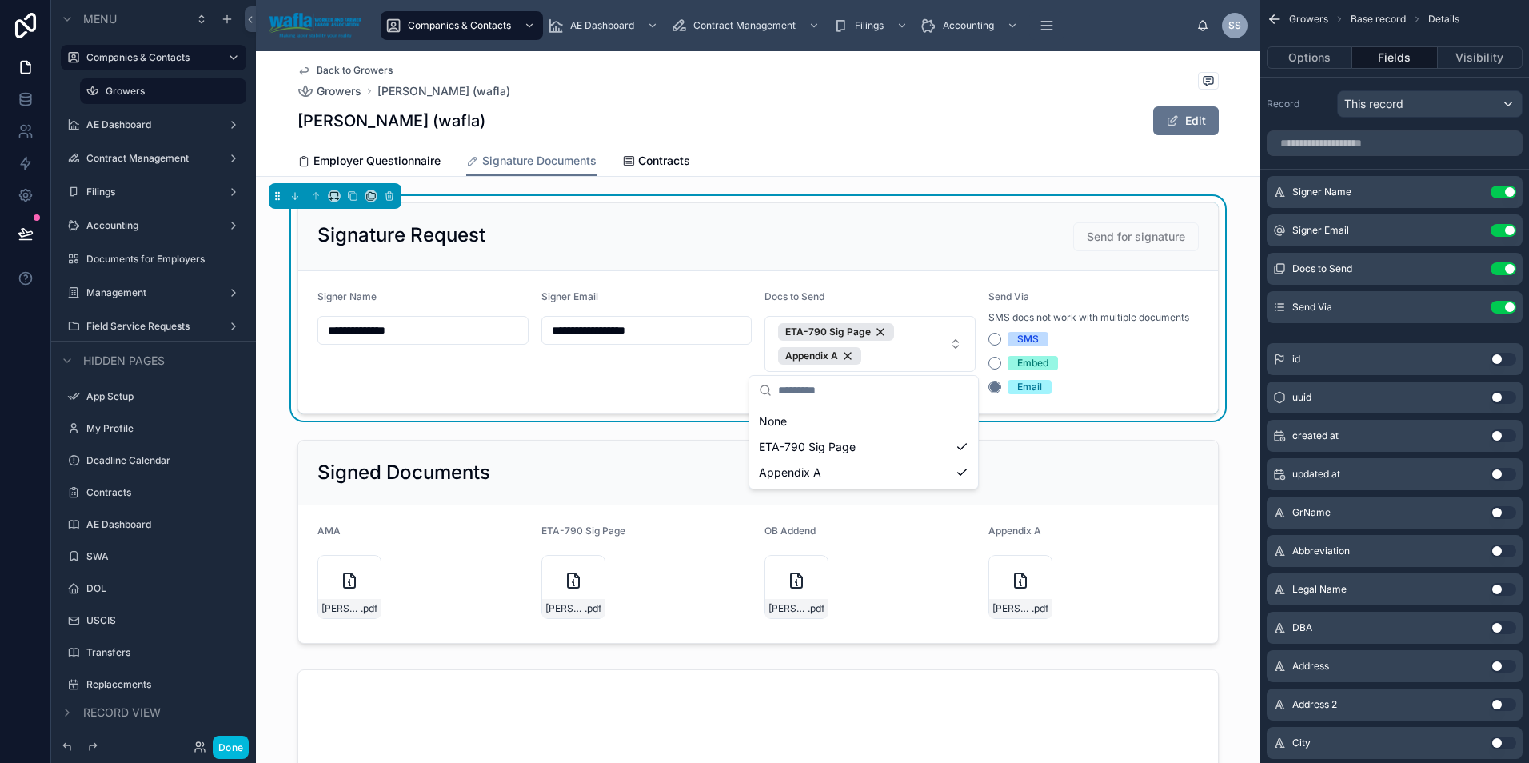
click at [929, 221] on div "Signature Request Send for signature" at bounding box center [757, 237] width 919 height 68
click at [228, 749] on button "Done" at bounding box center [231, 747] width 36 height 23
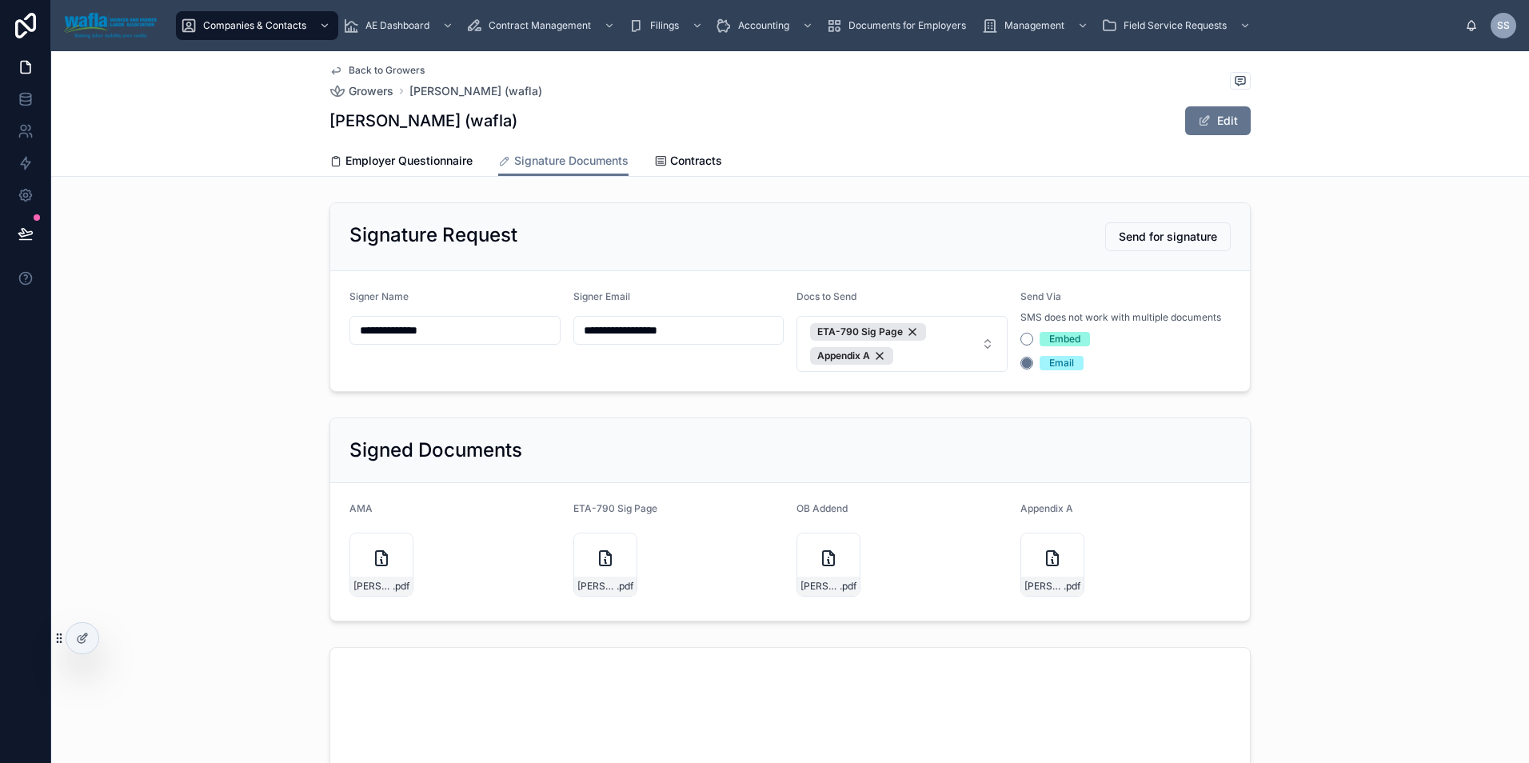
click at [973, 344] on div "**********" at bounding box center [789, 724] width 1477 height 1057
click at [983, 345] on button "ETA-790 Sig Page Appendix A" at bounding box center [901, 344] width 211 height 56
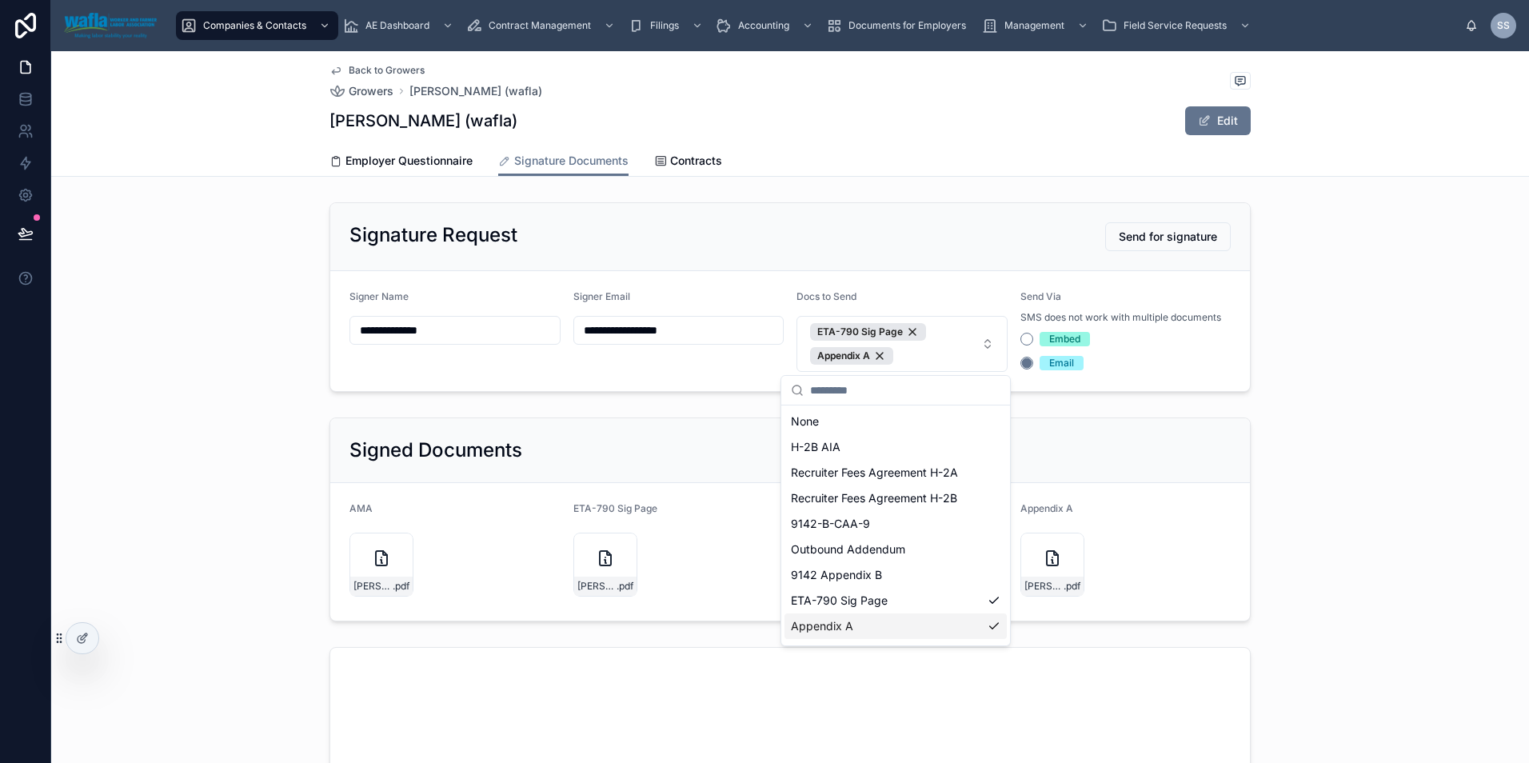
click at [867, 632] on div "Appendix A" at bounding box center [895, 626] width 222 height 26
click at [1308, 518] on div "Signed Documents AMA [PERSON_NAME]-AMA-08.15.25 .pdf ETA-790 Sig Page [PERSON_N…" at bounding box center [789, 517] width 1477 height 217
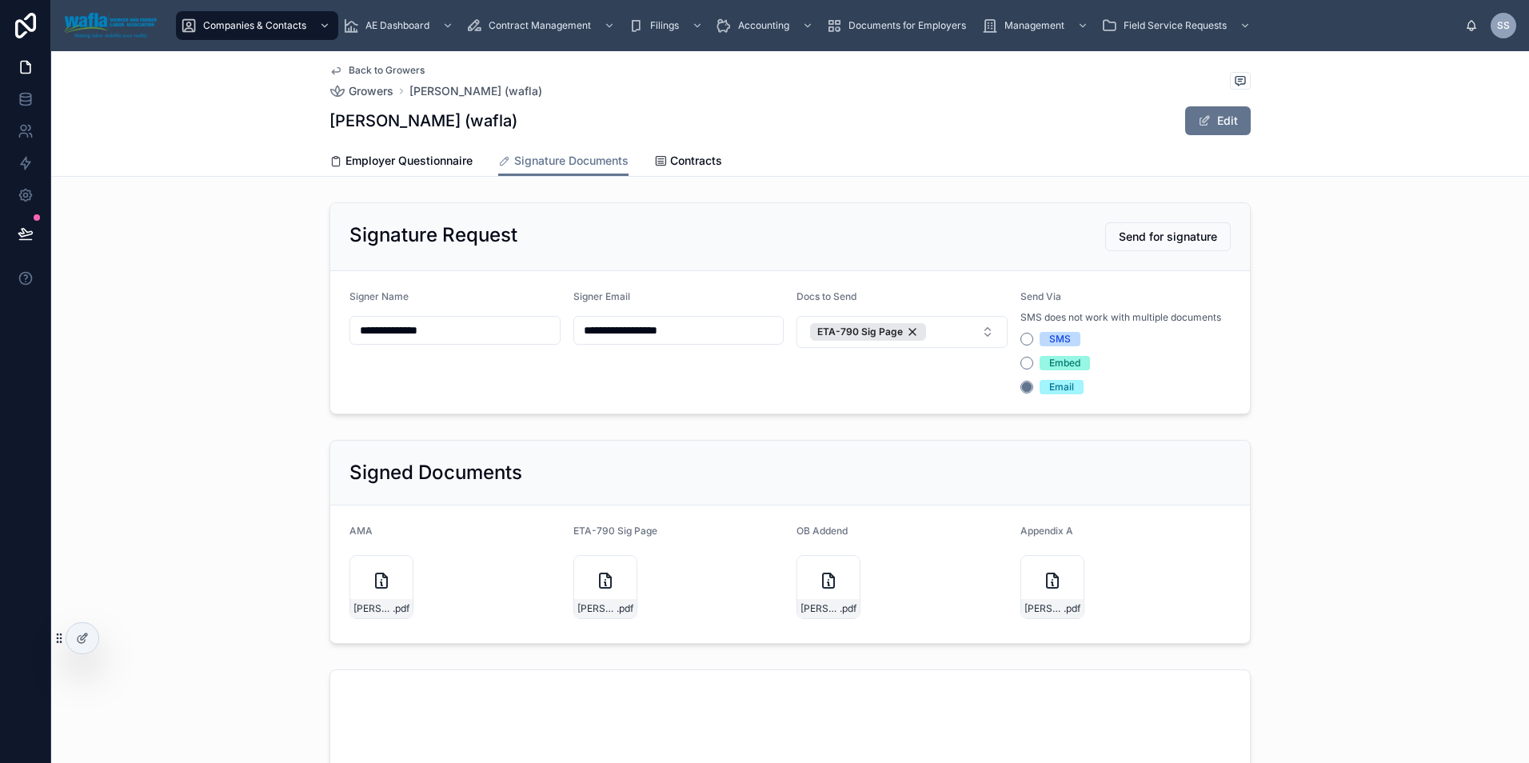
click at [980, 329] on button "ETA-790 Sig Page" at bounding box center [901, 332] width 211 height 32
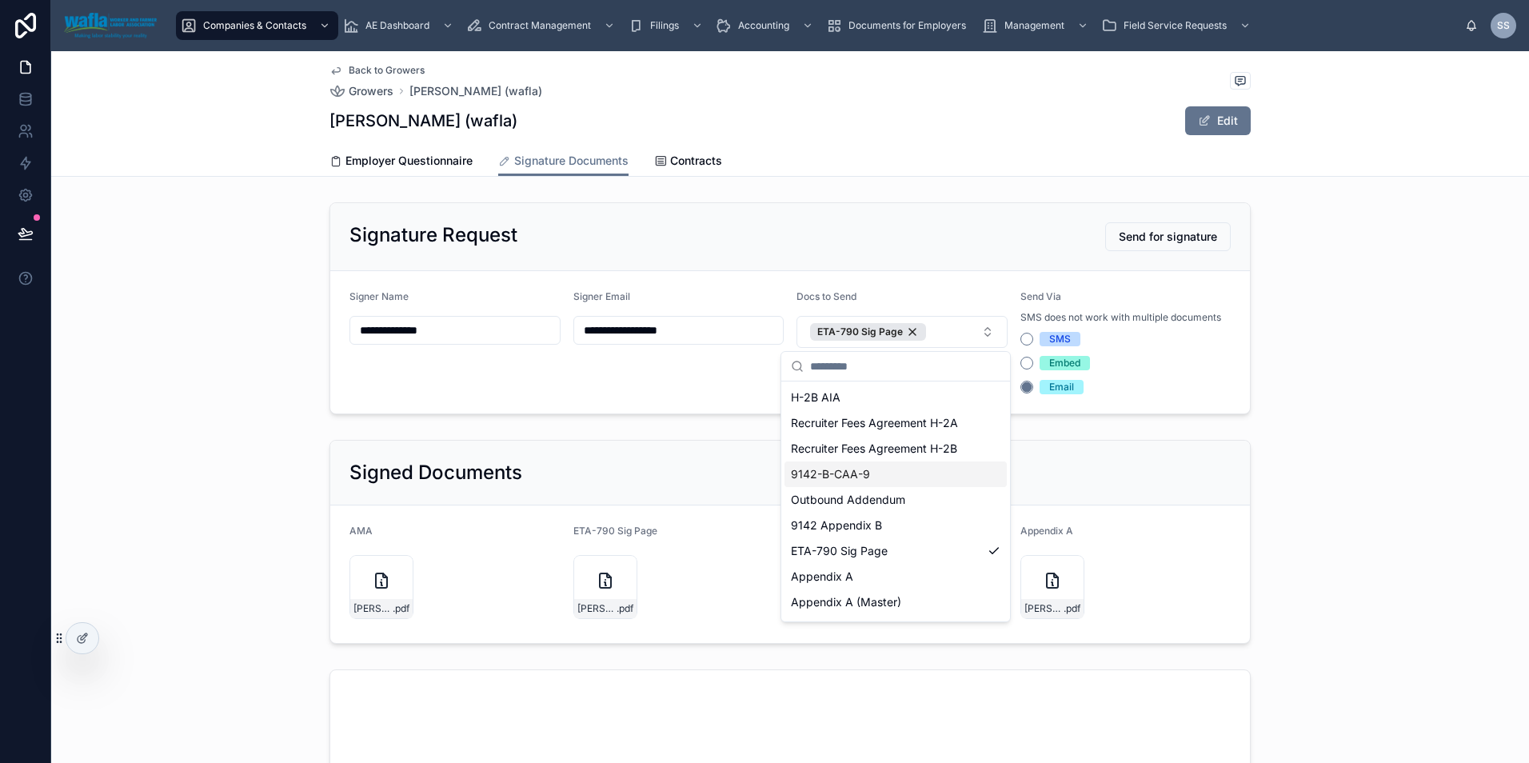
scroll to position [48, 0]
click at [855, 558] on div "Appendix A" at bounding box center [895, 554] width 222 height 26
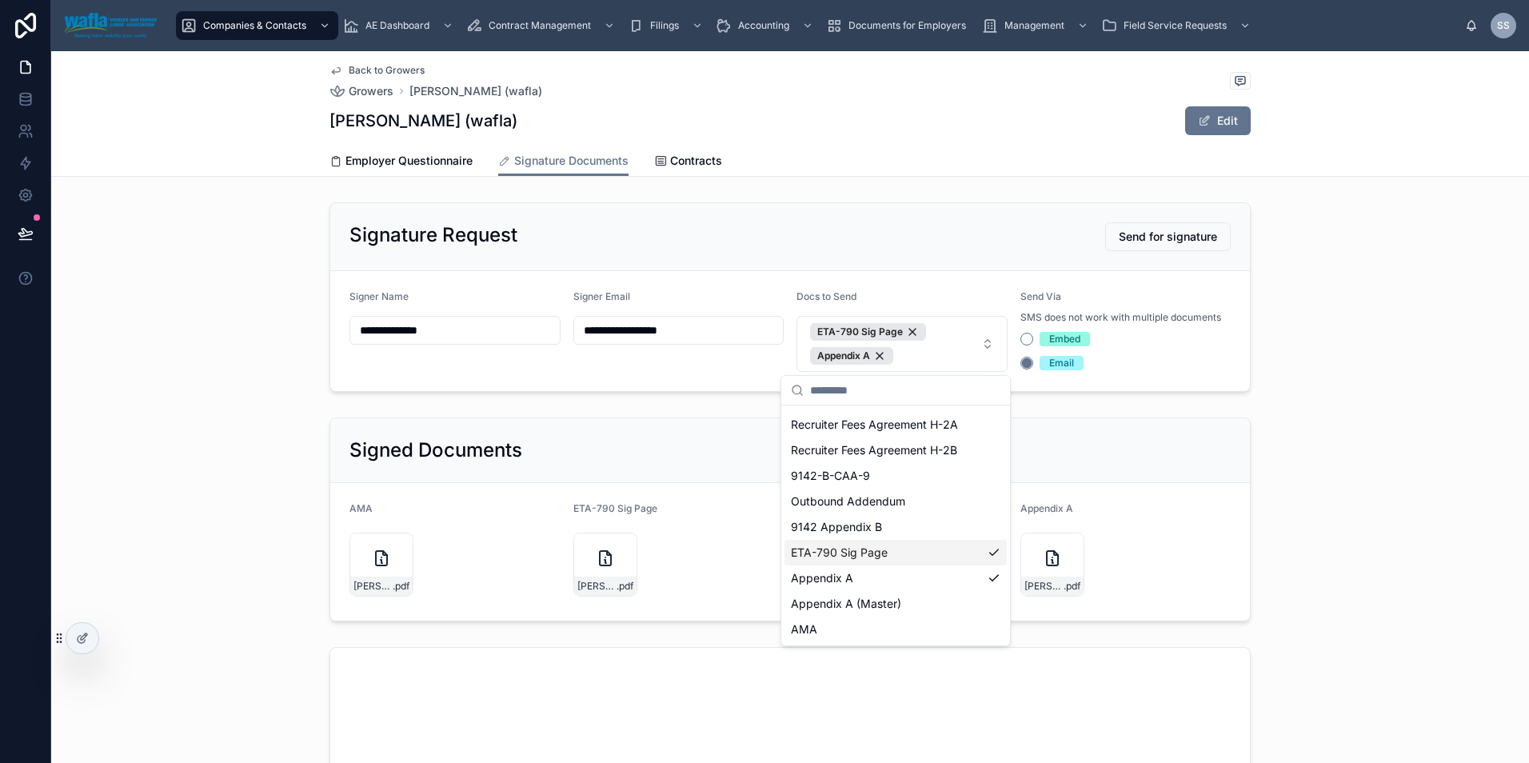
click at [1294, 553] on div "Signed Documents AMA [PERSON_NAME]-AMA-08.15.25 .pdf ETA-790 Sig Page [PERSON_N…" at bounding box center [789, 519] width 1477 height 217
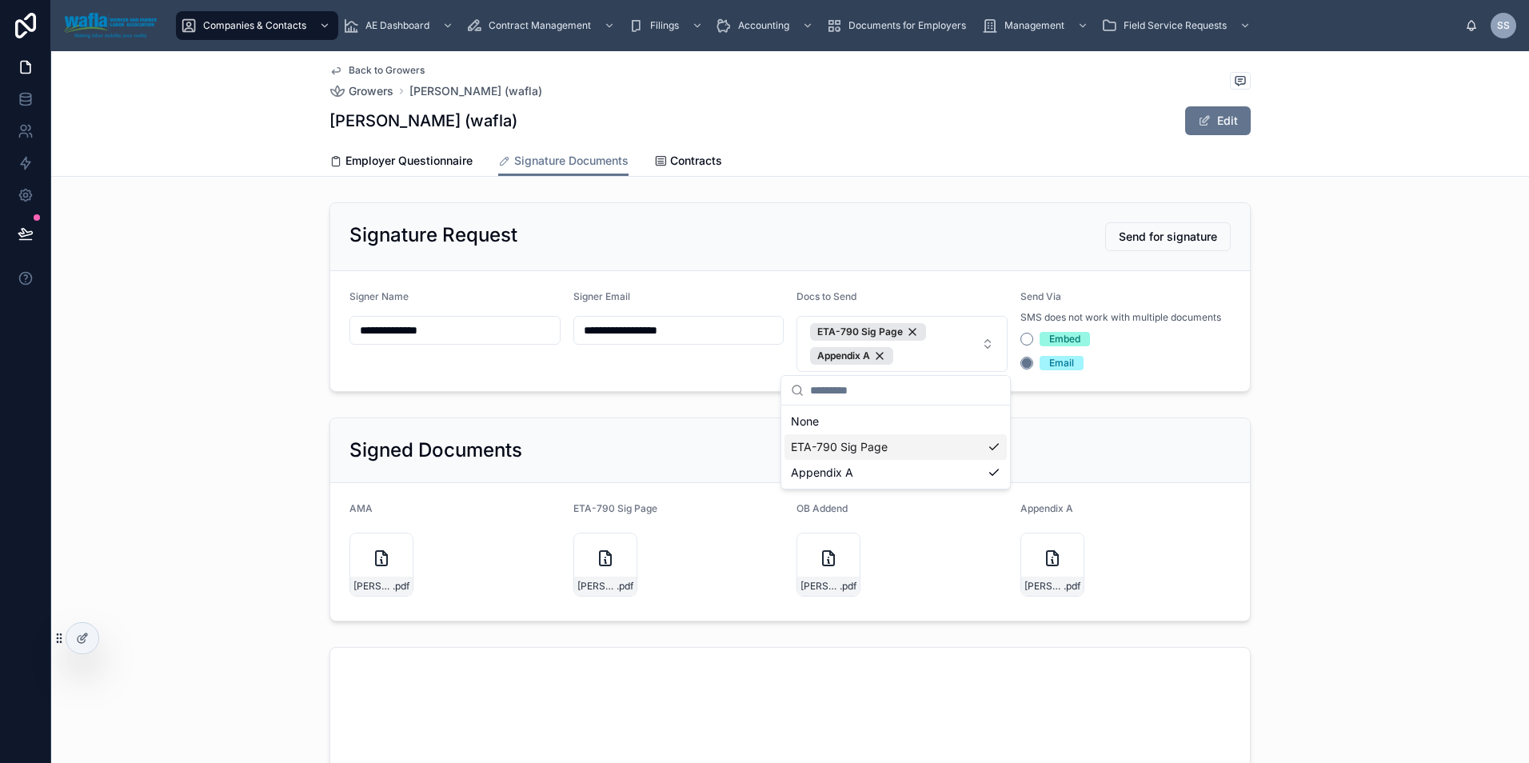
scroll to position [0, 0]
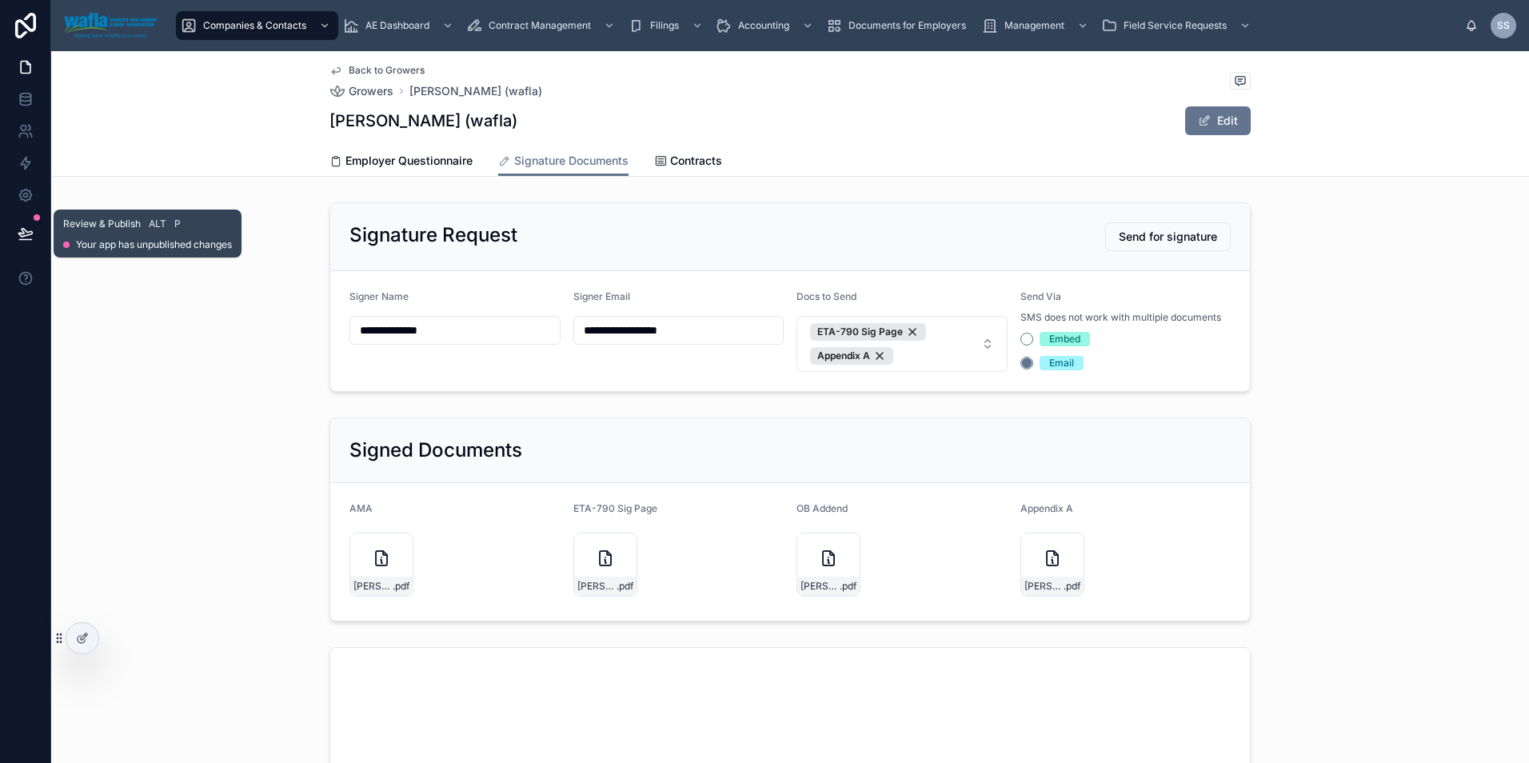
click at [39, 232] on button at bounding box center [25, 233] width 35 height 45
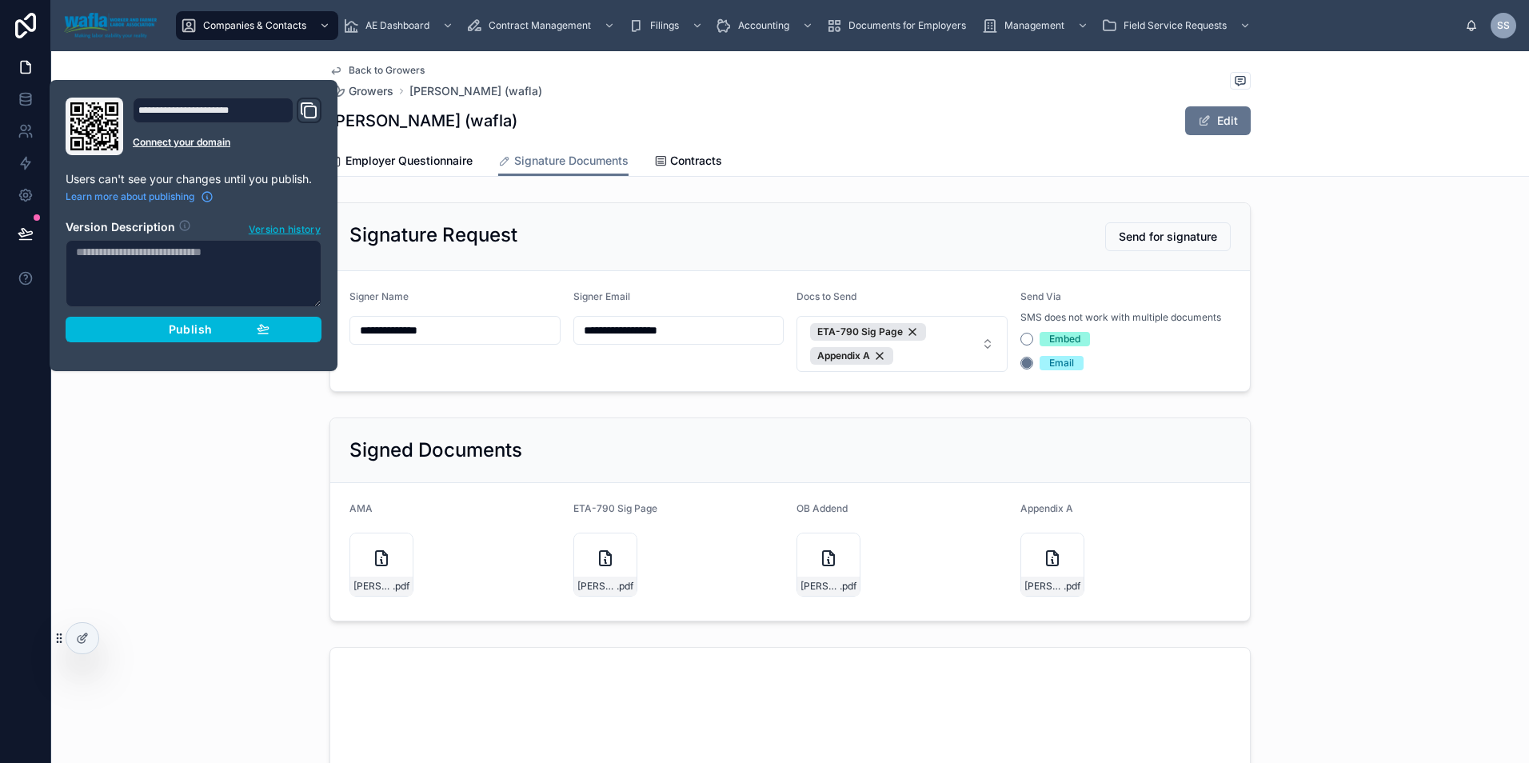
click at [166, 330] on div "Publish" at bounding box center [194, 329] width 152 height 14
